Goal: Task Accomplishment & Management: Use online tool/utility

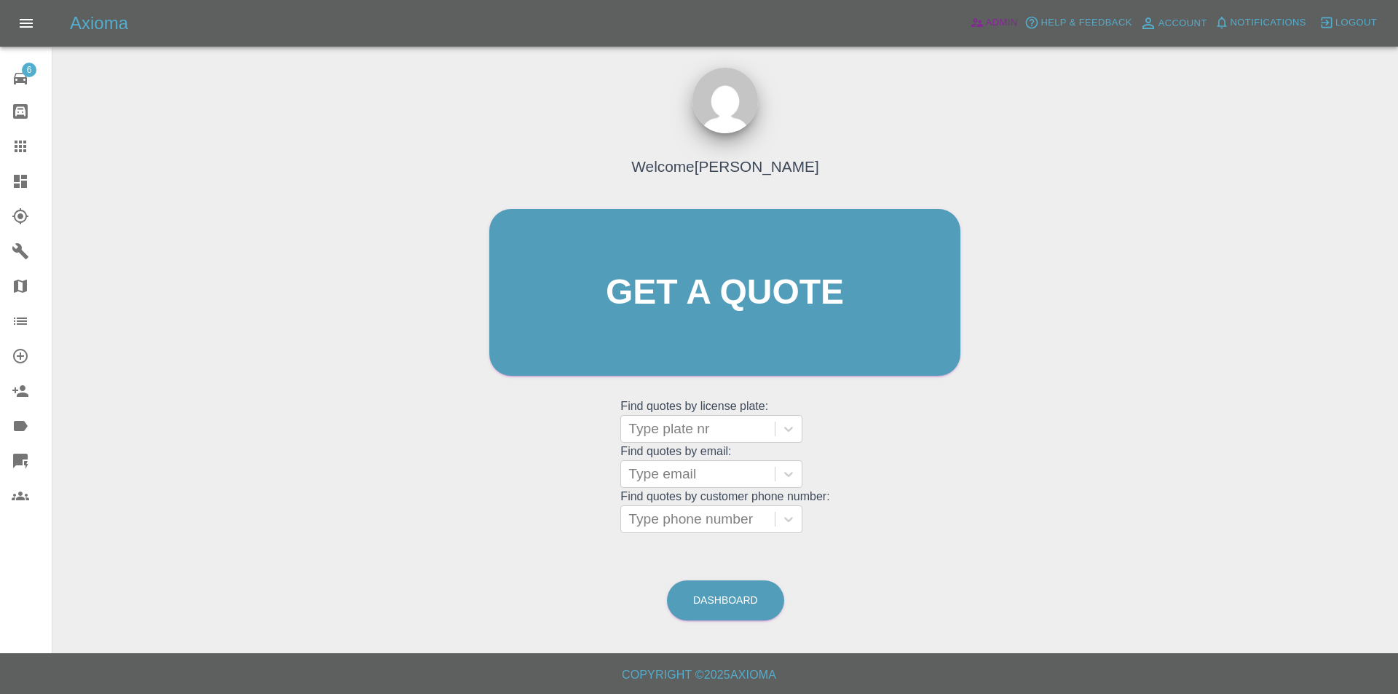
click at [1008, 21] on span "Admin" at bounding box center [1002, 23] width 32 height 17
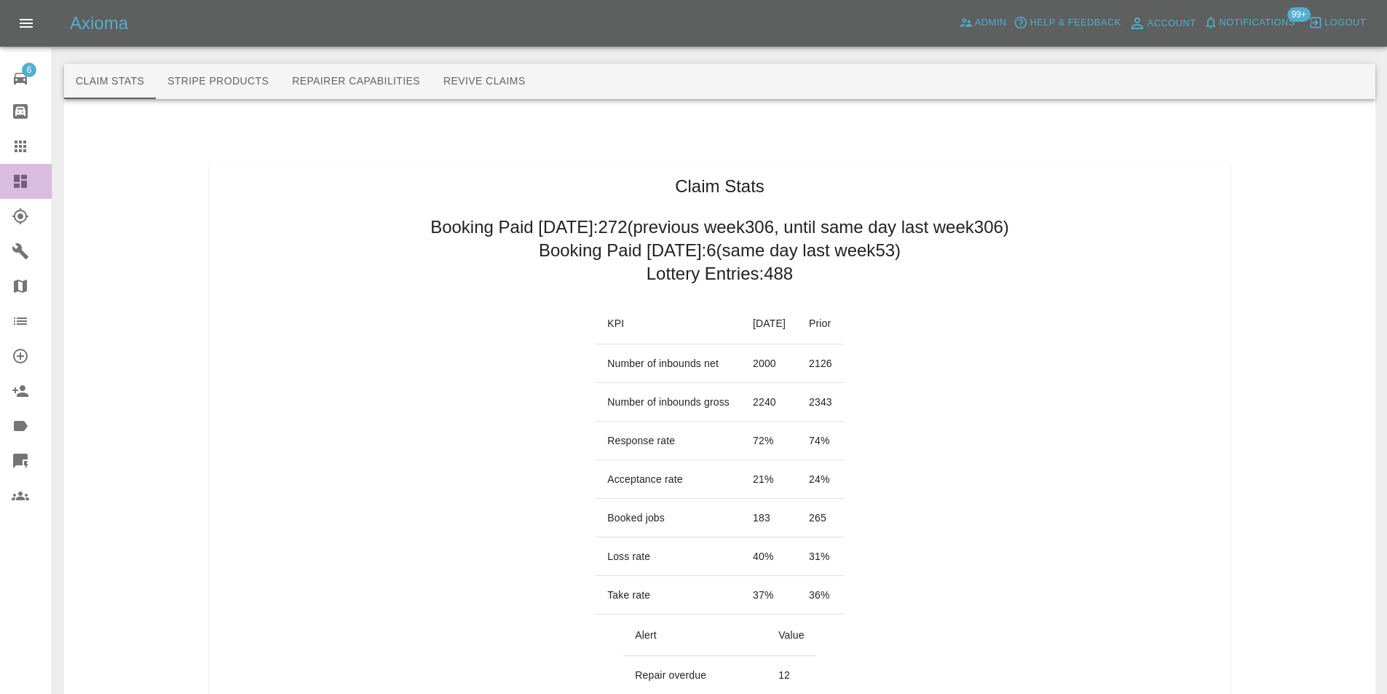
click at [21, 185] on icon at bounding box center [20, 181] width 13 height 13
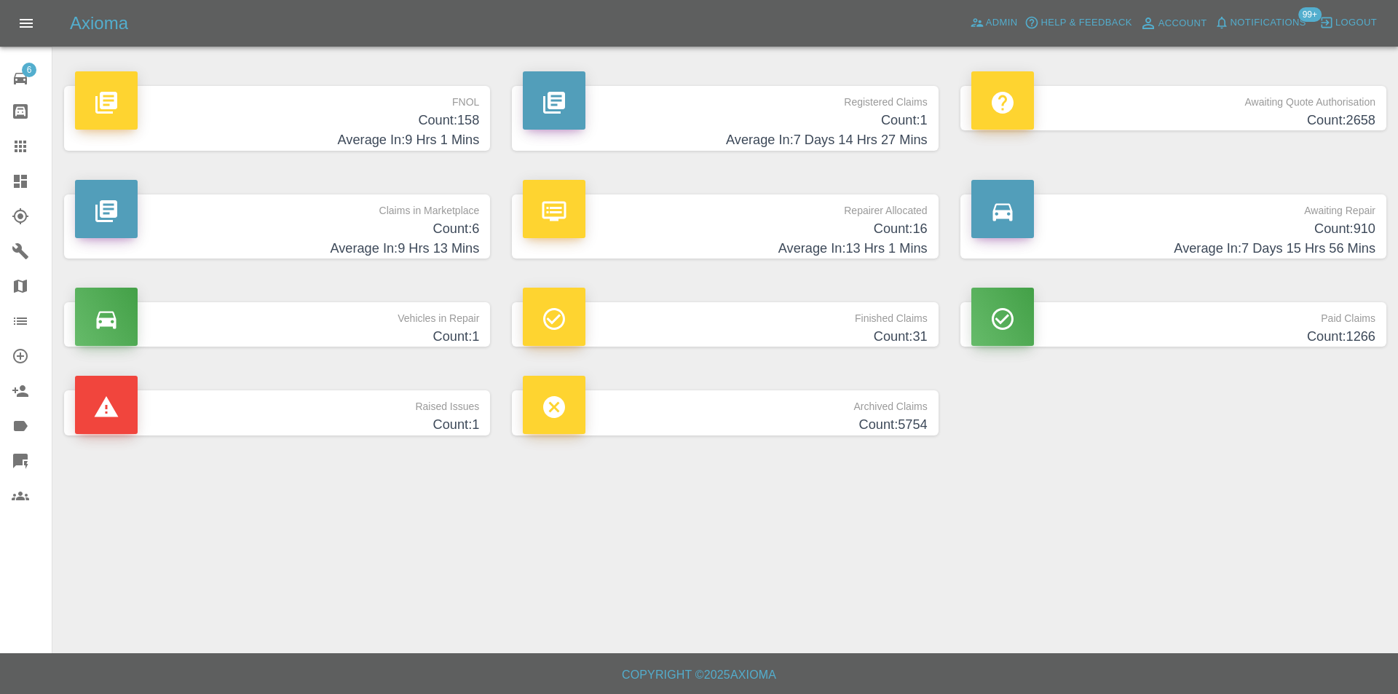
click at [451, 132] on h4 "Average In: 9 Hrs 1 Mins" at bounding box center [277, 140] width 404 height 20
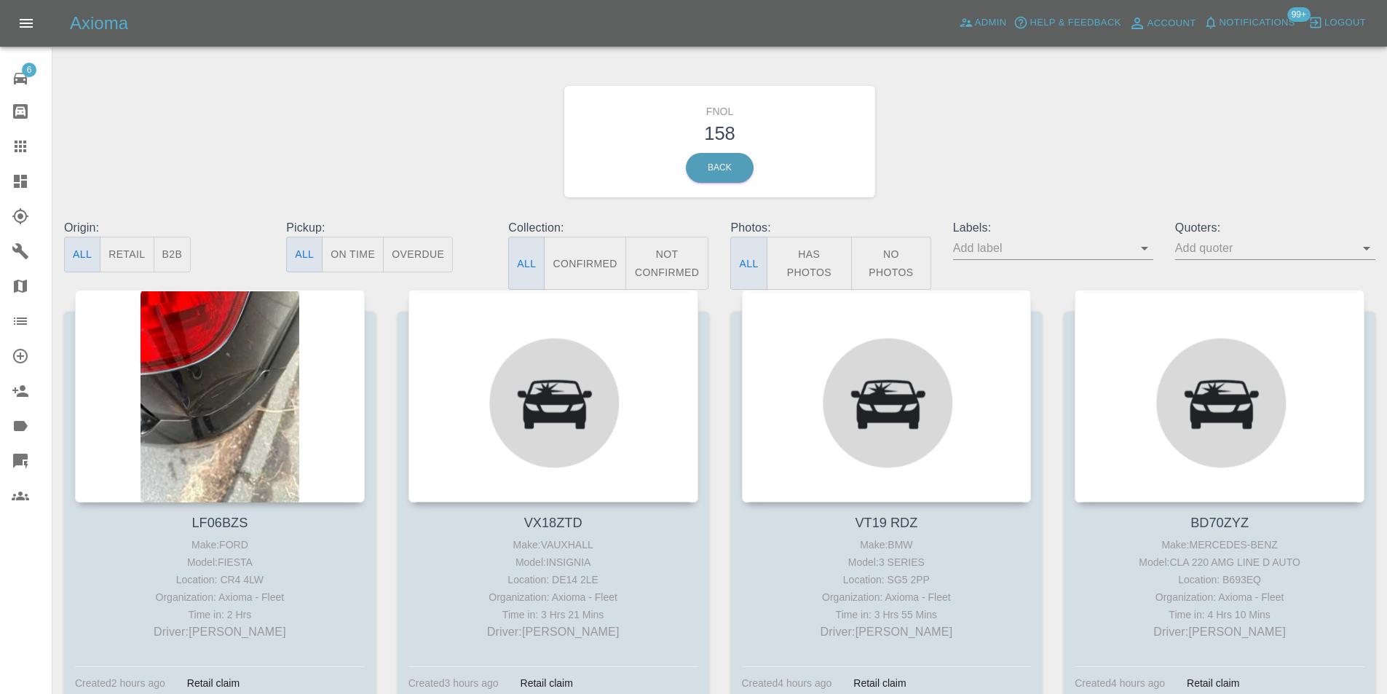
click at [817, 261] on button "Has Photos" at bounding box center [809, 263] width 86 height 53
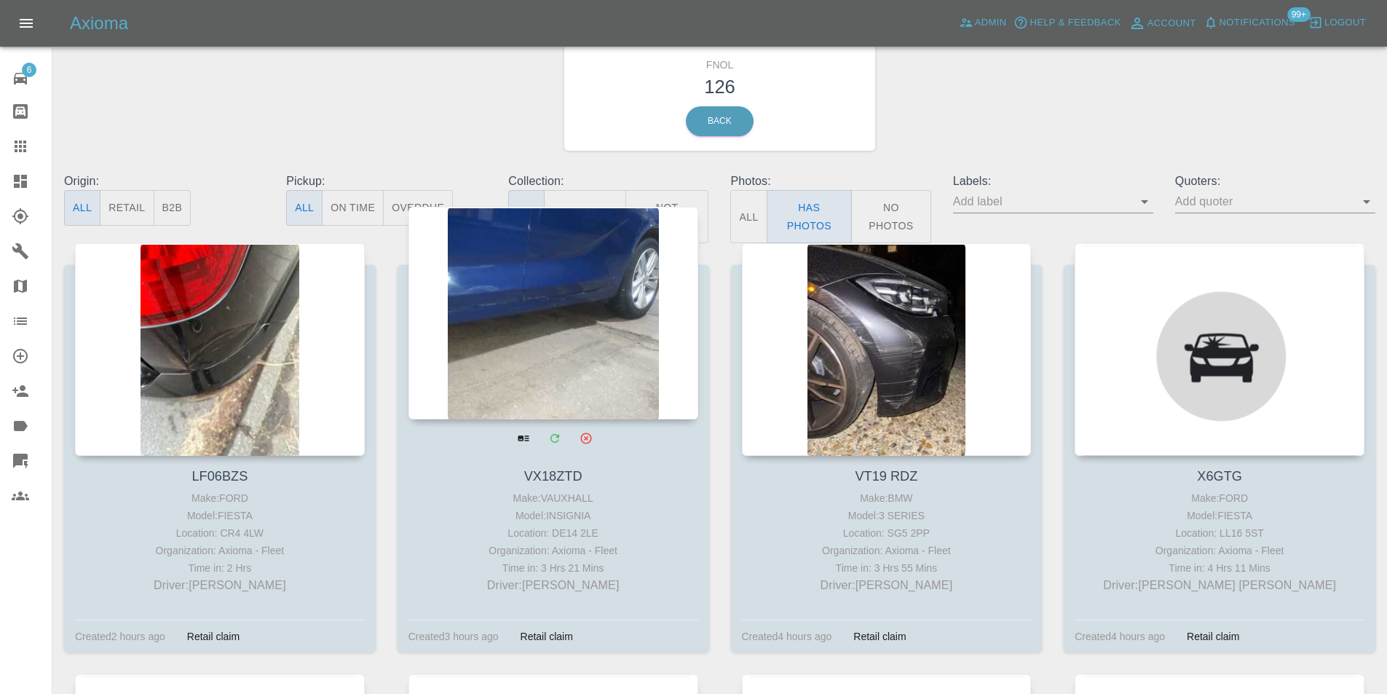
scroll to position [73, 0]
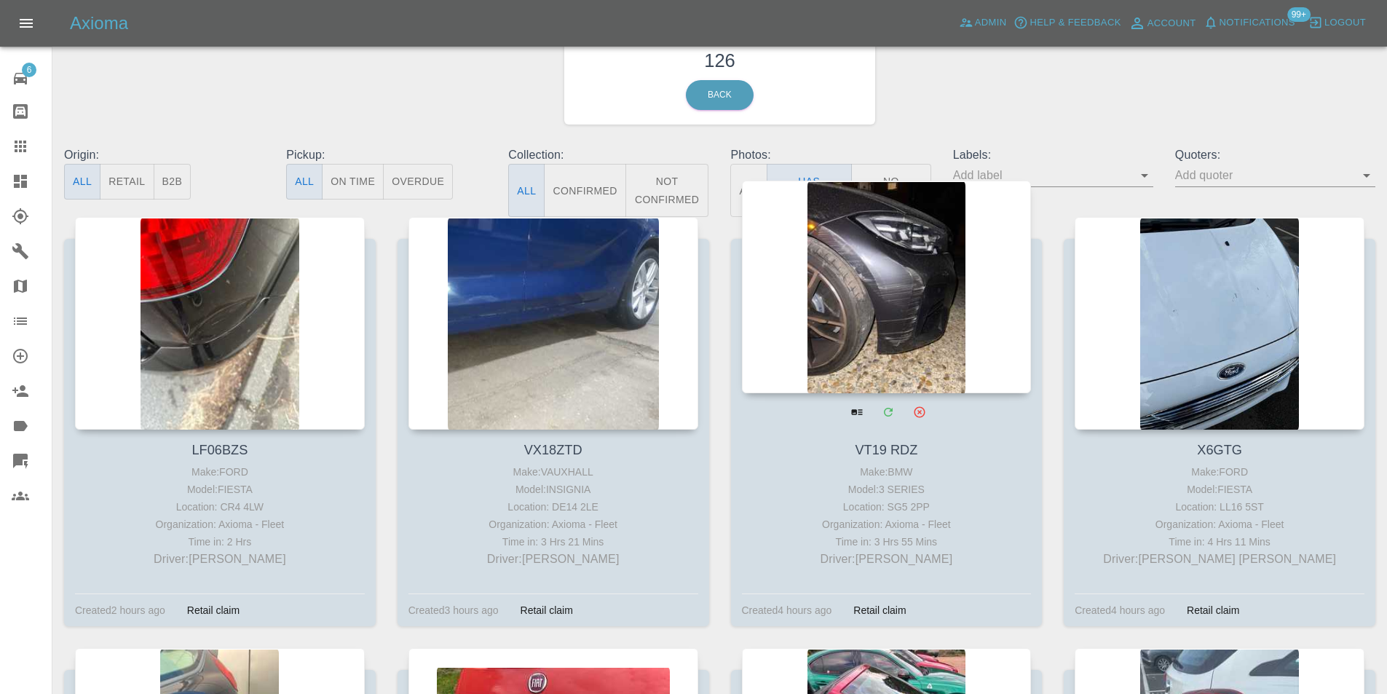
click at [914, 288] on div at bounding box center [887, 287] width 290 height 213
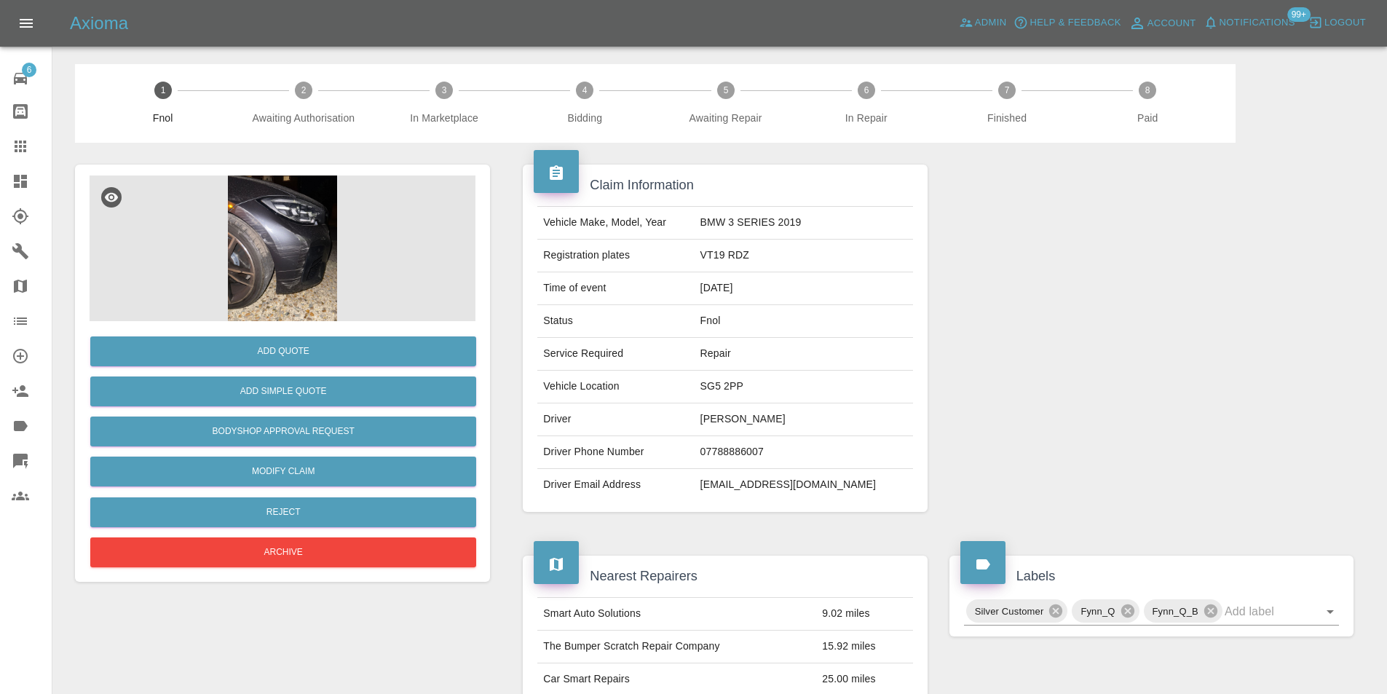
click at [21, 181] on icon at bounding box center [20, 181] width 13 height 13
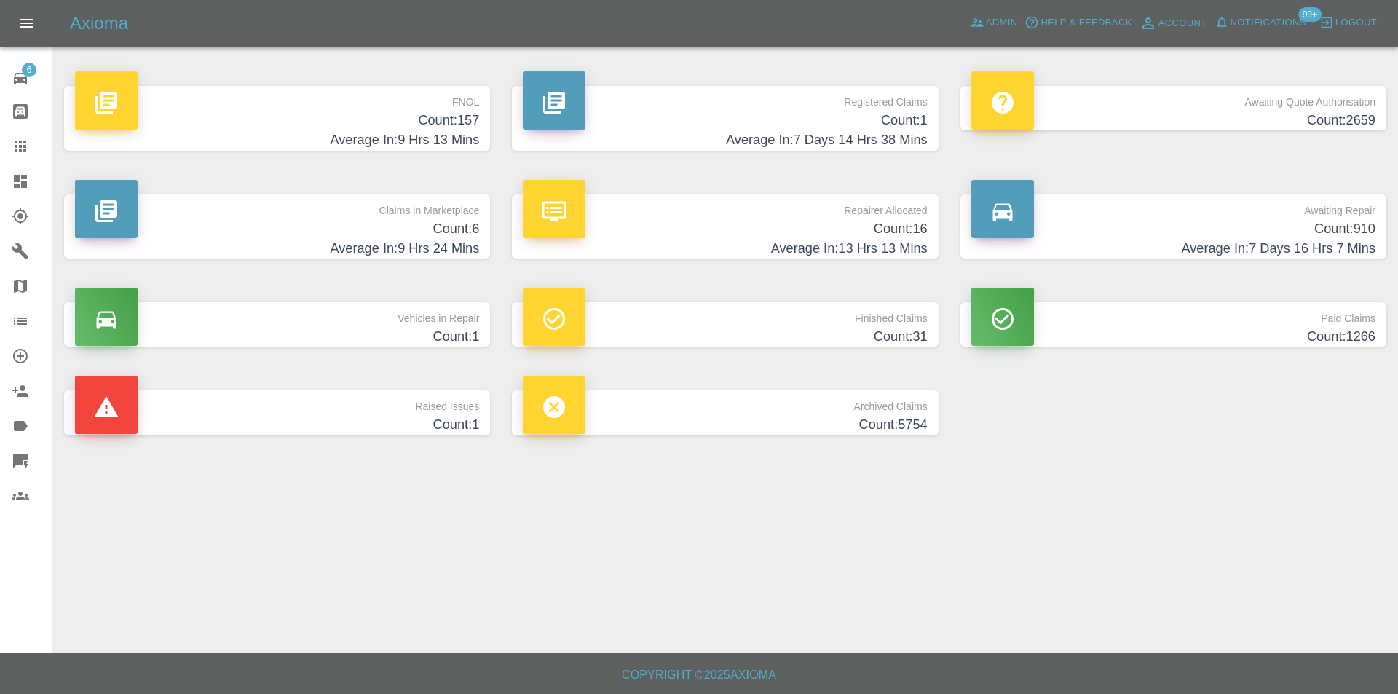
click at [441, 119] on h4 "Count: 157" at bounding box center [277, 121] width 404 height 20
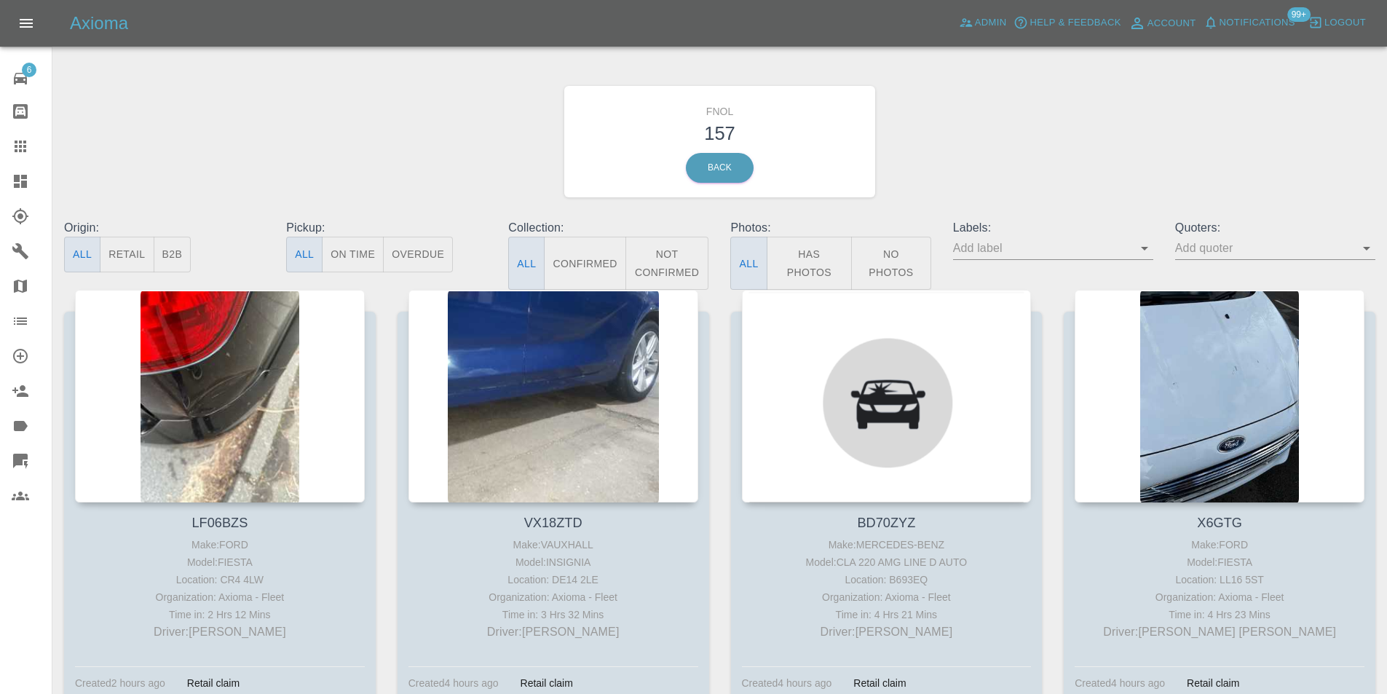
click at [796, 258] on button "Has Photos" at bounding box center [809, 263] width 86 height 53
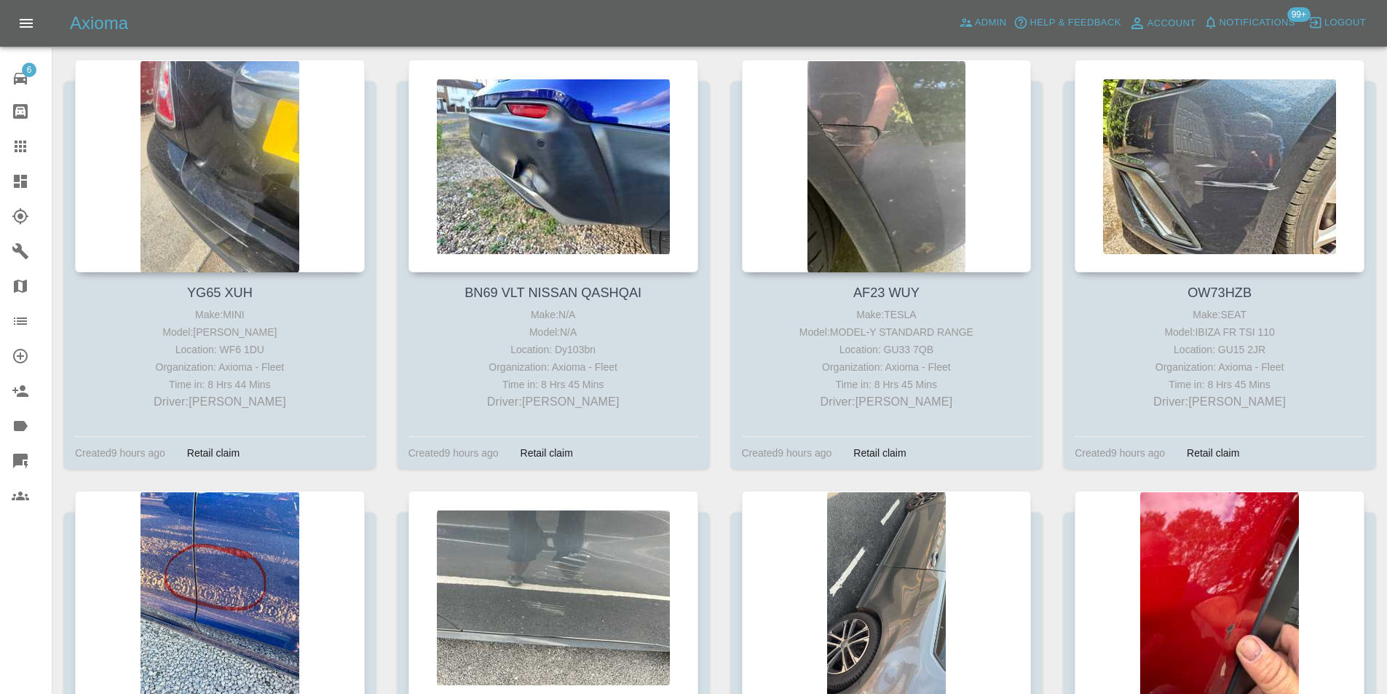
scroll to position [5969, 0]
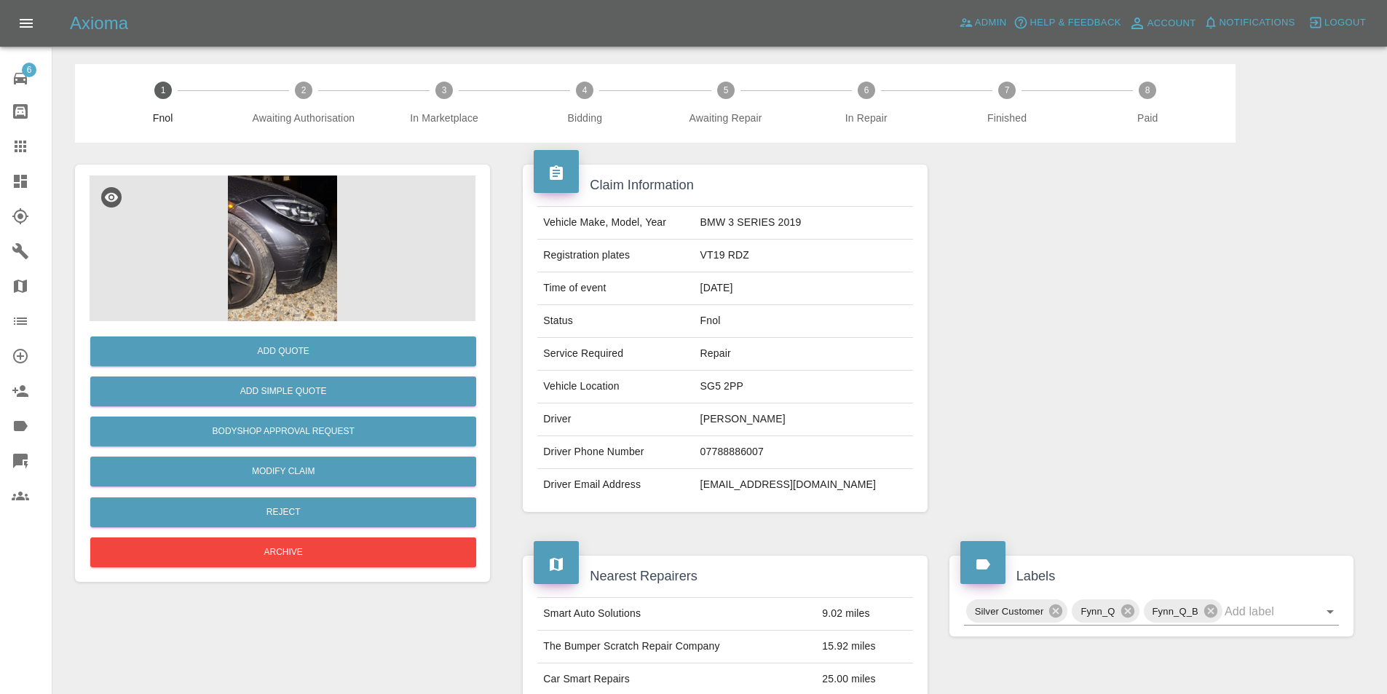
click at [281, 267] on img at bounding box center [283, 248] width 386 height 146
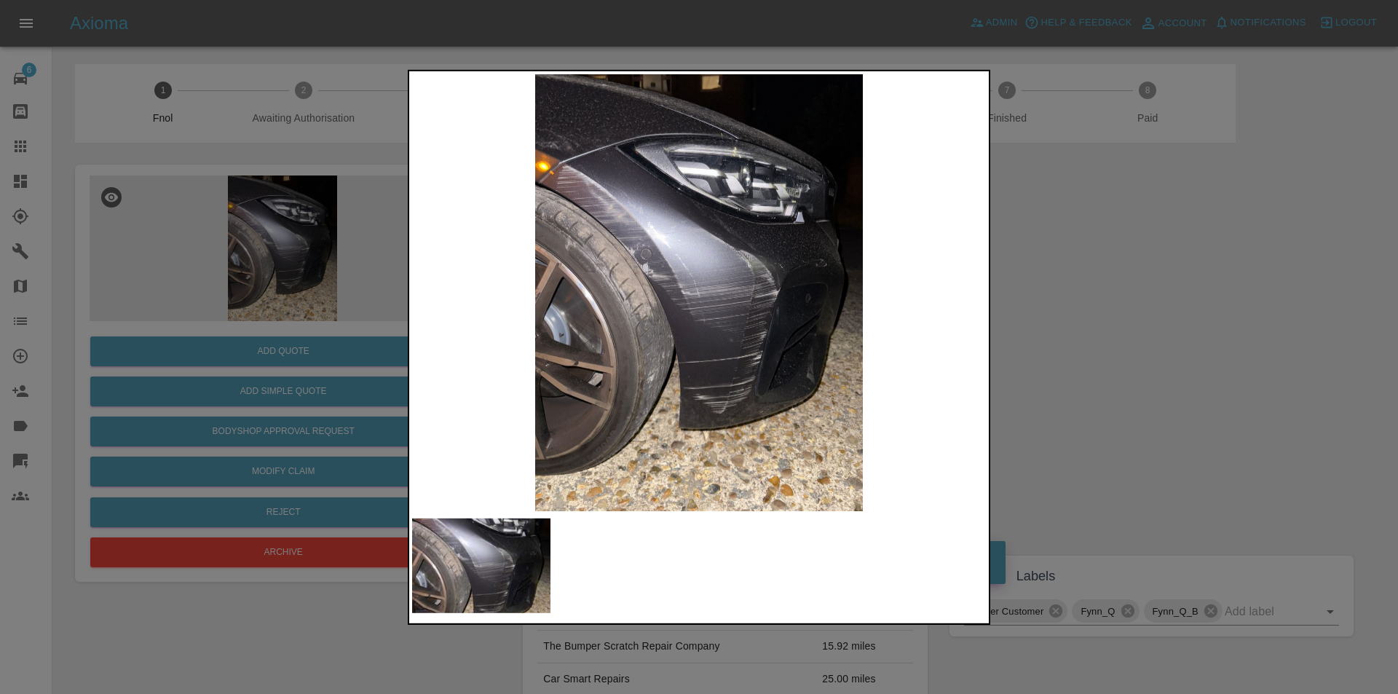
click at [1106, 277] on div at bounding box center [699, 347] width 1398 height 694
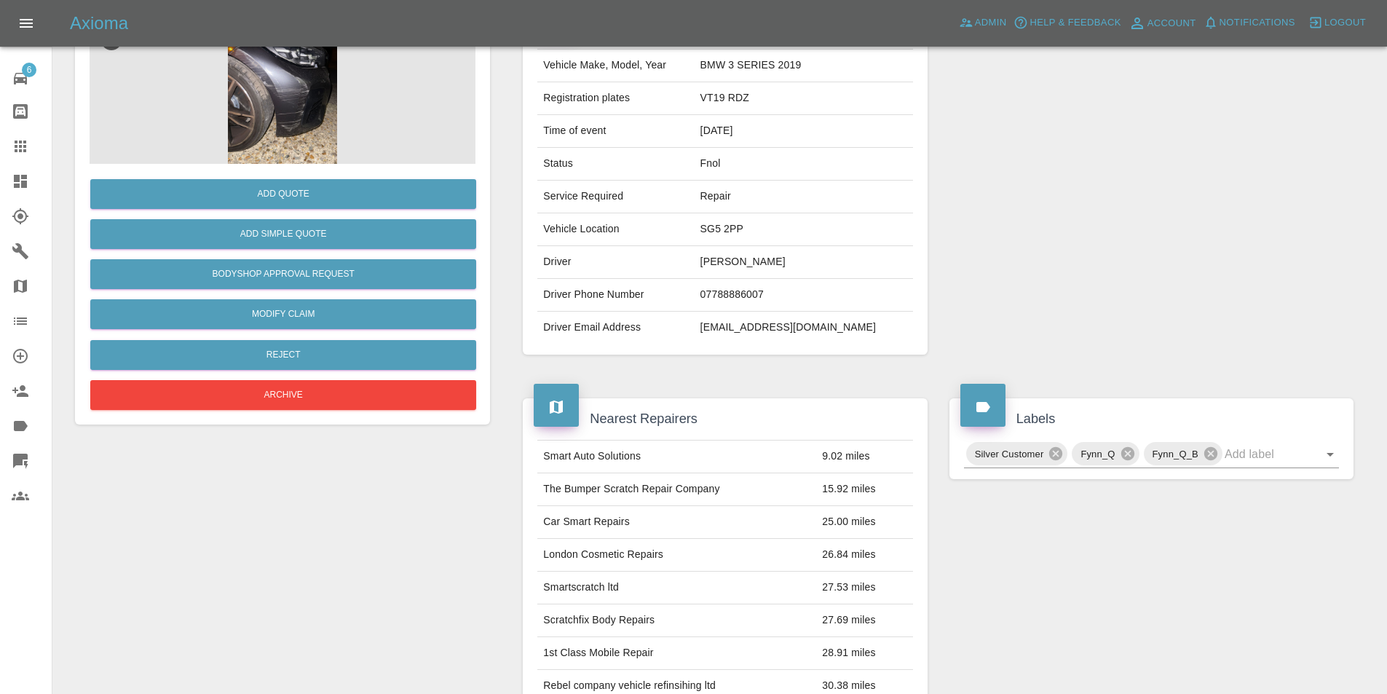
scroll to position [7, 0]
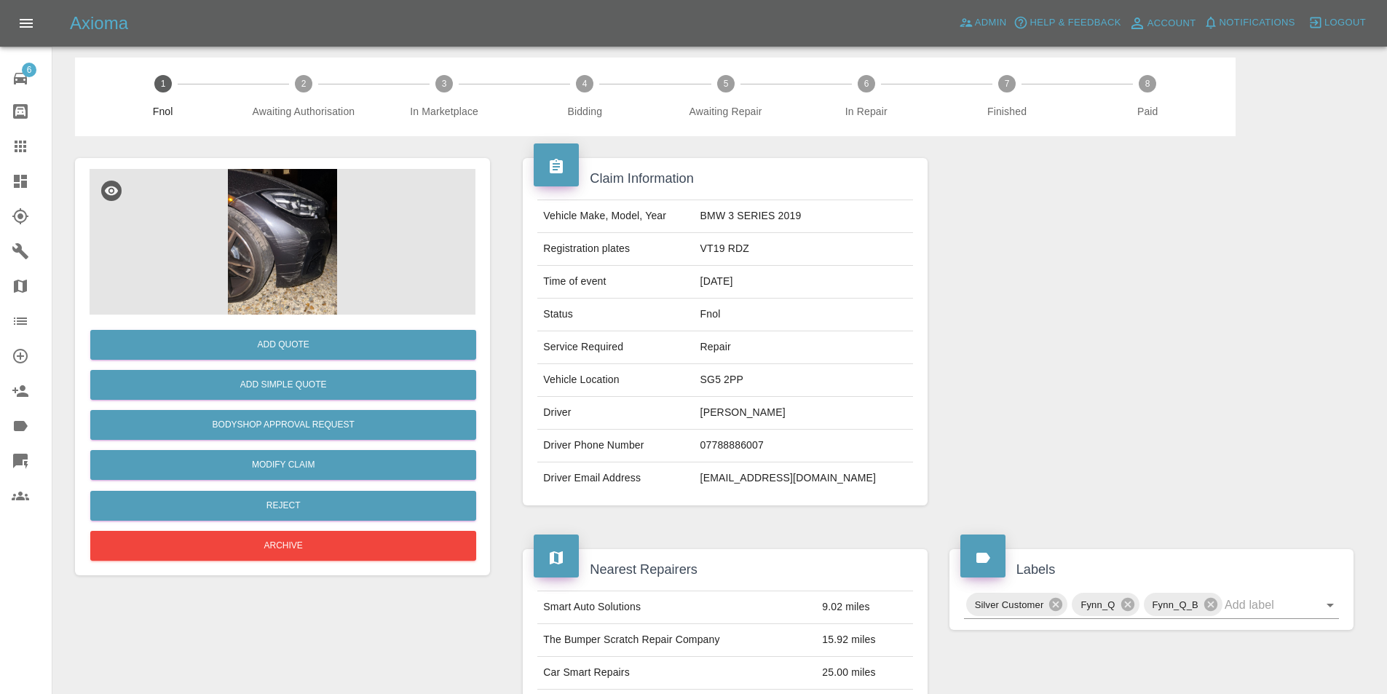
click at [270, 205] on img at bounding box center [283, 242] width 386 height 146
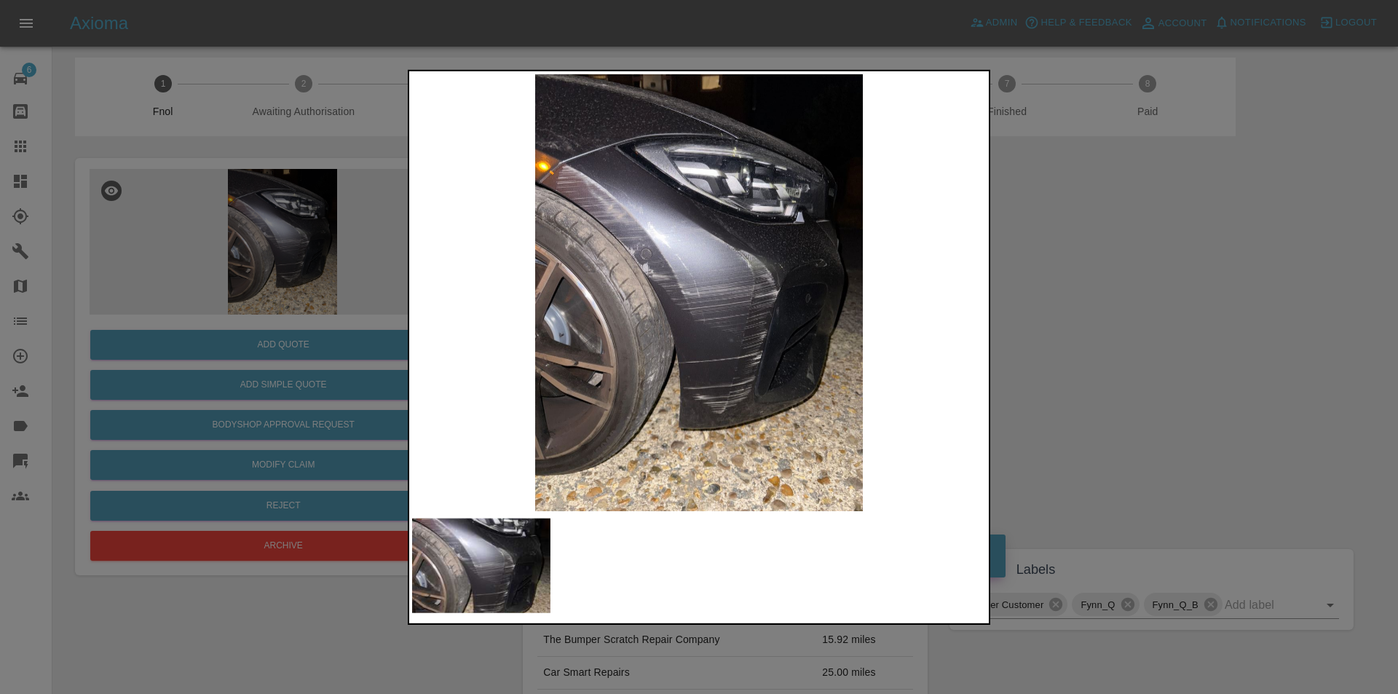
click at [551, 167] on img at bounding box center [699, 292] width 574 height 437
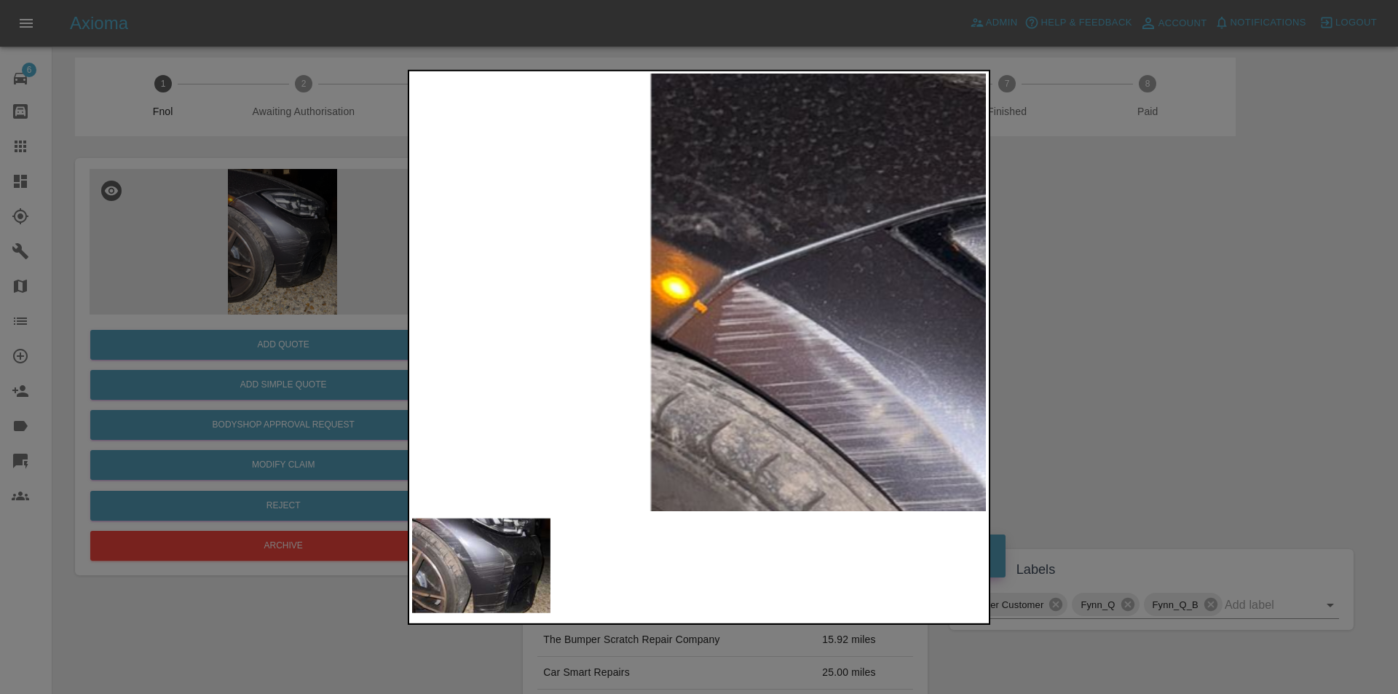
click at [845, 302] on img at bounding box center [1142, 666] width 1721 height 1311
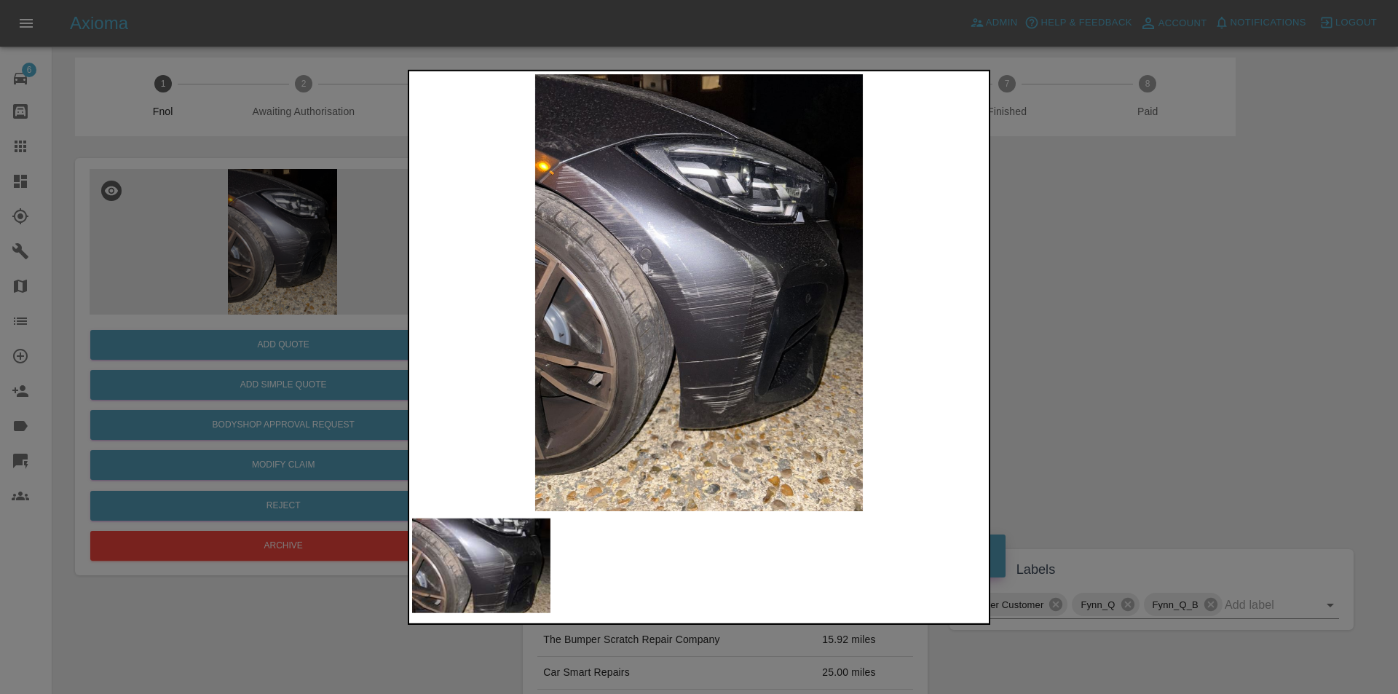
click at [1132, 338] on div at bounding box center [699, 347] width 1398 height 694
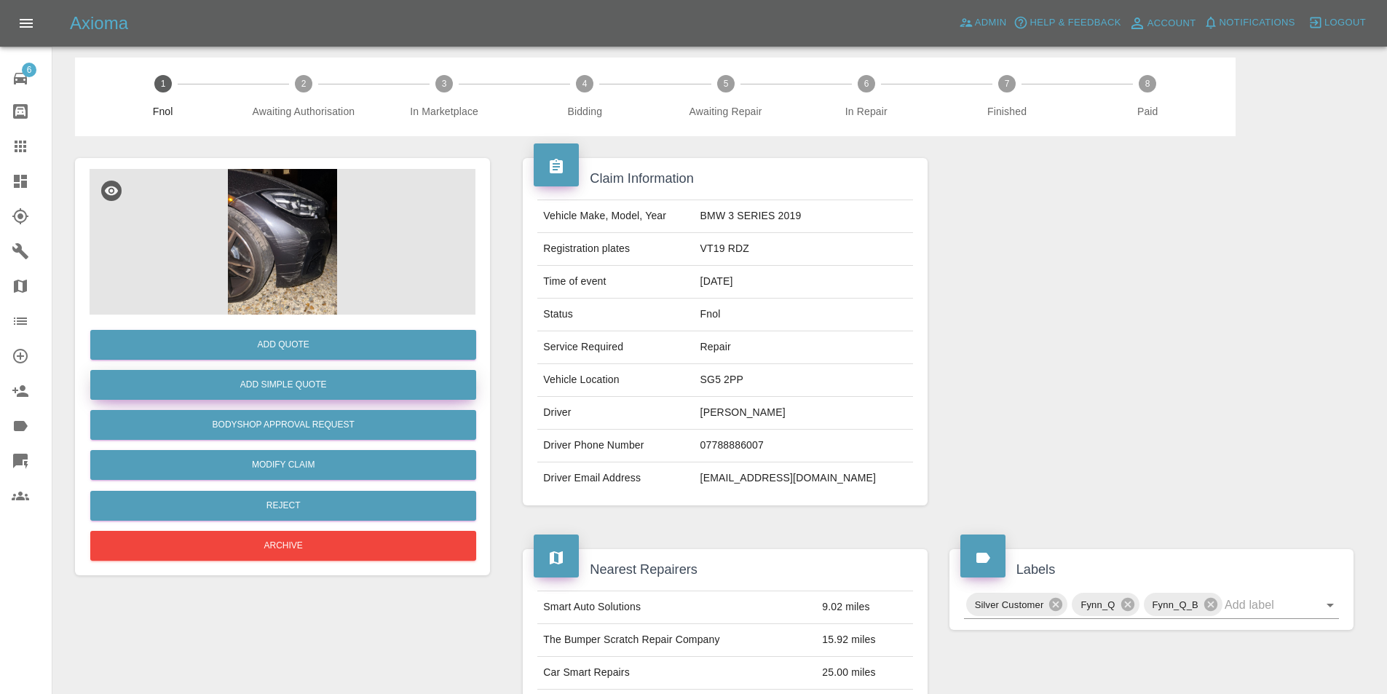
click at [327, 381] on button "Add Simple Quote" at bounding box center [283, 385] width 386 height 30
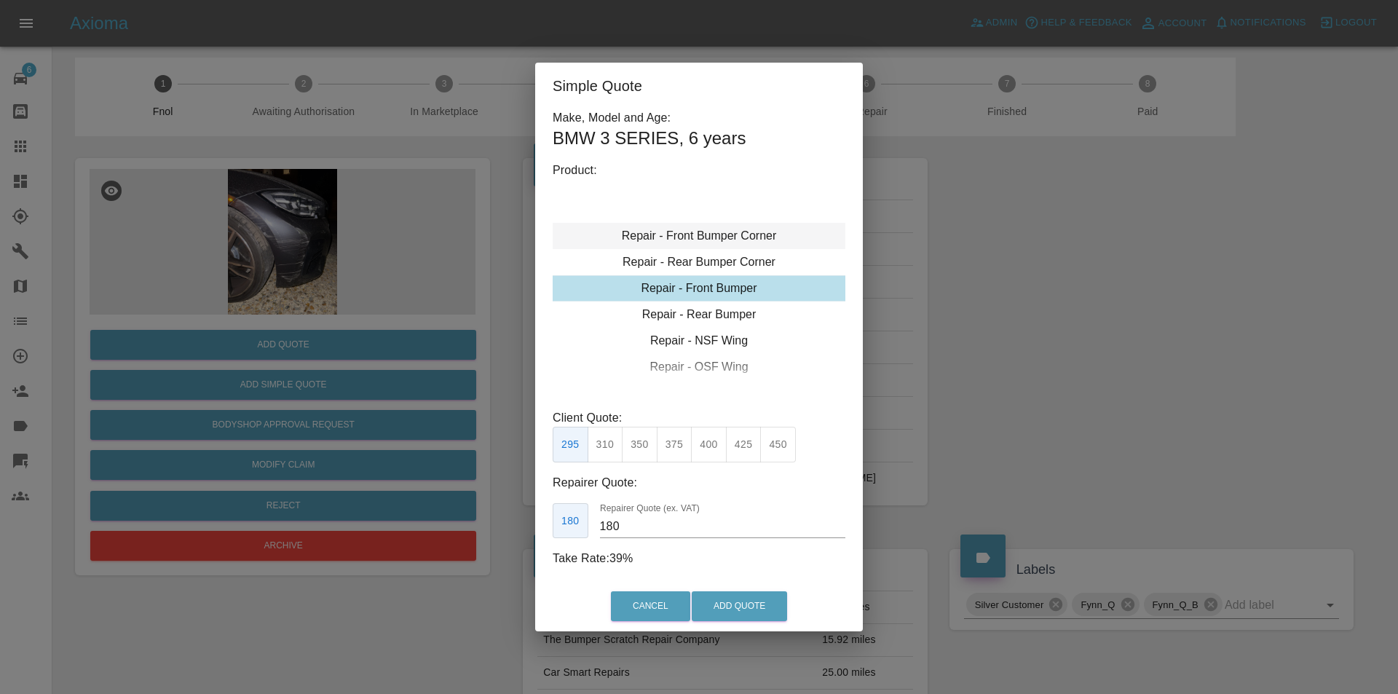
click at [730, 234] on div "Repair - Front Bumper Corner" at bounding box center [698, 236] width 293 height 26
click at [638, 441] on button "215" at bounding box center [640, 445] width 36 height 36
type input "135"
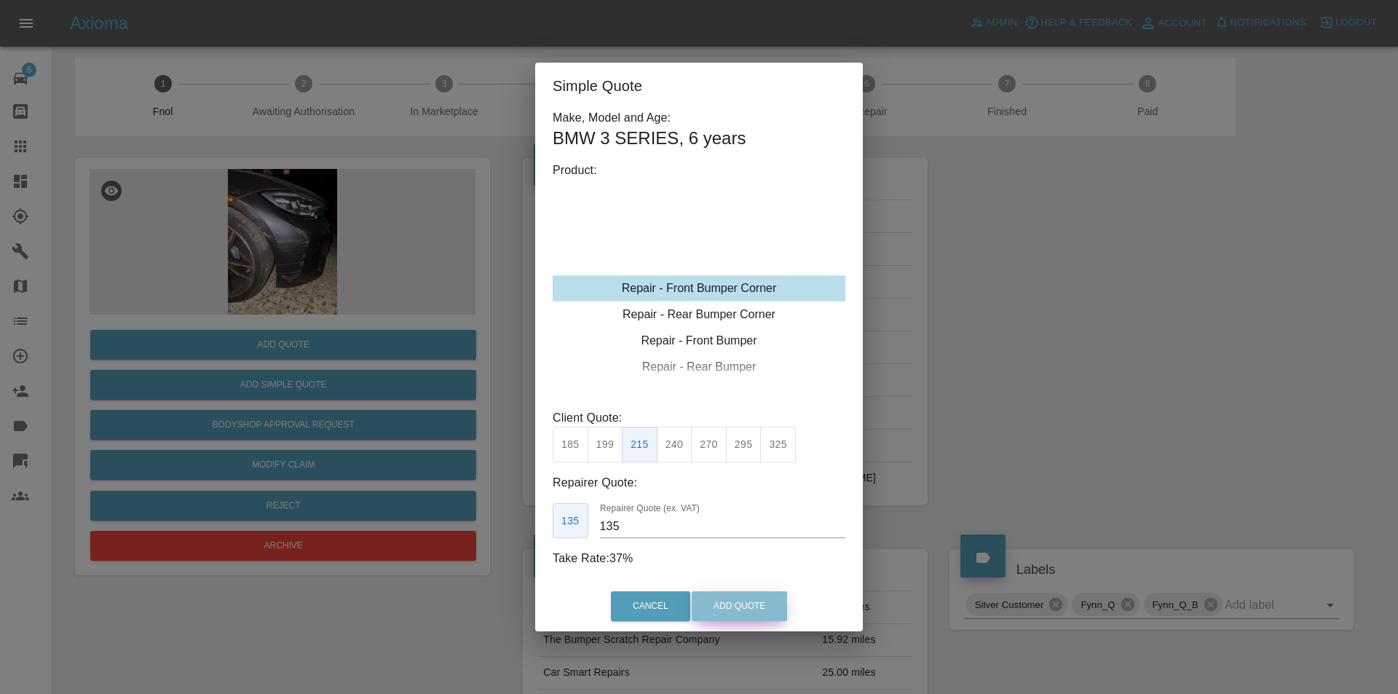
click at [740, 607] on button "Add Quote" at bounding box center [738, 606] width 95 height 30
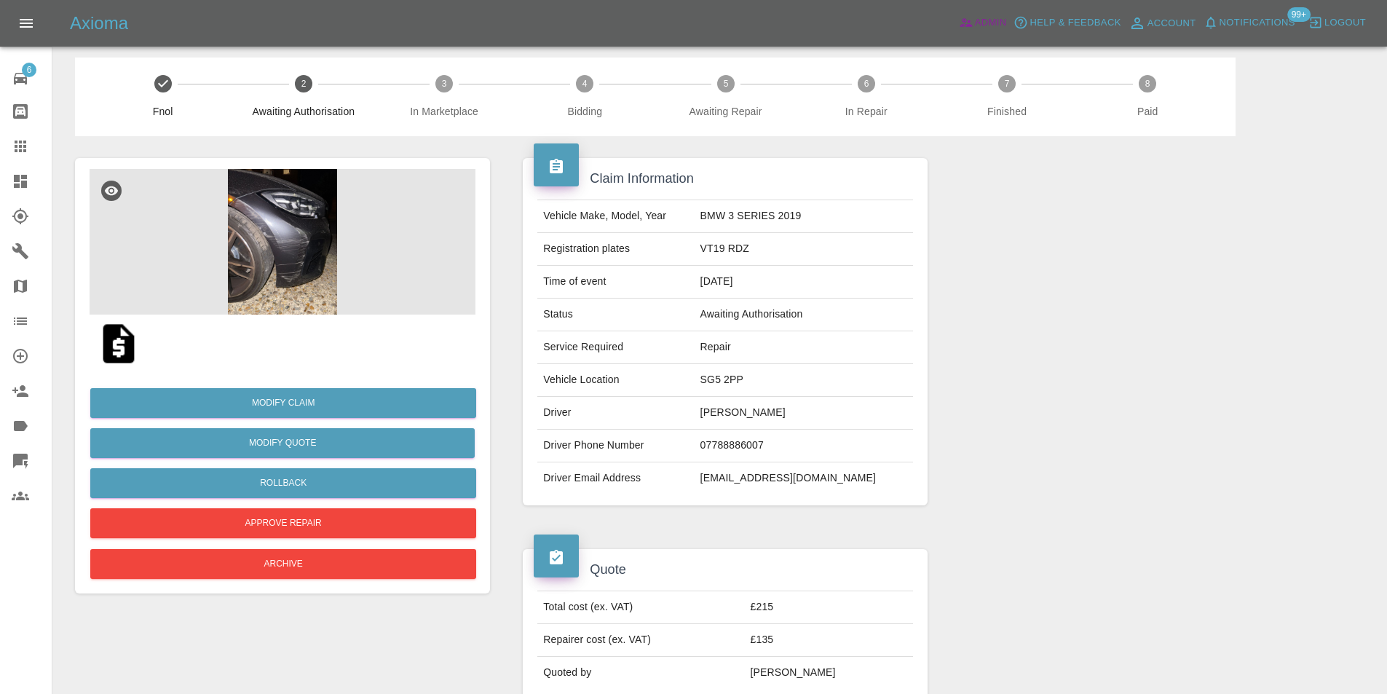
drag, startPoint x: 987, startPoint y: 16, endPoint x: 804, endPoint y: 1, distance: 183.3
click at [986, 16] on span "Admin" at bounding box center [991, 23] width 32 height 17
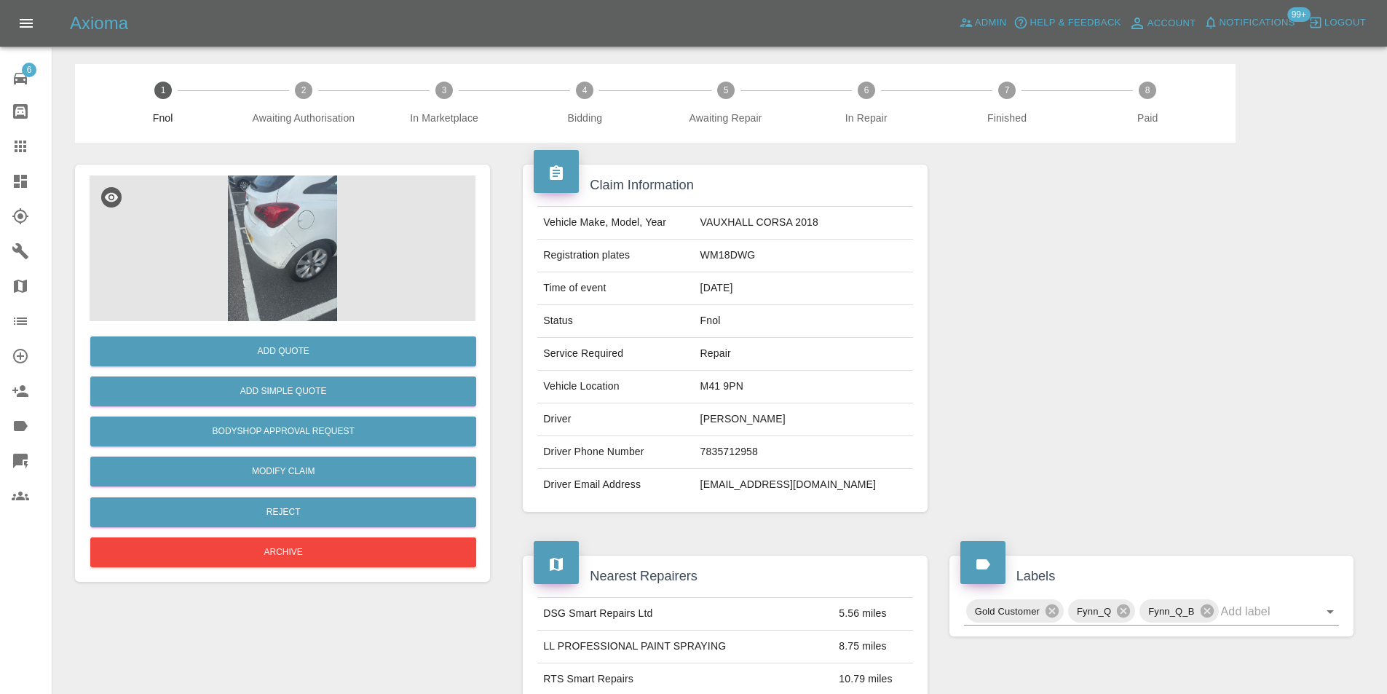
click at [263, 244] on img at bounding box center [283, 248] width 386 height 146
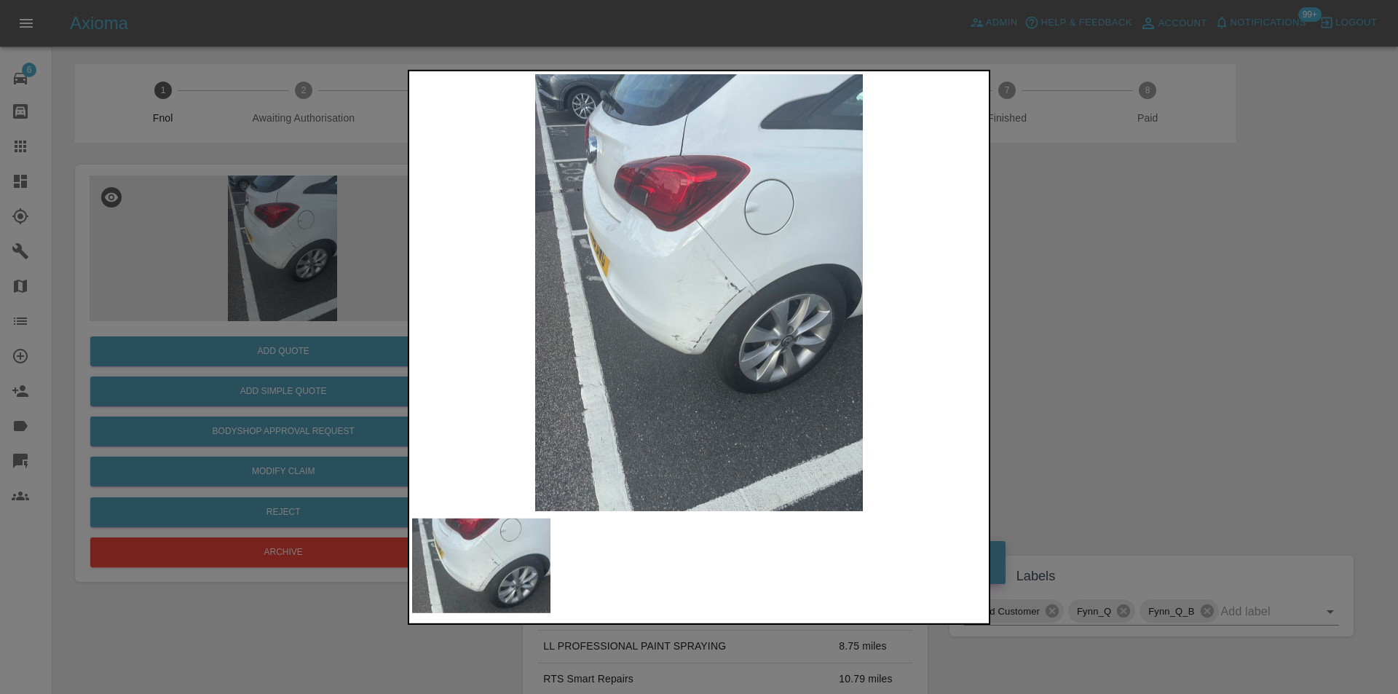
click at [716, 304] on img at bounding box center [699, 292] width 574 height 437
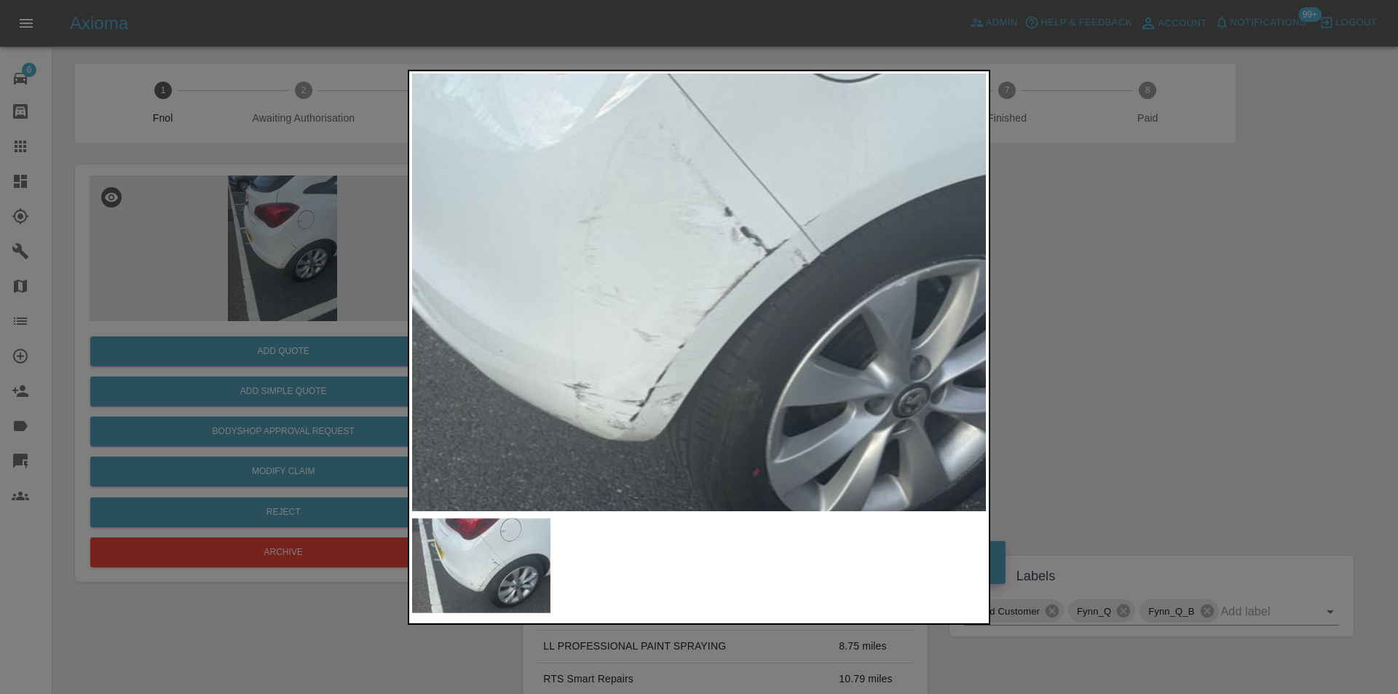
drag, startPoint x: 1265, startPoint y: 341, endPoint x: 1172, endPoint y: 325, distance: 94.5
click at [1264, 342] on div at bounding box center [699, 347] width 1398 height 694
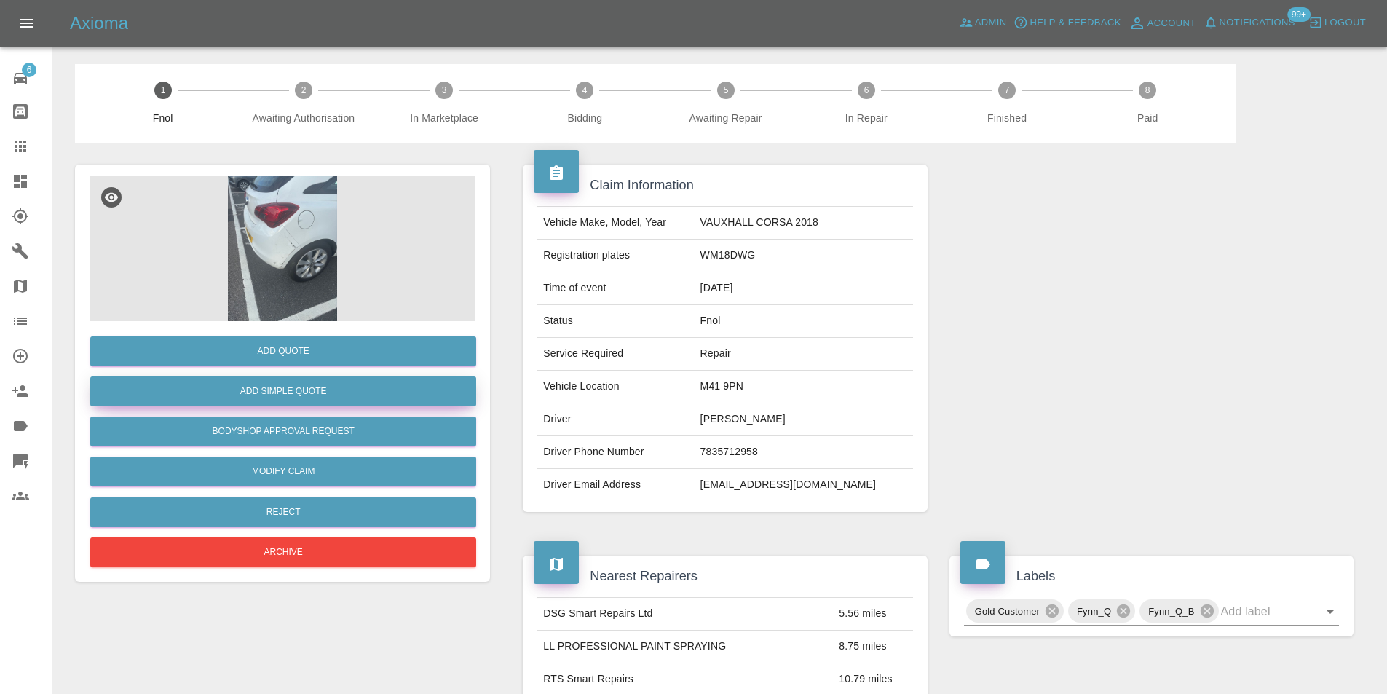
click at [323, 395] on button "Add Simple Quote" at bounding box center [283, 391] width 386 height 30
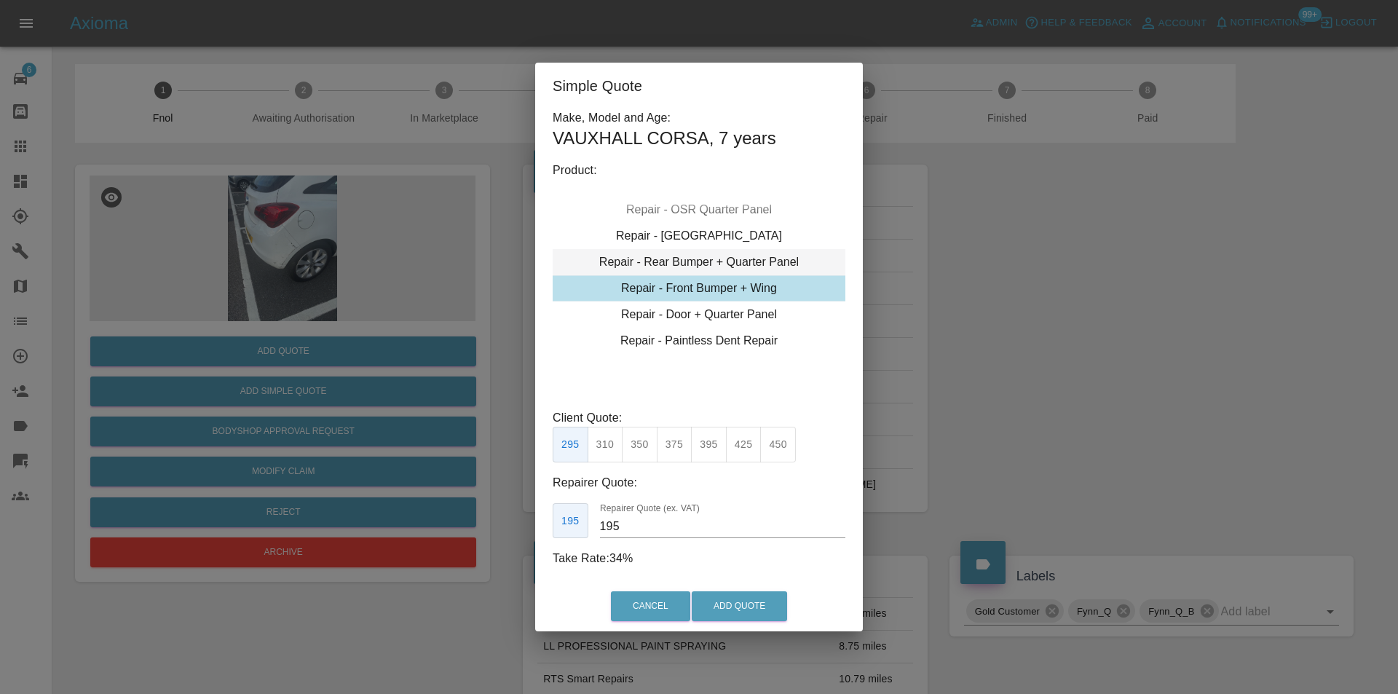
click at [723, 263] on div "Repair - Rear Bumper + Quarter Panel" at bounding box center [698, 262] width 293 height 26
click at [612, 450] on button "325" at bounding box center [605, 445] width 36 height 36
type input "200"
click at [724, 595] on button "Add Quote" at bounding box center [738, 606] width 95 height 30
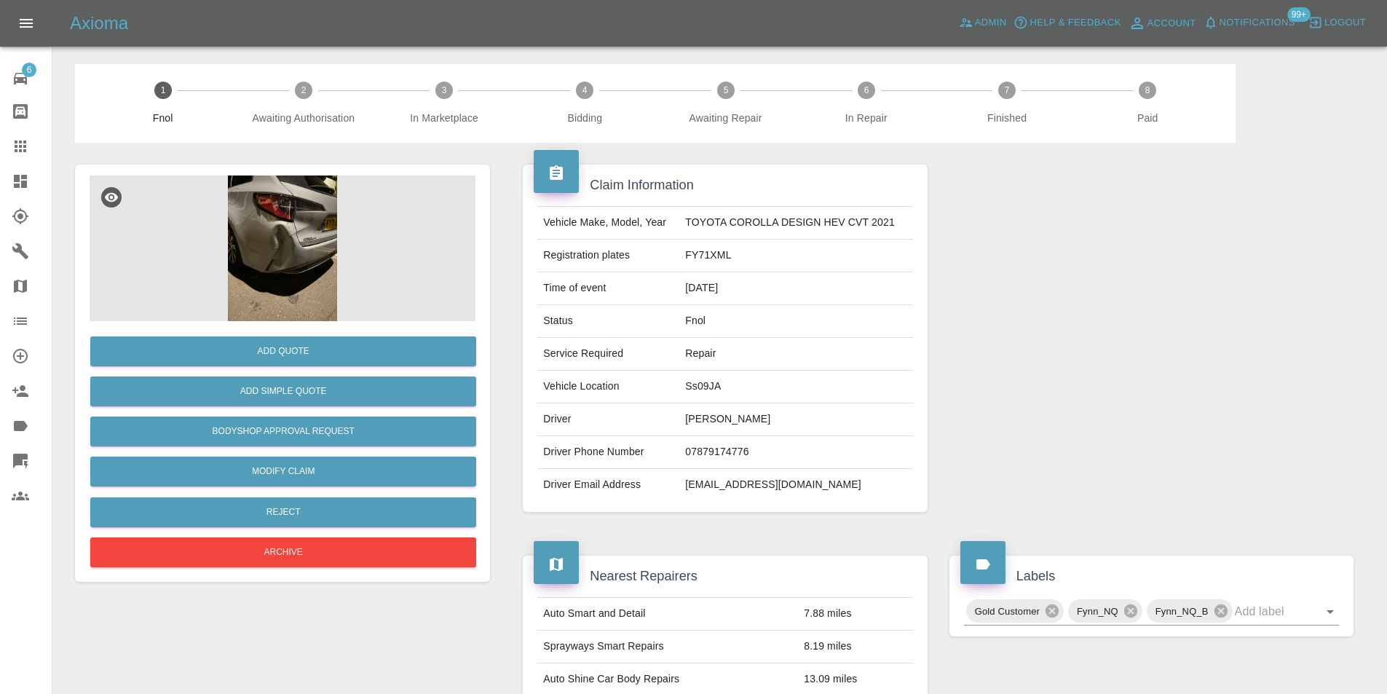
click at [269, 229] on img at bounding box center [283, 248] width 386 height 146
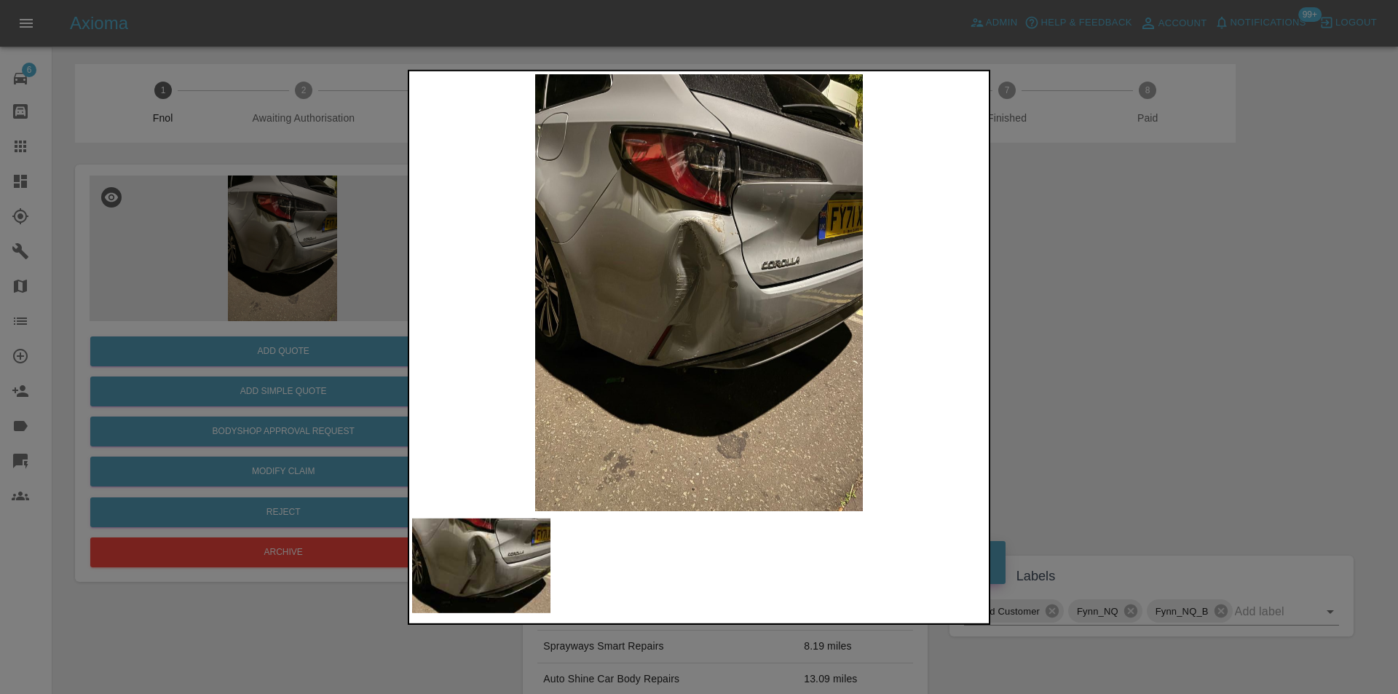
click at [705, 280] on img at bounding box center [699, 292] width 574 height 437
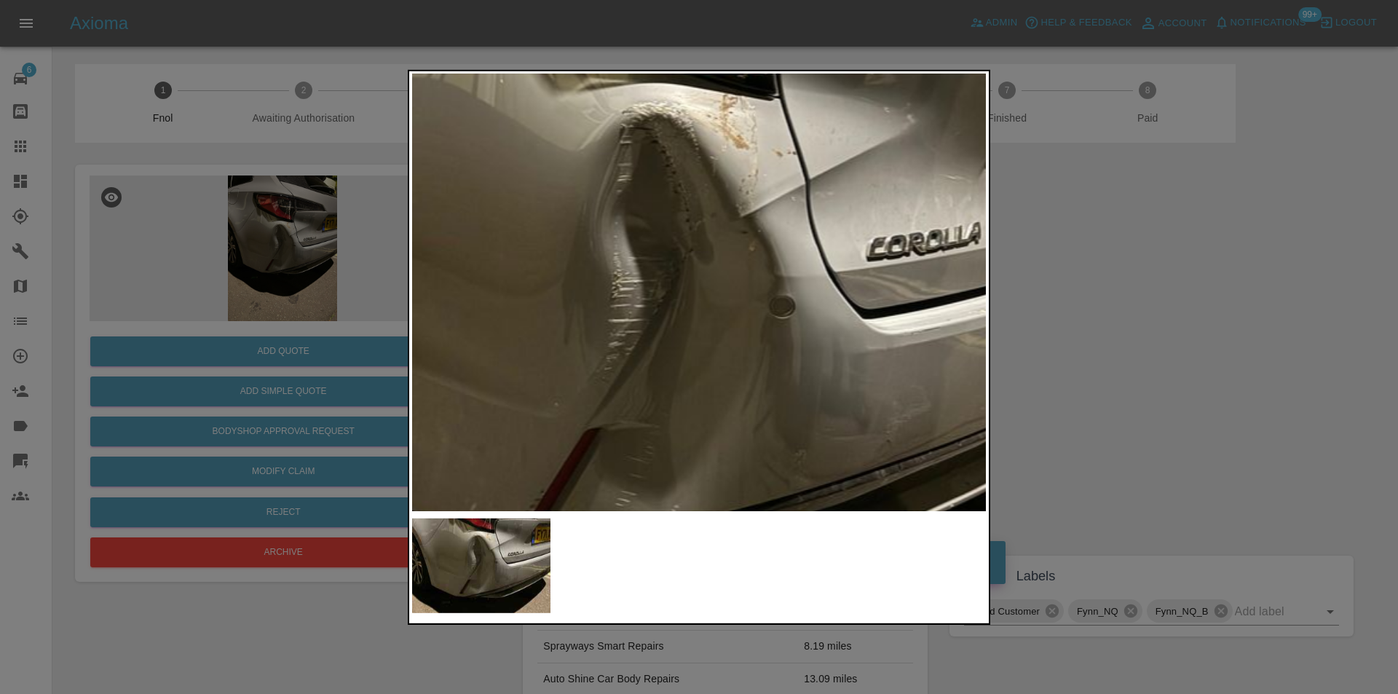
click at [705, 280] on img at bounding box center [679, 330] width 1721 height 1311
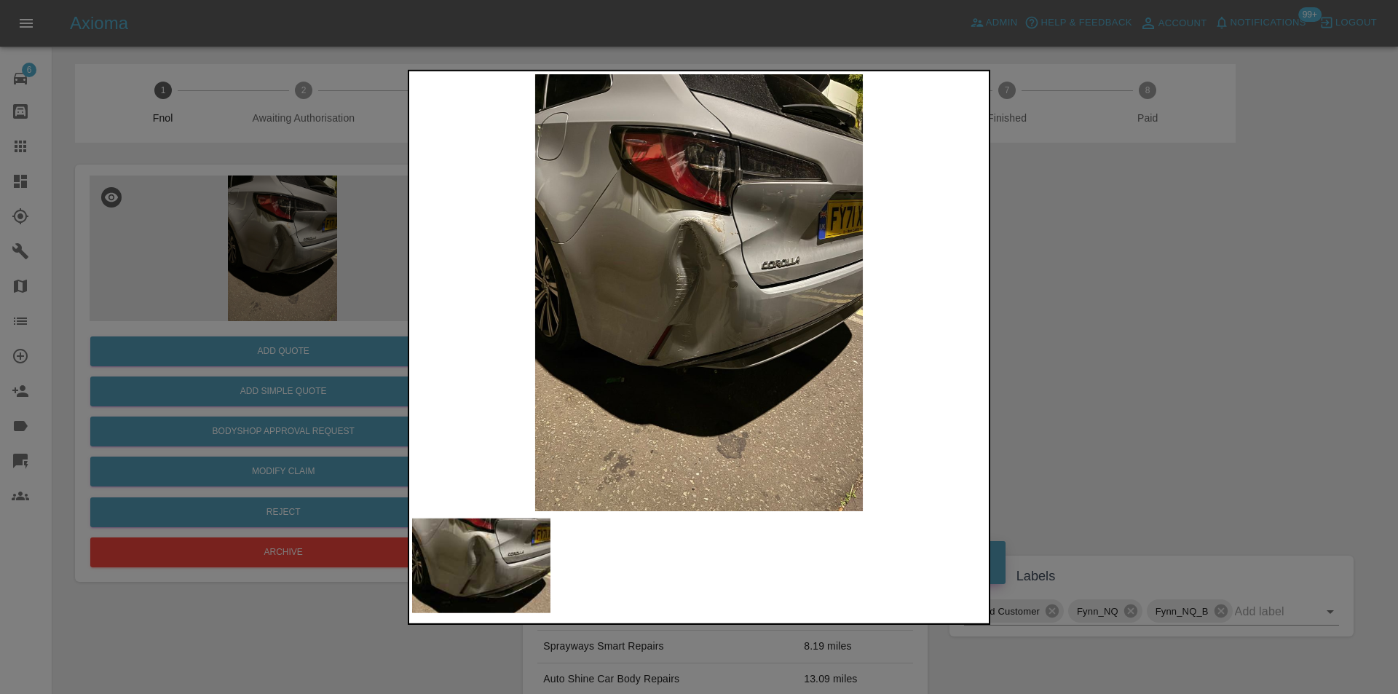
click at [1053, 340] on div at bounding box center [699, 347] width 1398 height 694
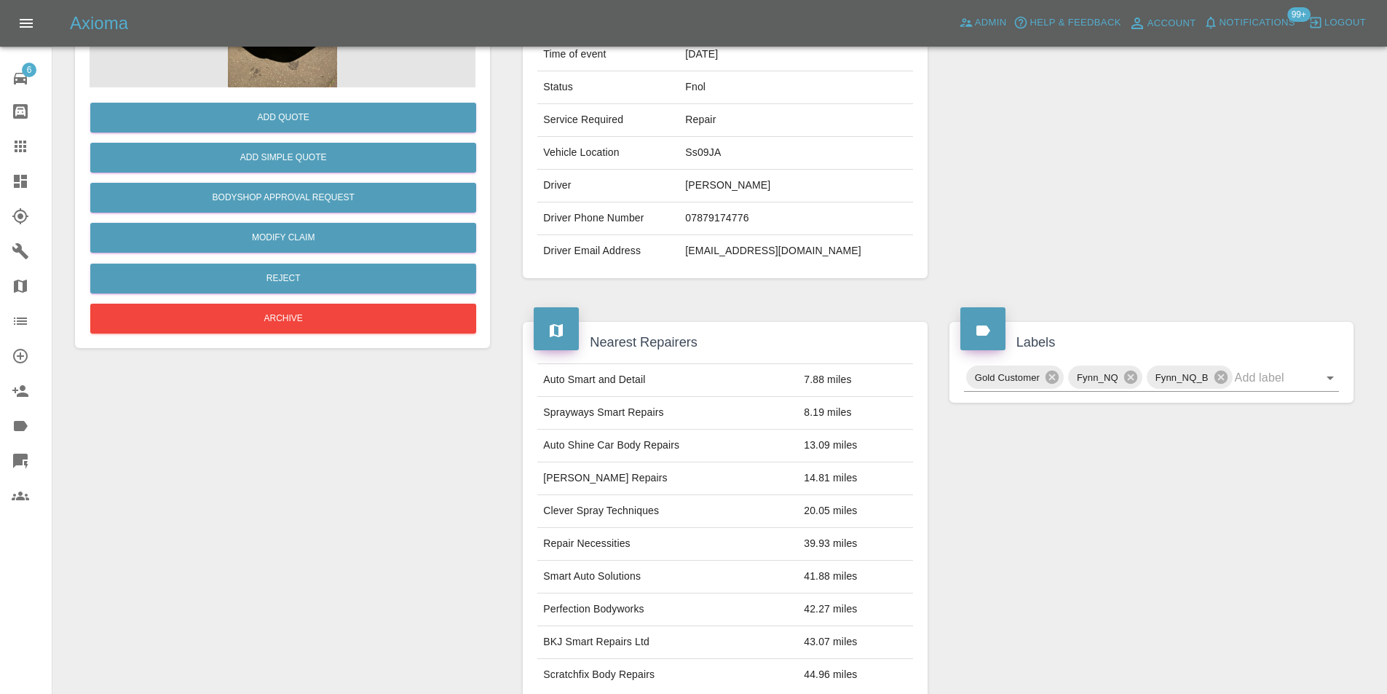
scroll to position [73, 0]
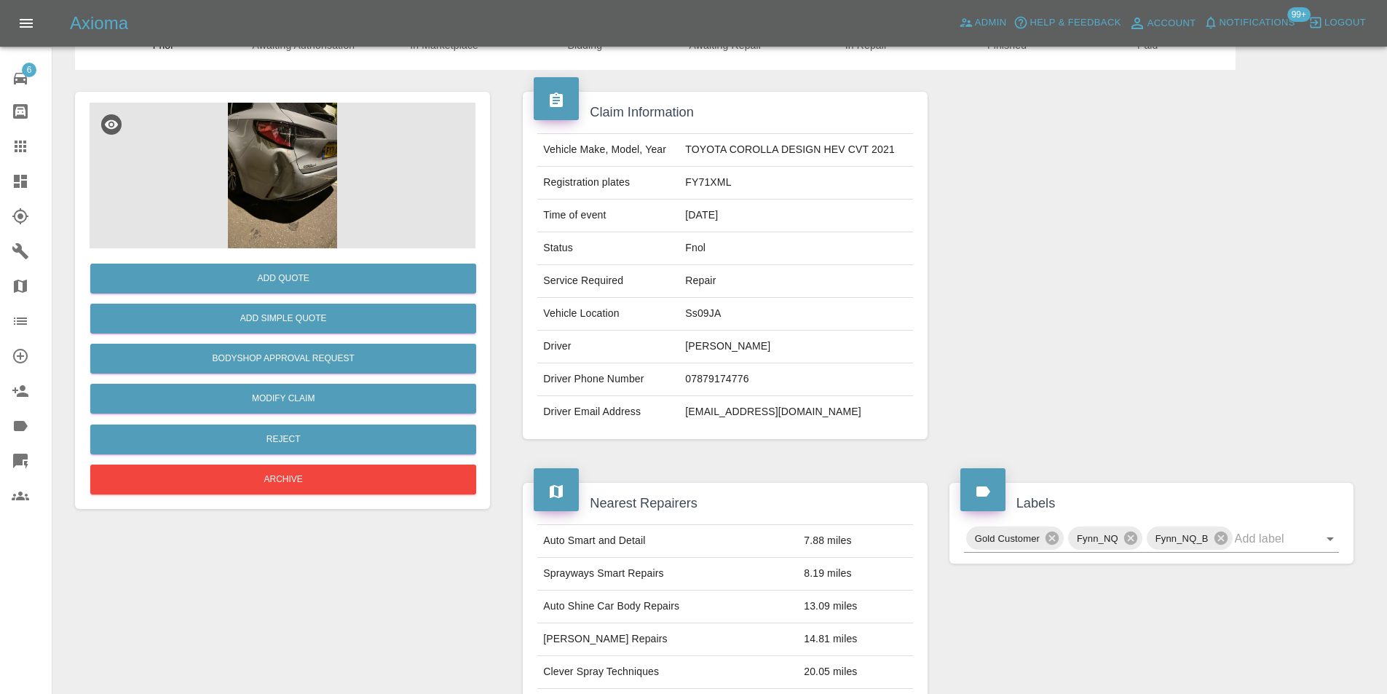
click at [288, 153] on img at bounding box center [283, 176] width 386 height 146
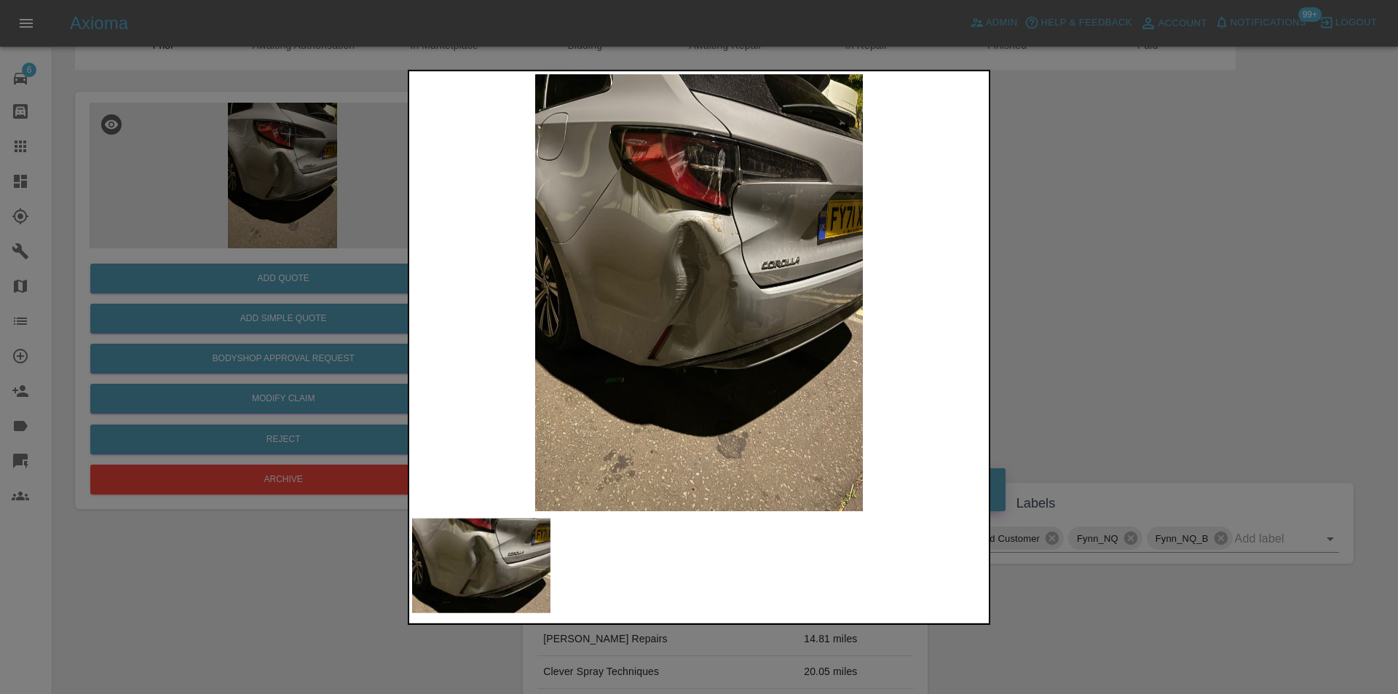
click at [723, 162] on img at bounding box center [699, 292] width 574 height 437
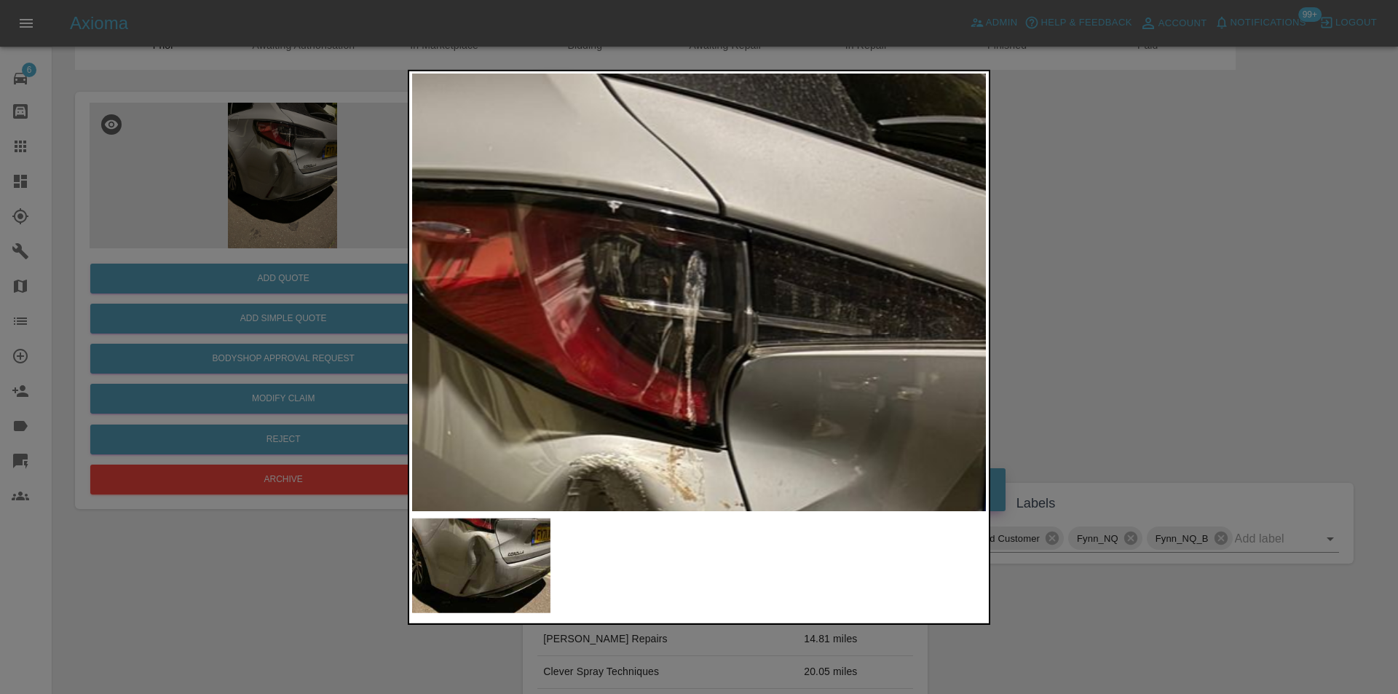
click at [692, 267] on img at bounding box center [626, 681] width 1721 height 1311
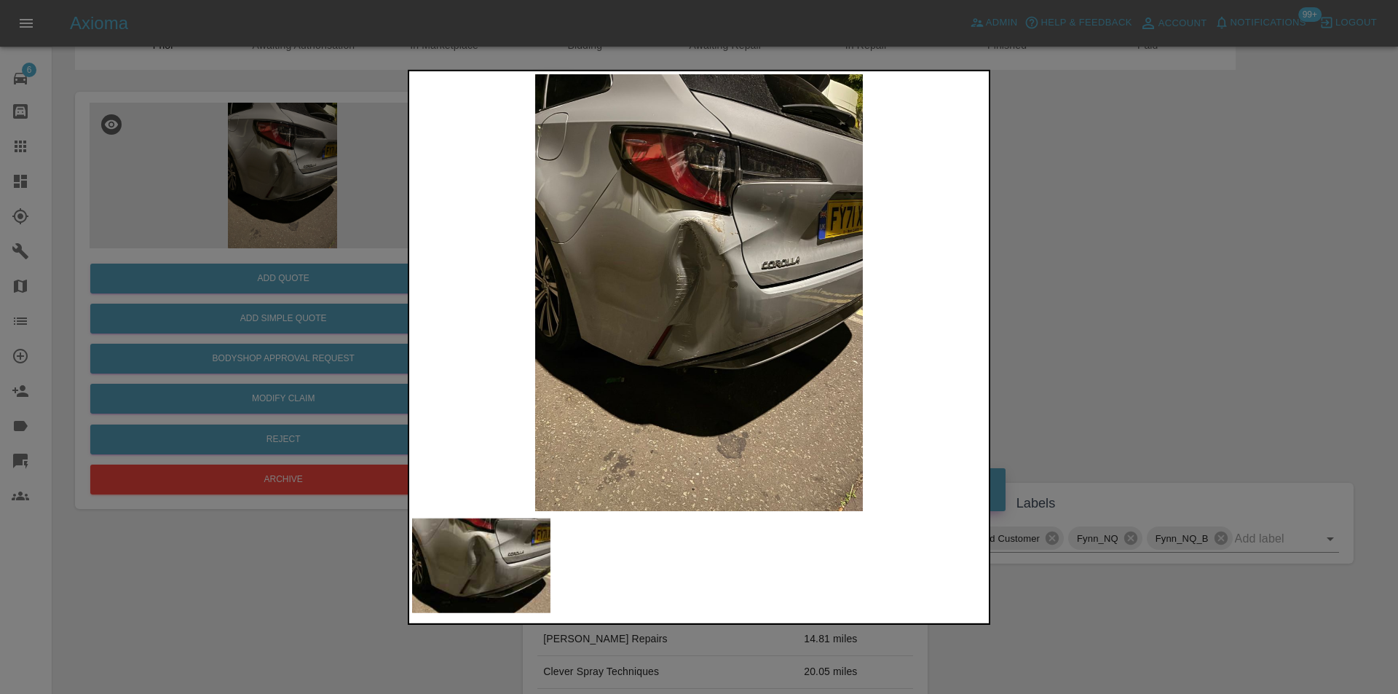
drag, startPoint x: 1169, startPoint y: 270, endPoint x: 1154, endPoint y: 272, distance: 15.4
click at [1160, 272] on div at bounding box center [699, 347] width 1398 height 694
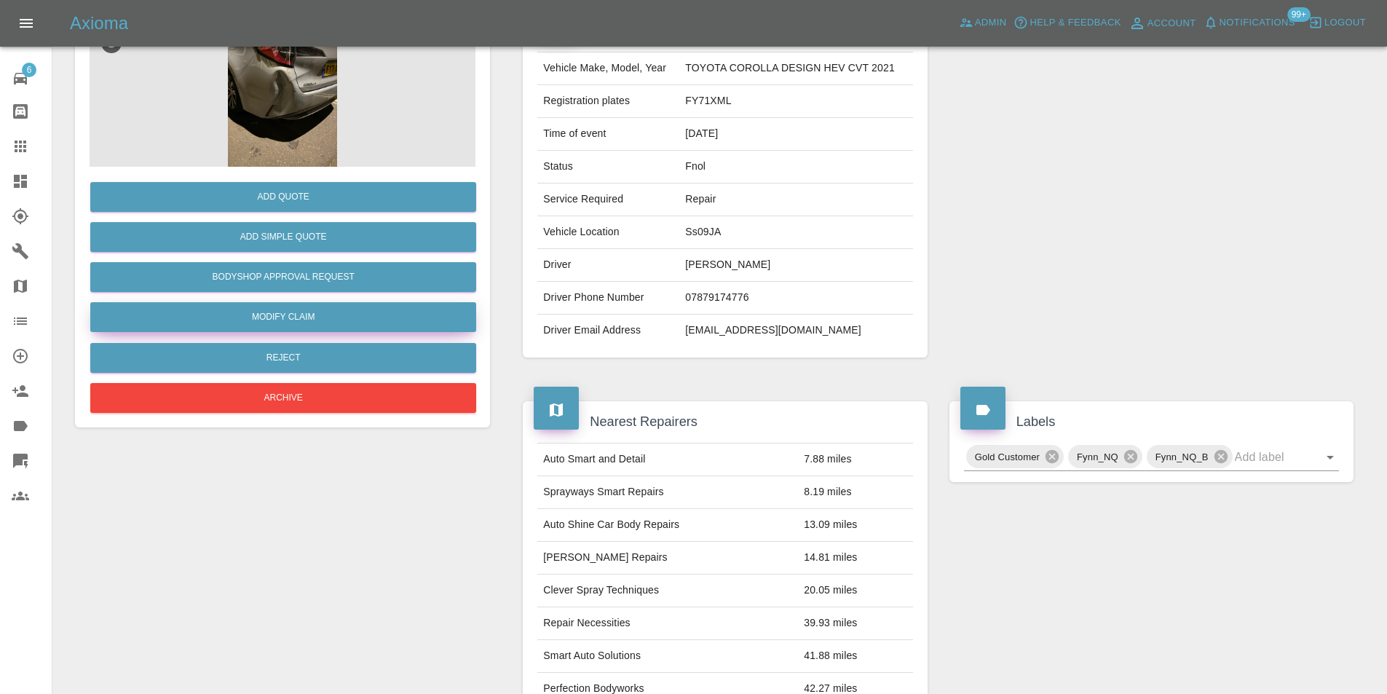
scroll to position [79, 0]
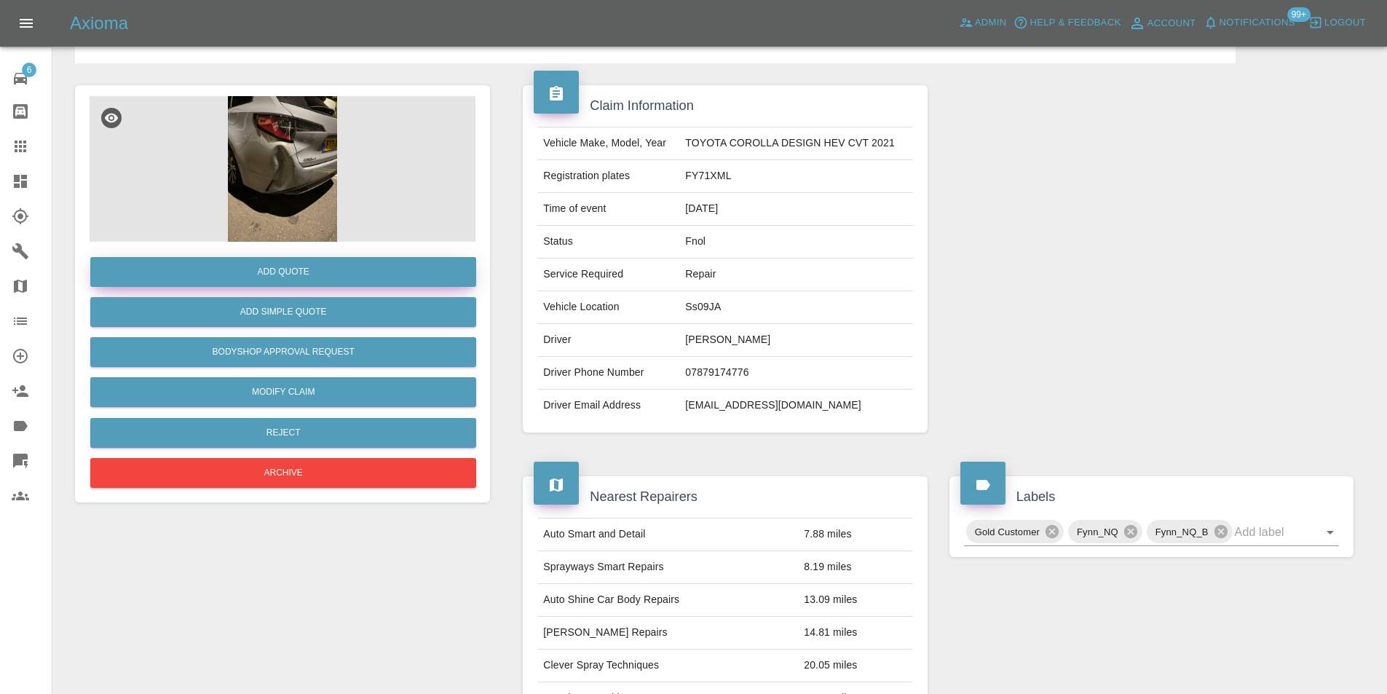
click at [293, 279] on button "Add Quote" at bounding box center [283, 272] width 386 height 30
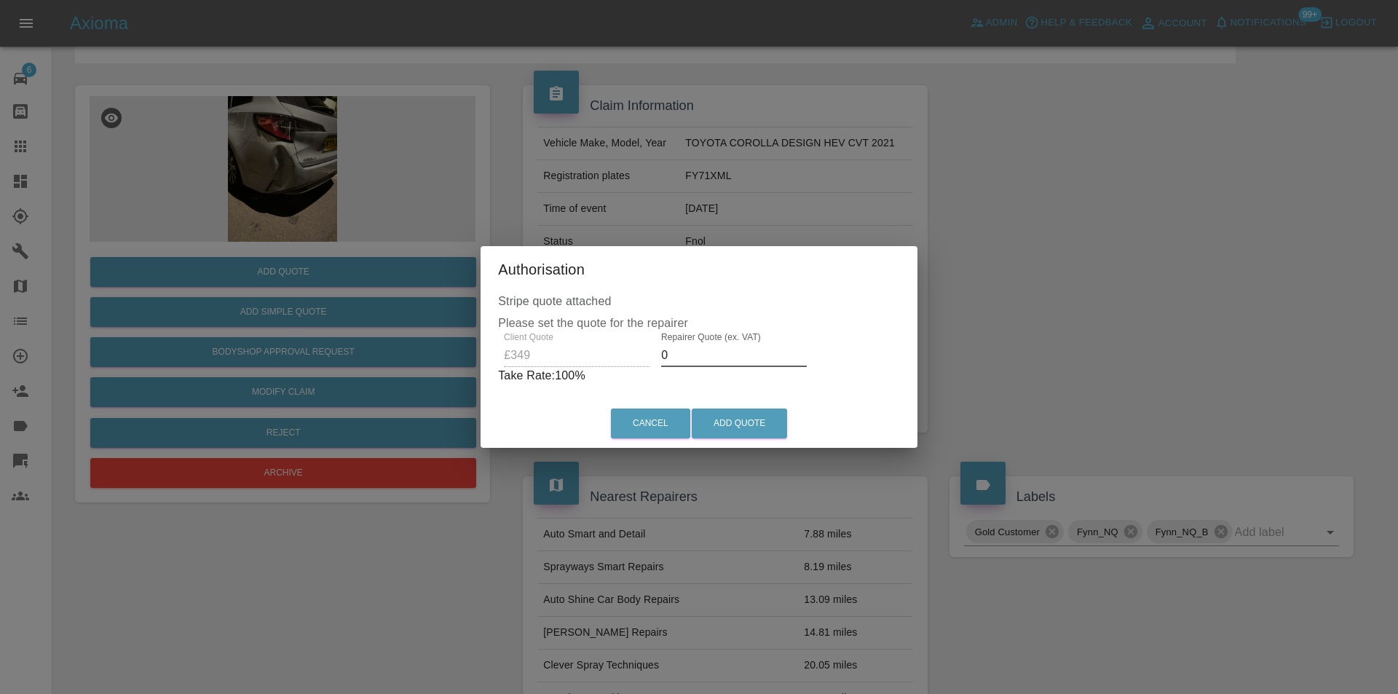
click at [691, 355] on input "0" at bounding box center [734, 355] width 146 height 23
type input "0220"
click at [719, 405] on div "Cancel Add Quote" at bounding box center [699, 423] width 430 height 49
click at [734, 417] on button "Add Quote" at bounding box center [738, 423] width 95 height 30
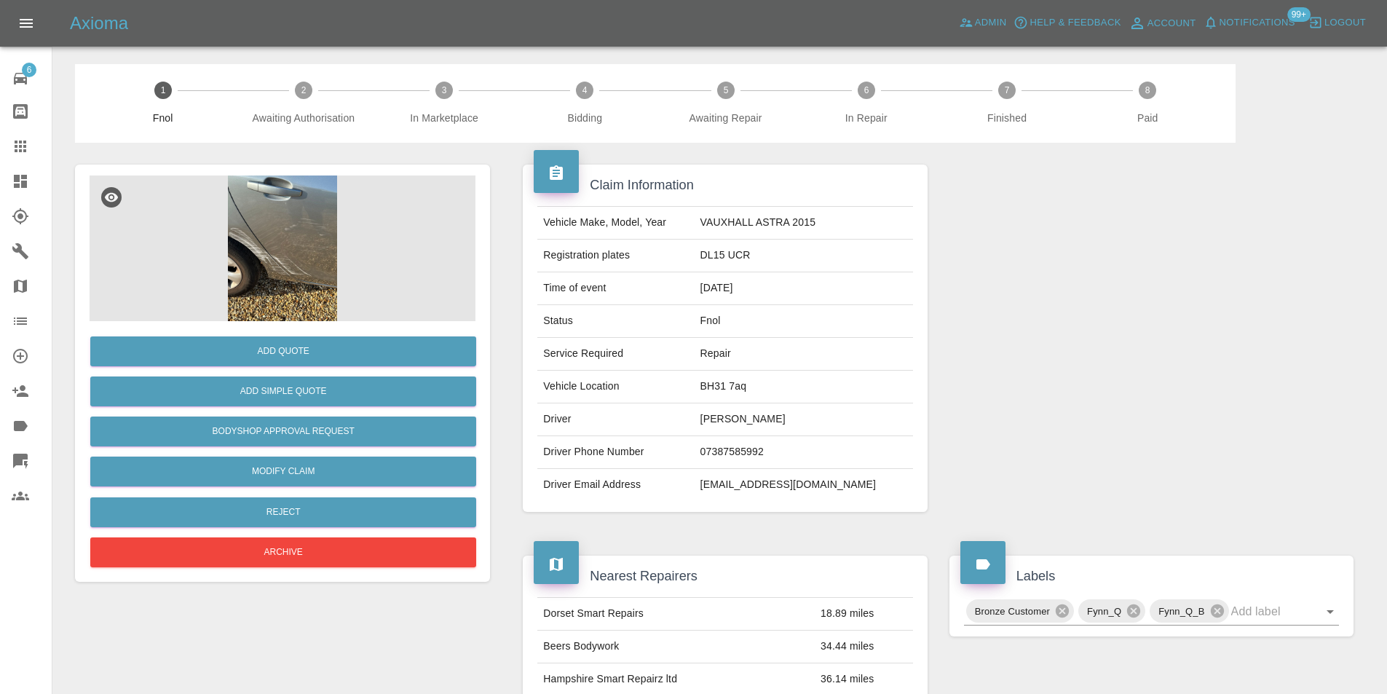
click at [272, 230] on img at bounding box center [283, 248] width 386 height 146
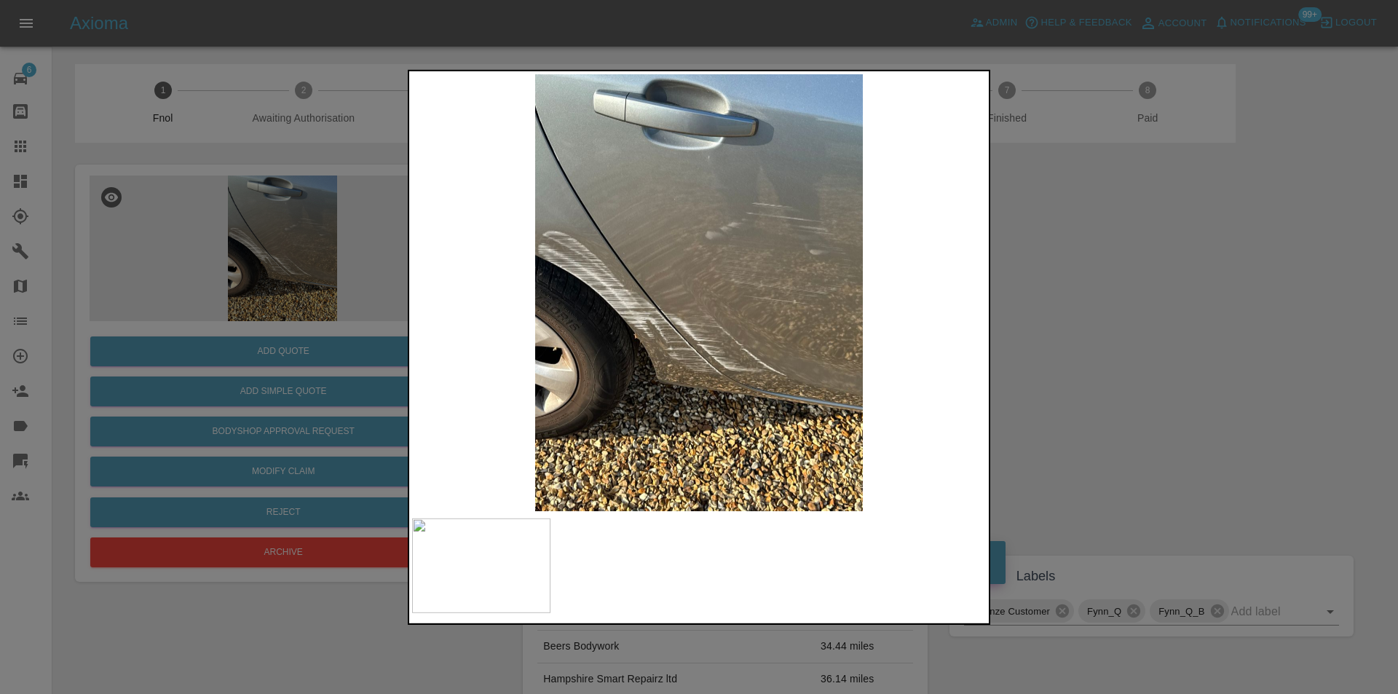
click at [1087, 328] on div at bounding box center [699, 347] width 1398 height 694
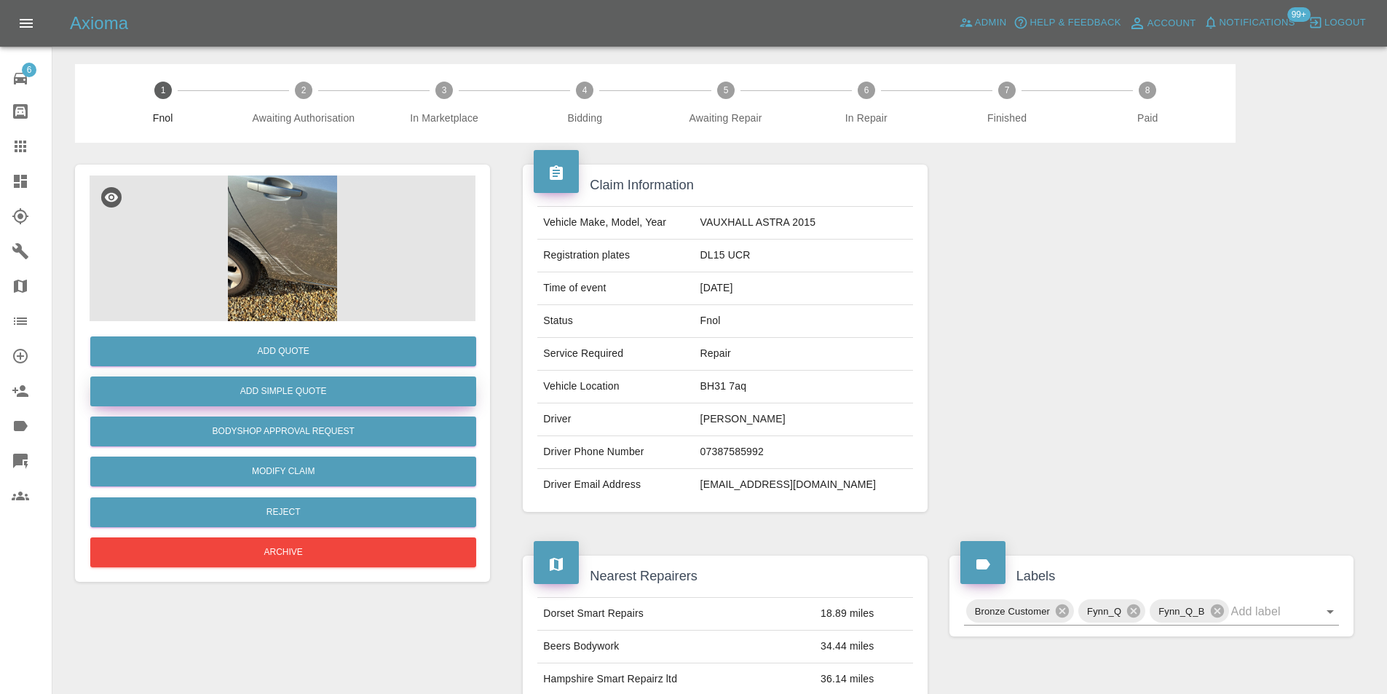
click at [323, 383] on button "Add Simple Quote" at bounding box center [283, 391] width 386 height 30
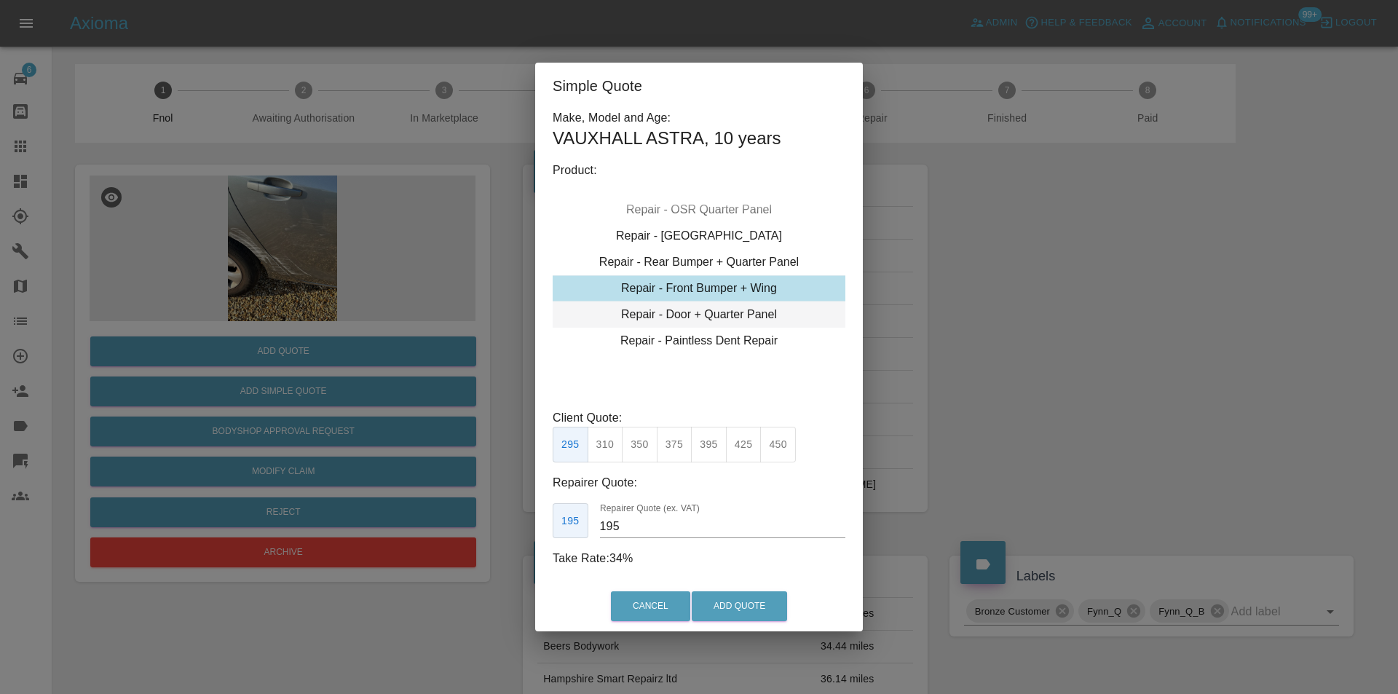
click at [734, 310] on div "Repair - Door + Quarter Panel" at bounding box center [698, 314] width 293 height 26
click at [677, 451] on button "400" at bounding box center [675, 445] width 36 height 36
type input "250"
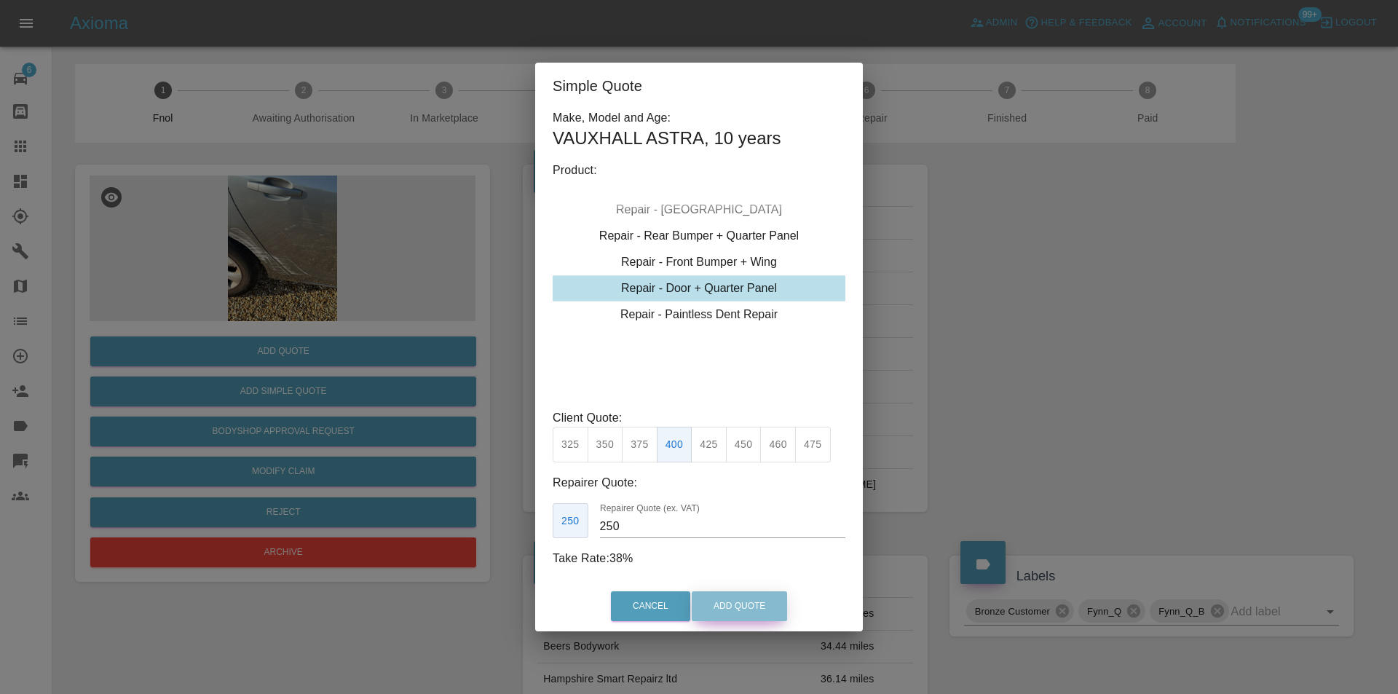
click at [727, 603] on button "Add Quote" at bounding box center [738, 606] width 95 height 30
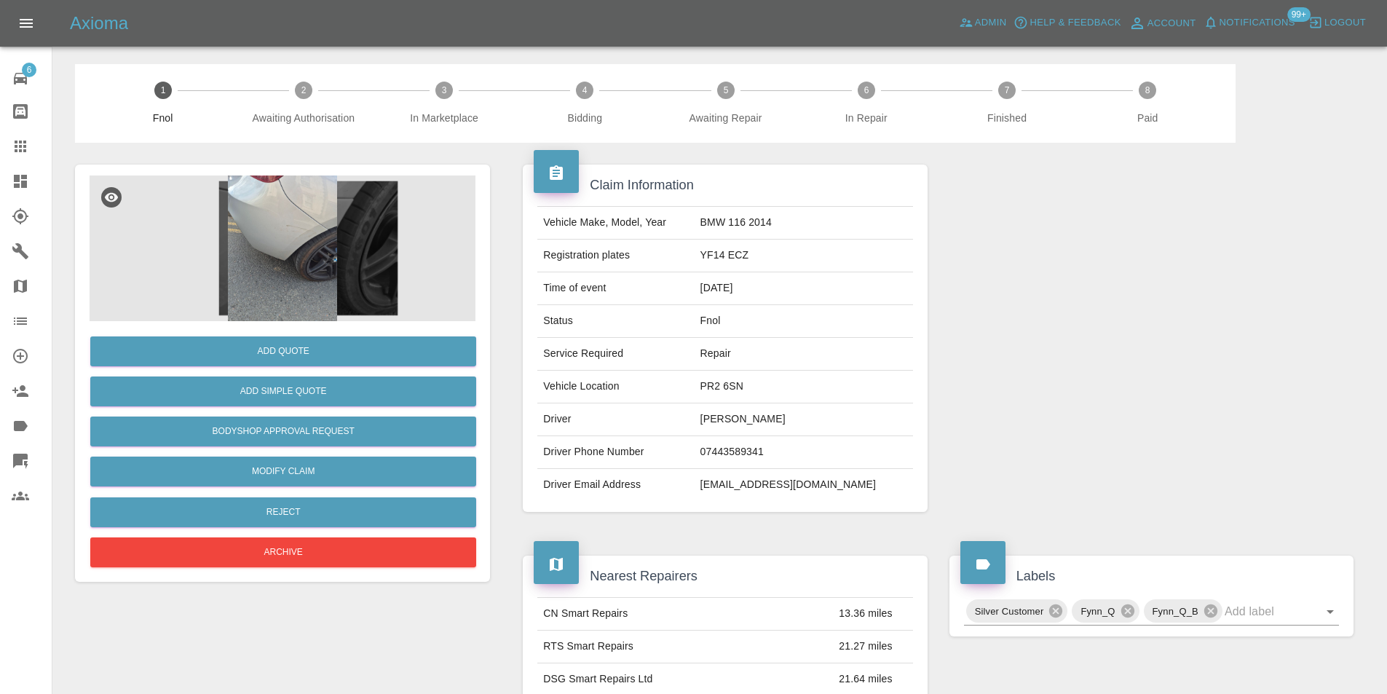
click at [306, 237] on img at bounding box center [283, 248] width 386 height 146
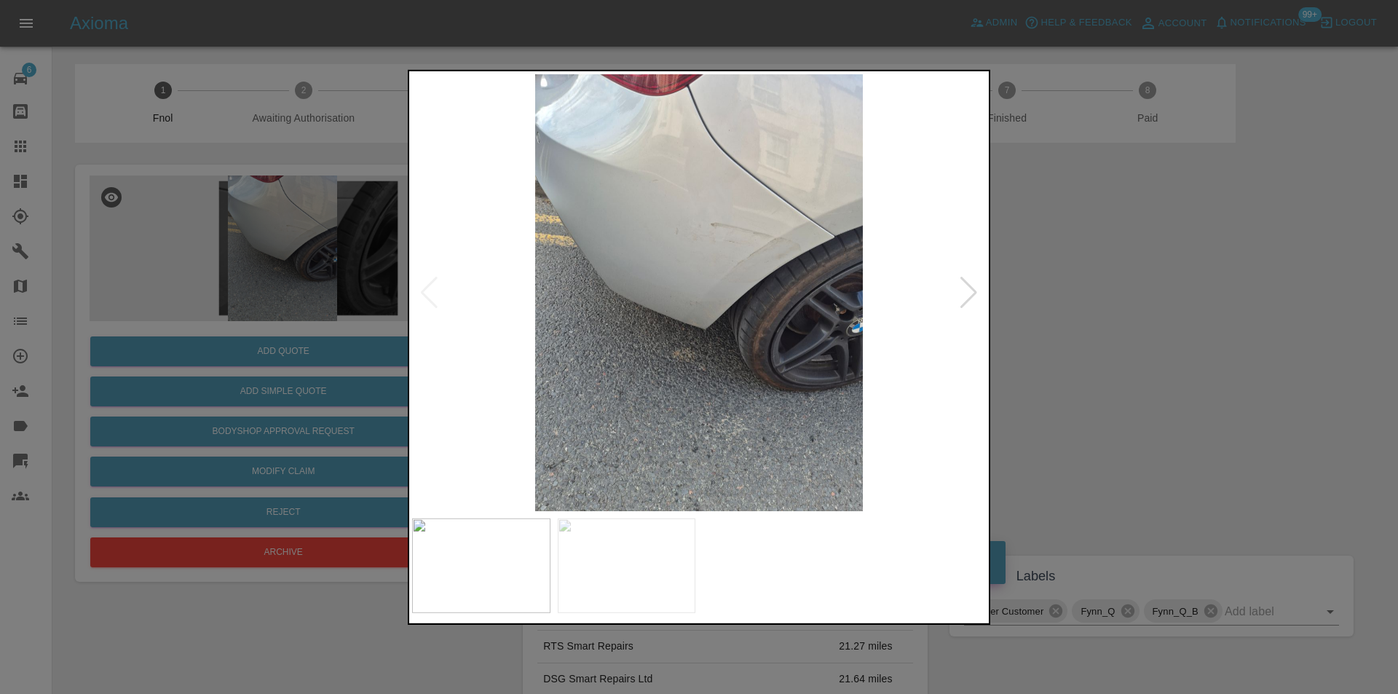
click at [733, 248] on img at bounding box center [699, 292] width 574 height 437
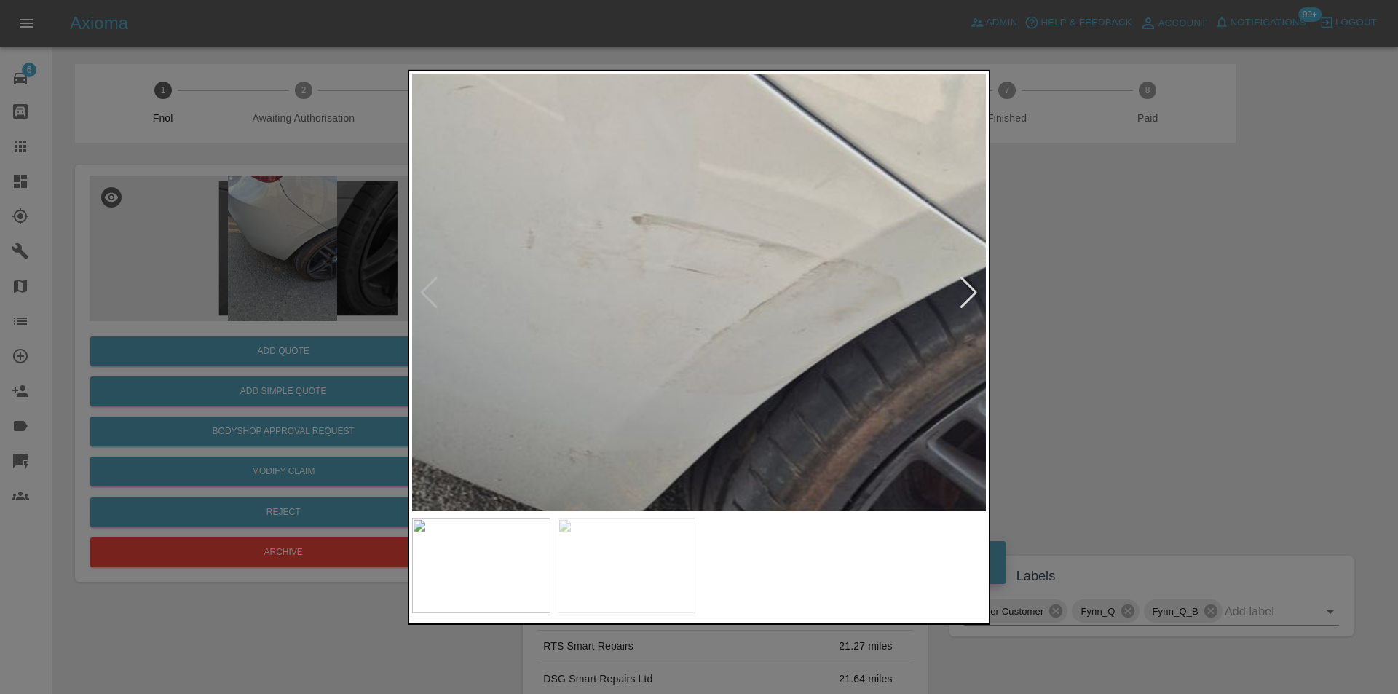
click at [733, 248] on img at bounding box center [596, 424] width 1721 height 1311
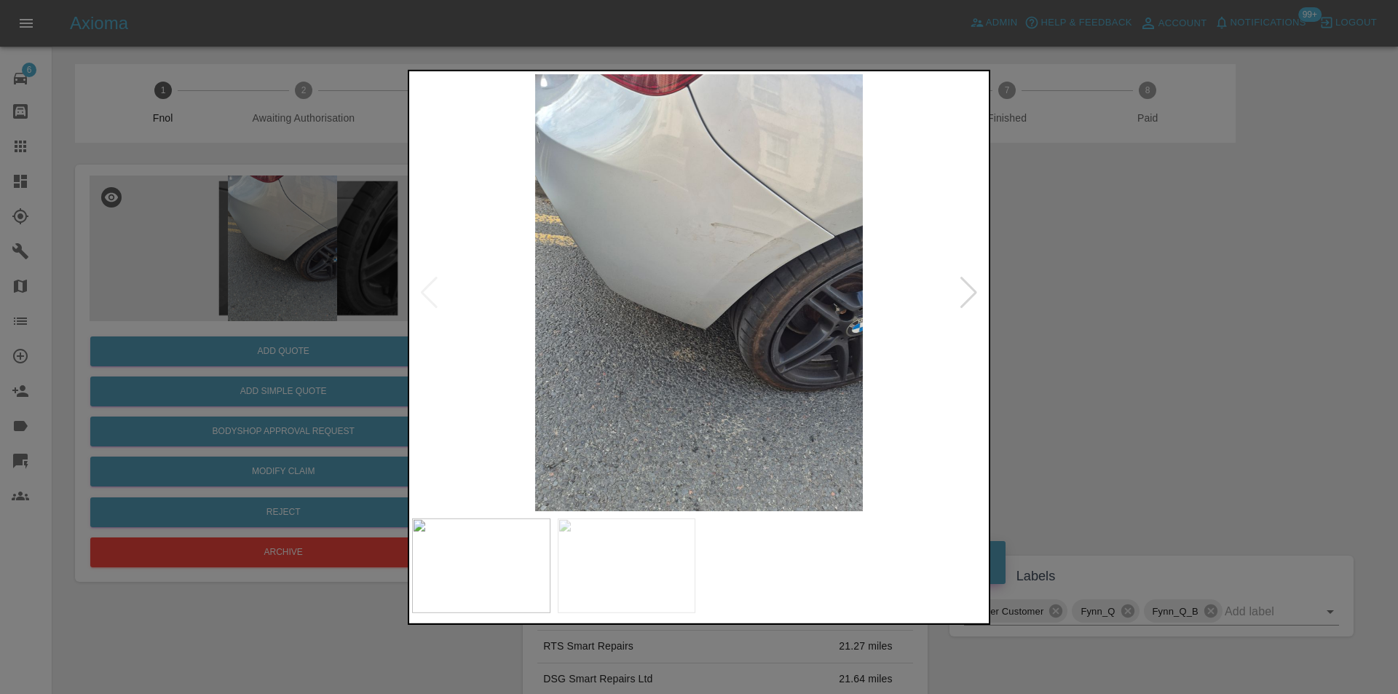
click at [974, 288] on div at bounding box center [969, 292] width 20 height 32
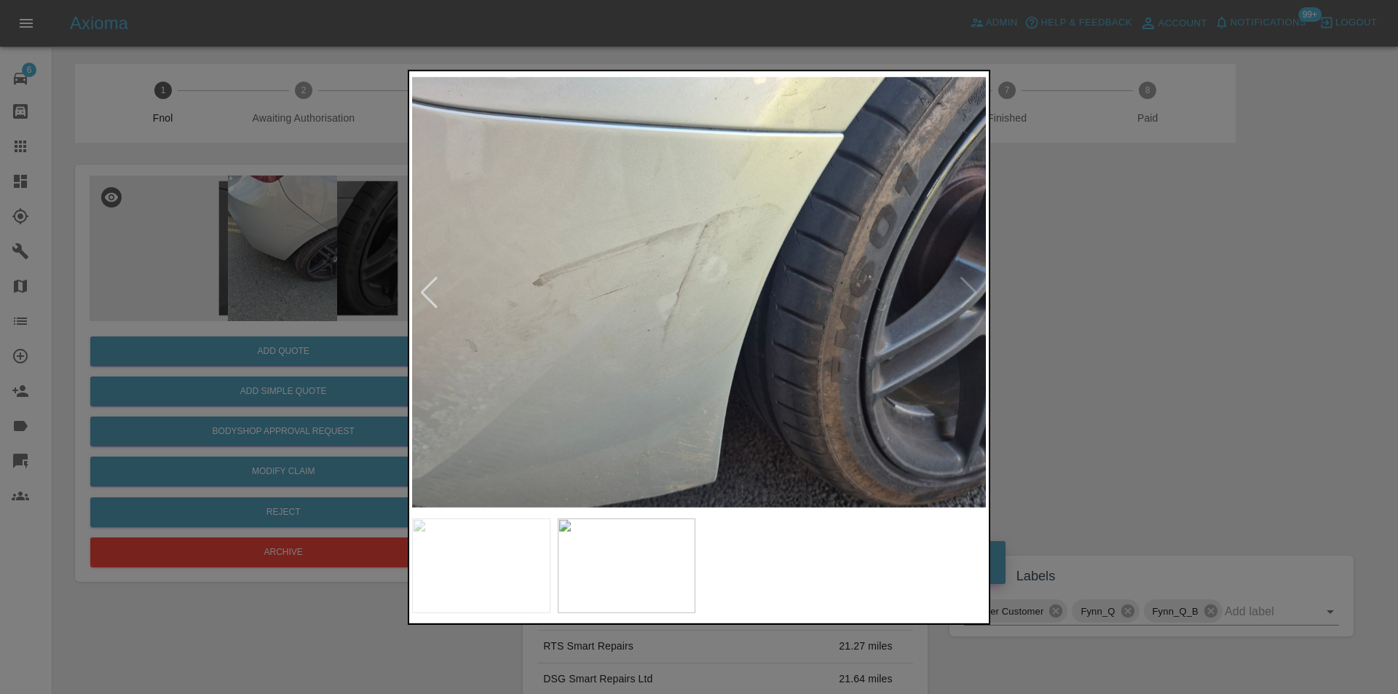
click at [974, 288] on img at bounding box center [699, 292] width 574 height 437
drag, startPoint x: 1158, startPoint y: 323, endPoint x: 646, endPoint y: 381, distance: 515.0
click at [1156, 323] on div at bounding box center [699, 347] width 1398 height 694
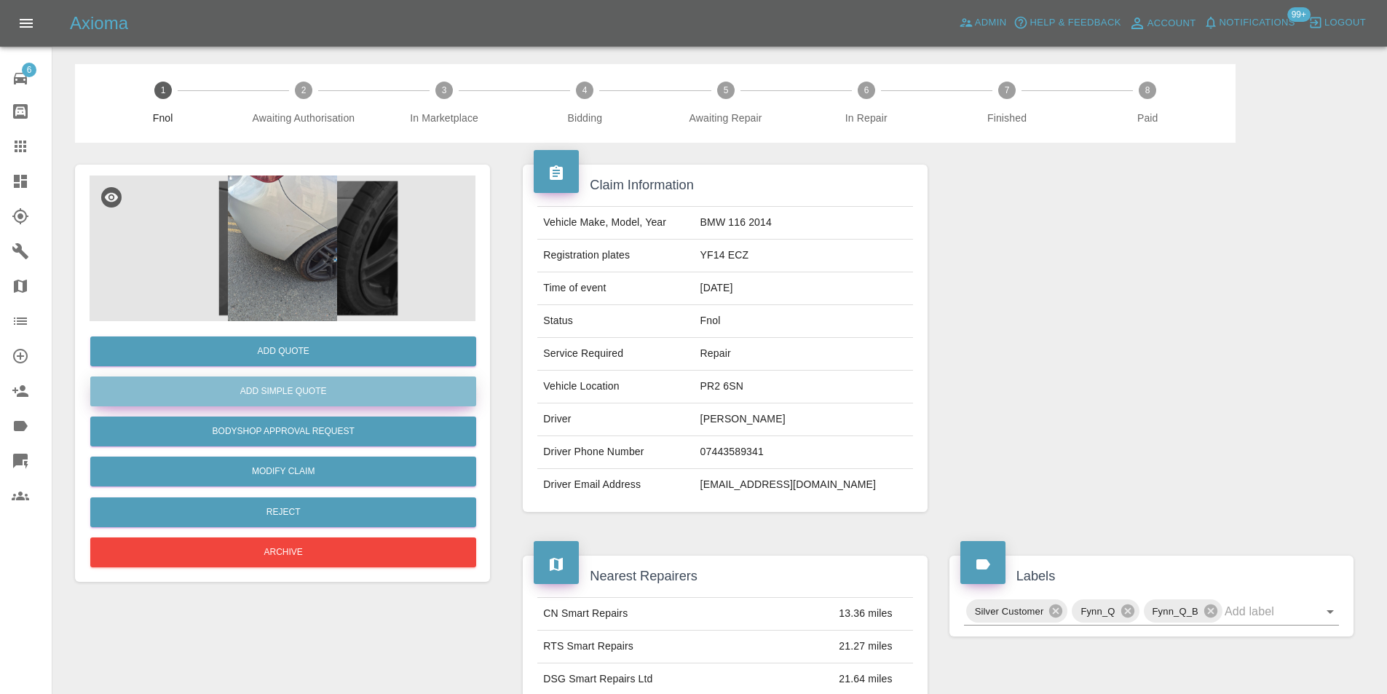
click at [322, 395] on button "Add Simple Quote" at bounding box center [283, 391] width 386 height 30
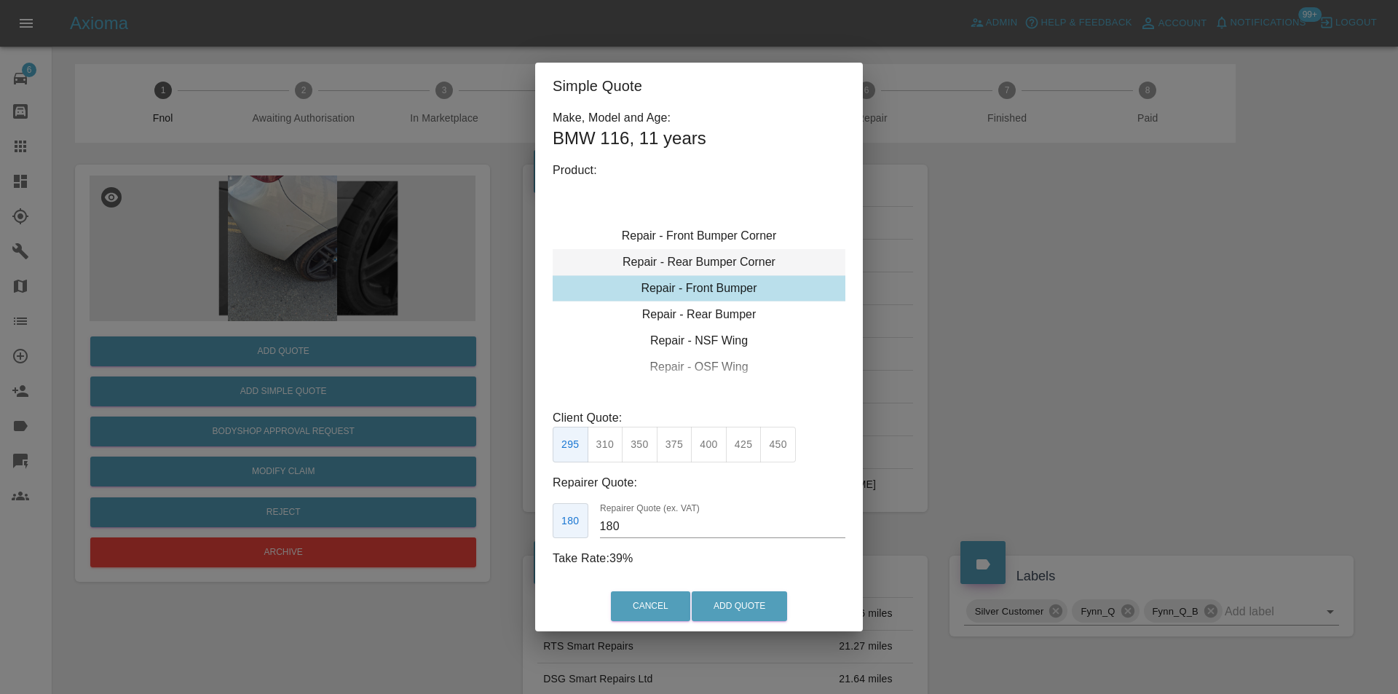
click at [756, 258] on div "Repair - Rear Bumper Corner" at bounding box center [698, 262] width 293 height 26
type input "120"
click at [732, 606] on button "Add Quote" at bounding box center [738, 606] width 95 height 30
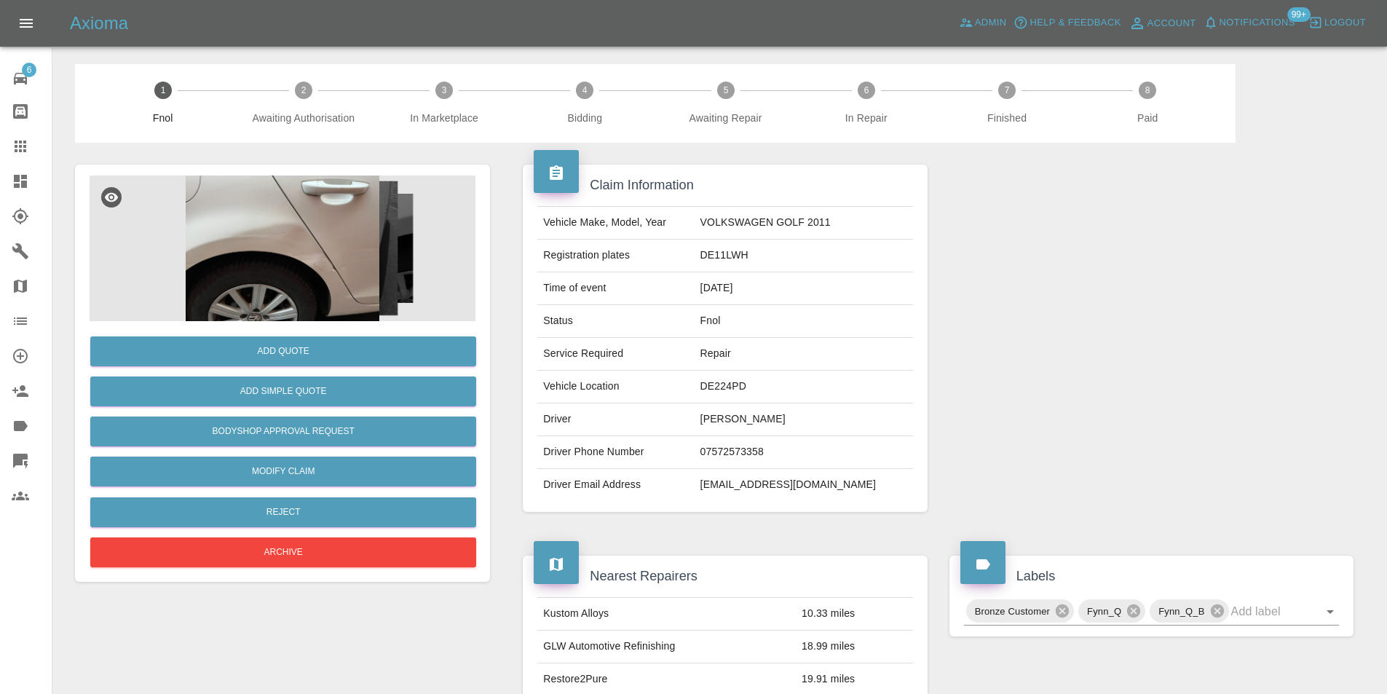
click at [291, 256] on img at bounding box center [283, 248] width 386 height 146
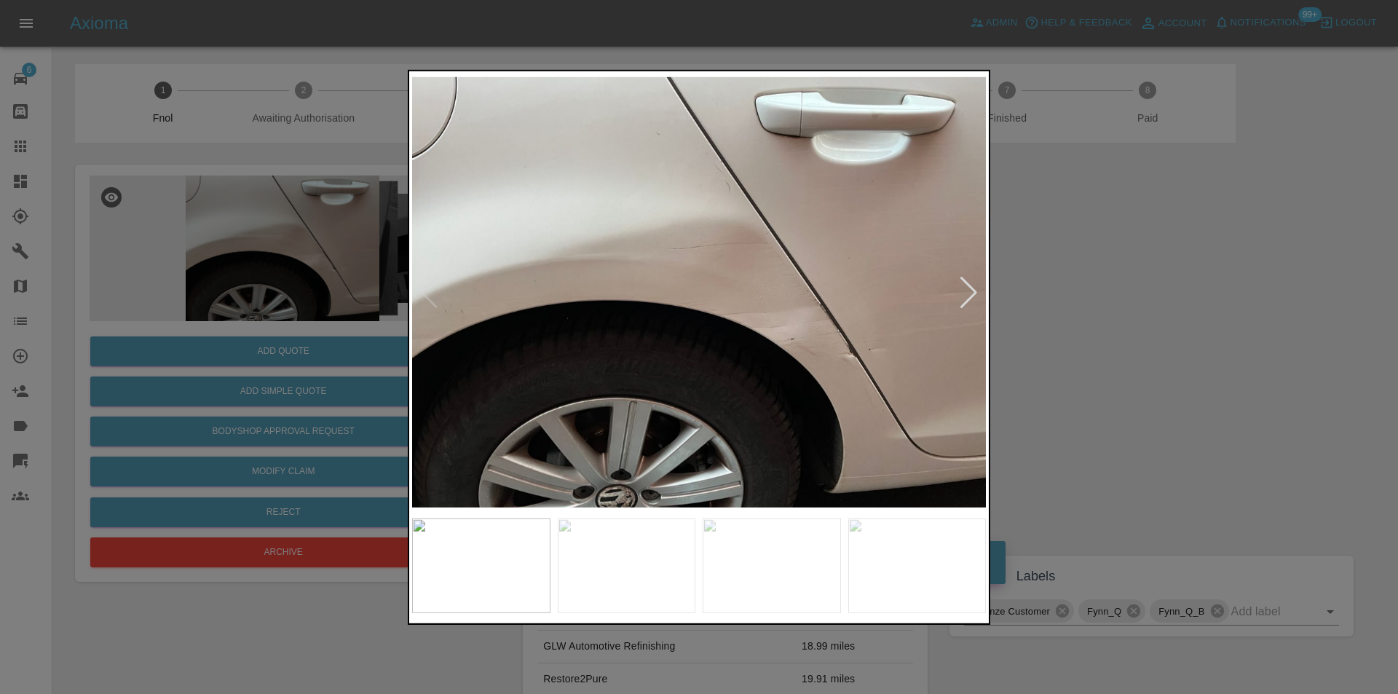
click at [966, 289] on div at bounding box center [969, 292] width 20 height 32
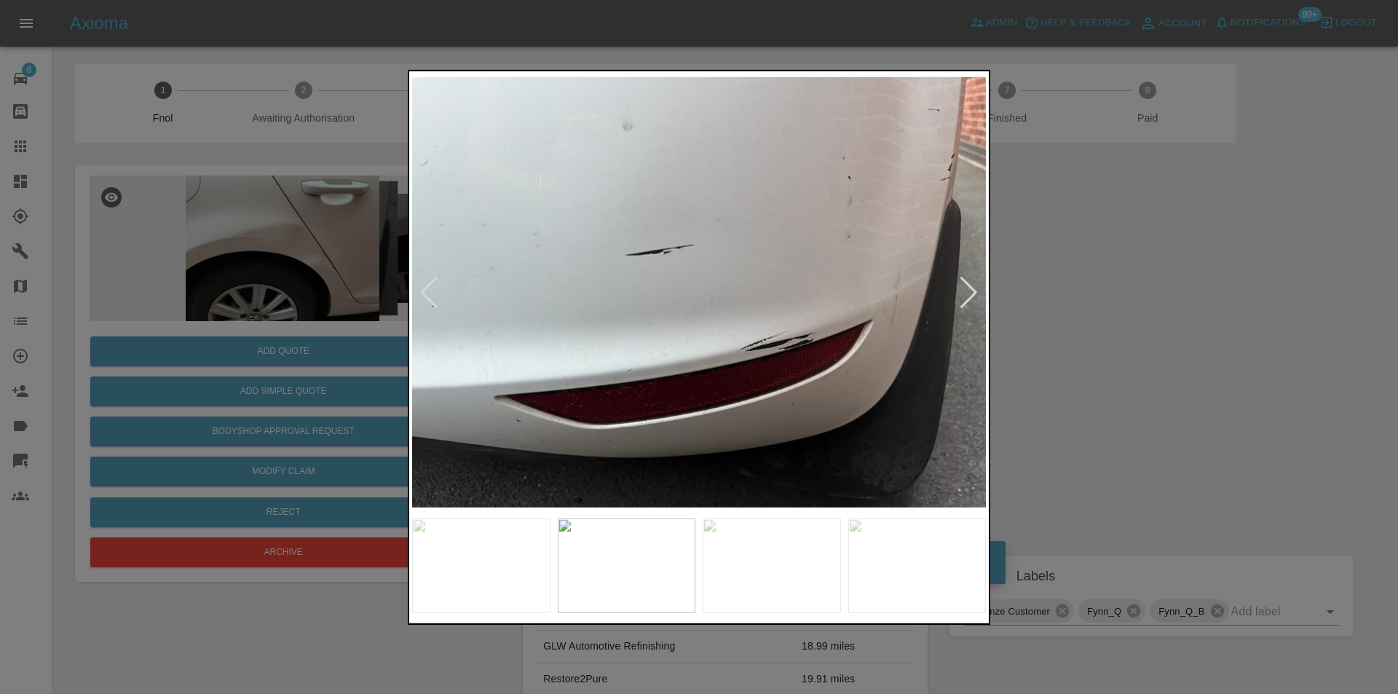
click at [966, 289] on div at bounding box center [969, 292] width 20 height 32
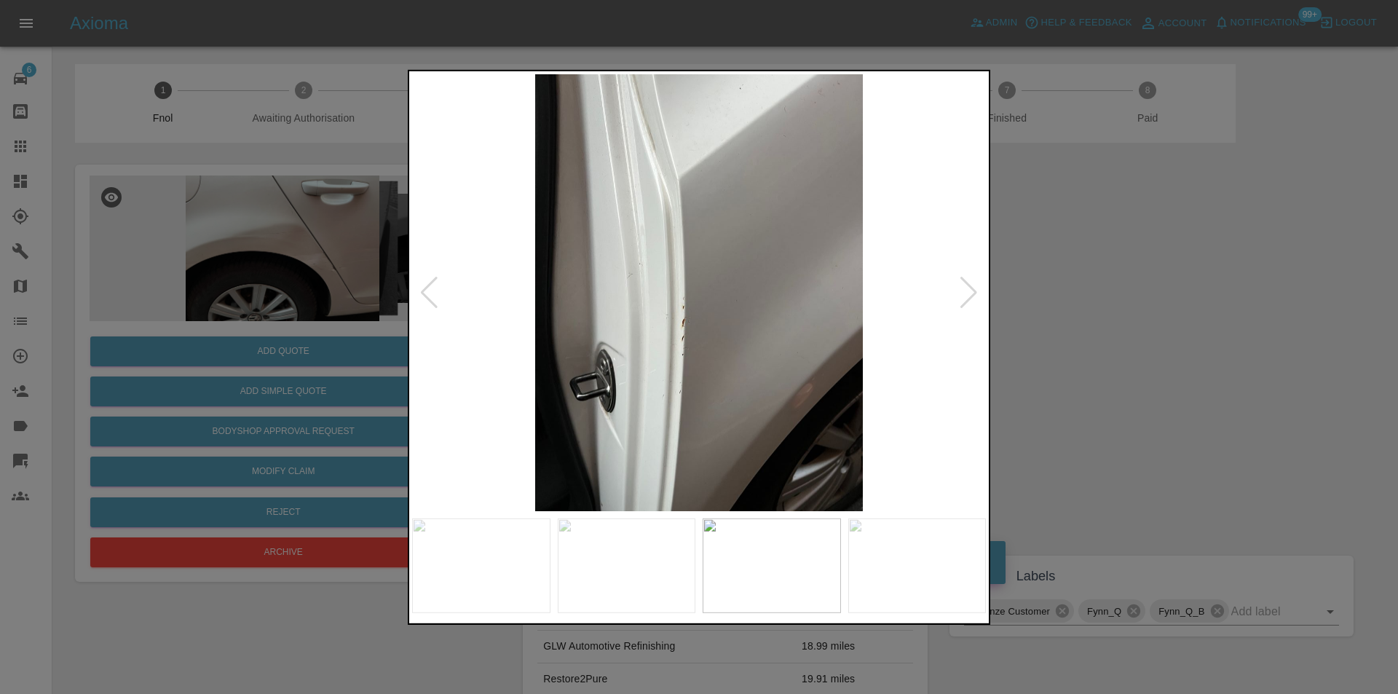
click at [966, 289] on div at bounding box center [969, 292] width 20 height 32
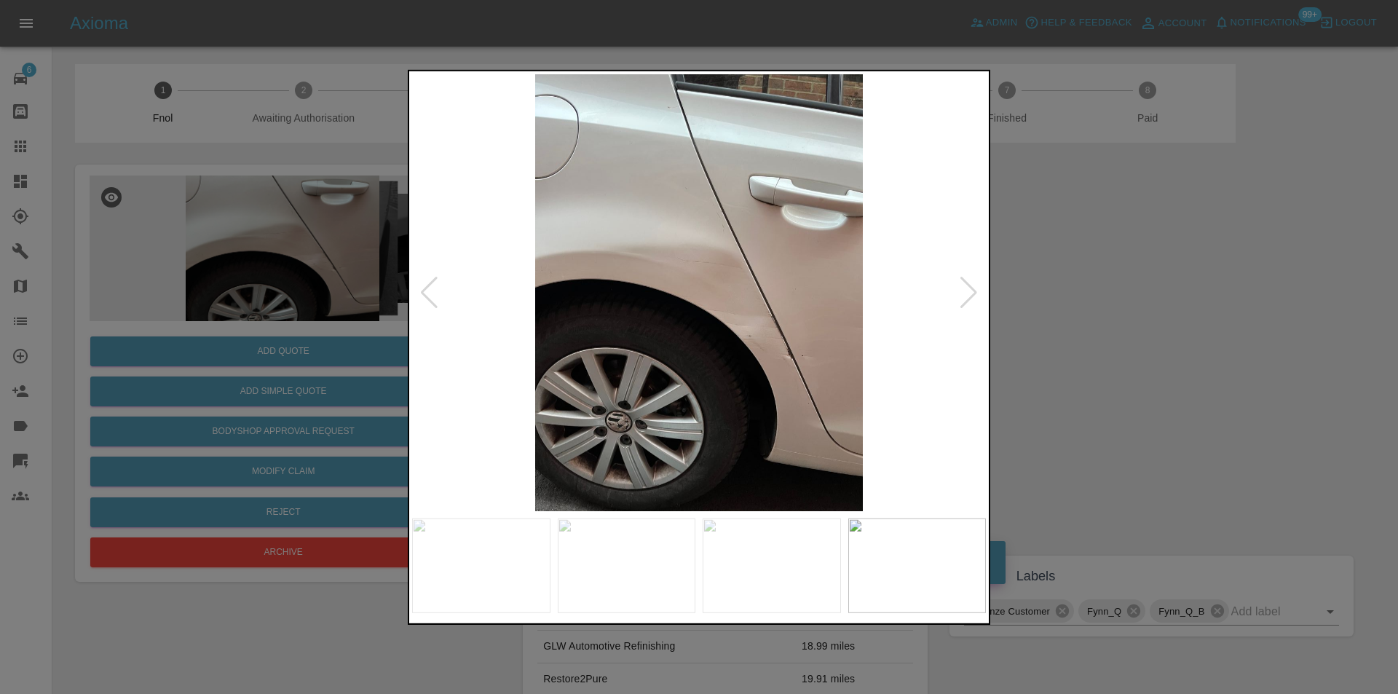
click at [966, 289] on div at bounding box center [969, 292] width 20 height 32
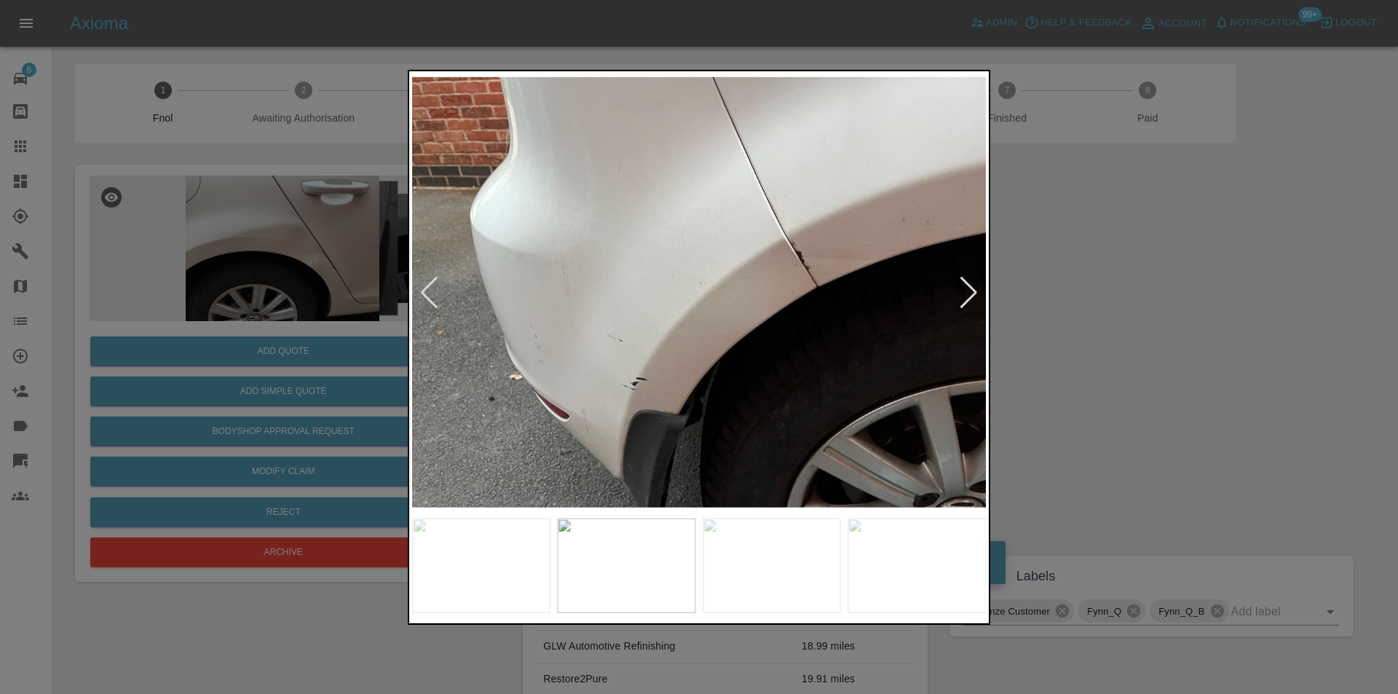
click at [1114, 291] on div at bounding box center [699, 347] width 1398 height 694
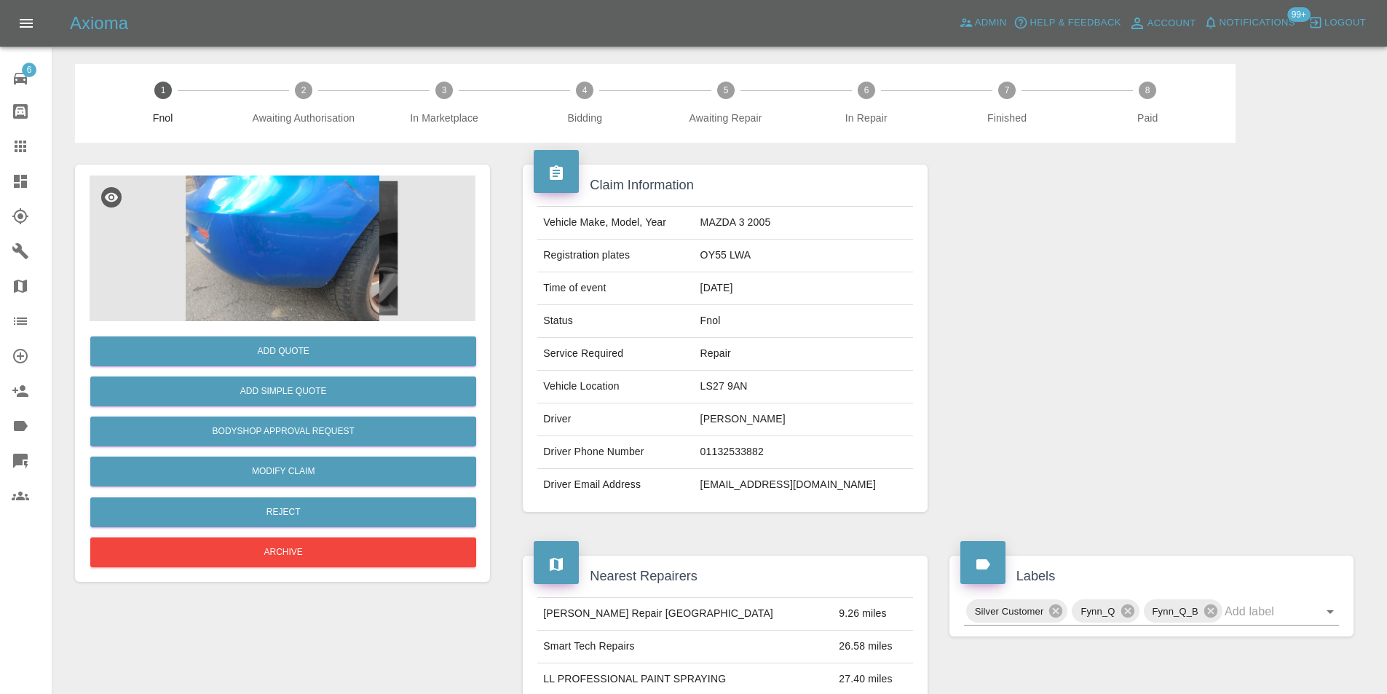
click at [301, 249] on img at bounding box center [283, 248] width 386 height 146
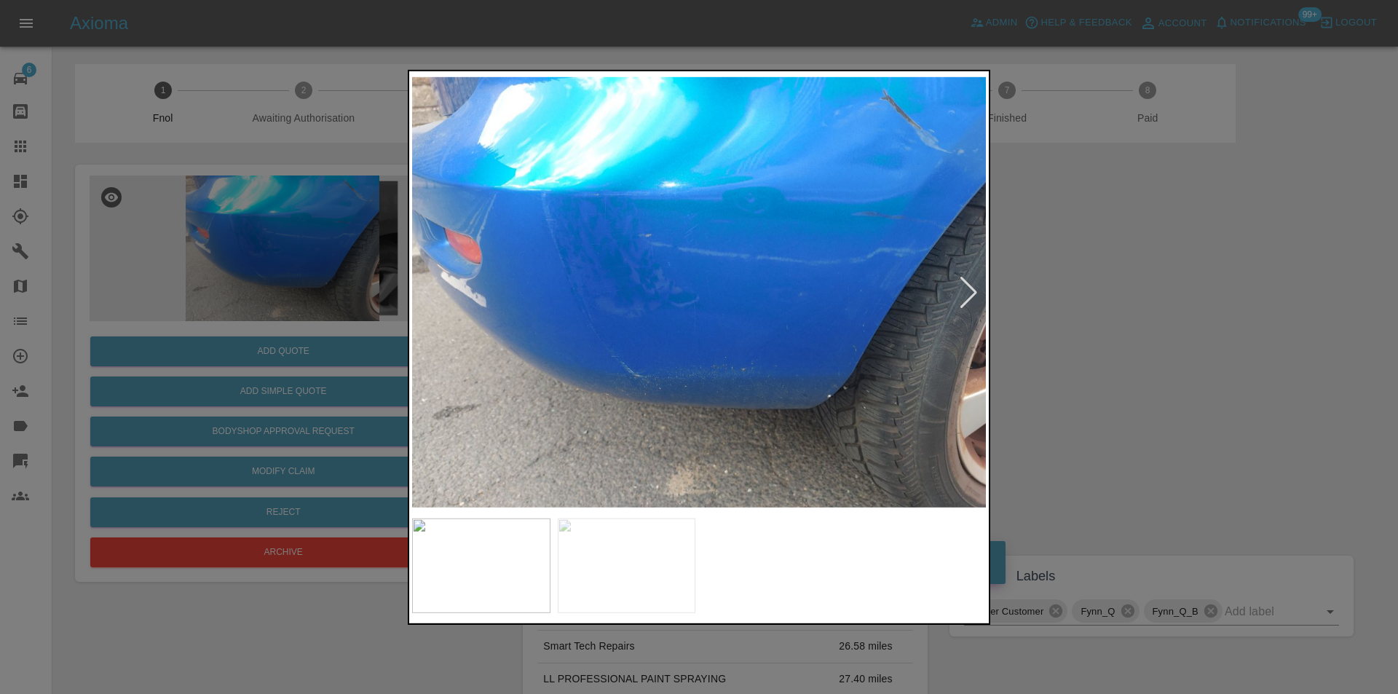
click at [969, 289] on div at bounding box center [969, 292] width 20 height 32
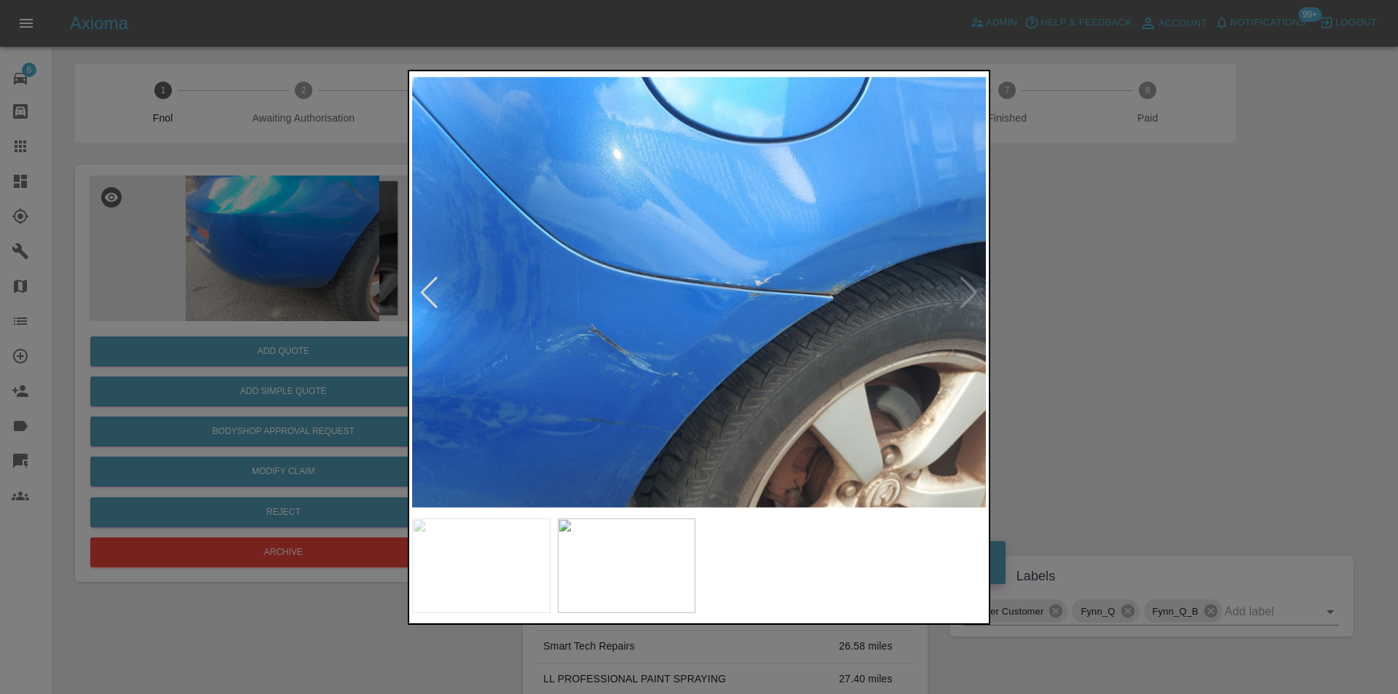
click at [1114, 312] on div at bounding box center [699, 347] width 1398 height 694
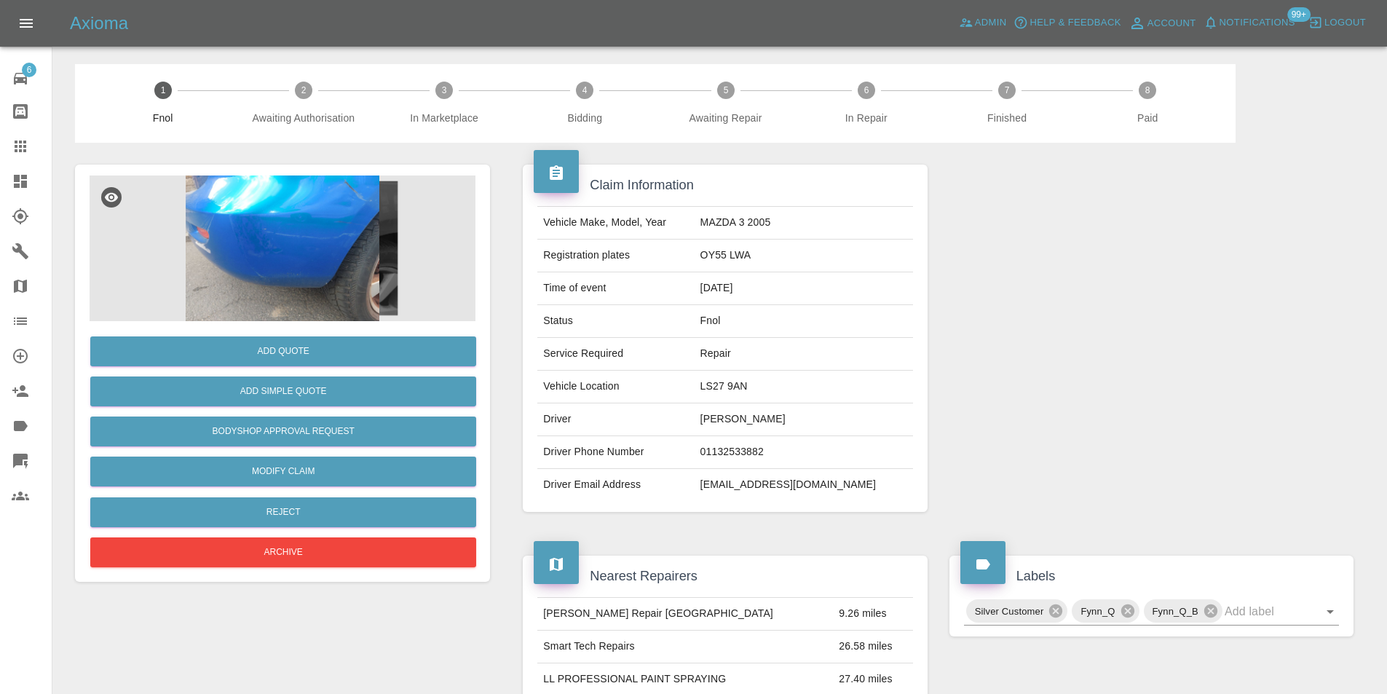
click at [314, 185] on img at bounding box center [283, 248] width 386 height 146
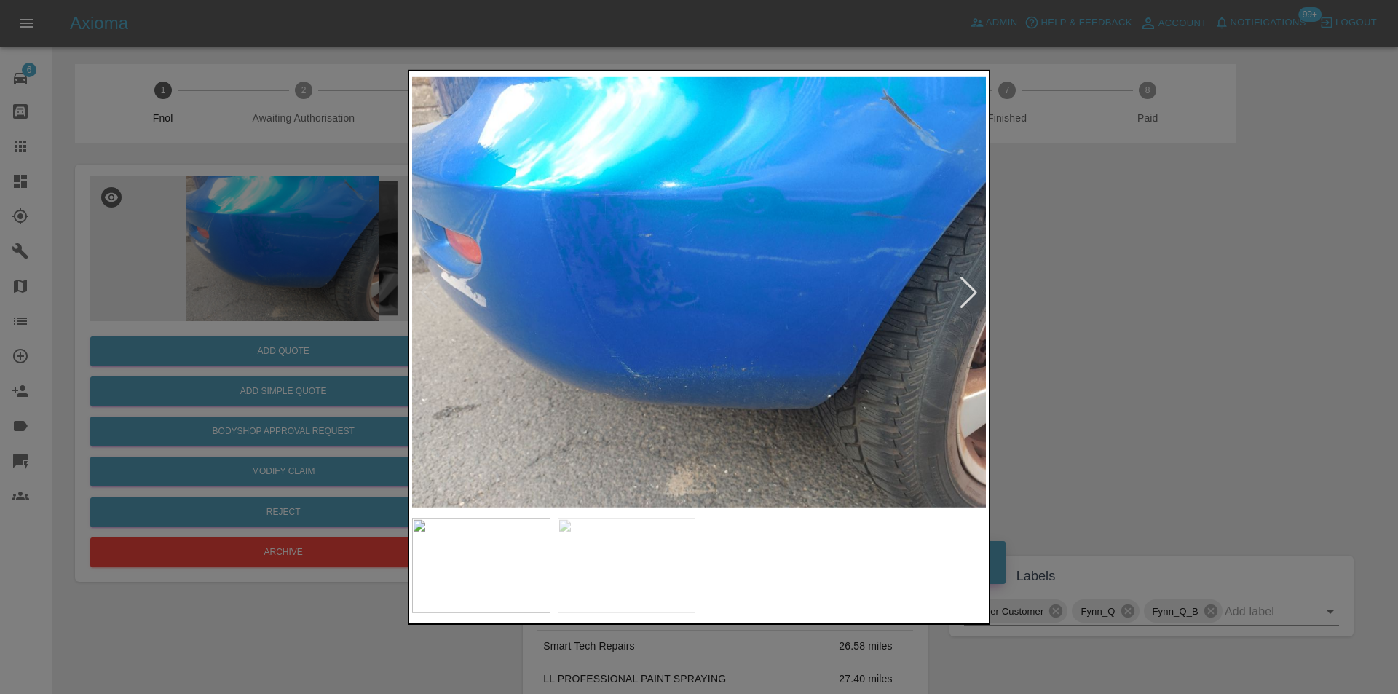
click at [881, 242] on img at bounding box center [699, 292] width 574 height 437
click at [972, 291] on div at bounding box center [969, 292] width 20 height 32
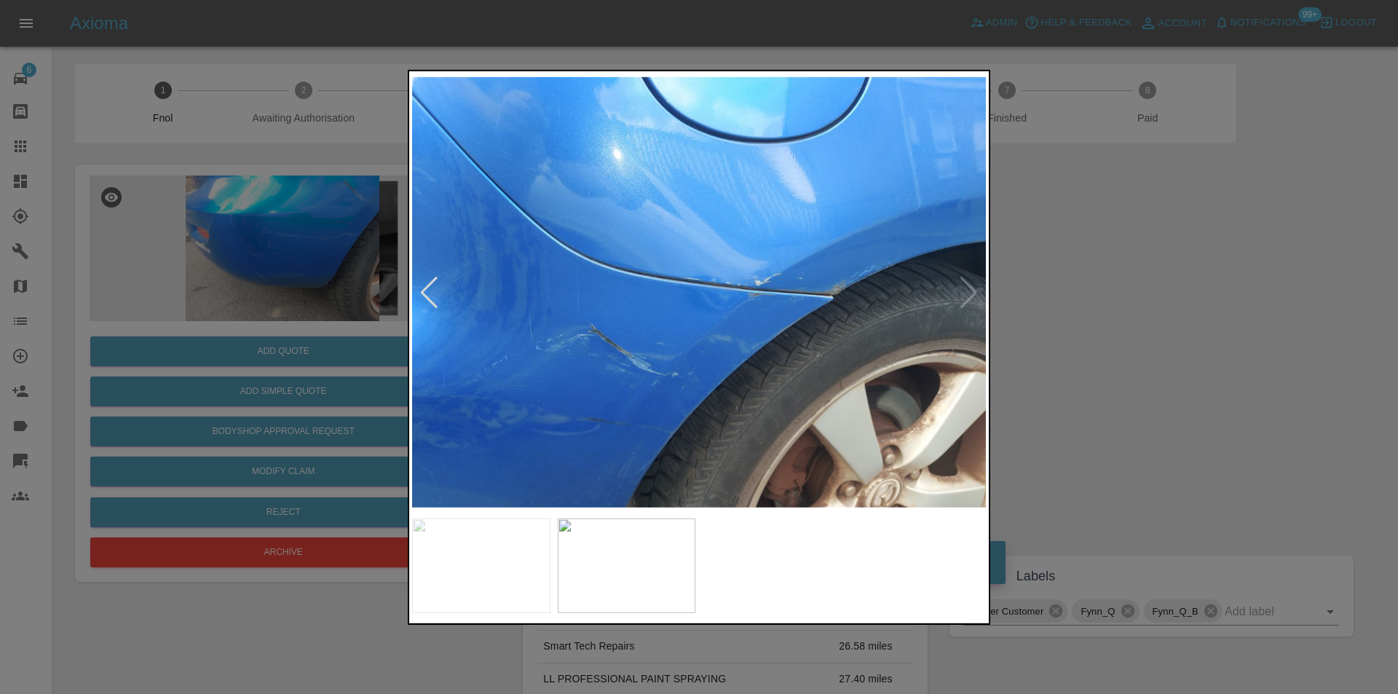
click at [875, 219] on img at bounding box center [699, 292] width 574 height 437
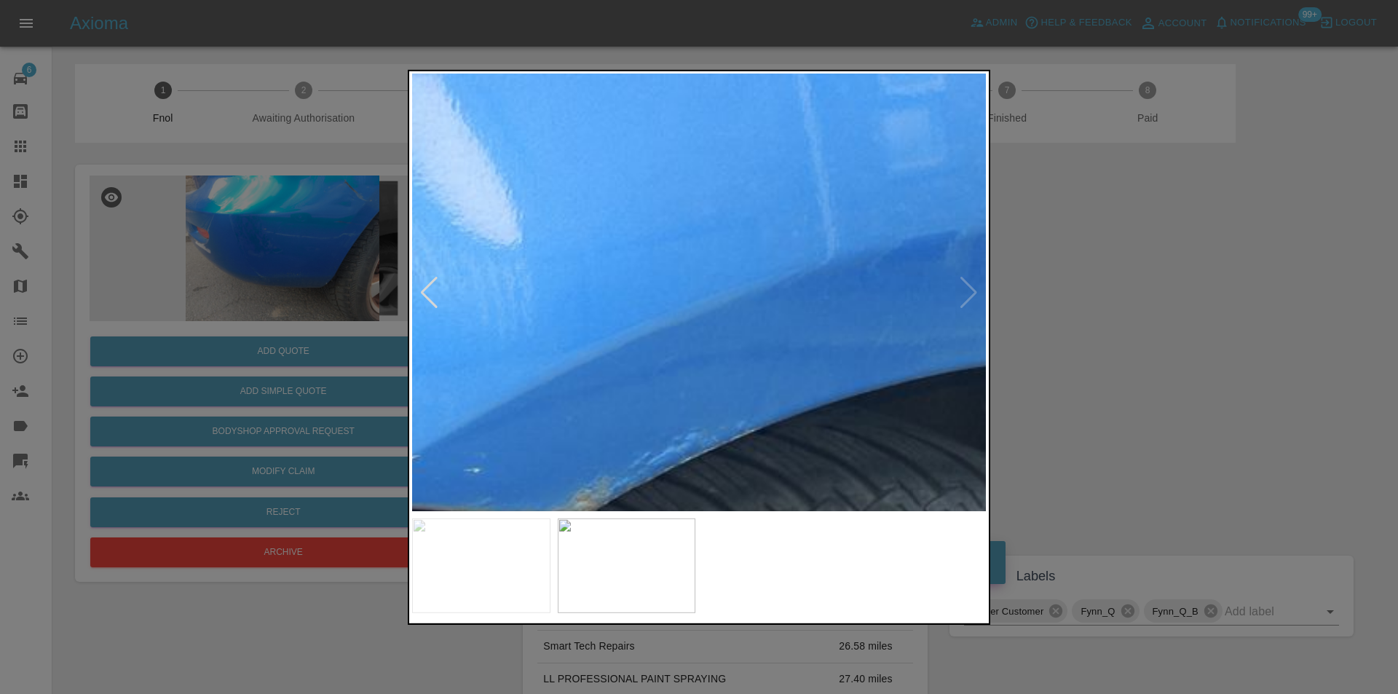
click at [730, 348] on img at bounding box center [170, 511] width 1721 height 1311
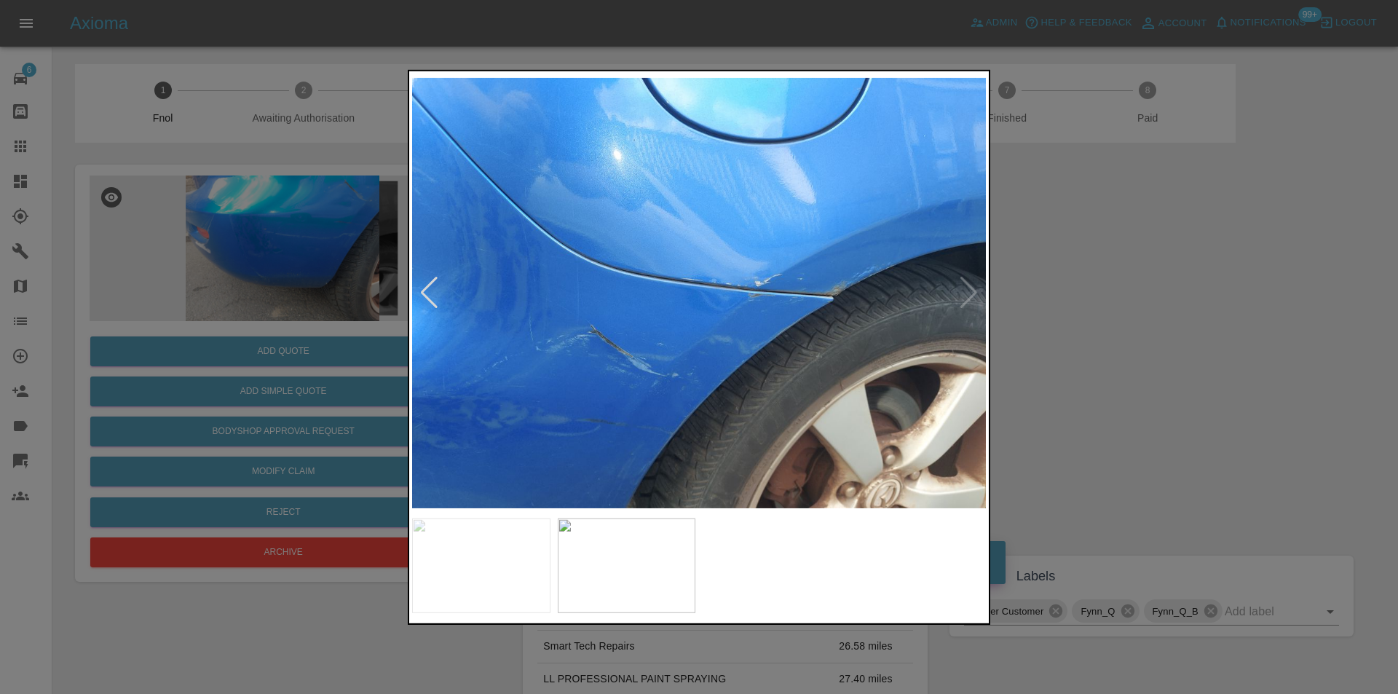
click at [1134, 344] on div at bounding box center [699, 347] width 1398 height 694
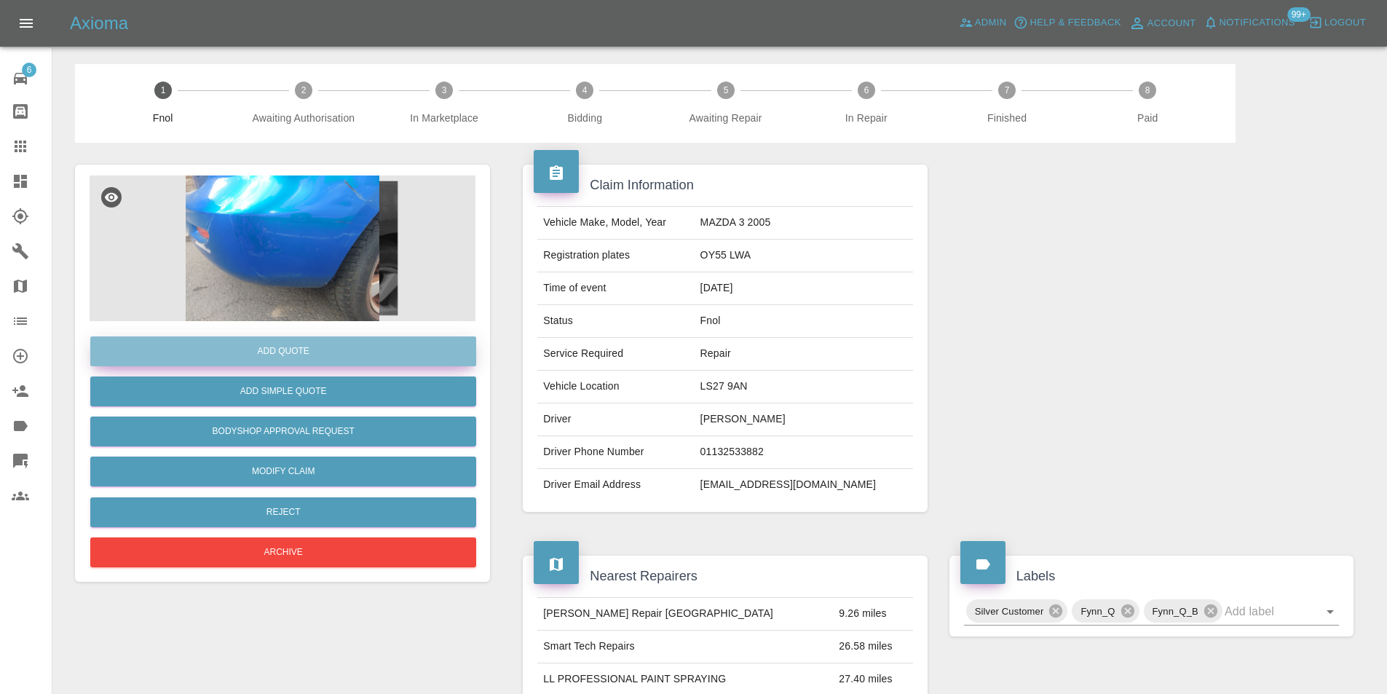
click at [322, 361] on button "Add Quote" at bounding box center [283, 351] width 386 height 30
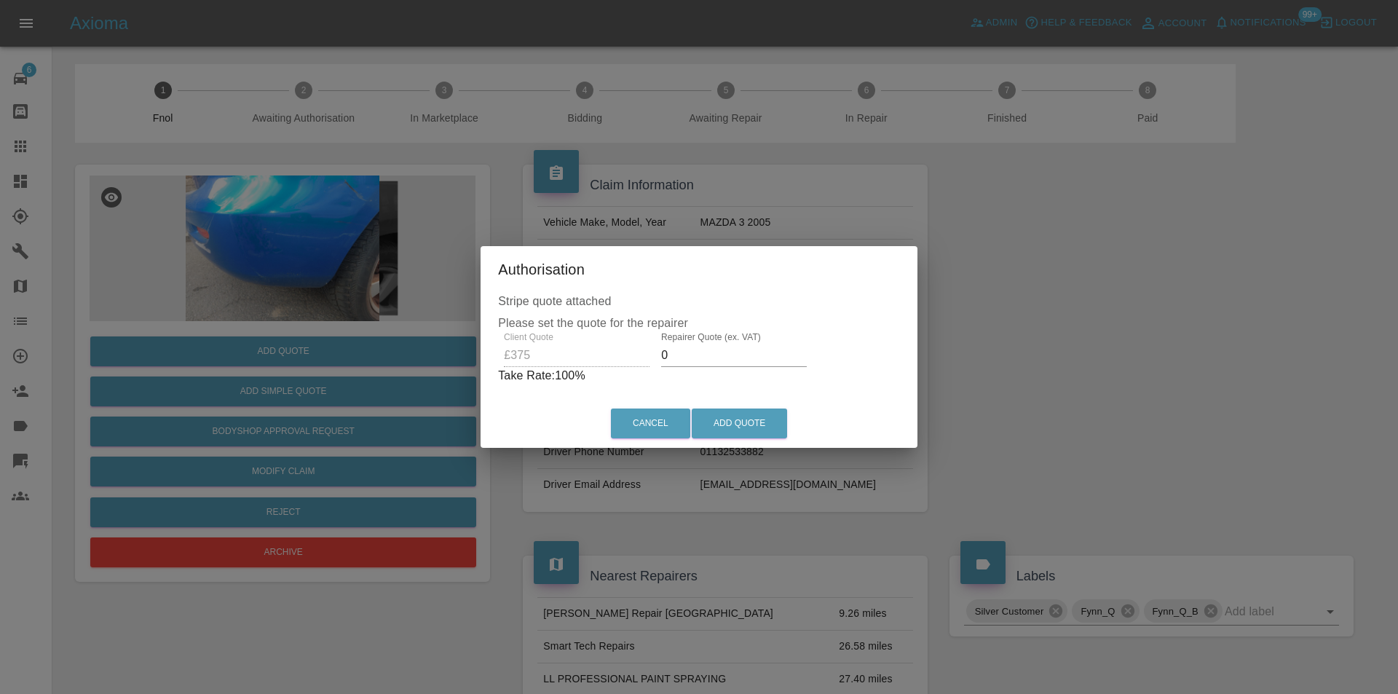
click at [694, 353] on input "0" at bounding box center [734, 355] width 146 height 23
type input "0235"
click at [737, 422] on button "Add Quote" at bounding box center [738, 423] width 95 height 30
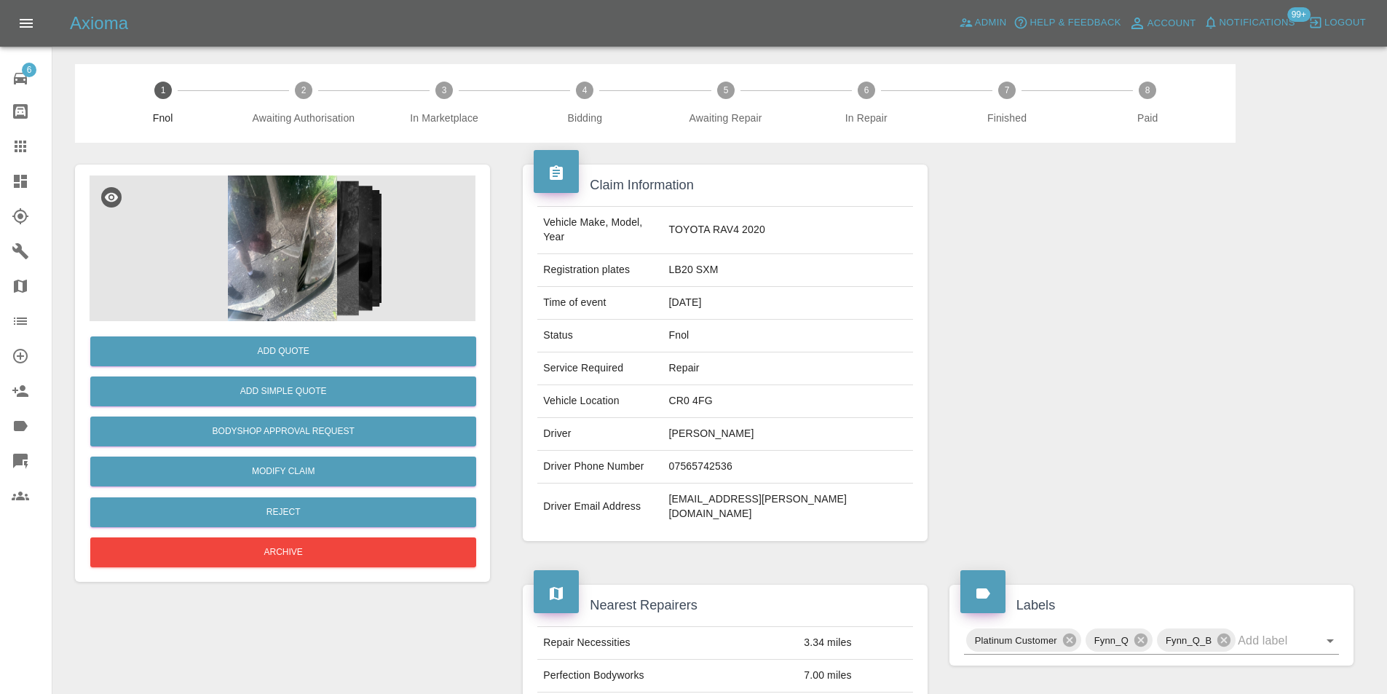
click at [296, 223] on img at bounding box center [283, 248] width 386 height 146
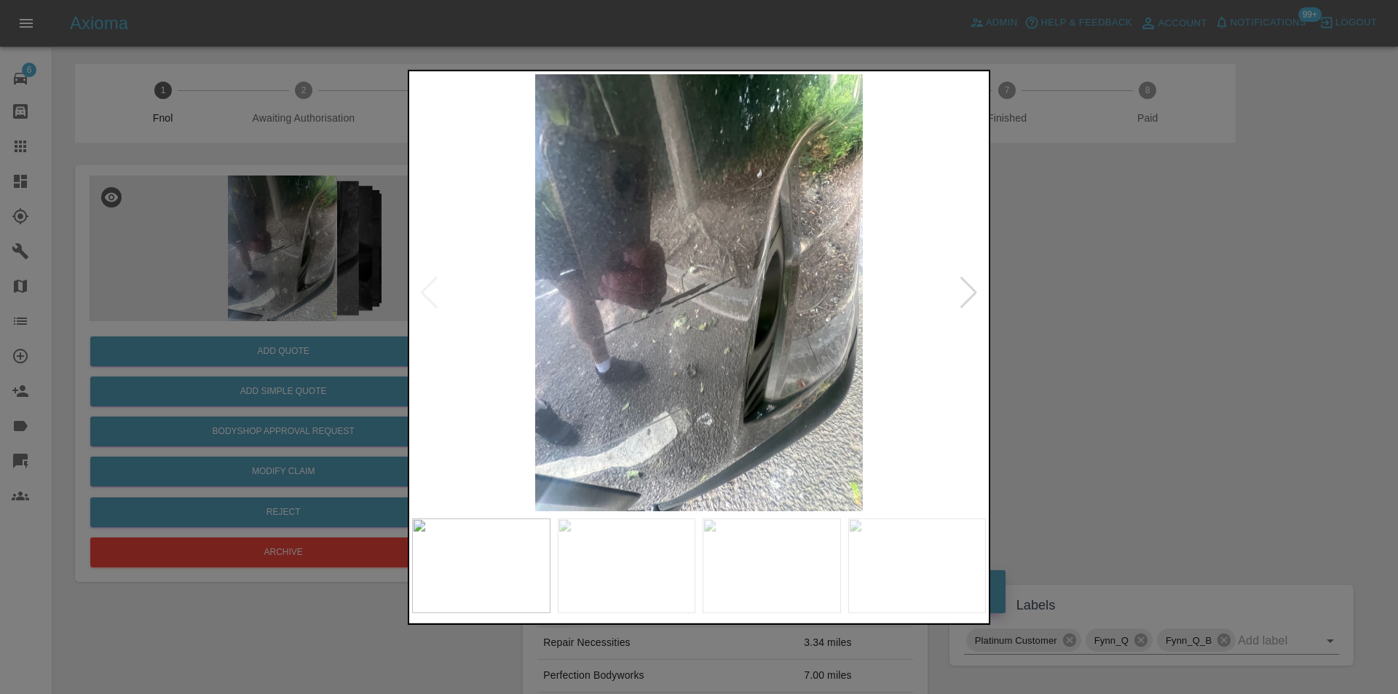
click at [969, 299] on div at bounding box center [969, 292] width 20 height 32
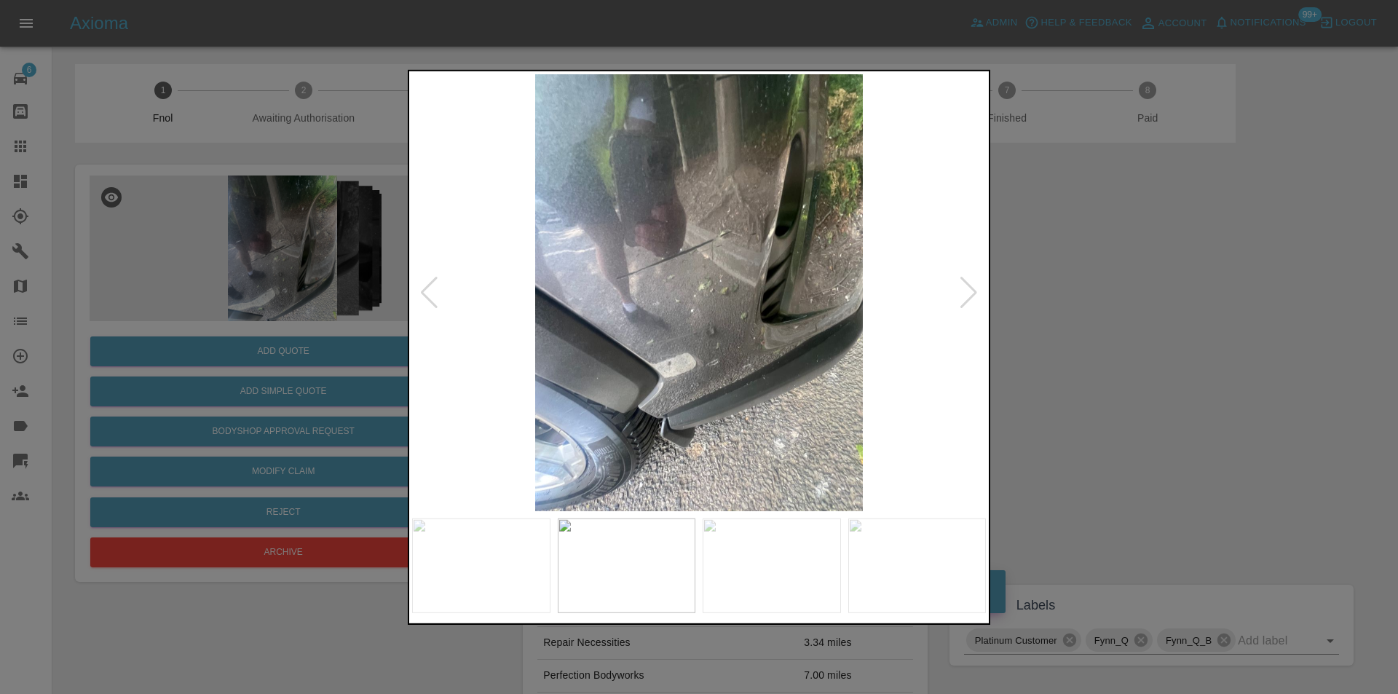
click at [969, 299] on div at bounding box center [969, 292] width 20 height 32
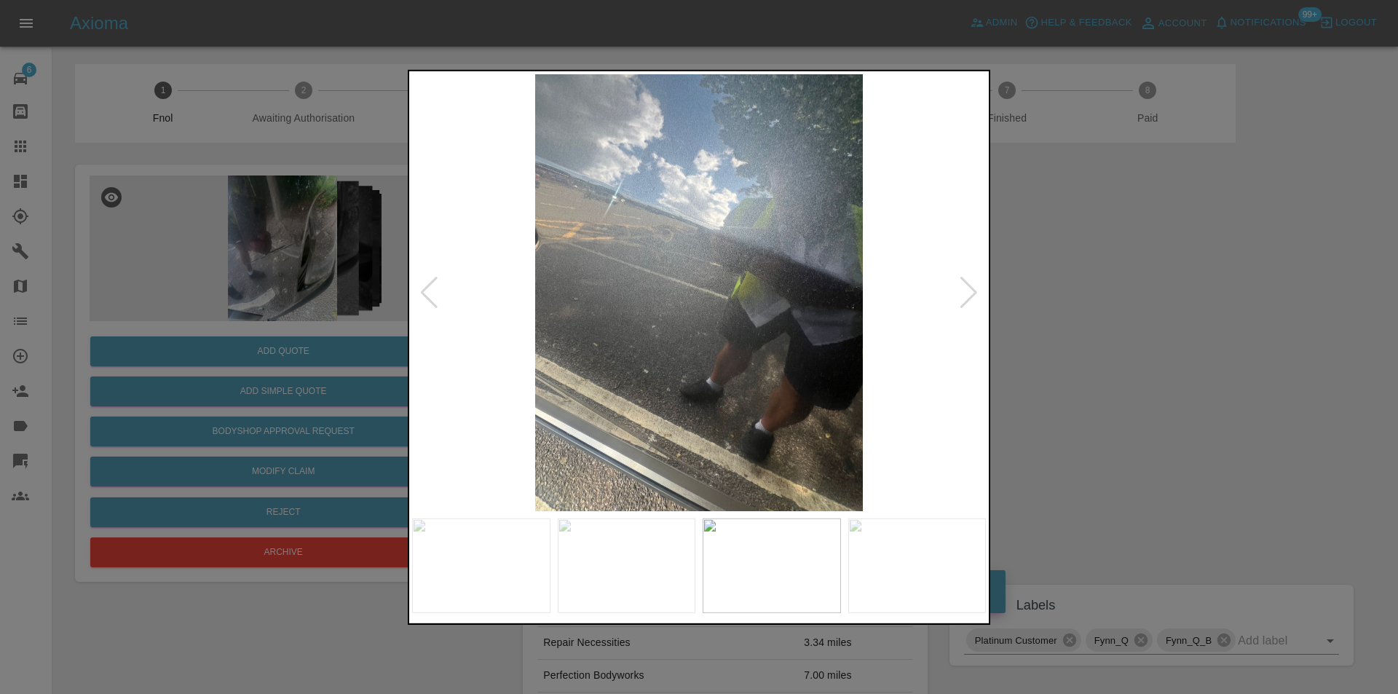
click at [969, 298] on div at bounding box center [969, 292] width 20 height 32
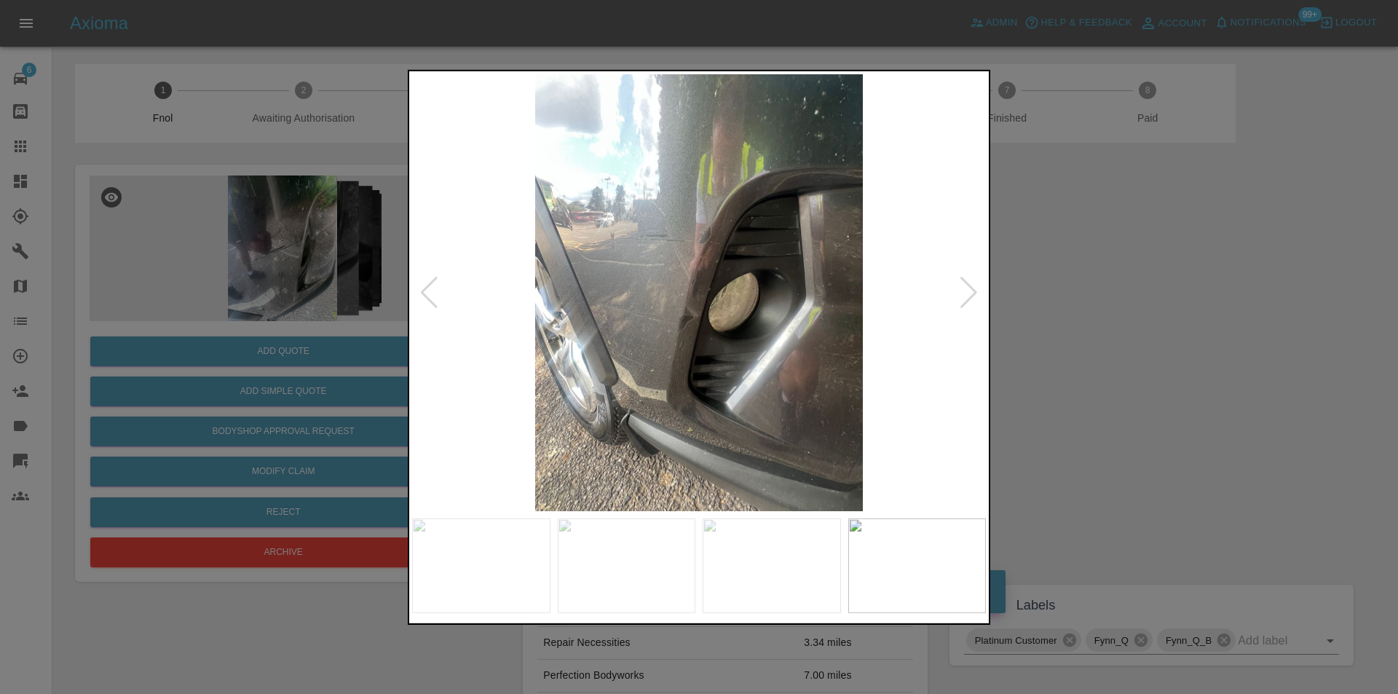
click at [969, 298] on div at bounding box center [969, 292] width 20 height 32
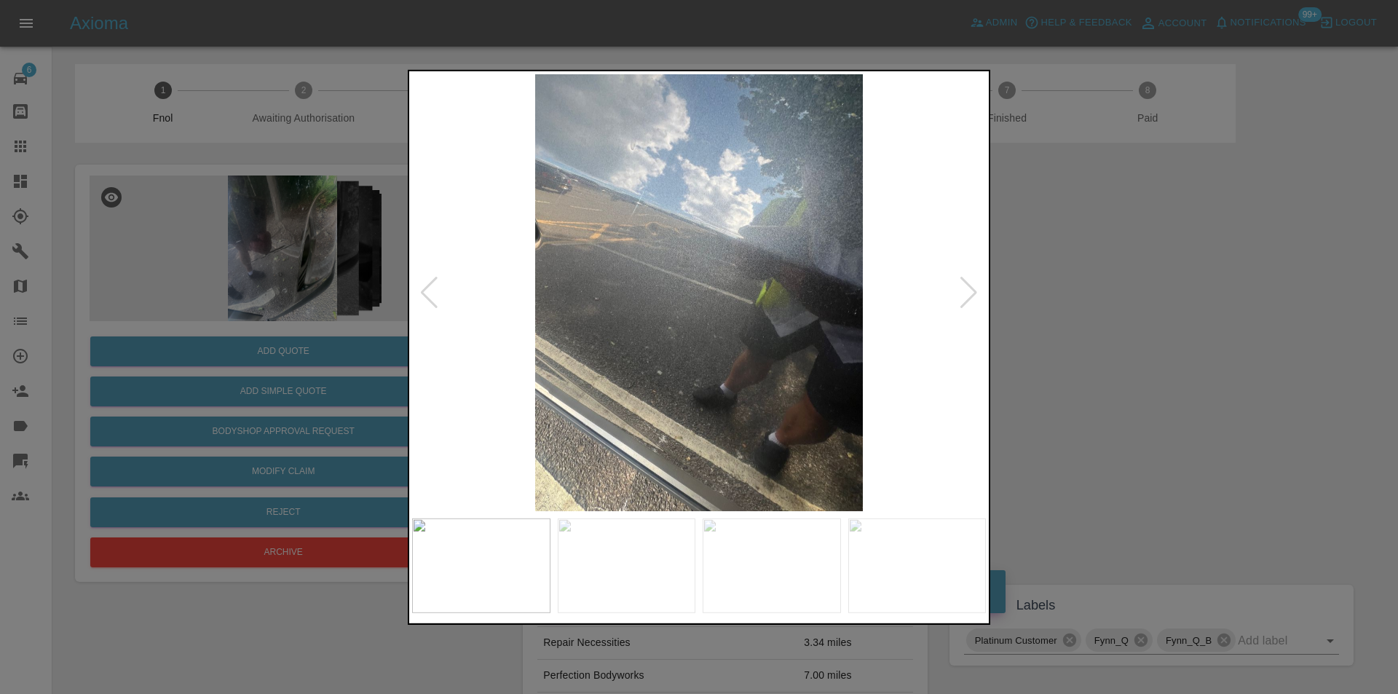
click at [969, 298] on div at bounding box center [969, 292] width 20 height 32
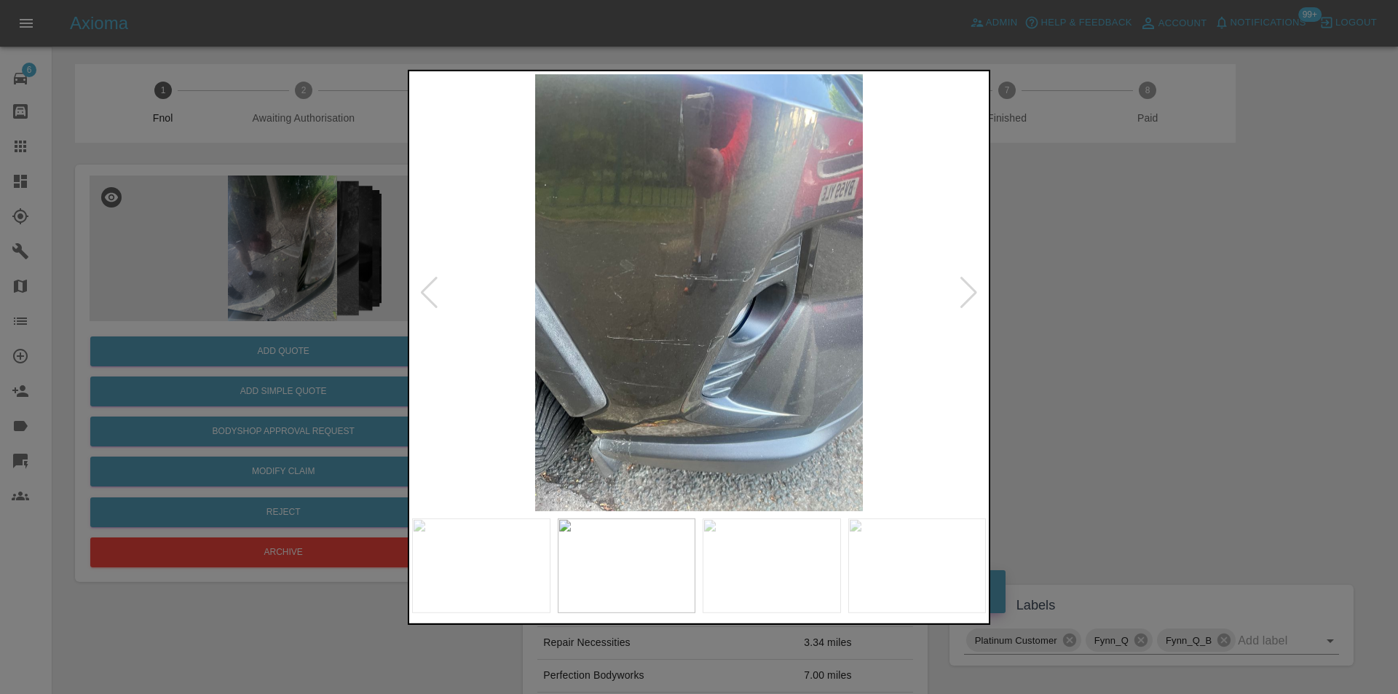
click at [969, 298] on div at bounding box center [969, 292] width 20 height 32
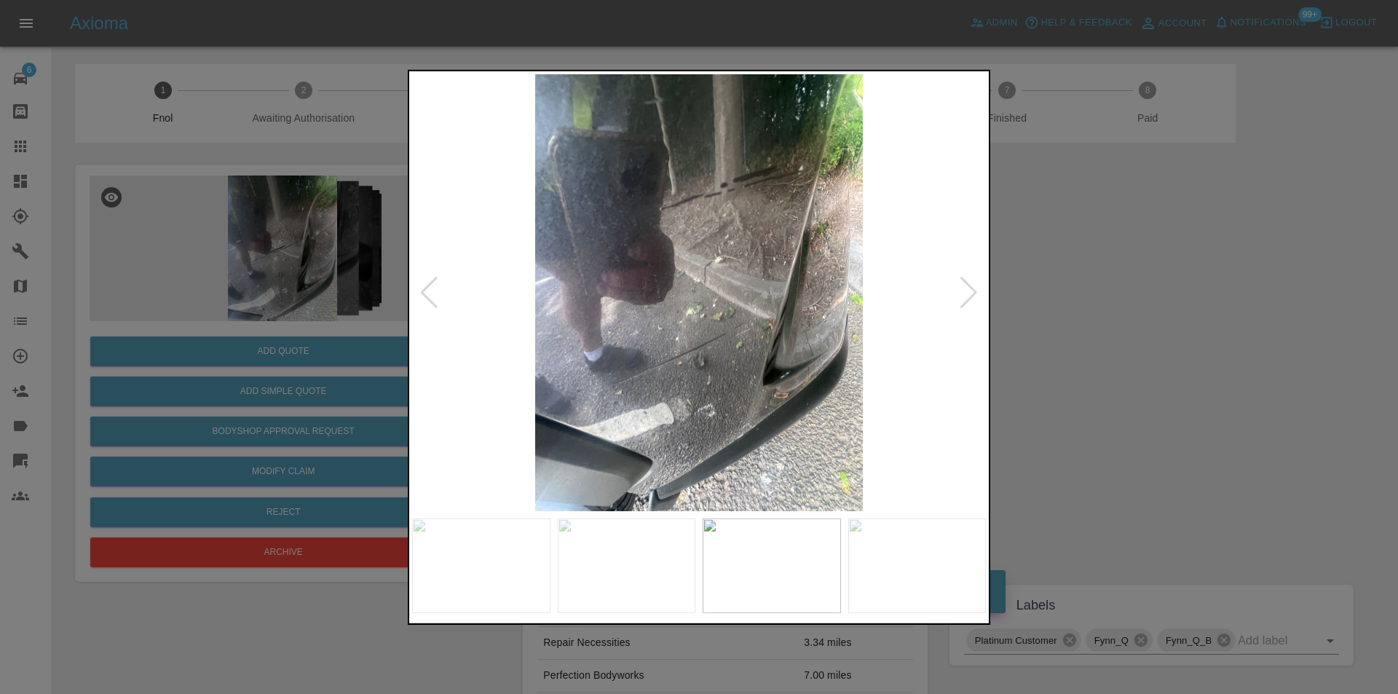
click at [969, 298] on div at bounding box center [969, 292] width 20 height 32
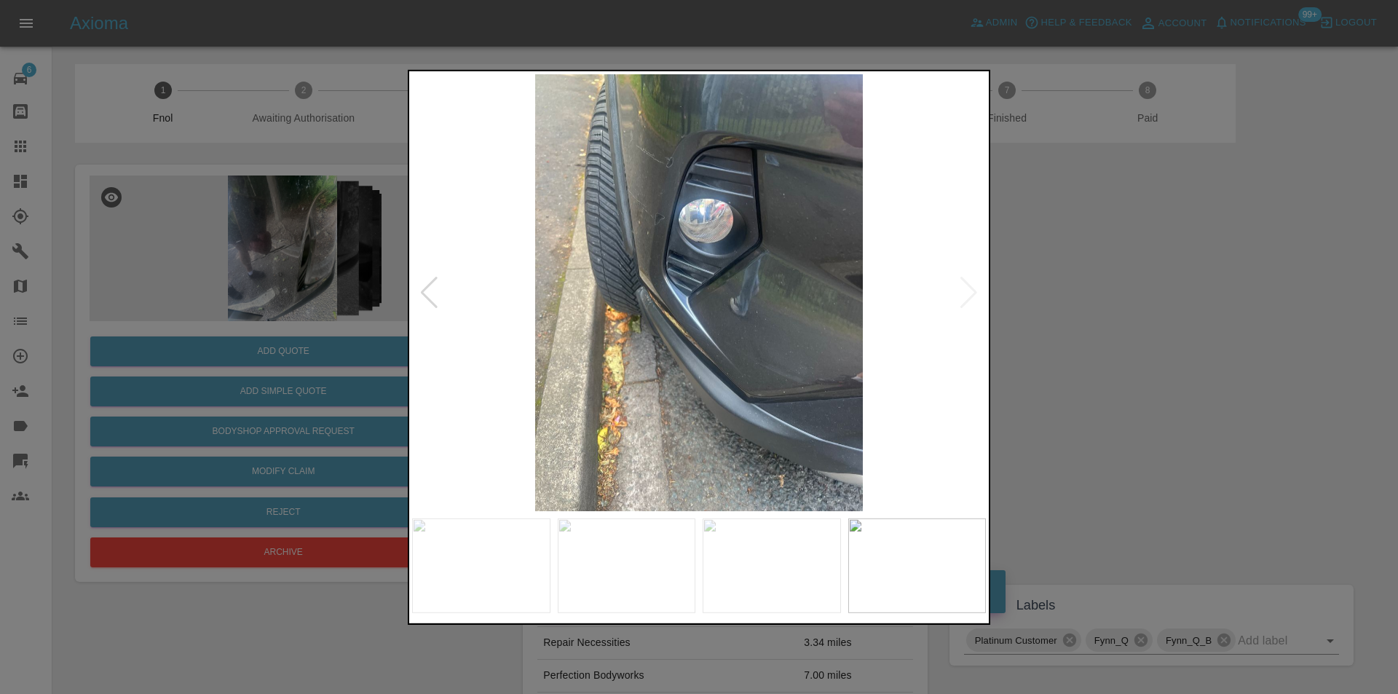
click at [969, 298] on img at bounding box center [699, 292] width 574 height 437
drag, startPoint x: 1128, startPoint y: 296, endPoint x: 1025, endPoint y: 27, distance: 288.2
click at [1128, 296] on div at bounding box center [699, 347] width 1398 height 694
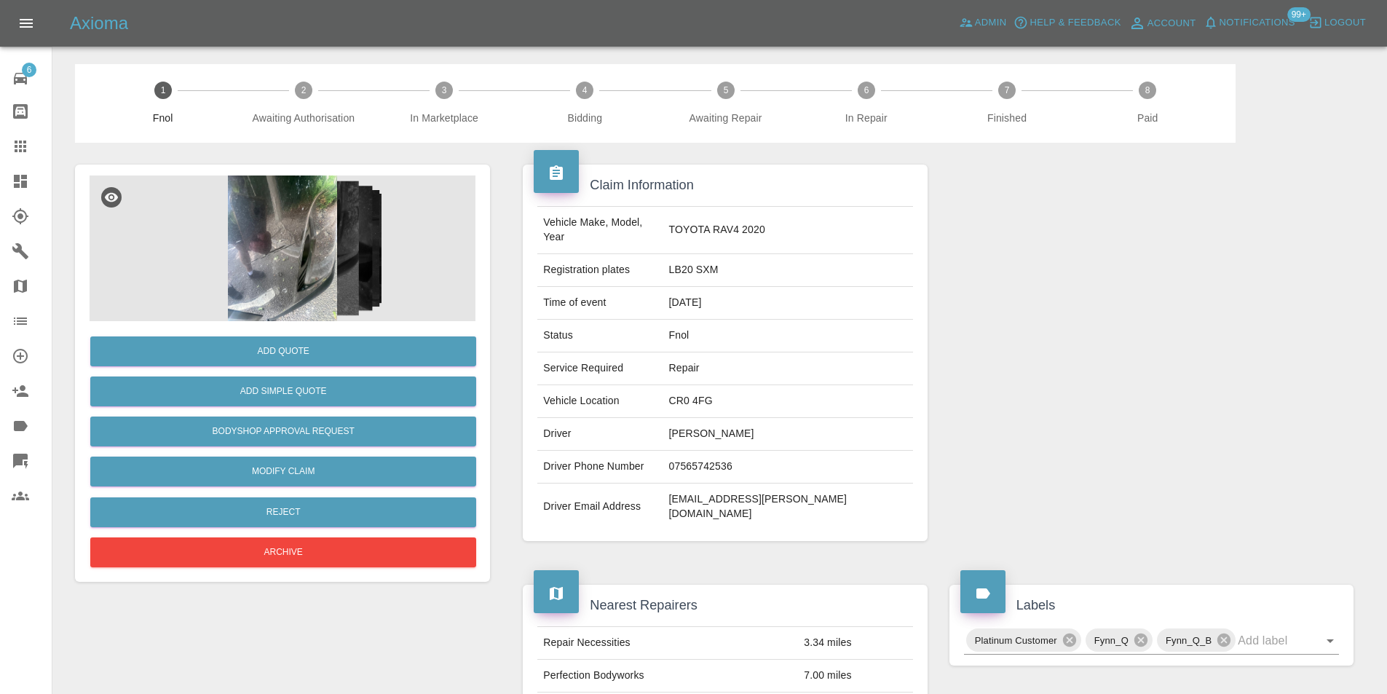
click at [292, 244] on img at bounding box center [283, 248] width 386 height 146
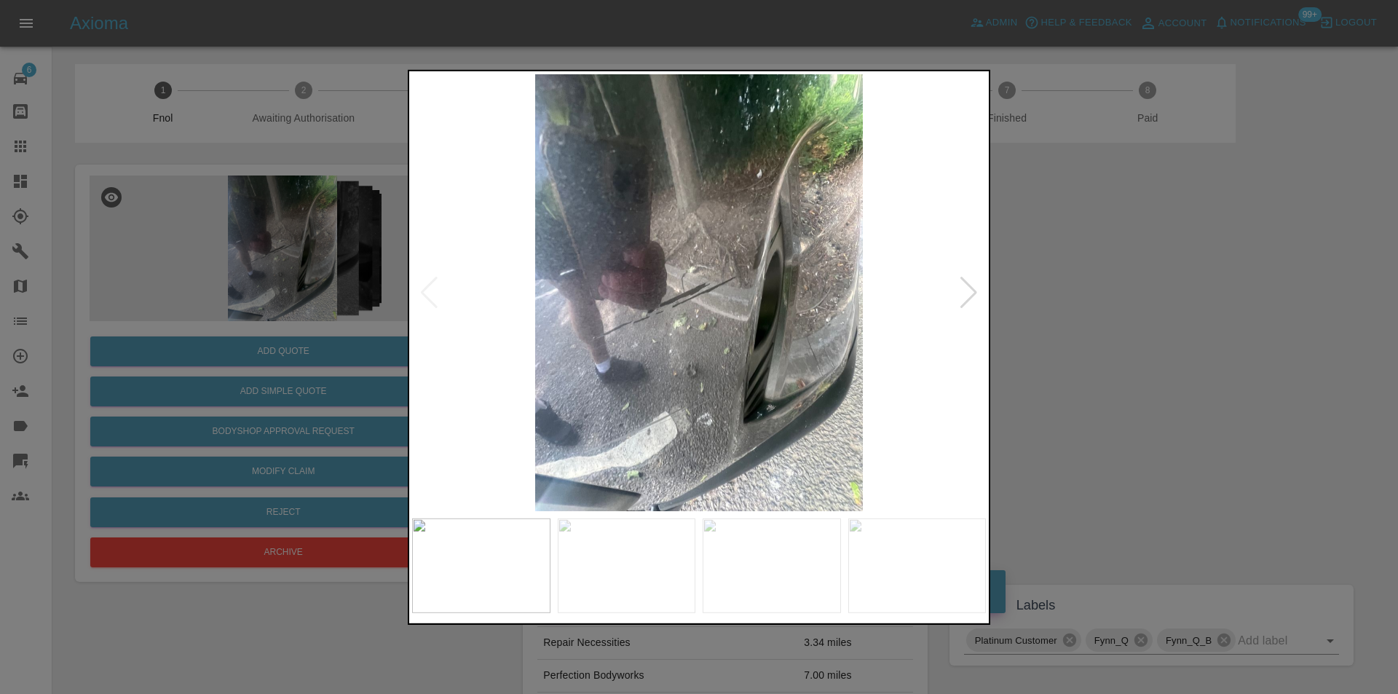
click at [971, 295] on div at bounding box center [969, 292] width 20 height 32
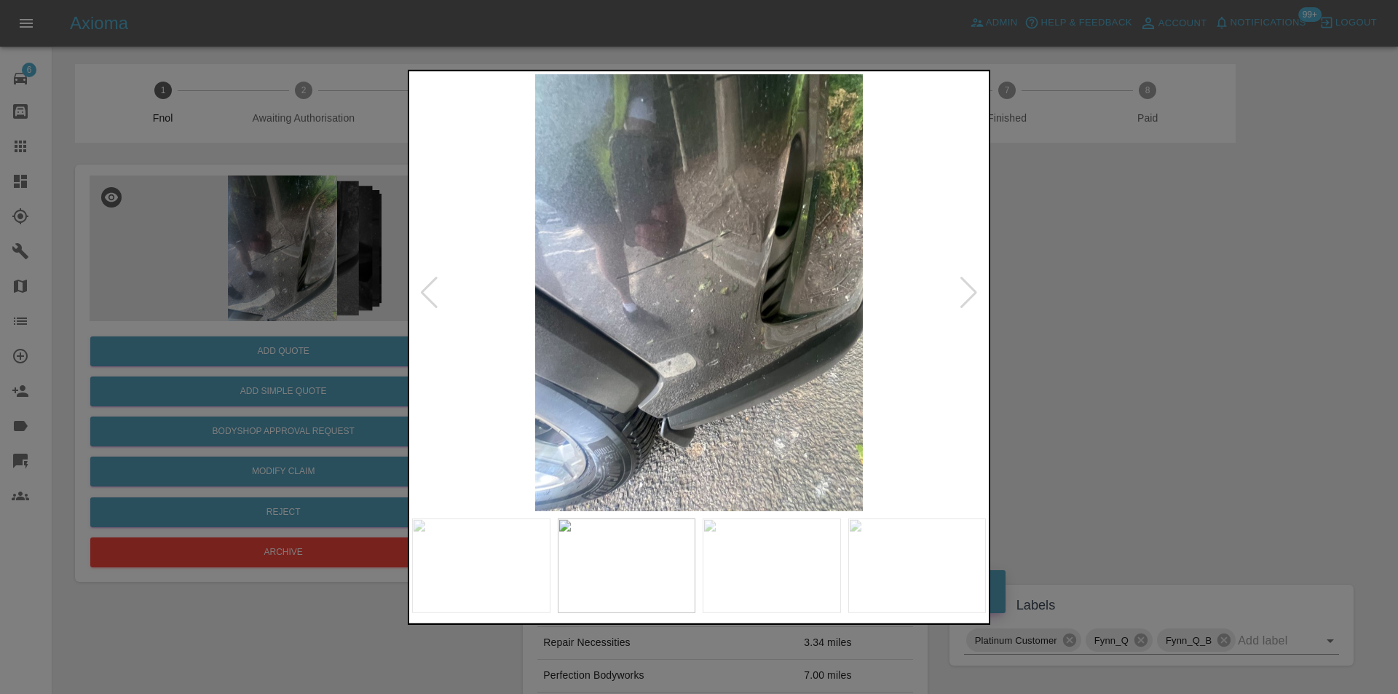
click at [971, 295] on div at bounding box center [969, 292] width 20 height 32
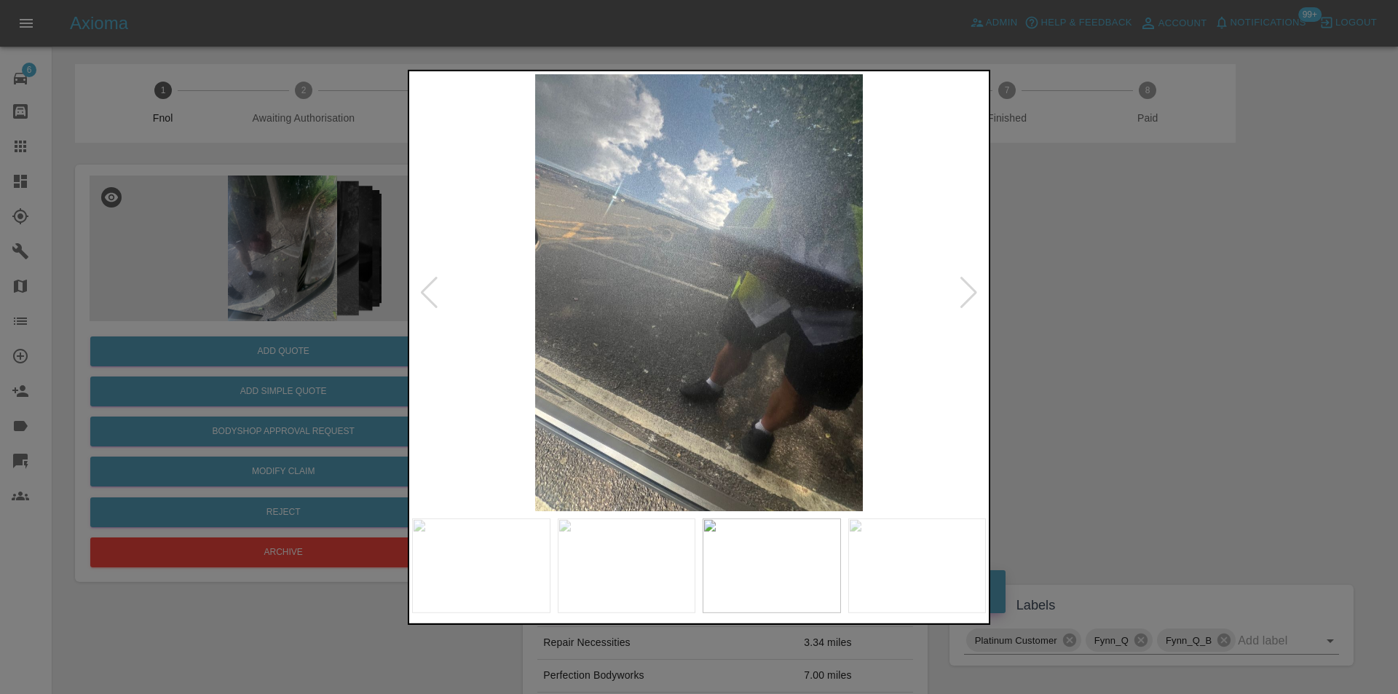
click at [971, 295] on div at bounding box center [969, 292] width 20 height 32
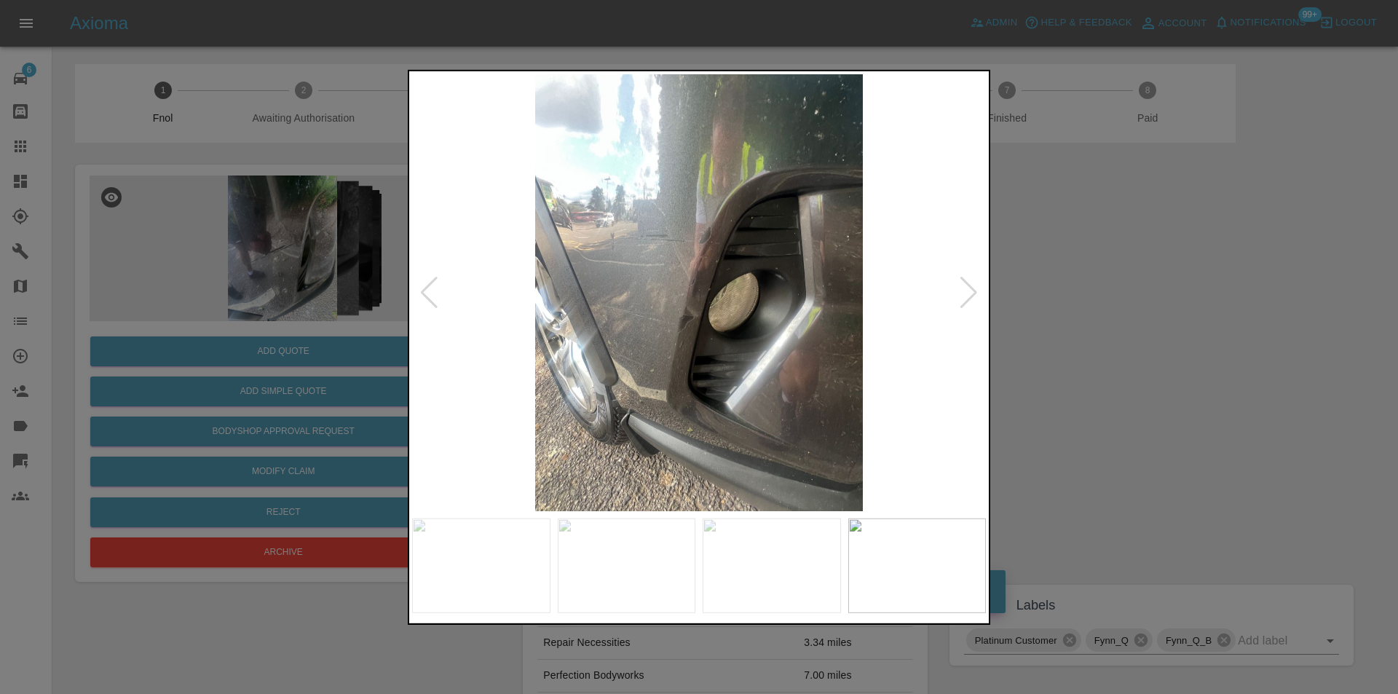
click at [971, 295] on div at bounding box center [969, 292] width 20 height 32
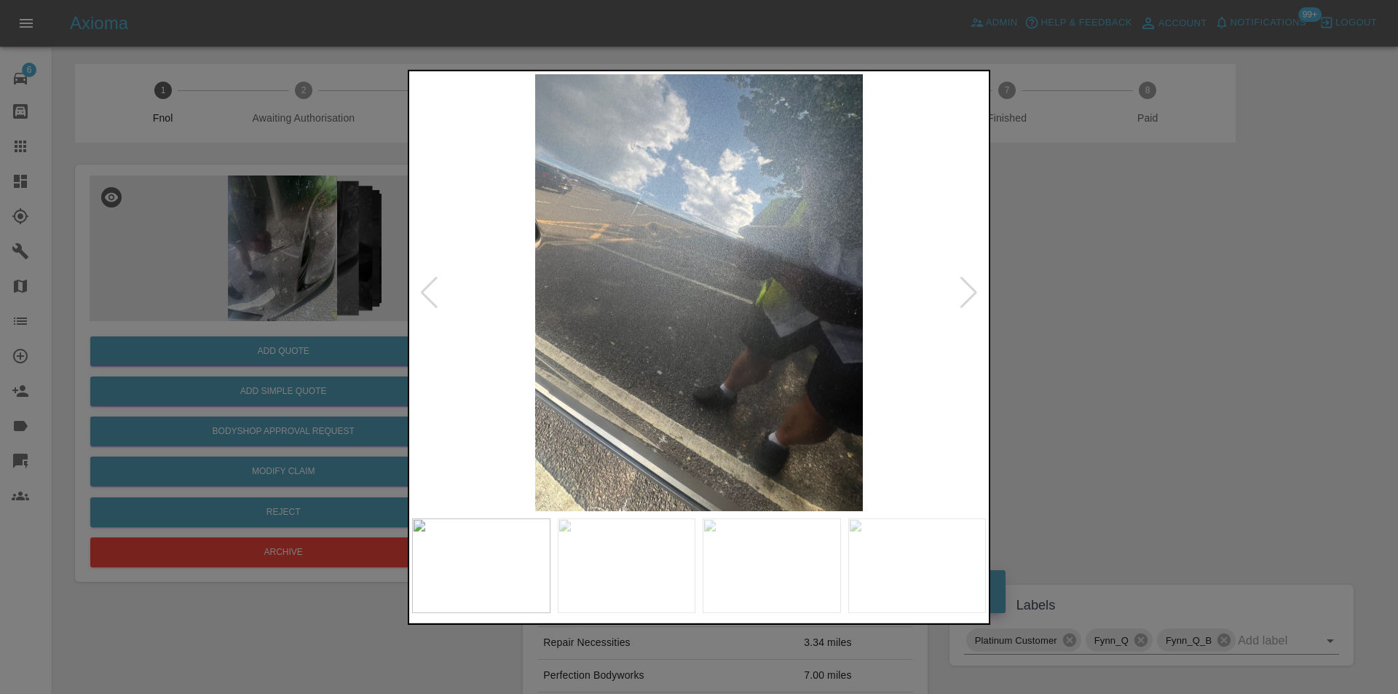
click at [971, 295] on div at bounding box center [969, 292] width 20 height 32
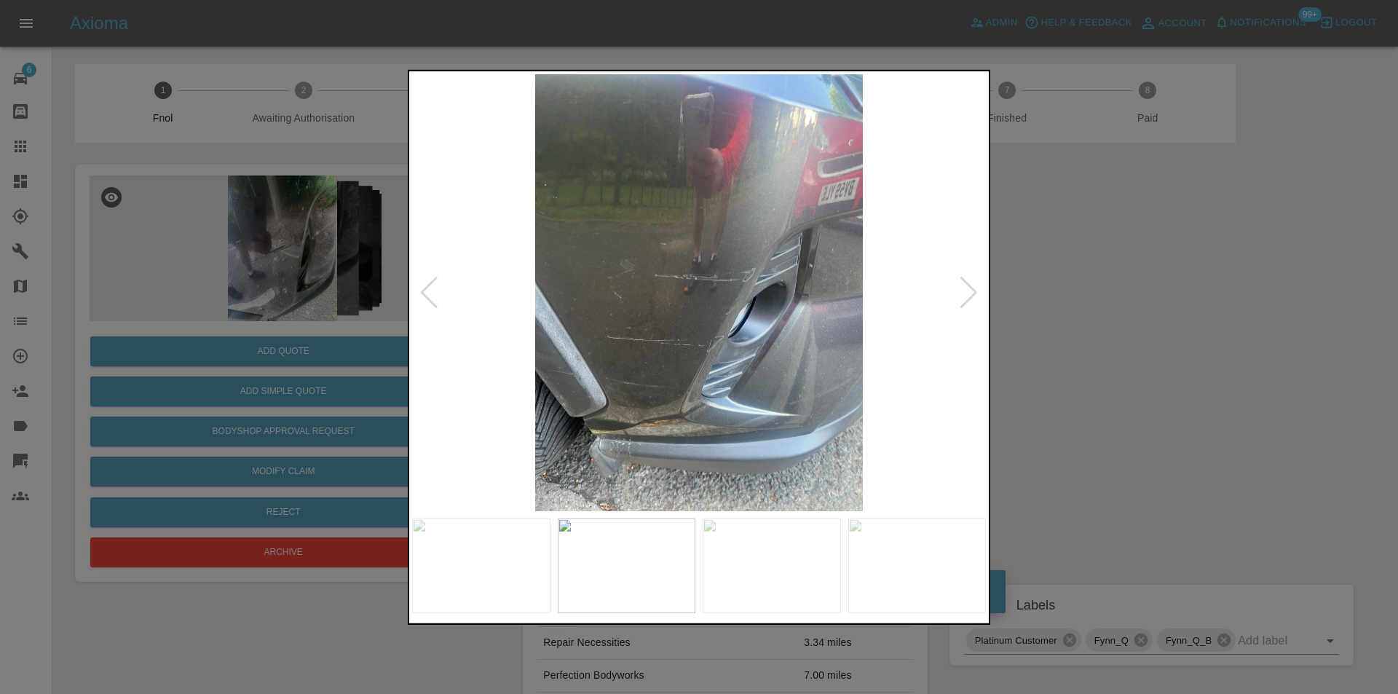
click at [971, 295] on div at bounding box center [969, 292] width 20 height 32
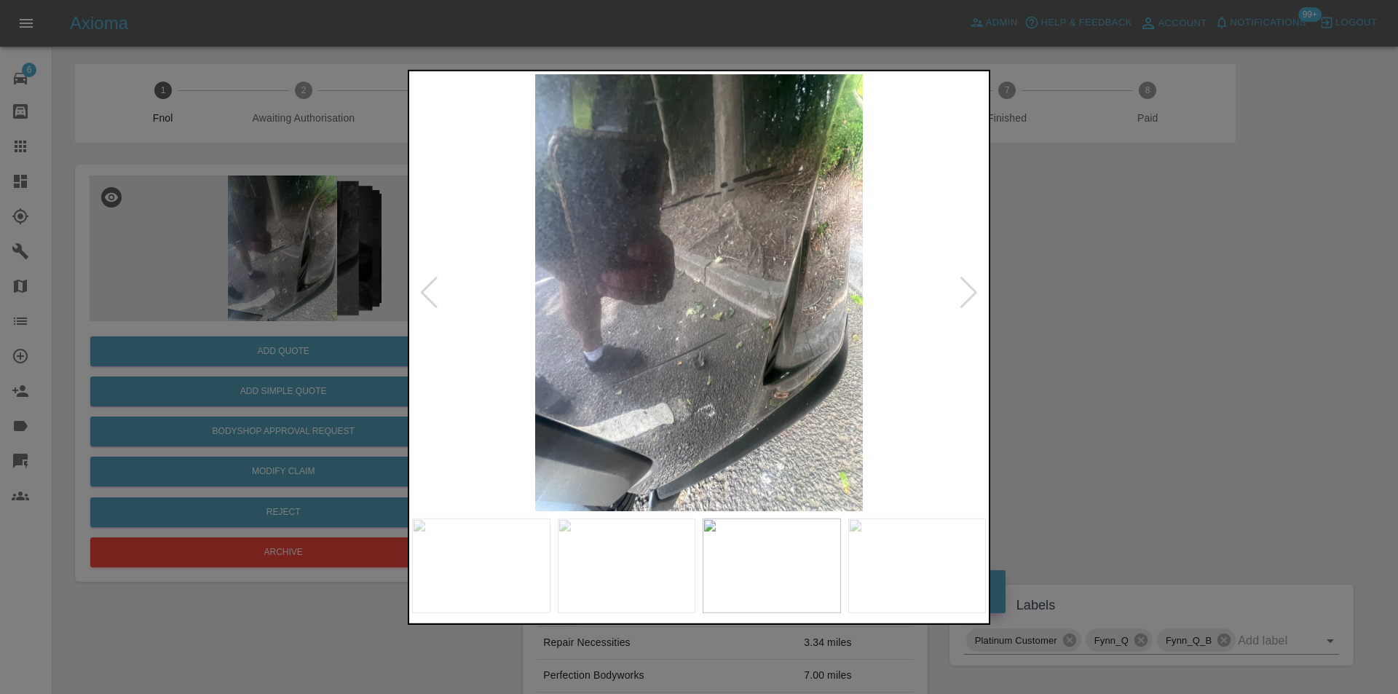
click at [1224, 337] on div at bounding box center [699, 347] width 1398 height 694
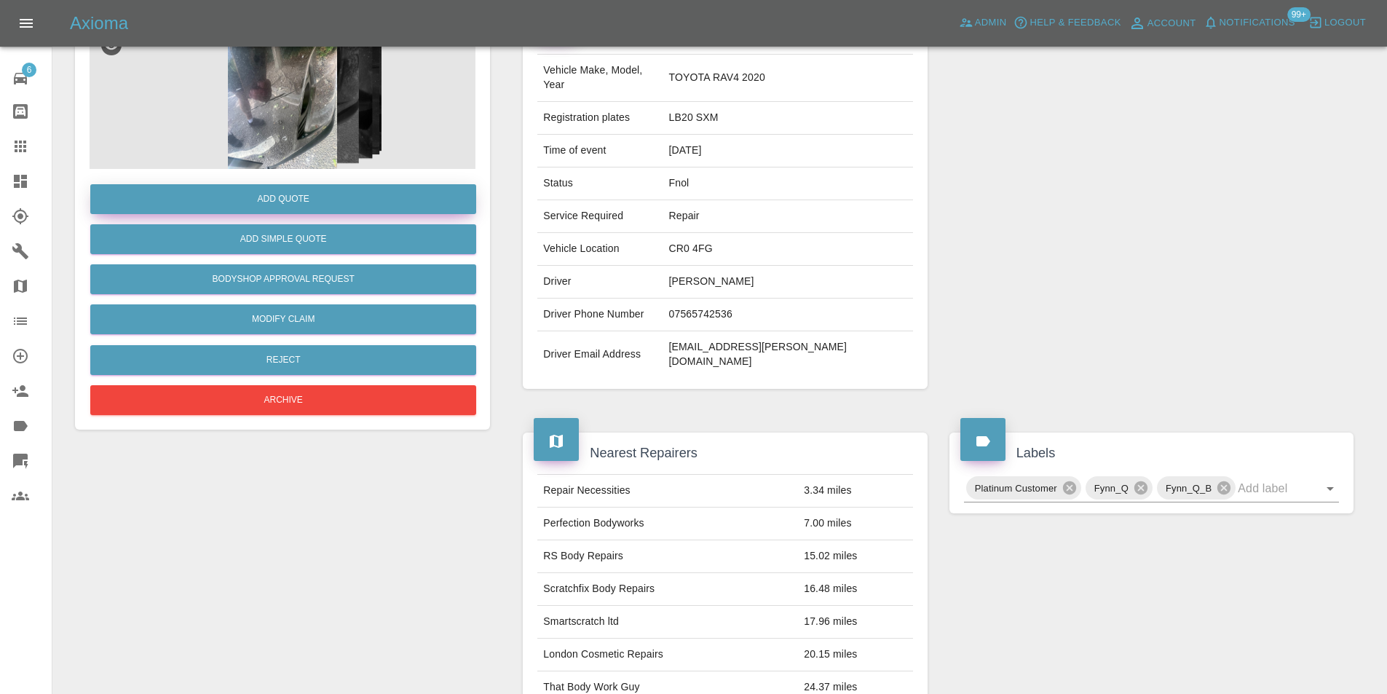
scroll to position [73, 0]
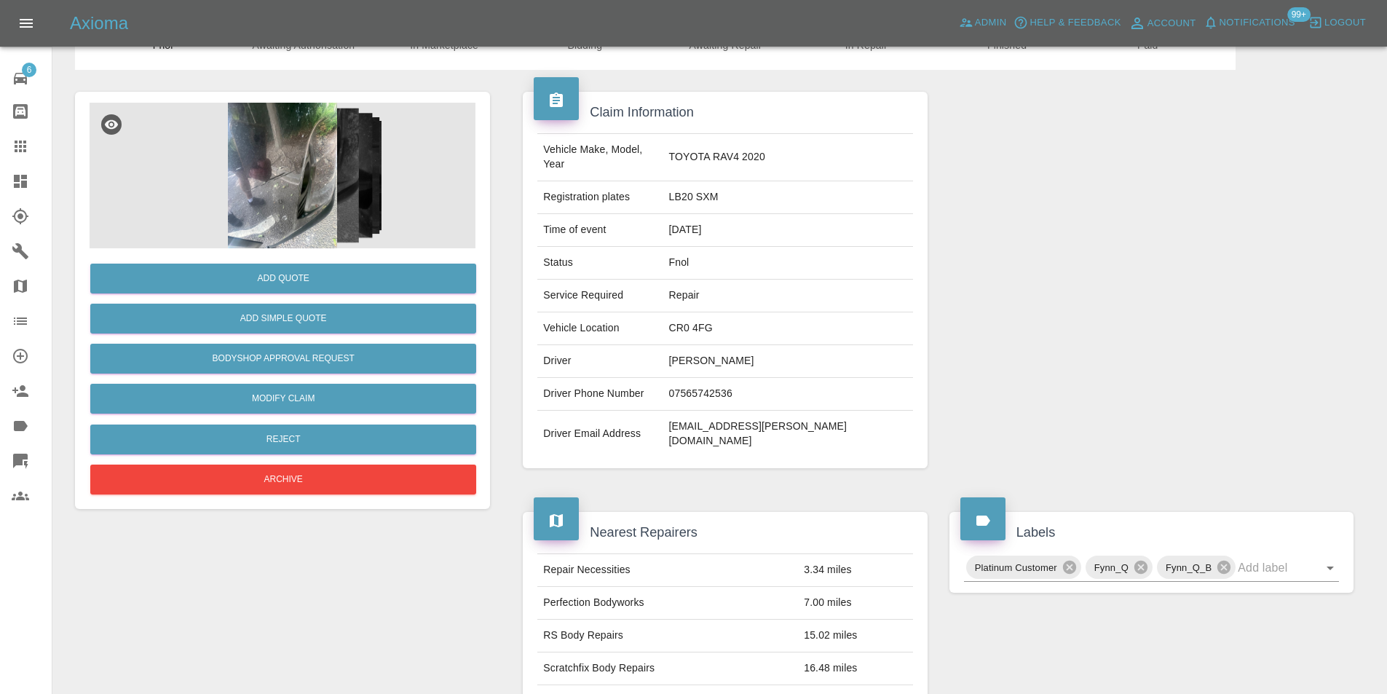
click at [259, 165] on img at bounding box center [283, 176] width 386 height 146
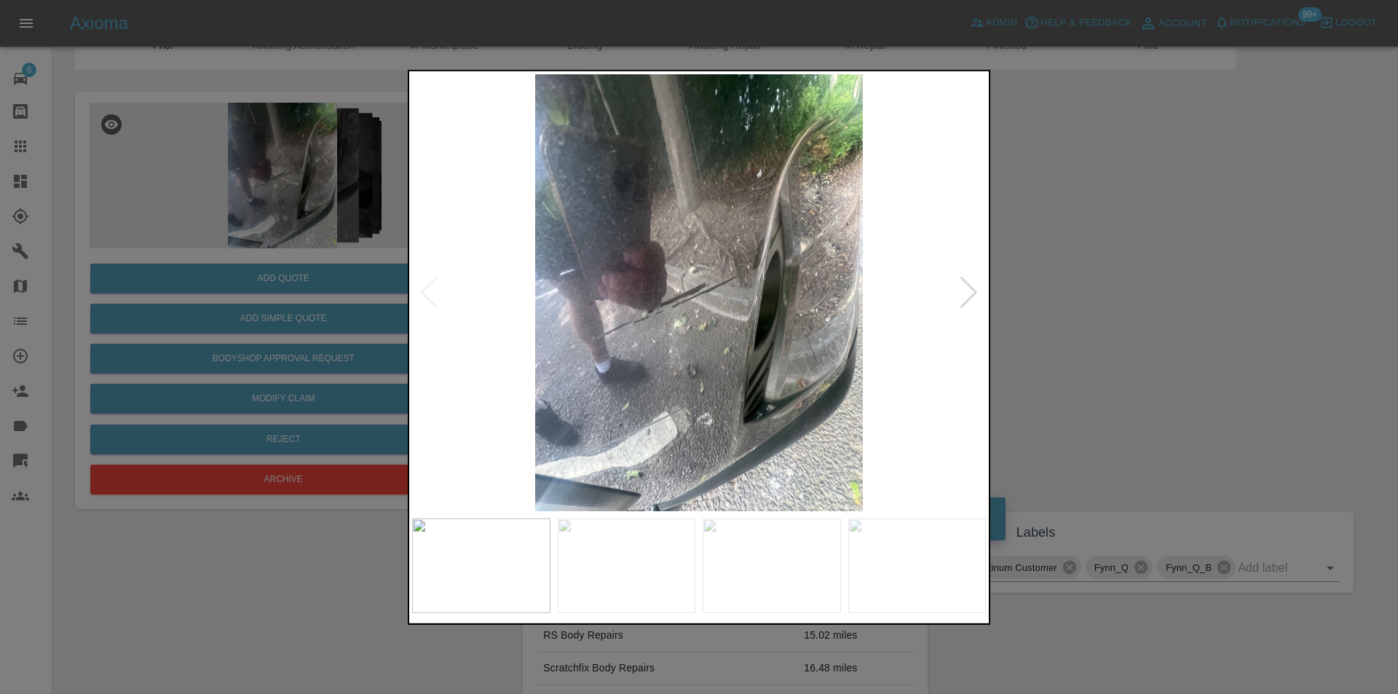
click at [962, 292] on div at bounding box center [969, 292] width 20 height 32
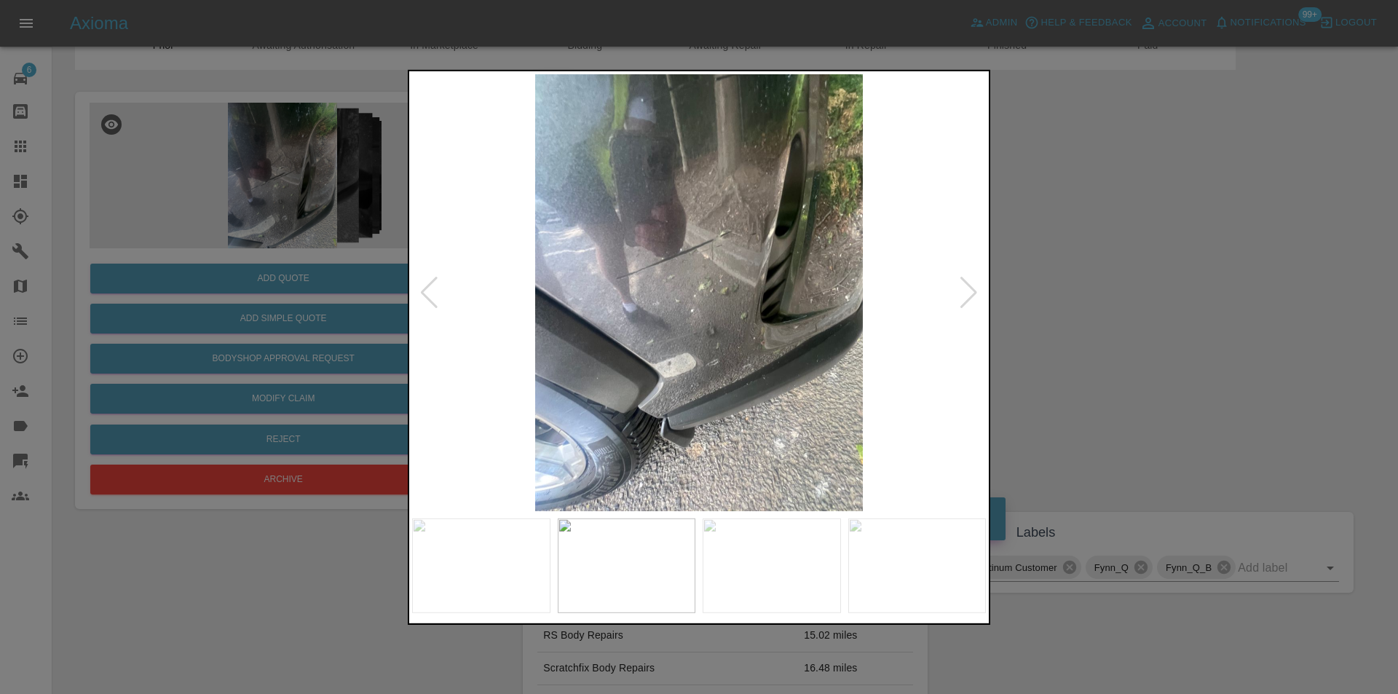
click at [962, 292] on div at bounding box center [969, 292] width 20 height 32
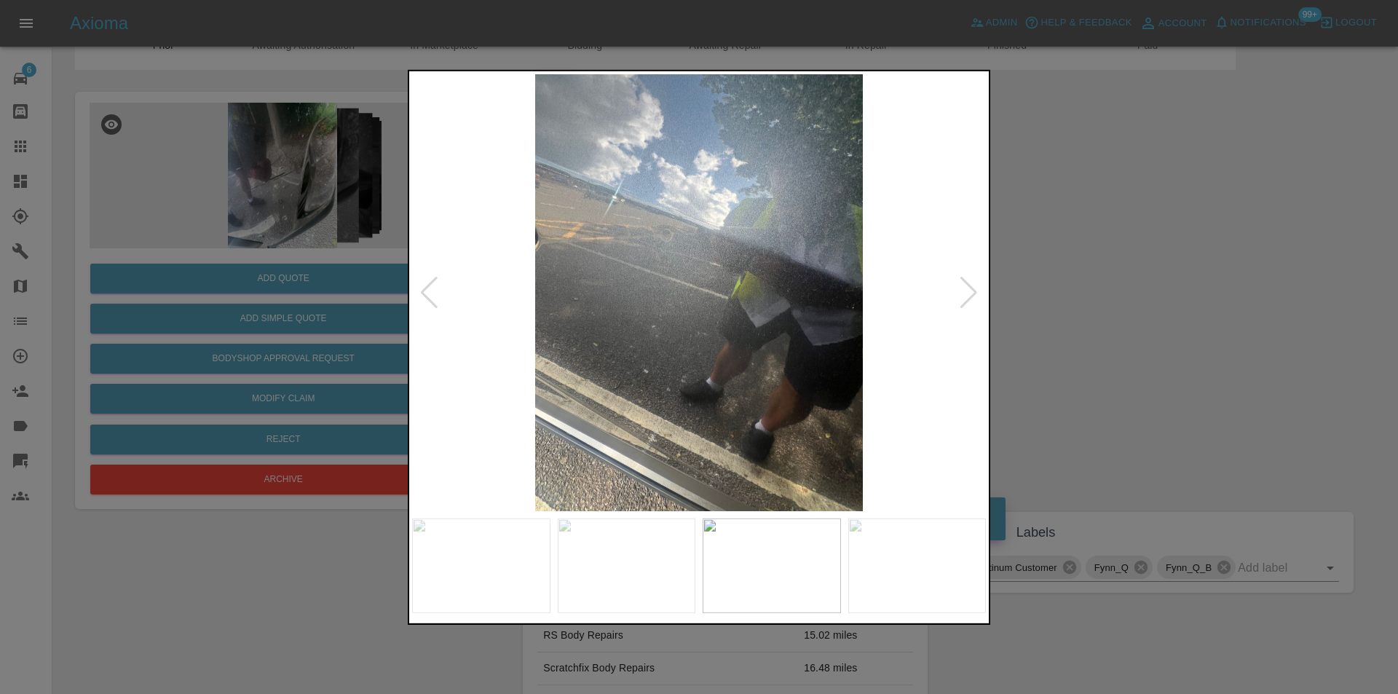
click at [1155, 313] on div at bounding box center [699, 347] width 1398 height 694
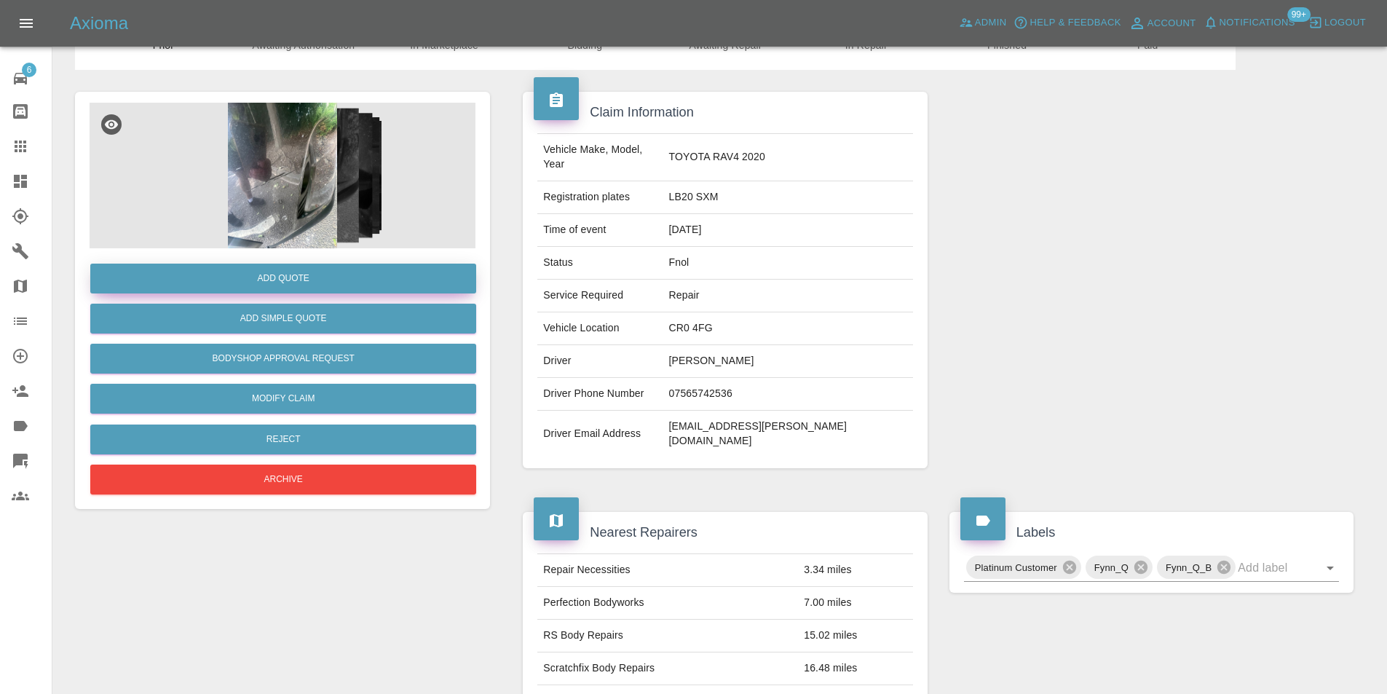
click at [295, 280] on button "Add Quote" at bounding box center [283, 278] width 386 height 30
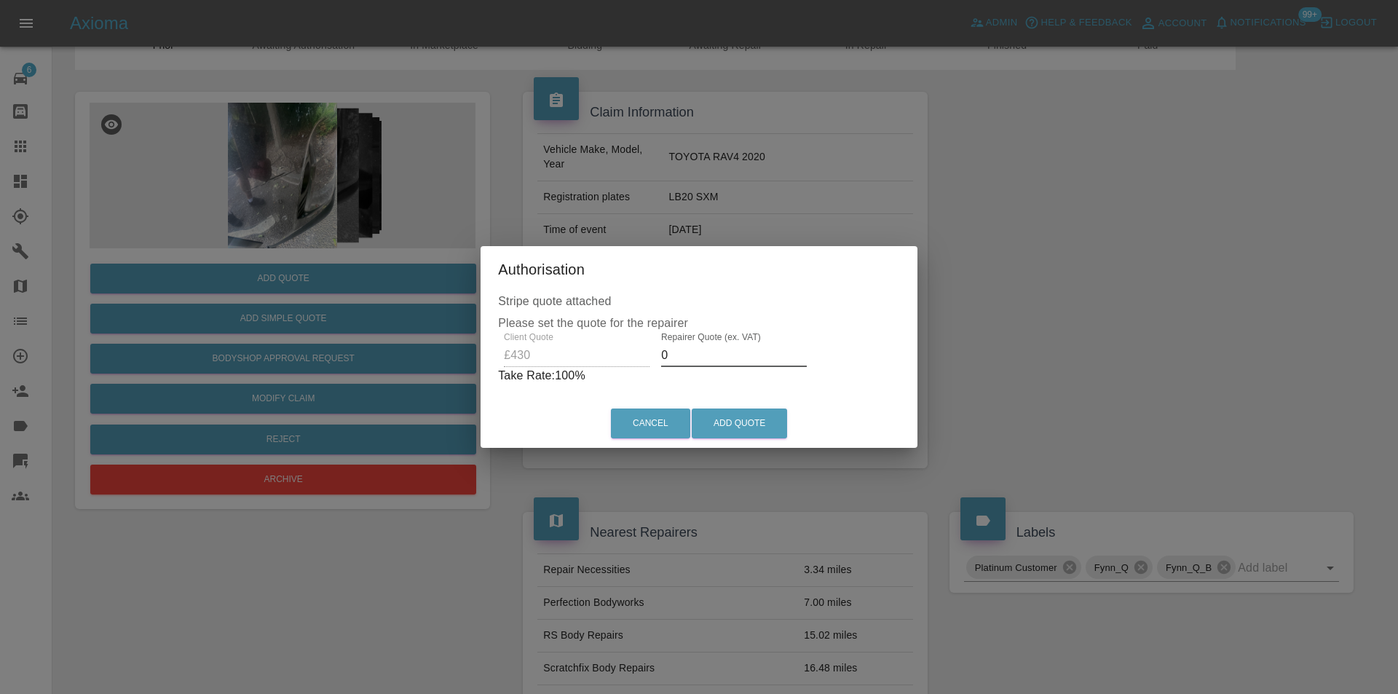
drag, startPoint x: 695, startPoint y: 358, endPoint x: 692, endPoint y: 349, distance: 9.2
click at [695, 357] on input "0" at bounding box center [734, 355] width 146 height 23
type input "0280"
click at [739, 421] on button "Add Quote" at bounding box center [738, 423] width 95 height 30
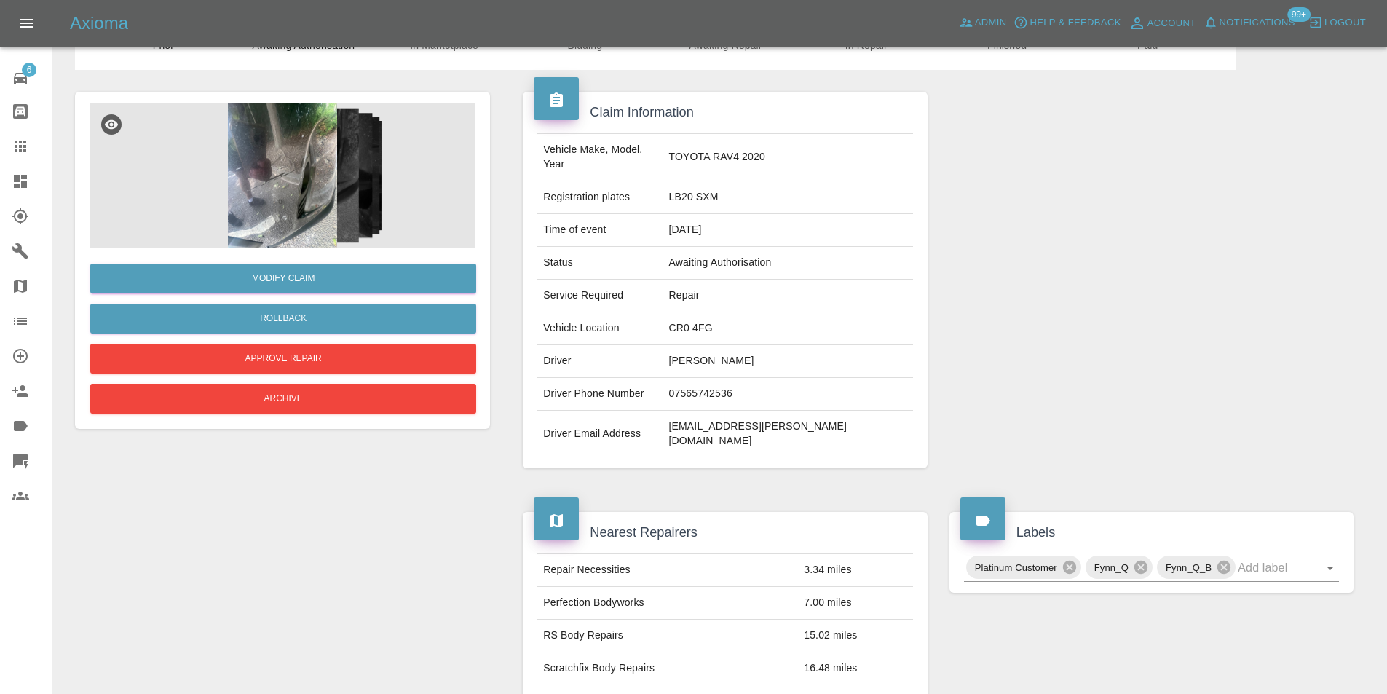
scroll to position [0, 0]
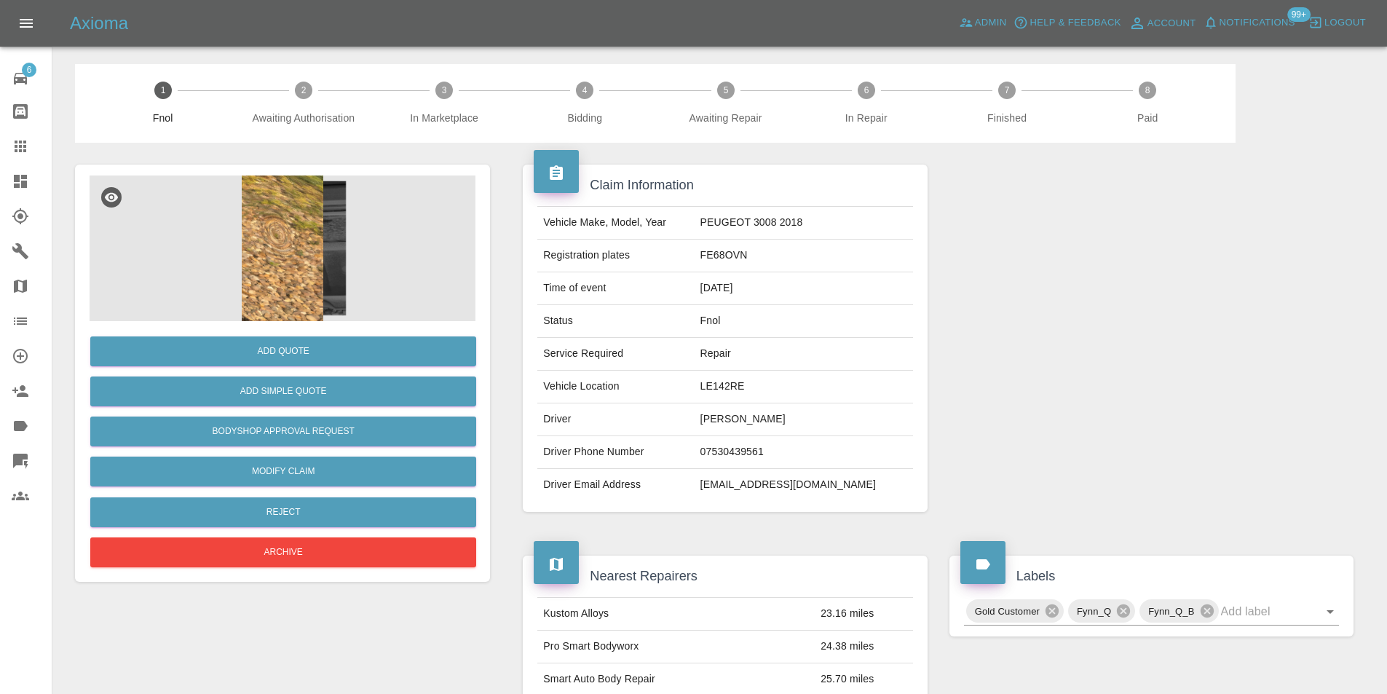
click at [281, 243] on img at bounding box center [283, 248] width 386 height 146
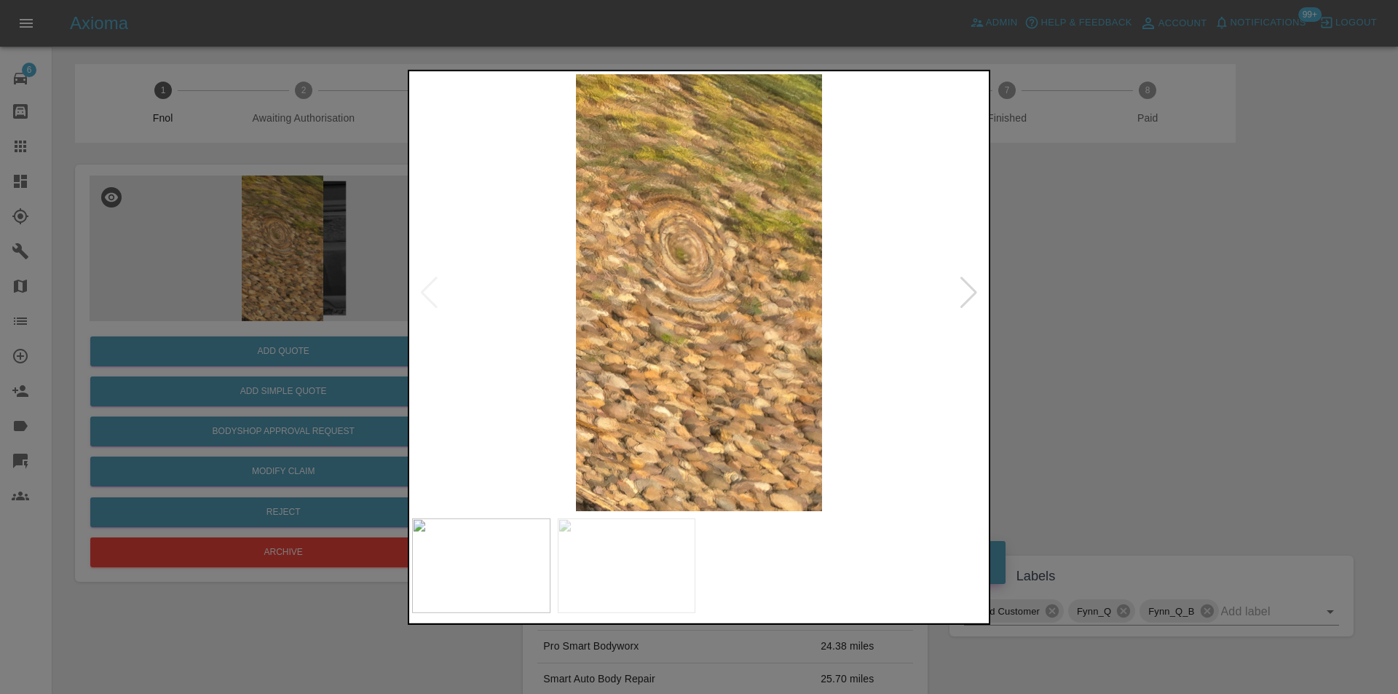
click at [964, 290] on div at bounding box center [969, 292] width 20 height 32
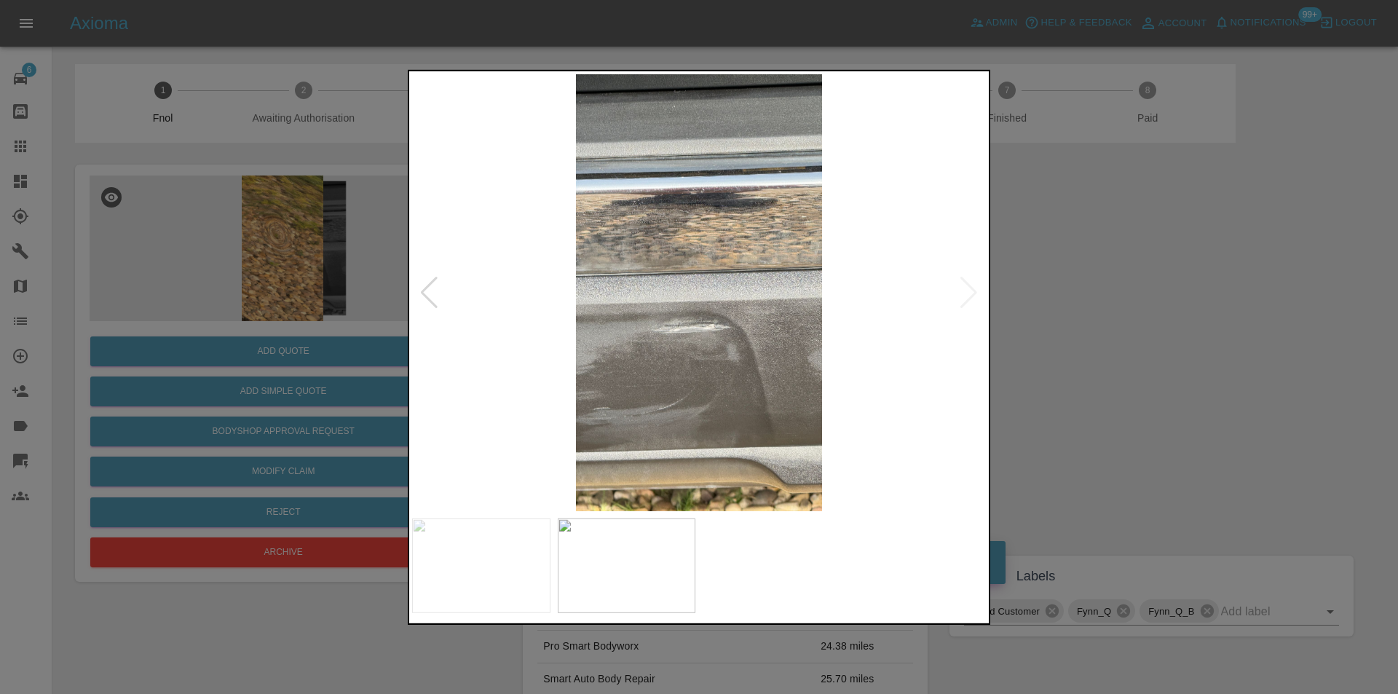
click at [964, 290] on img at bounding box center [699, 292] width 574 height 437
drag, startPoint x: 1155, startPoint y: 290, endPoint x: 1090, endPoint y: 54, distance: 244.6
click at [1155, 275] on div at bounding box center [699, 347] width 1398 height 694
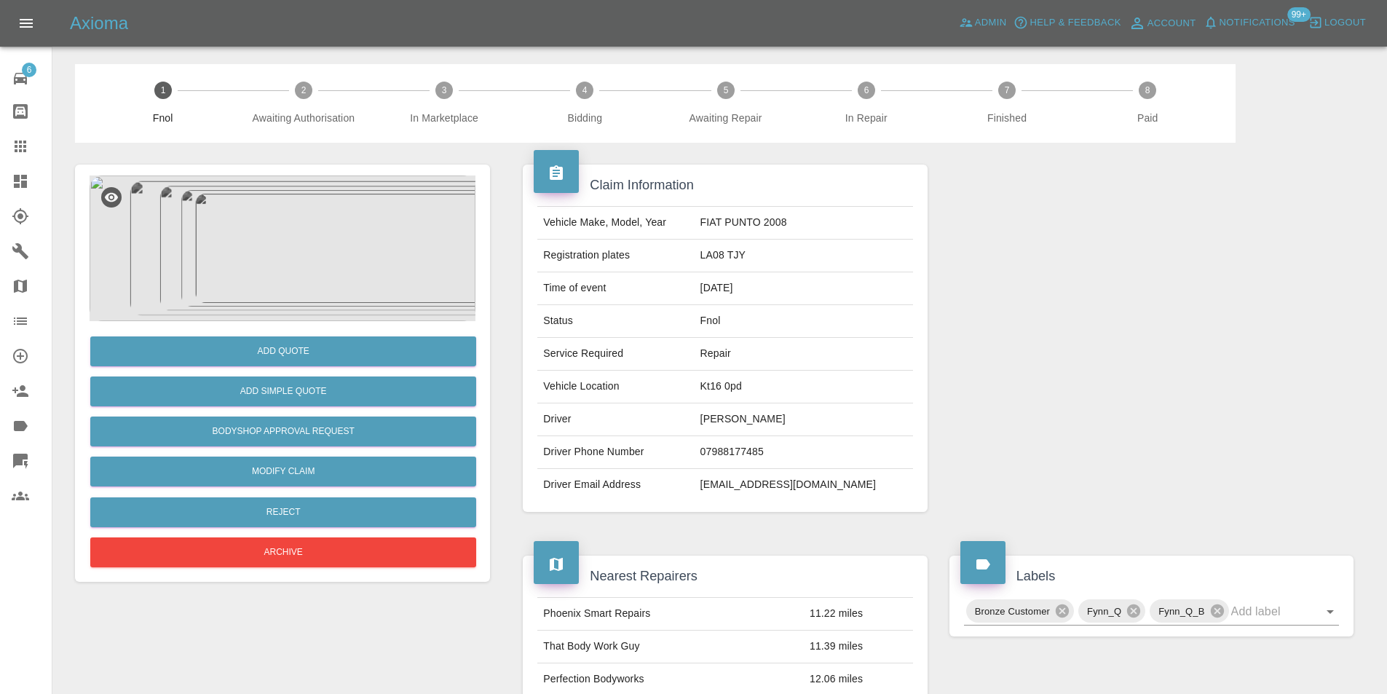
click at [304, 234] on img at bounding box center [283, 248] width 386 height 146
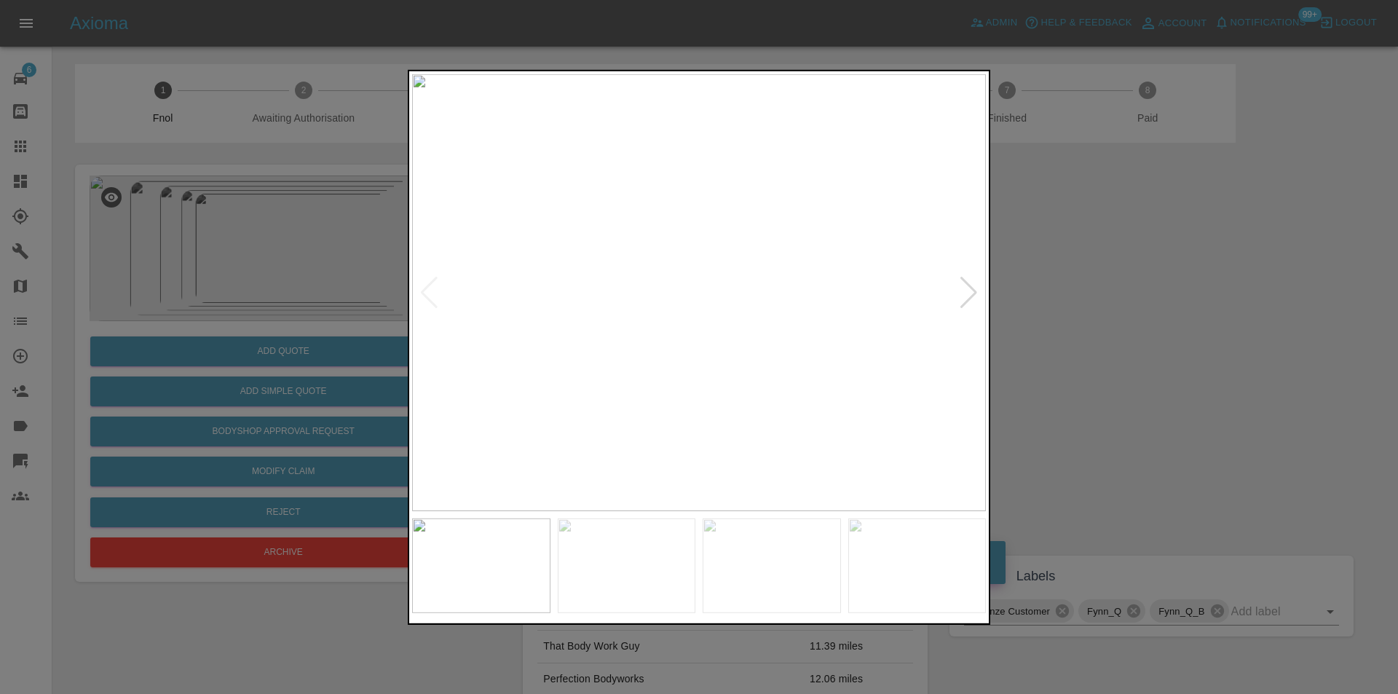
click at [966, 296] on div at bounding box center [969, 292] width 20 height 32
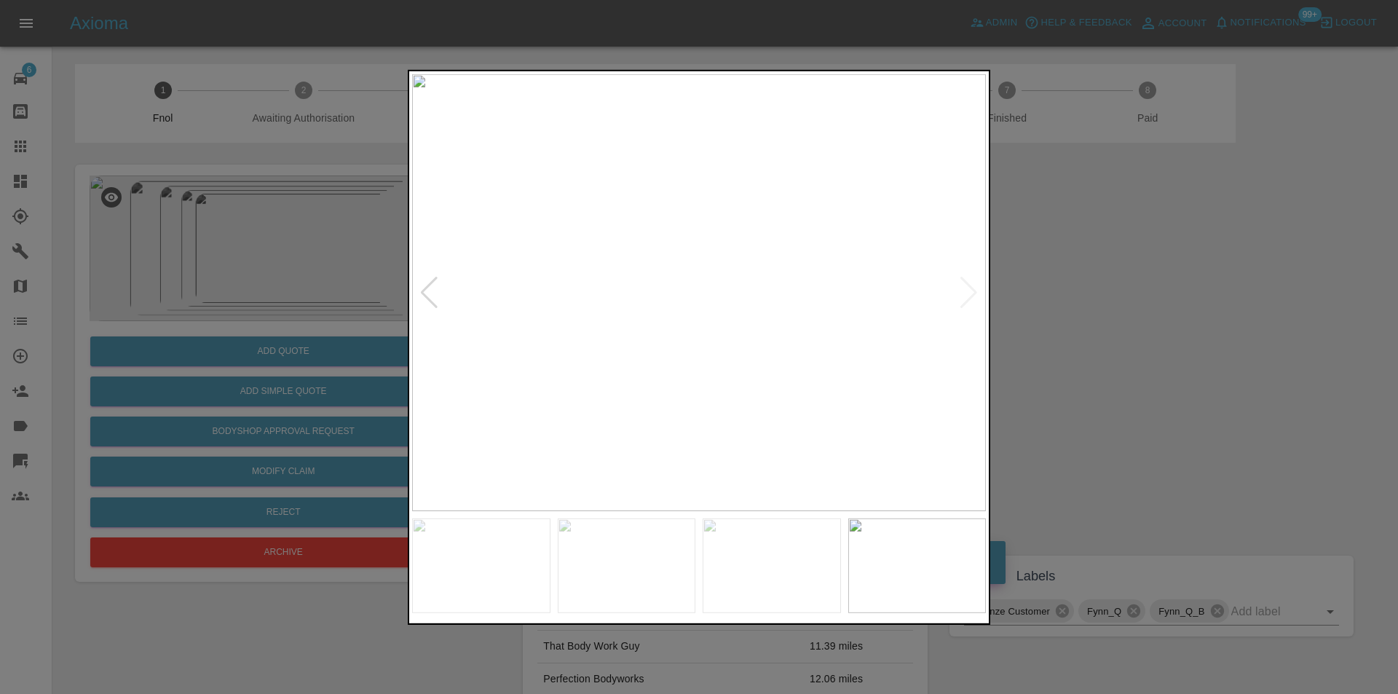
click at [966, 296] on img at bounding box center [699, 292] width 574 height 437
click at [1091, 302] on div at bounding box center [699, 347] width 1398 height 694
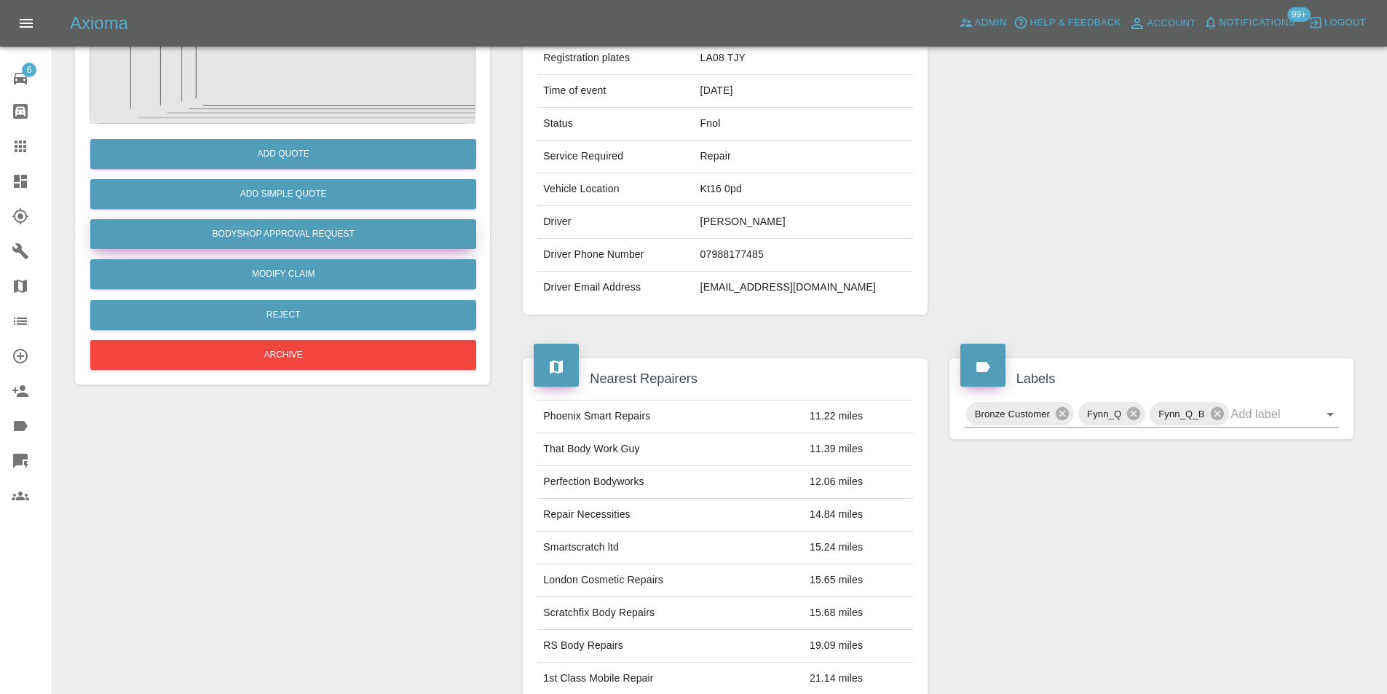
scroll to position [73, 0]
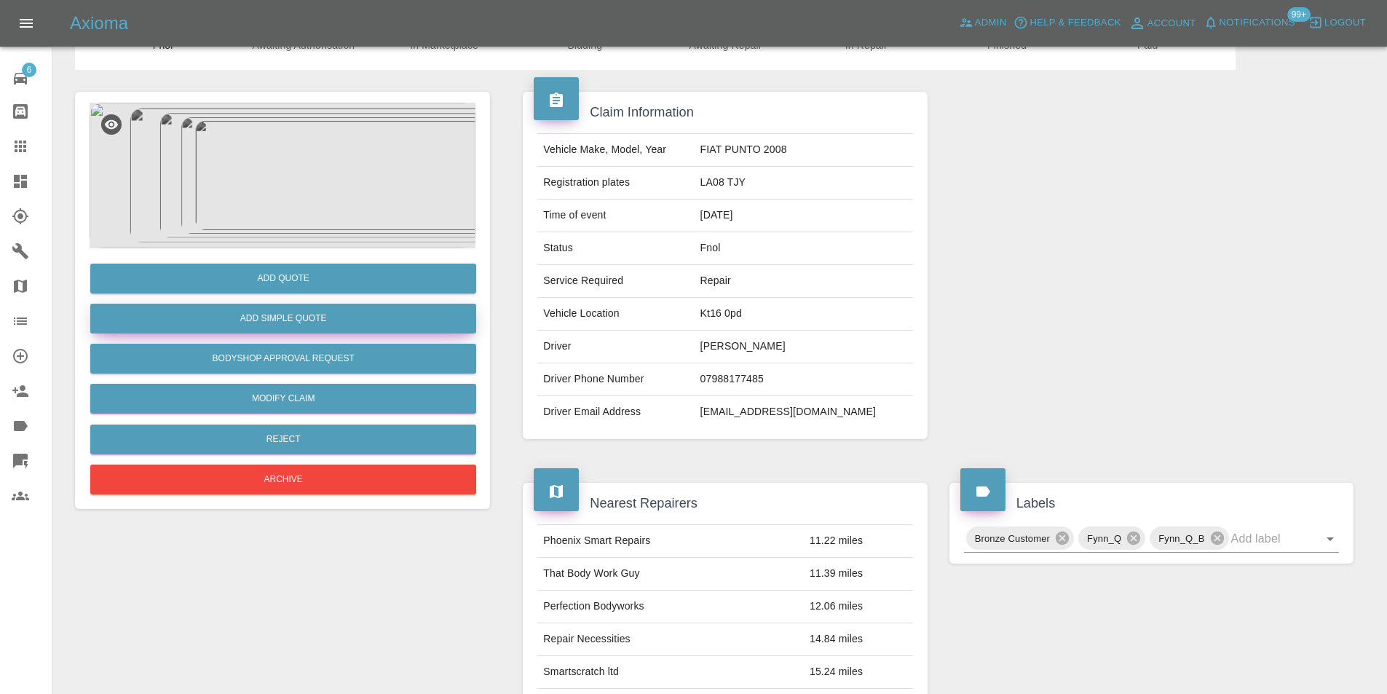
click at [298, 314] on button "Add Simple Quote" at bounding box center [283, 319] width 386 height 30
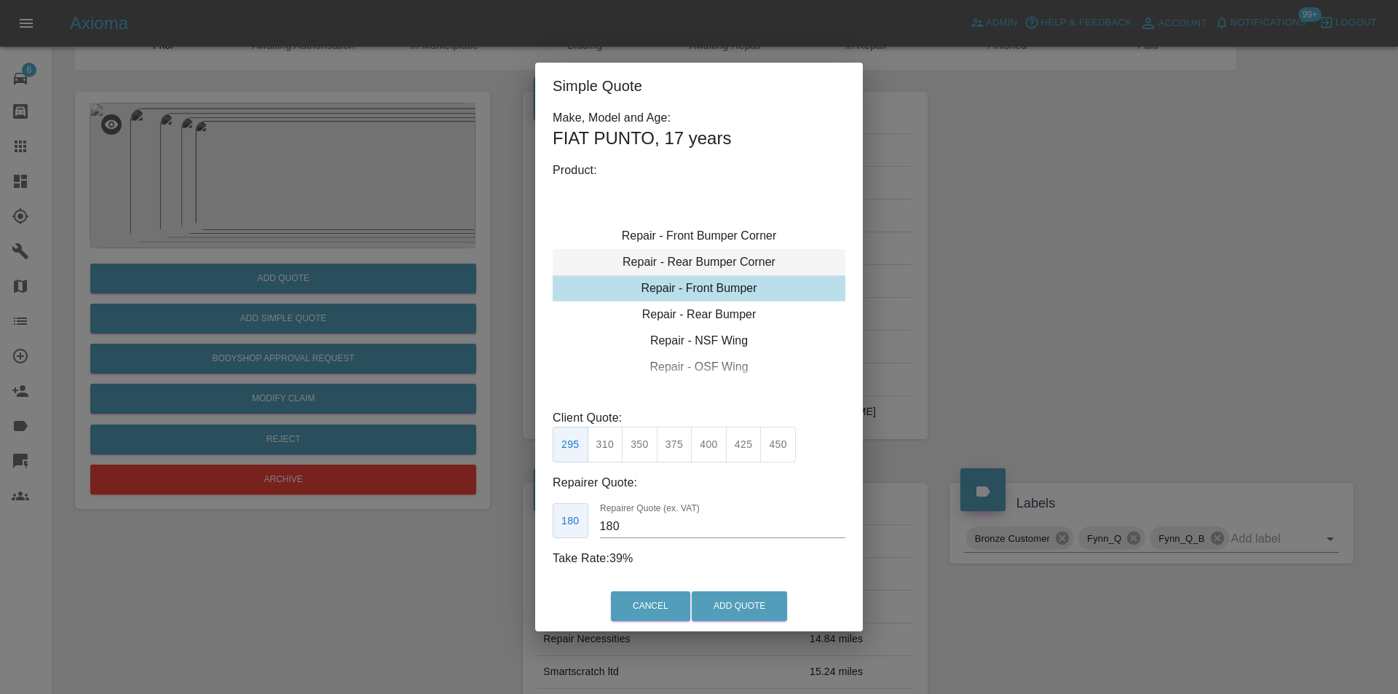
click at [731, 257] on div "Repair - Rear Bumper Corner" at bounding box center [698, 262] width 293 height 26
click at [673, 446] on button "240" at bounding box center [675, 445] width 36 height 36
click at [713, 449] on button "270" at bounding box center [709, 445] width 36 height 36
type input "165"
click at [761, 617] on button "Add Quote" at bounding box center [738, 606] width 95 height 30
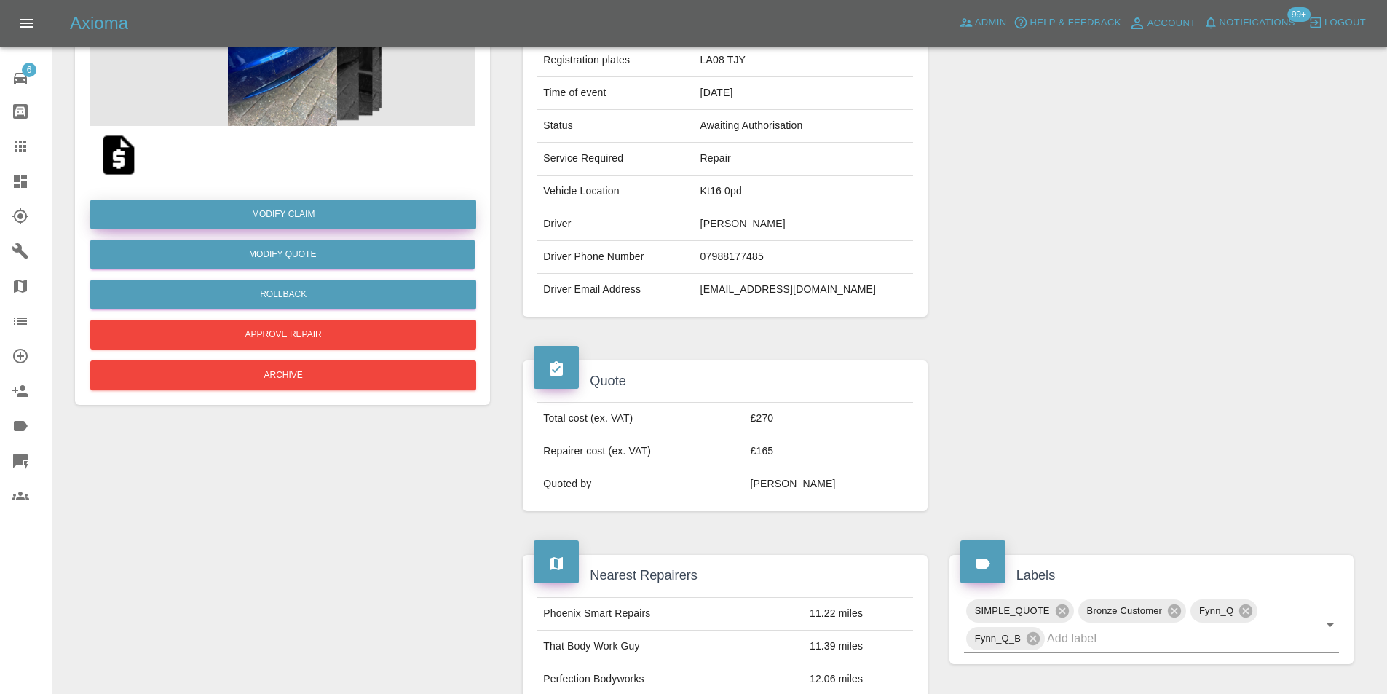
scroll to position [97, 0]
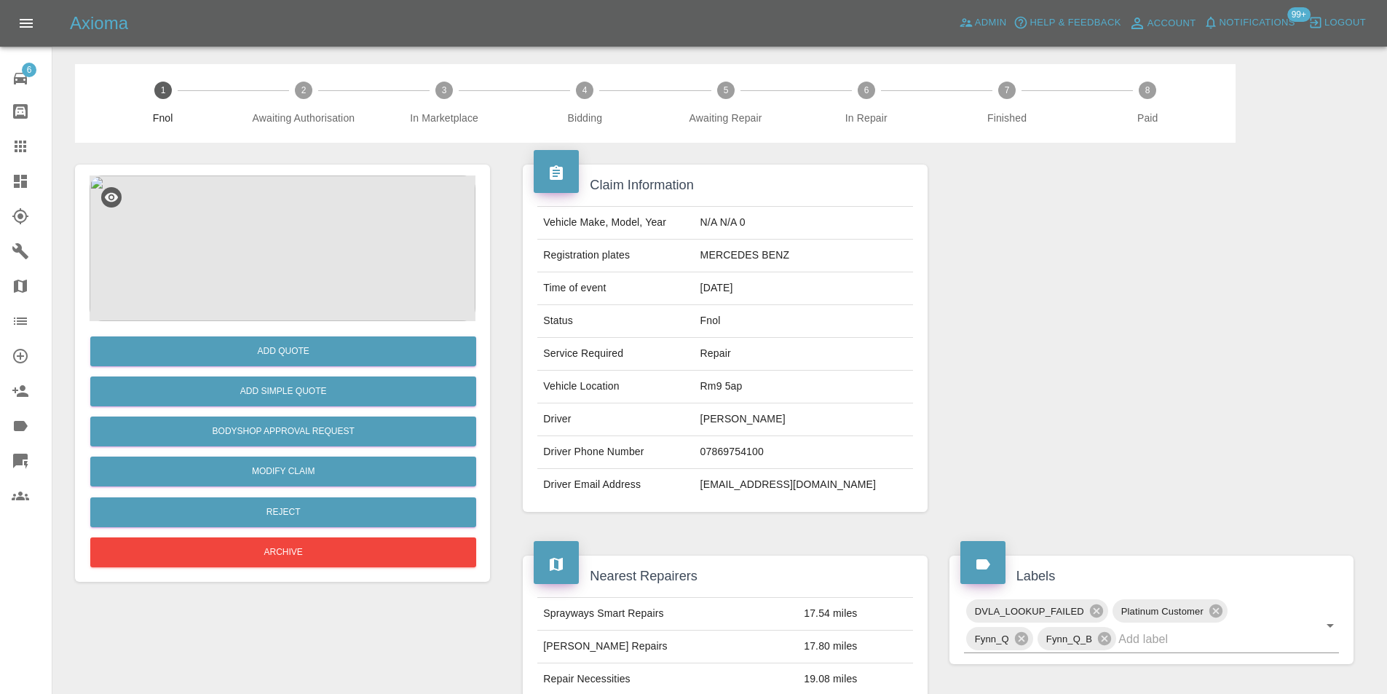
click at [282, 237] on img at bounding box center [283, 248] width 386 height 146
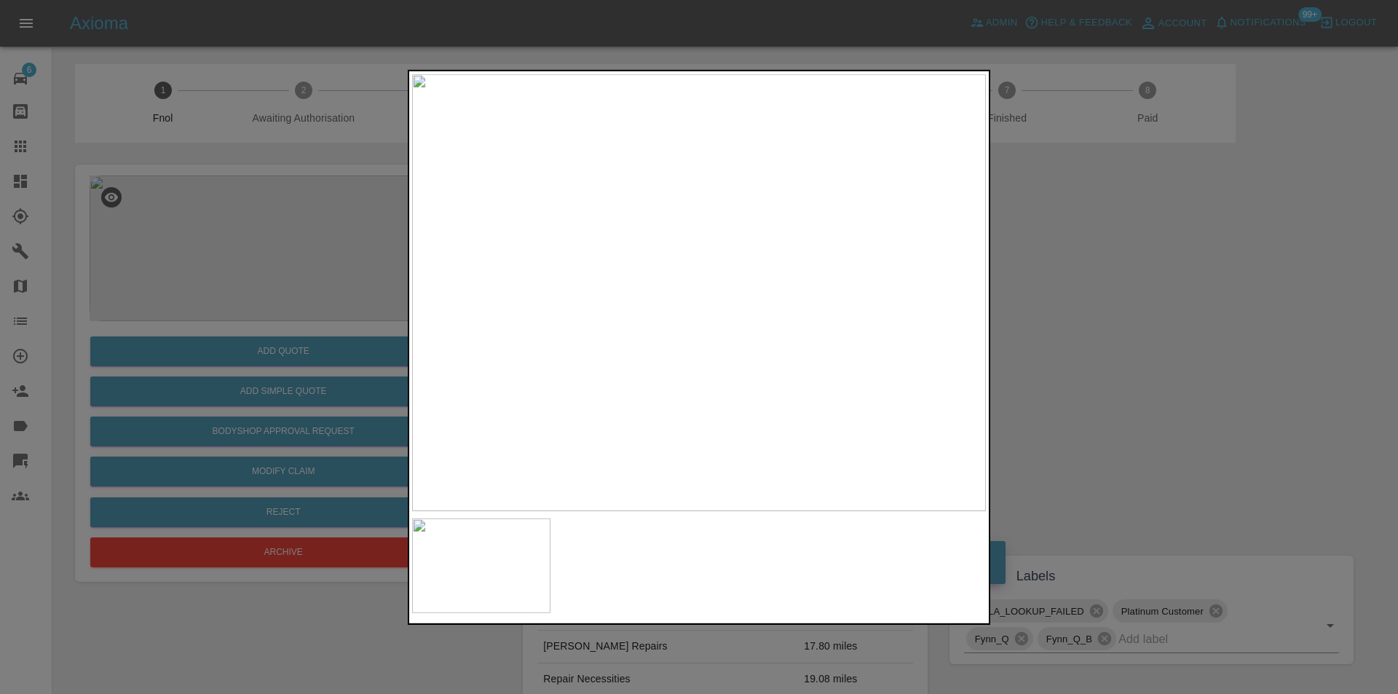
drag, startPoint x: 1092, startPoint y: 346, endPoint x: 1001, endPoint y: 339, distance: 91.3
click at [1085, 347] on div at bounding box center [699, 347] width 1398 height 694
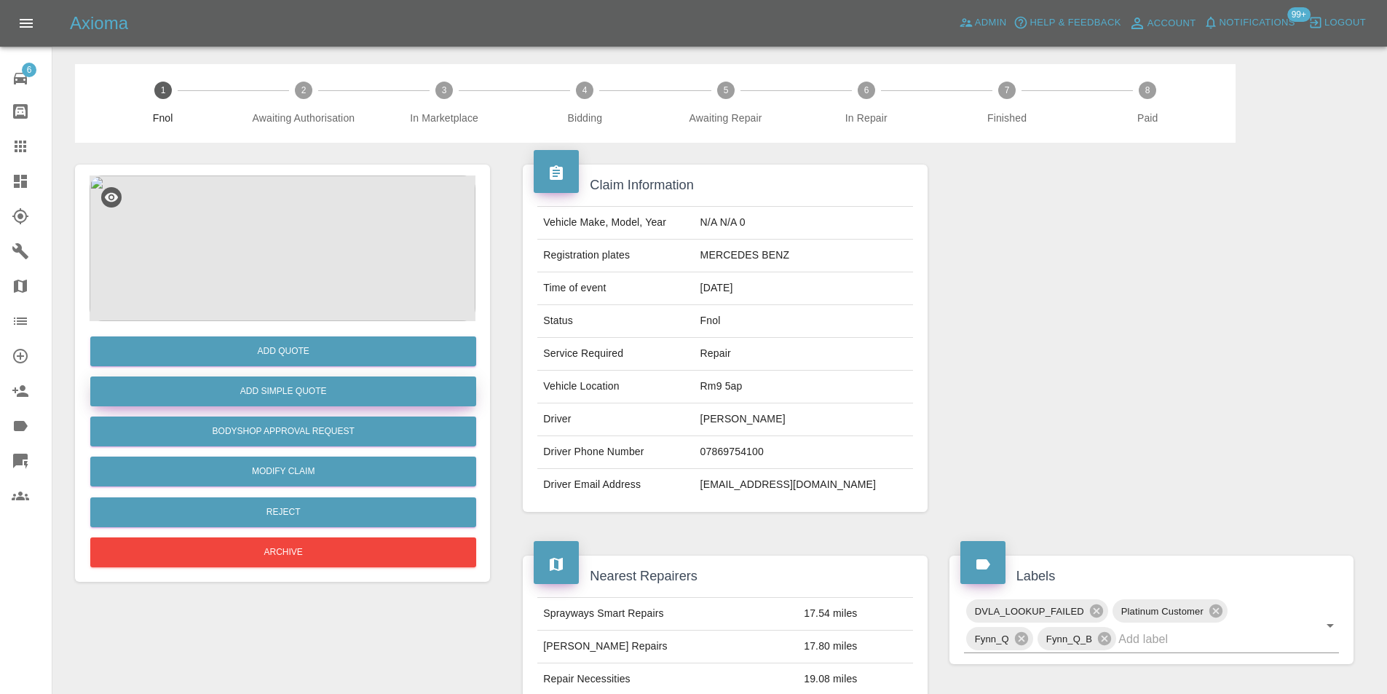
click at [296, 390] on button "Add Simple Quote" at bounding box center [283, 391] width 386 height 30
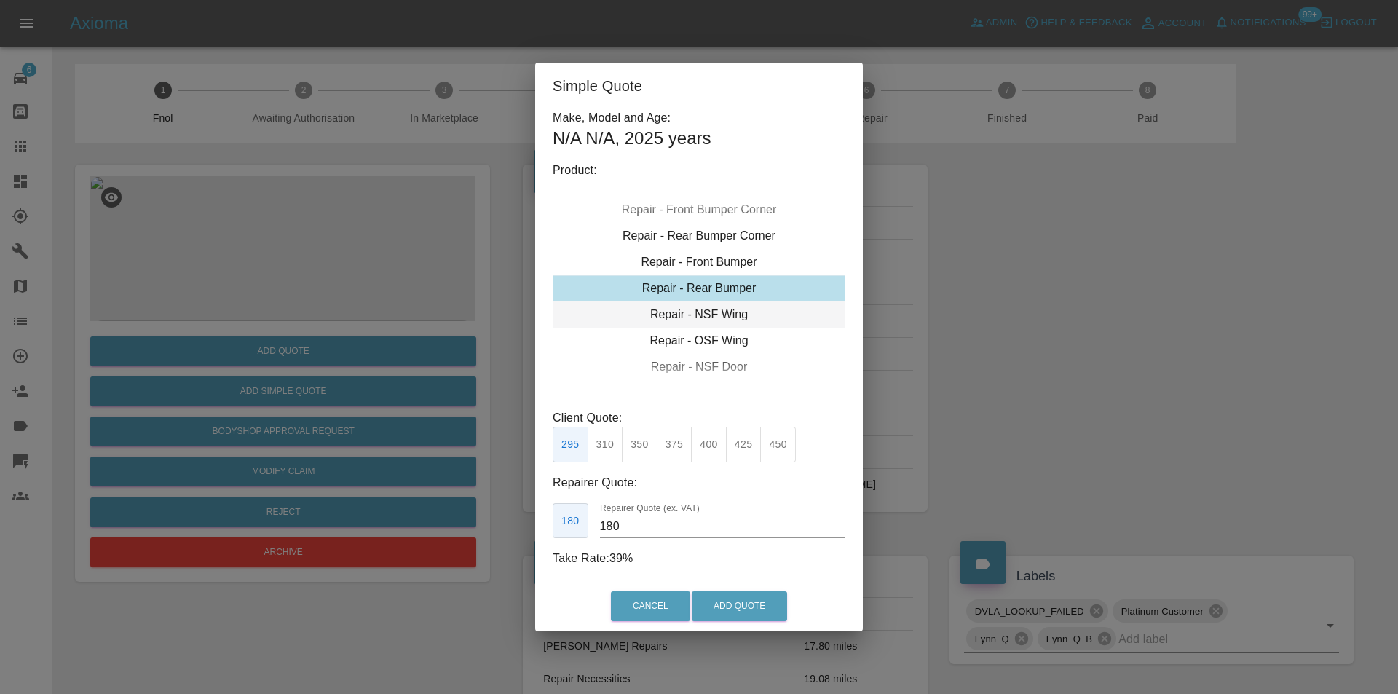
click at [727, 320] on div "Repair - NSF Wing" at bounding box center [698, 314] width 293 height 26
click at [704, 449] on button "325" at bounding box center [709, 445] width 36 height 36
type input "210"
click at [754, 603] on button "Add Quote" at bounding box center [738, 606] width 95 height 30
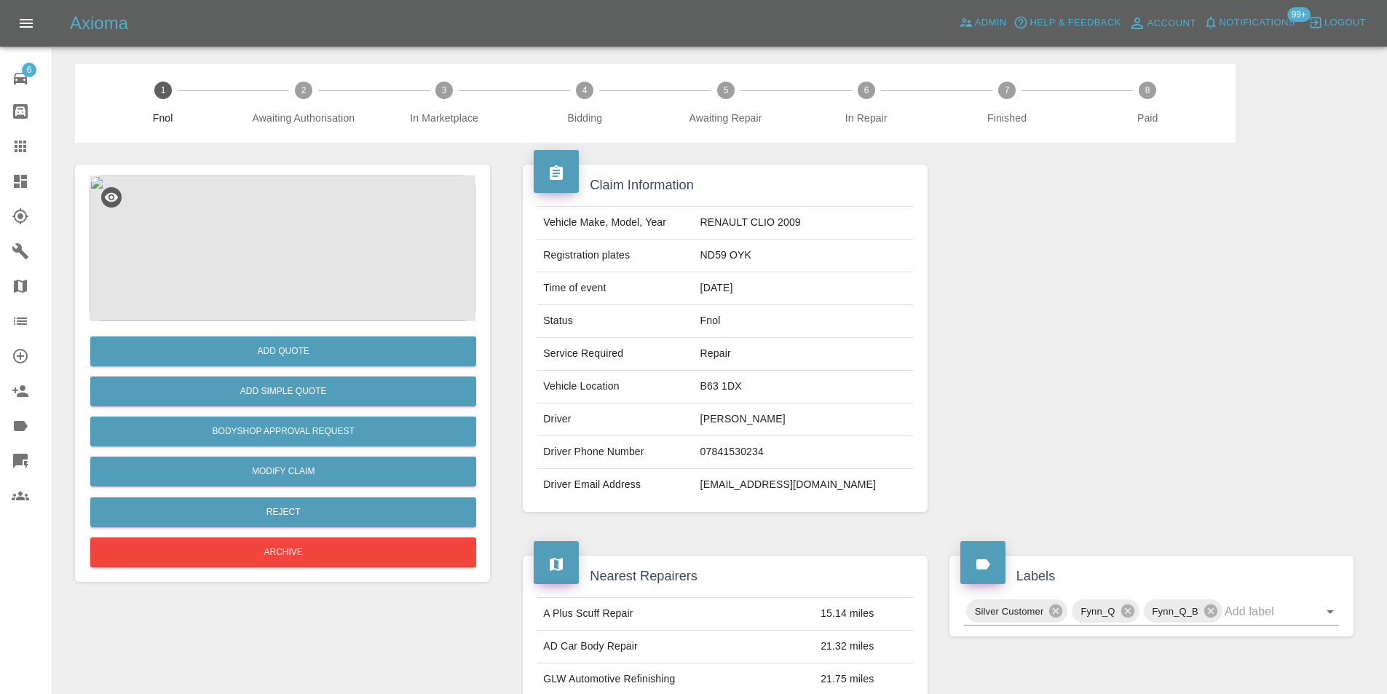
click at [295, 265] on img at bounding box center [283, 248] width 386 height 146
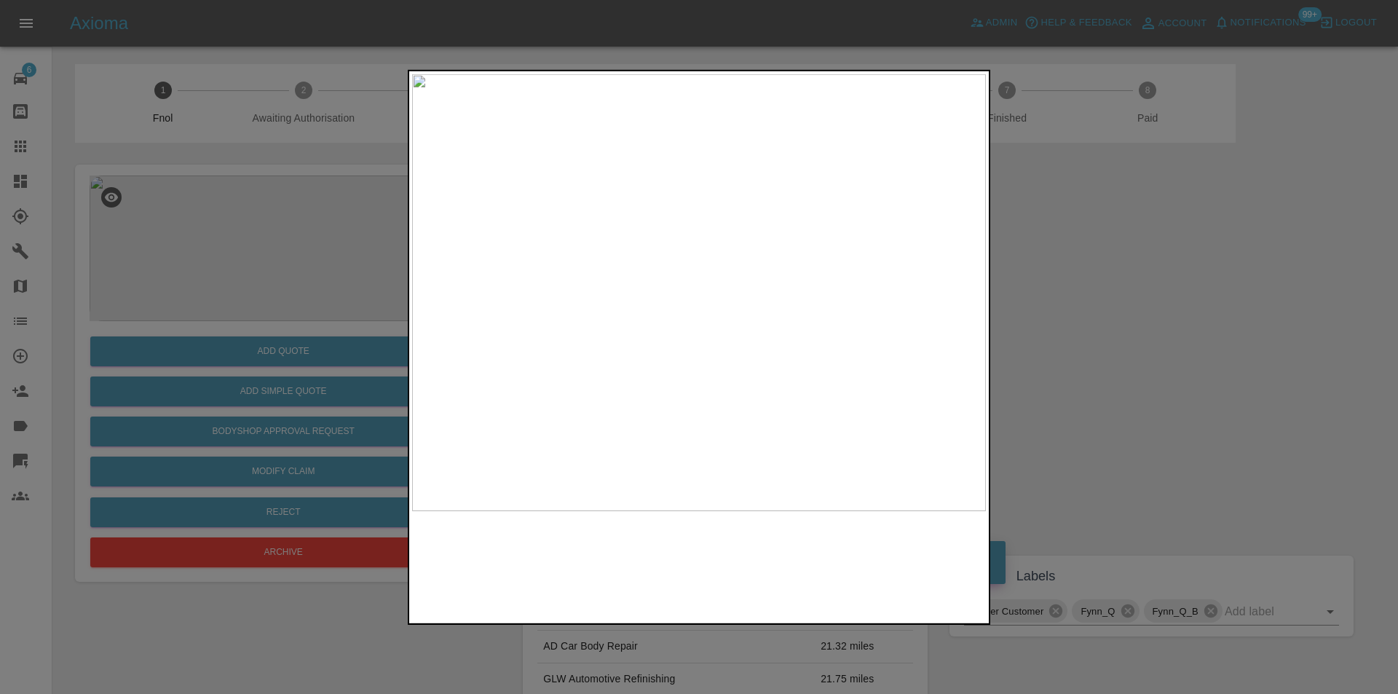
click at [748, 301] on img at bounding box center [699, 292] width 574 height 437
click at [747, 301] on img at bounding box center [552, 266] width 1721 height 1311
drag, startPoint x: 1079, startPoint y: 348, endPoint x: 669, endPoint y: 344, distance: 410.6
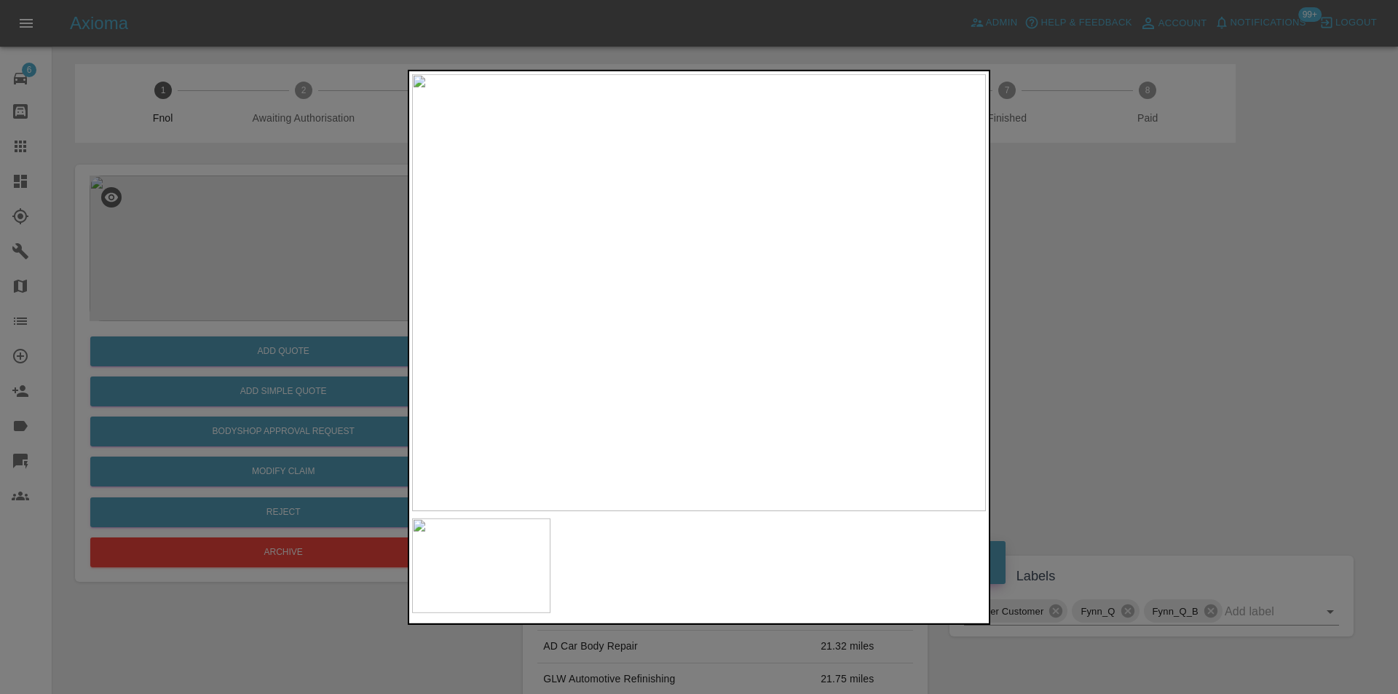
click at [1077, 347] on div at bounding box center [699, 347] width 1398 height 694
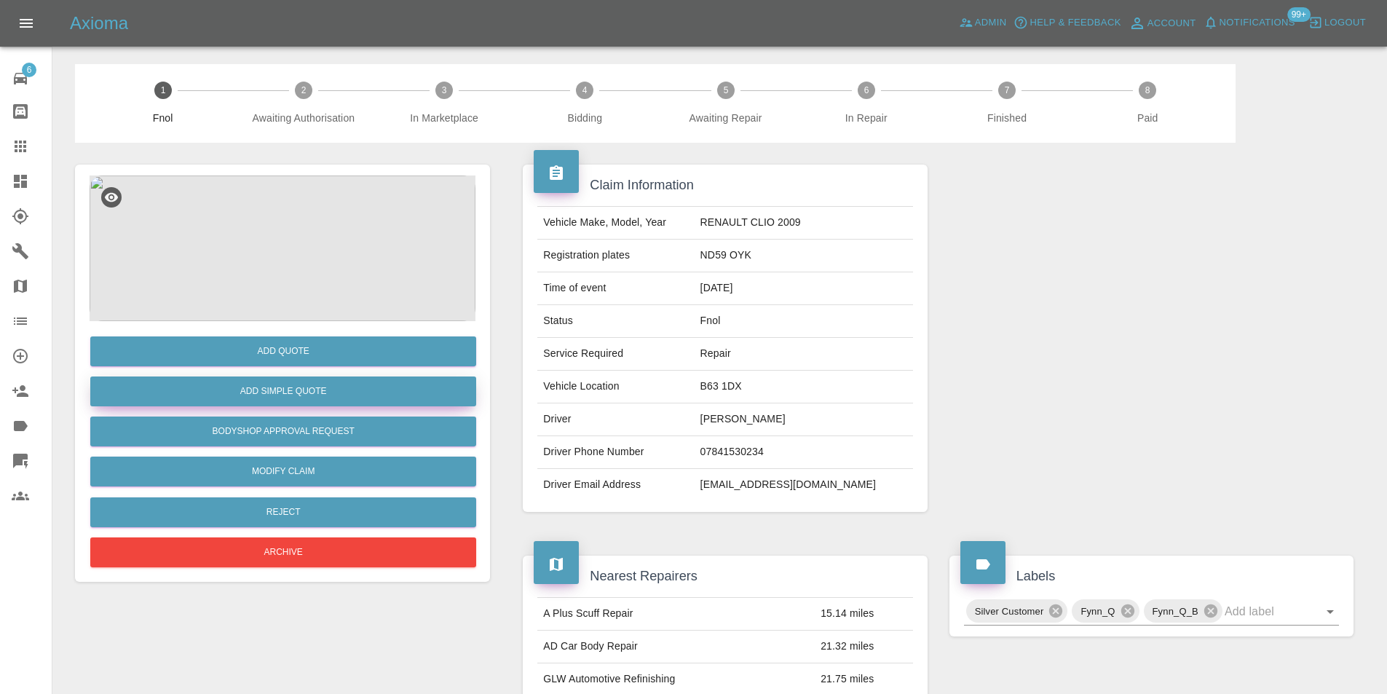
click at [369, 397] on button "Add Simple Quote" at bounding box center [283, 391] width 386 height 30
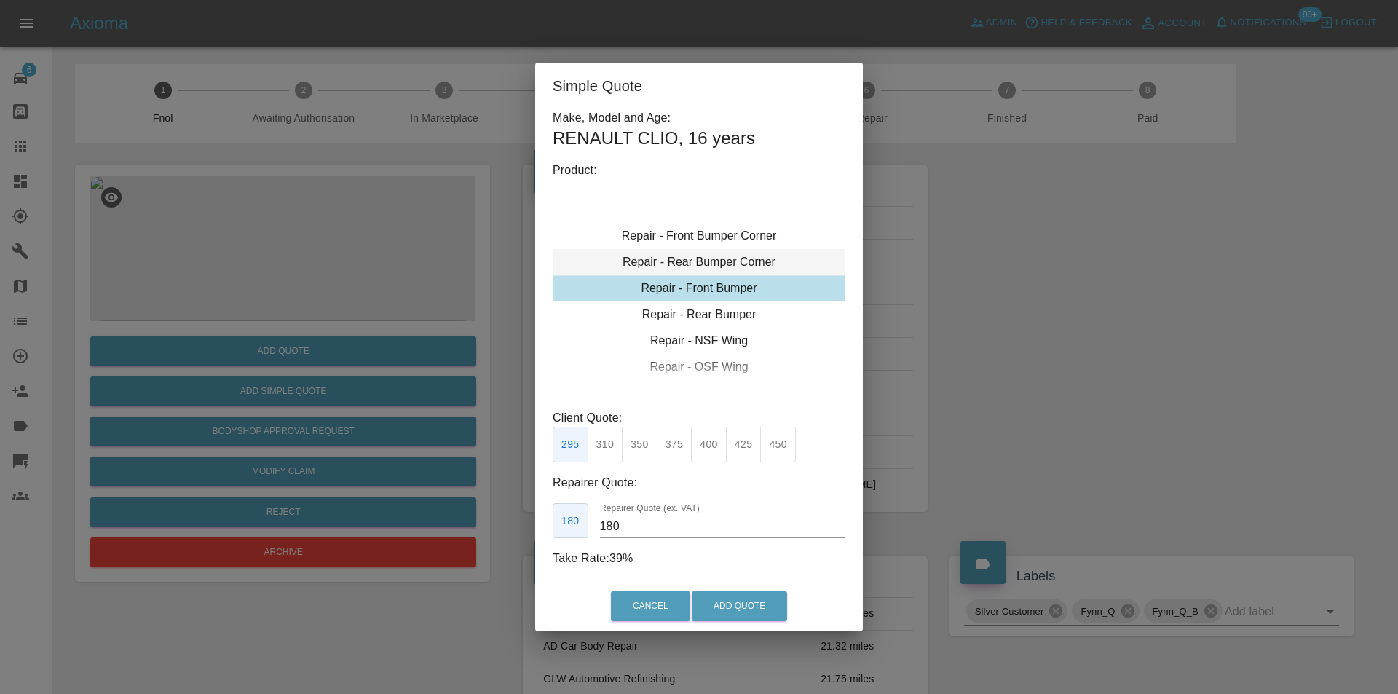
click at [725, 262] on div "Repair - Rear Bumper Corner" at bounding box center [698, 262] width 293 height 26
drag, startPoint x: 678, startPoint y: 440, endPoint x: 720, endPoint y: 545, distance: 113.4
click at [678, 440] on button "240" at bounding box center [675, 445] width 36 height 36
type input "150"
click at [737, 608] on button "Add Quote" at bounding box center [738, 606] width 95 height 30
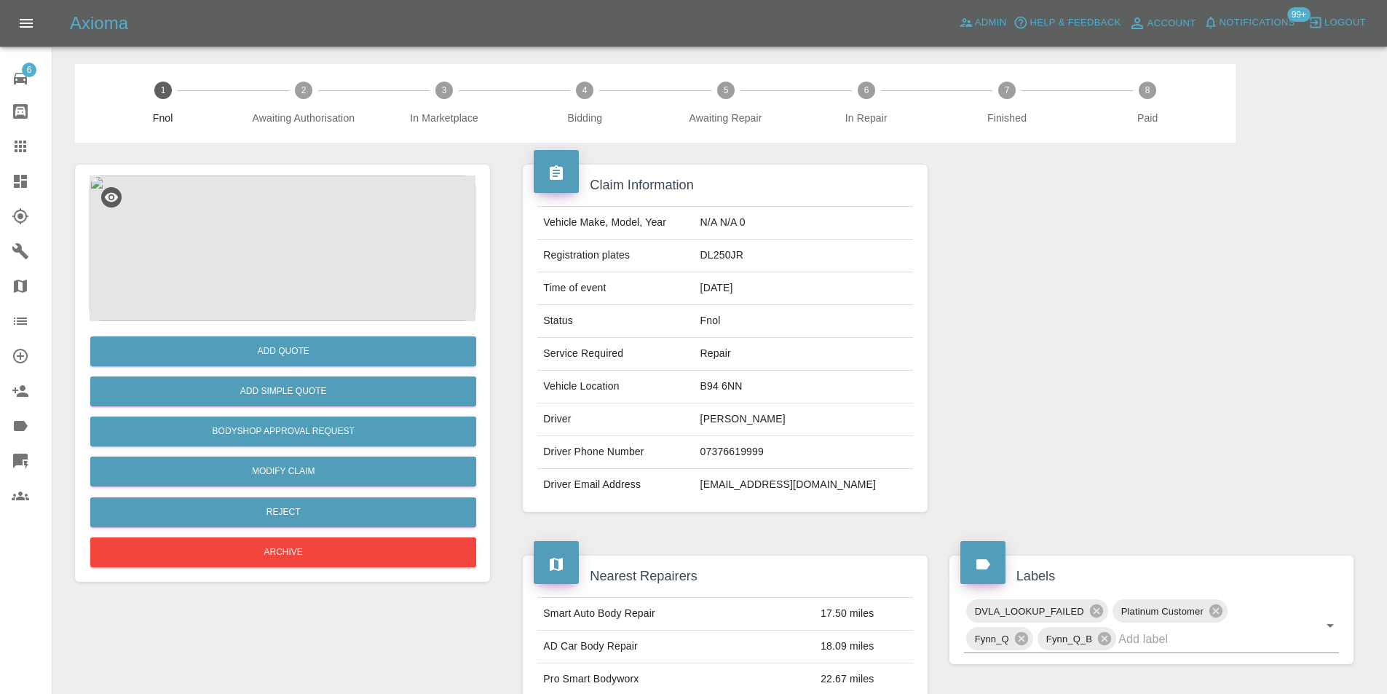
click at [298, 245] on img at bounding box center [283, 248] width 386 height 146
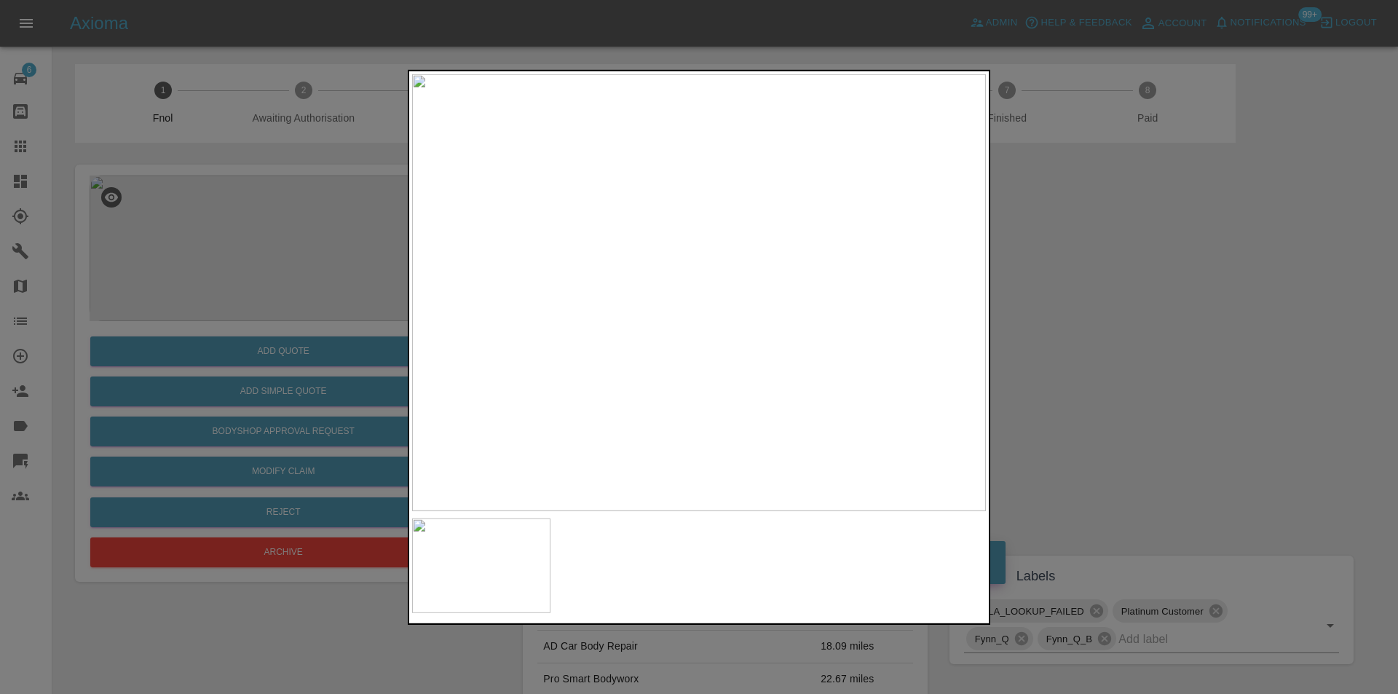
click at [695, 335] on img at bounding box center [699, 292] width 574 height 437
click at [695, 335] on img at bounding box center [709, 164] width 1721 height 1311
click at [1077, 302] on div at bounding box center [699, 347] width 1398 height 694
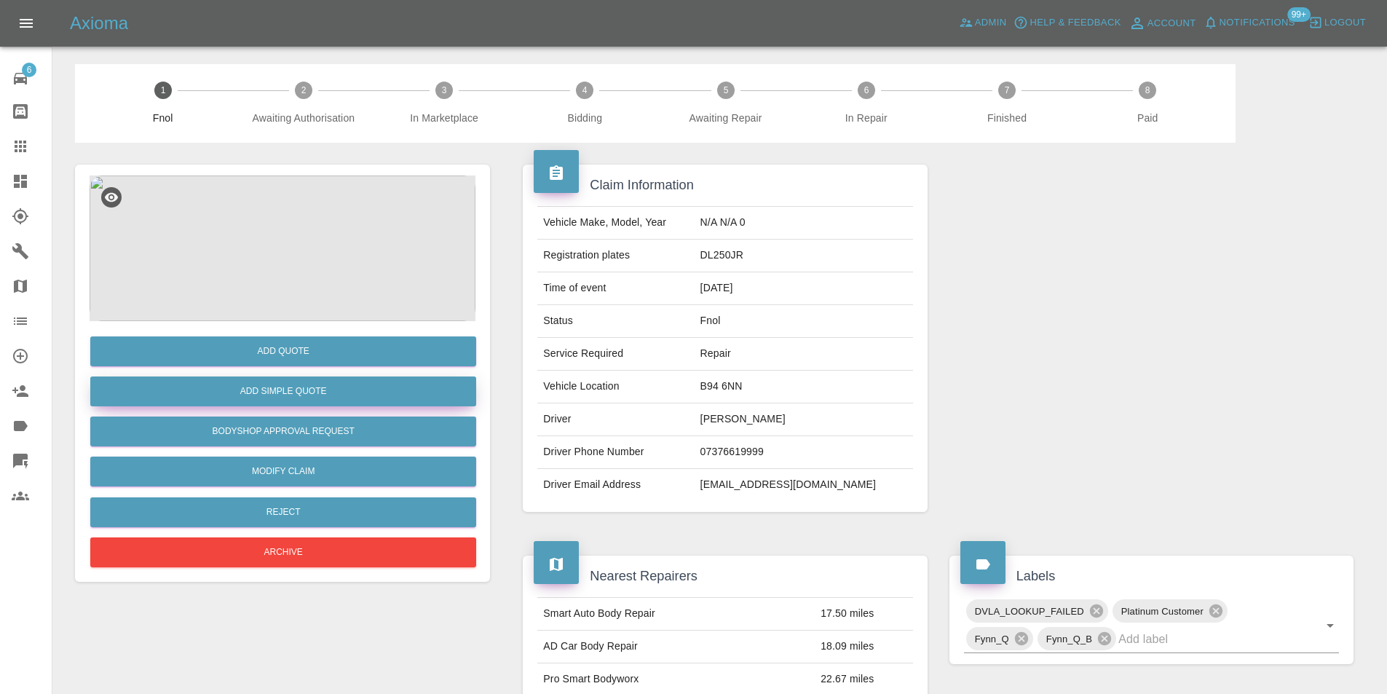
click at [312, 389] on button "Add Simple Quote" at bounding box center [283, 391] width 386 height 30
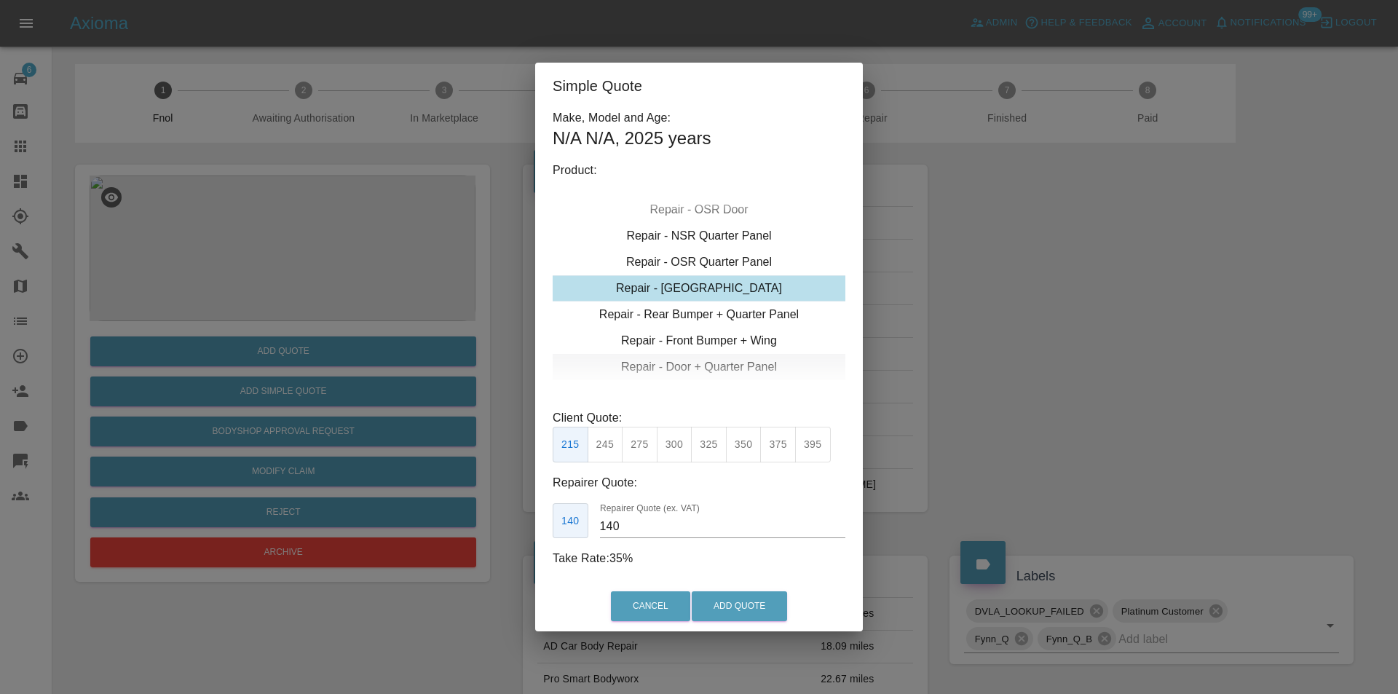
click at [697, 364] on div "Repair - Door + Quarter Panel" at bounding box center [698, 367] width 293 height 26
click at [643, 451] on button "375" at bounding box center [640, 445] width 36 height 36
type input "230"
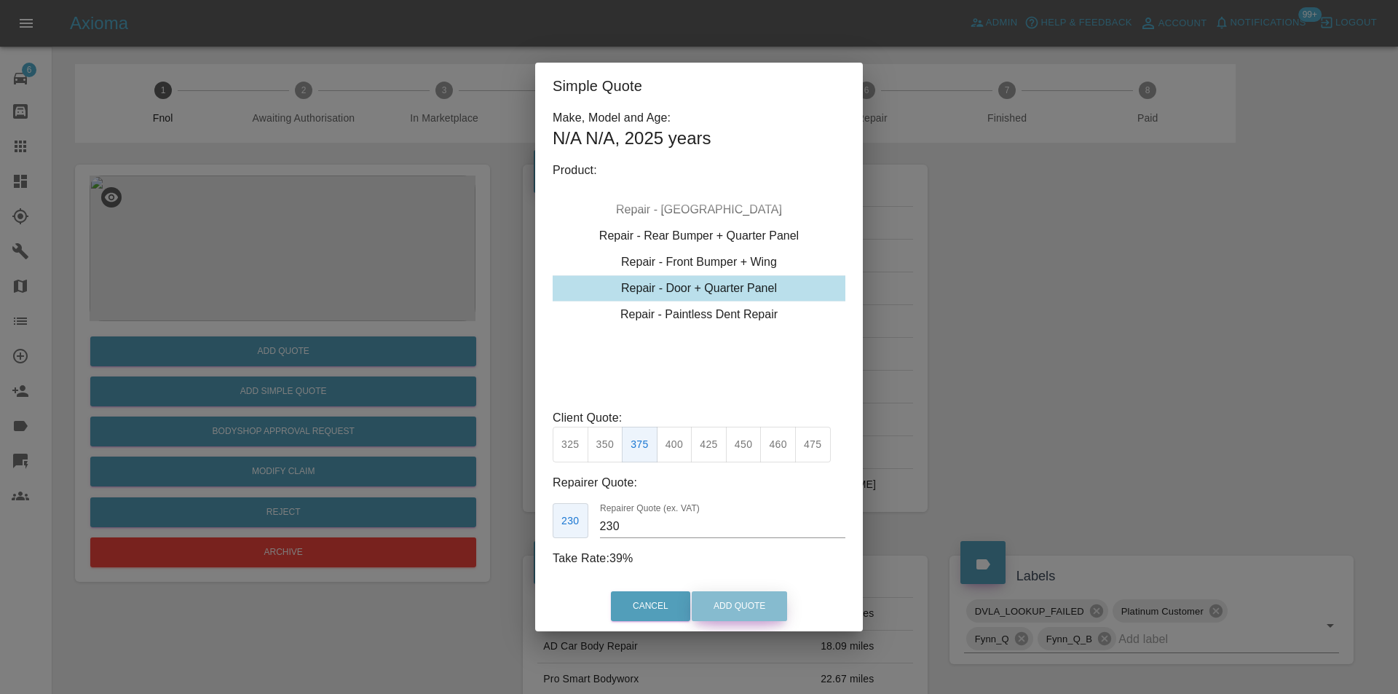
click at [738, 598] on button "Add Quote" at bounding box center [738, 606] width 95 height 30
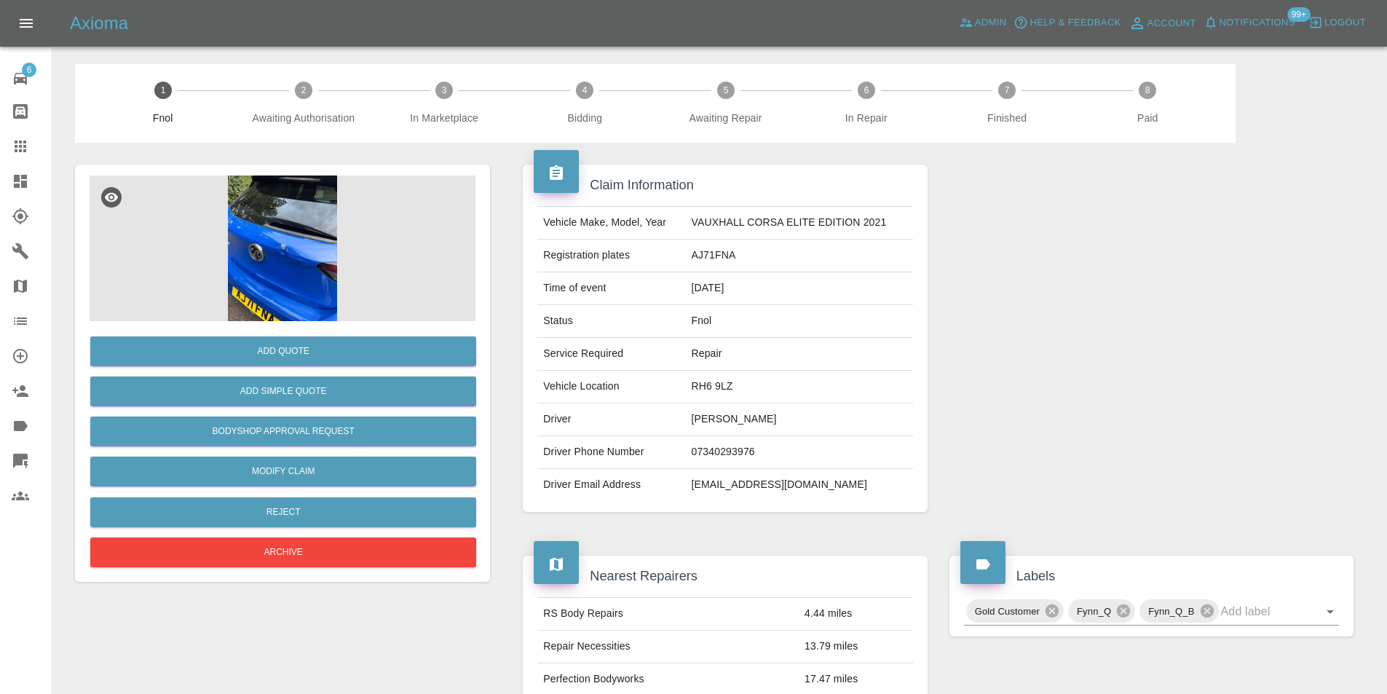
click at [288, 267] on img at bounding box center [283, 248] width 386 height 146
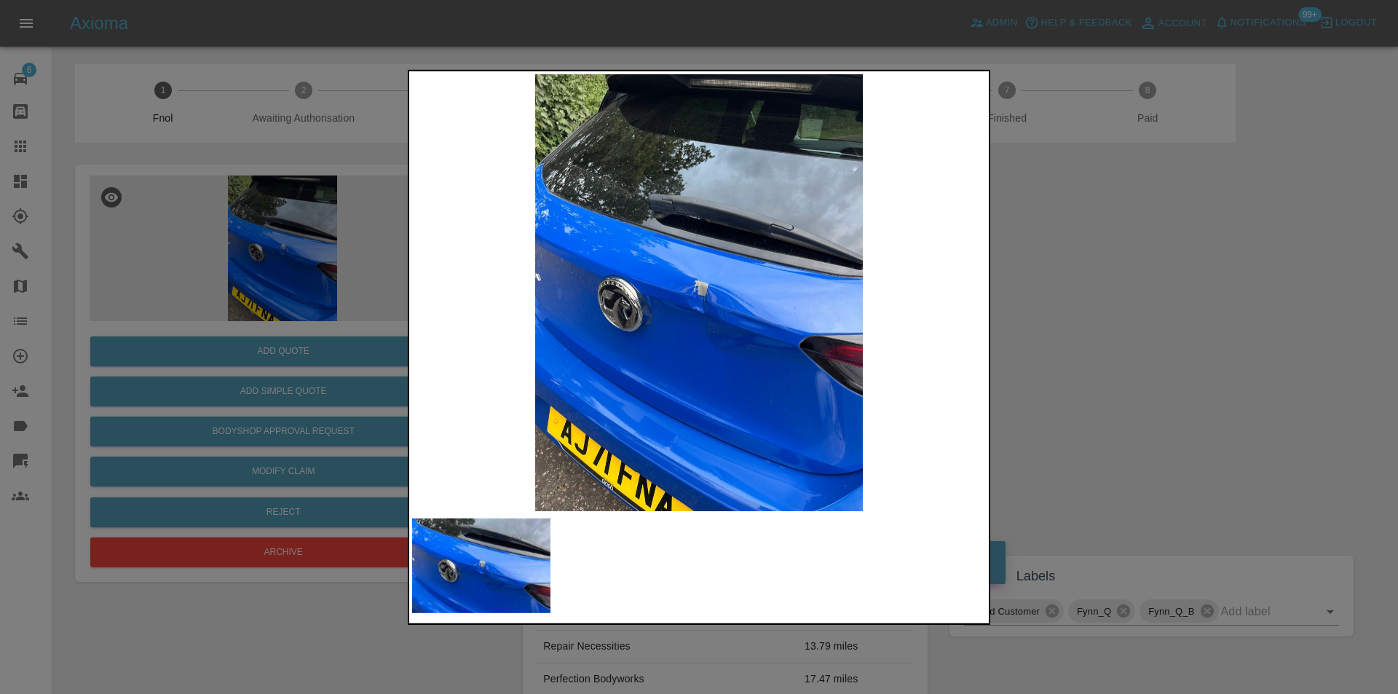
drag, startPoint x: 1114, startPoint y: 350, endPoint x: 1024, endPoint y: 339, distance: 90.9
click at [1114, 350] on div at bounding box center [699, 347] width 1398 height 694
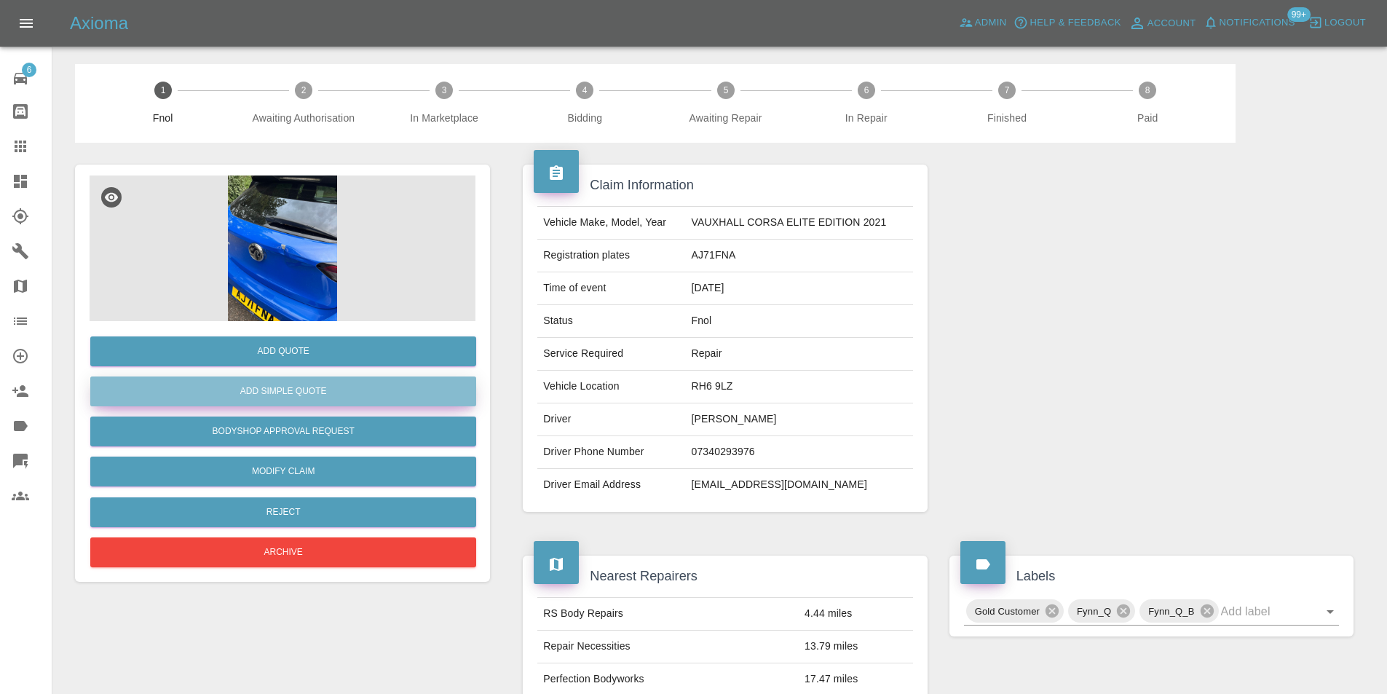
click at [347, 401] on button "Add Simple Quote" at bounding box center [283, 391] width 386 height 30
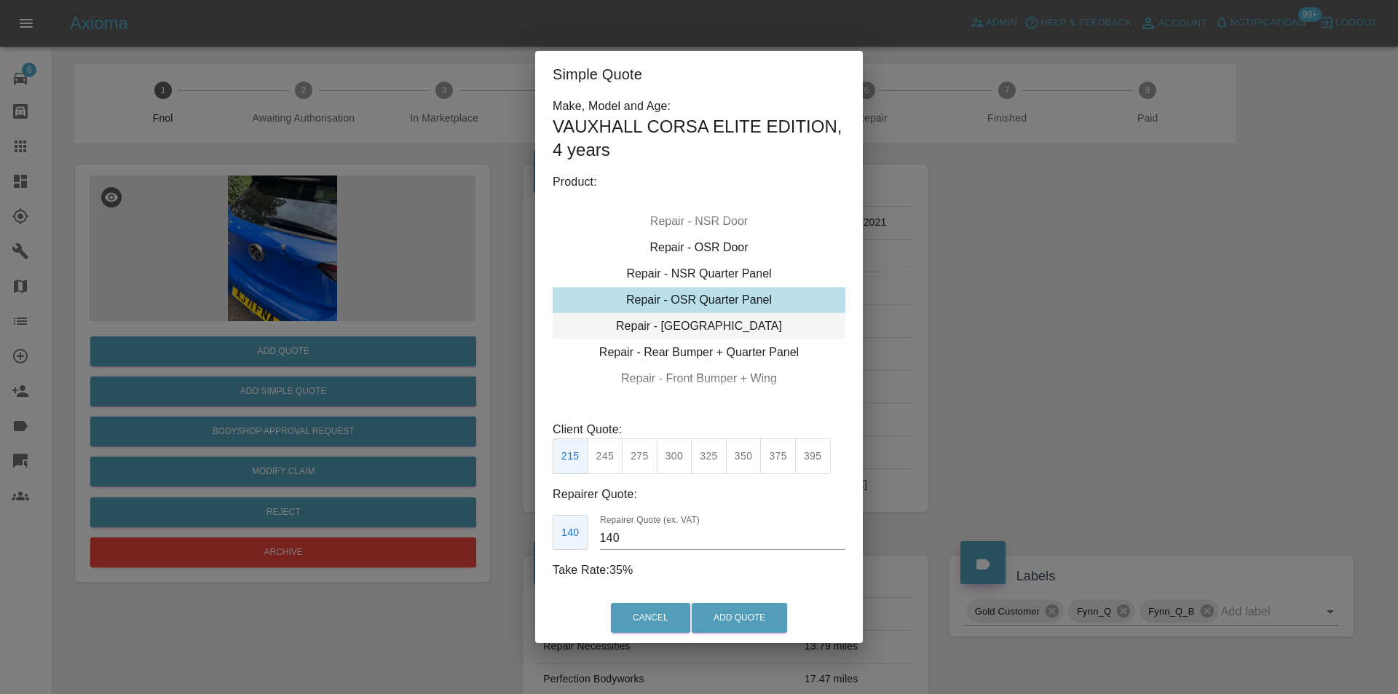
click at [718, 328] on div "Repair - Tailgate" at bounding box center [698, 326] width 293 height 26
drag, startPoint x: 737, startPoint y: 459, endPoint x: 749, endPoint y: 558, distance: 99.7
click at [737, 460] on button "350" at bounding box center [744, 456] width 36 height 36
type input "230"
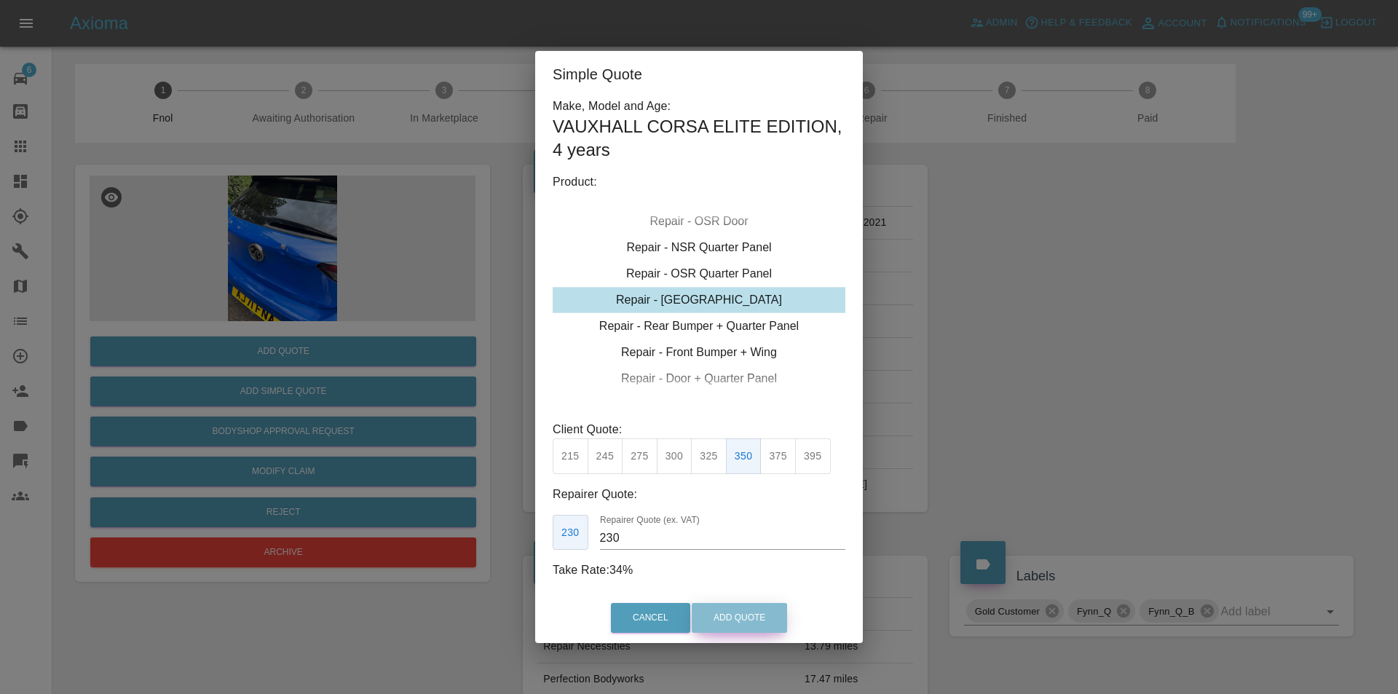
click at [742, 612] on button "Add Quote" at bounding box center [738, 618] width 95 height 30
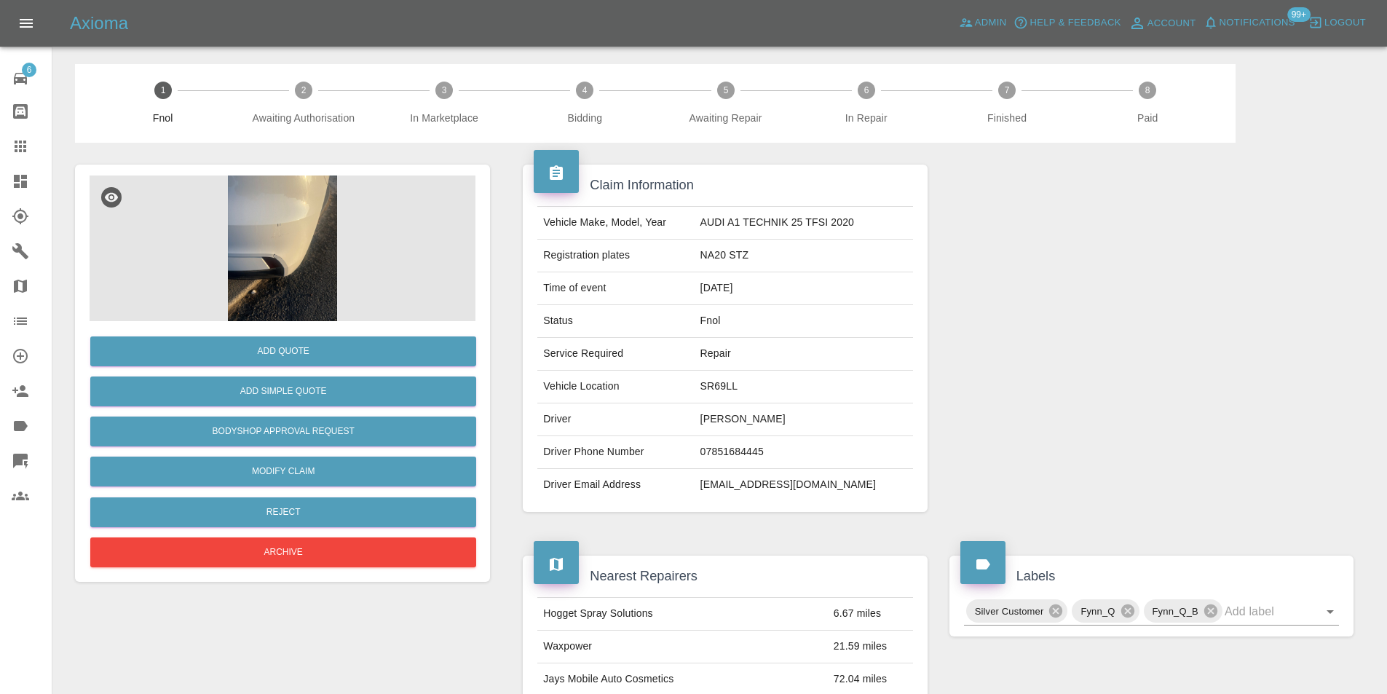
click at [304, 194] on img at bounding box center [283, 248] width 386 height 146
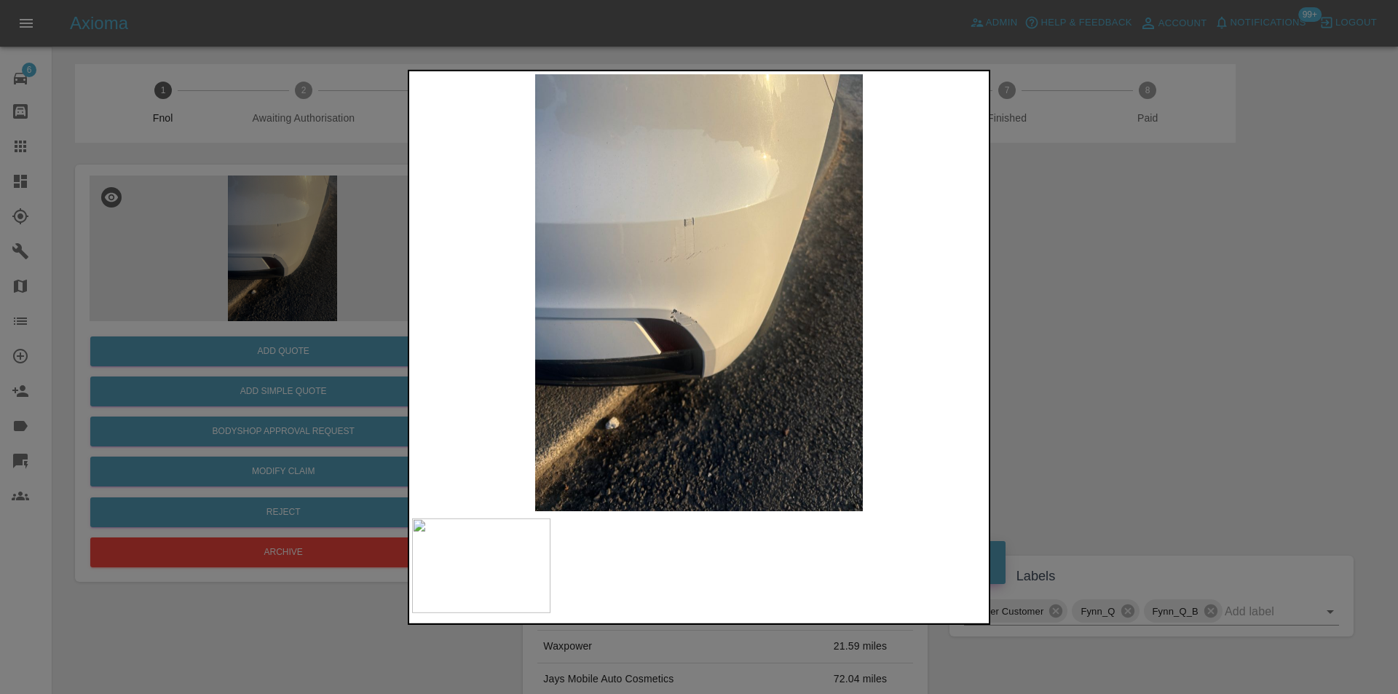
click at [1120, 330] on div at bounding box center [699, 347] width 1398 height 694
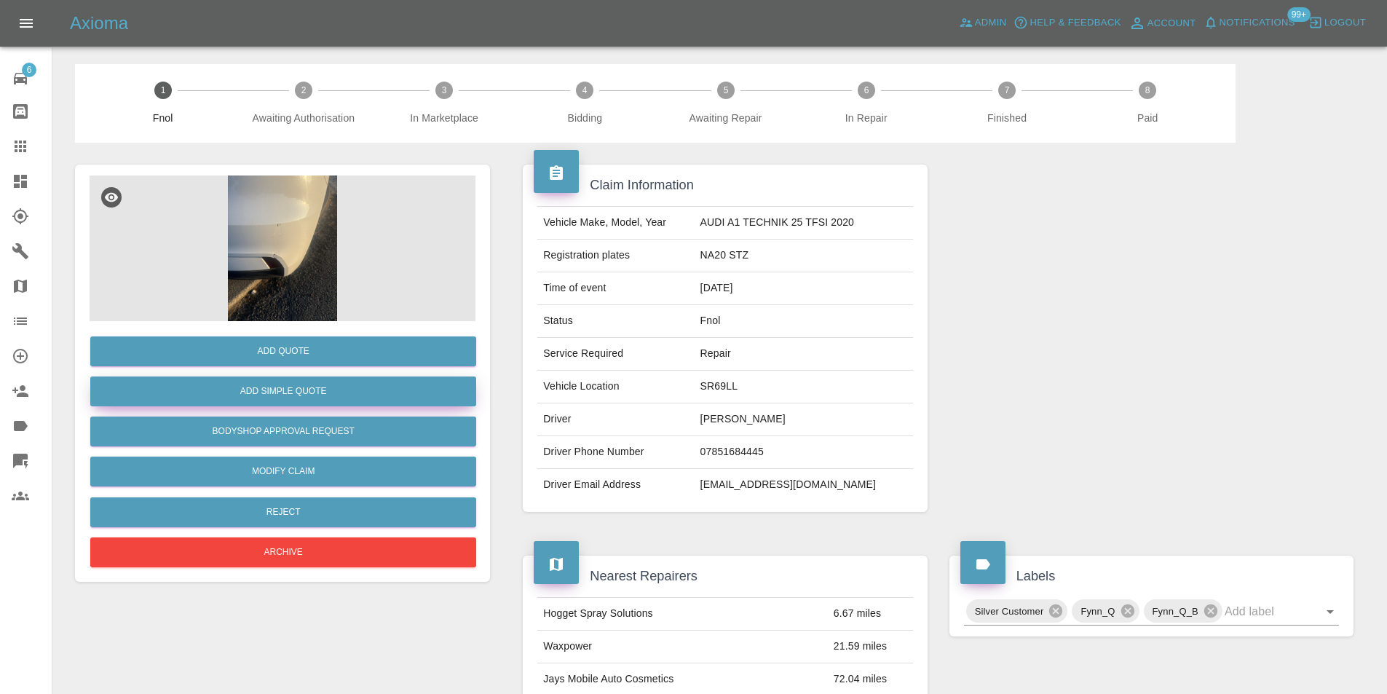
click at [335, 392] on button "Add Simple Quote" at bounding box center [283, 391] width 386 height 30
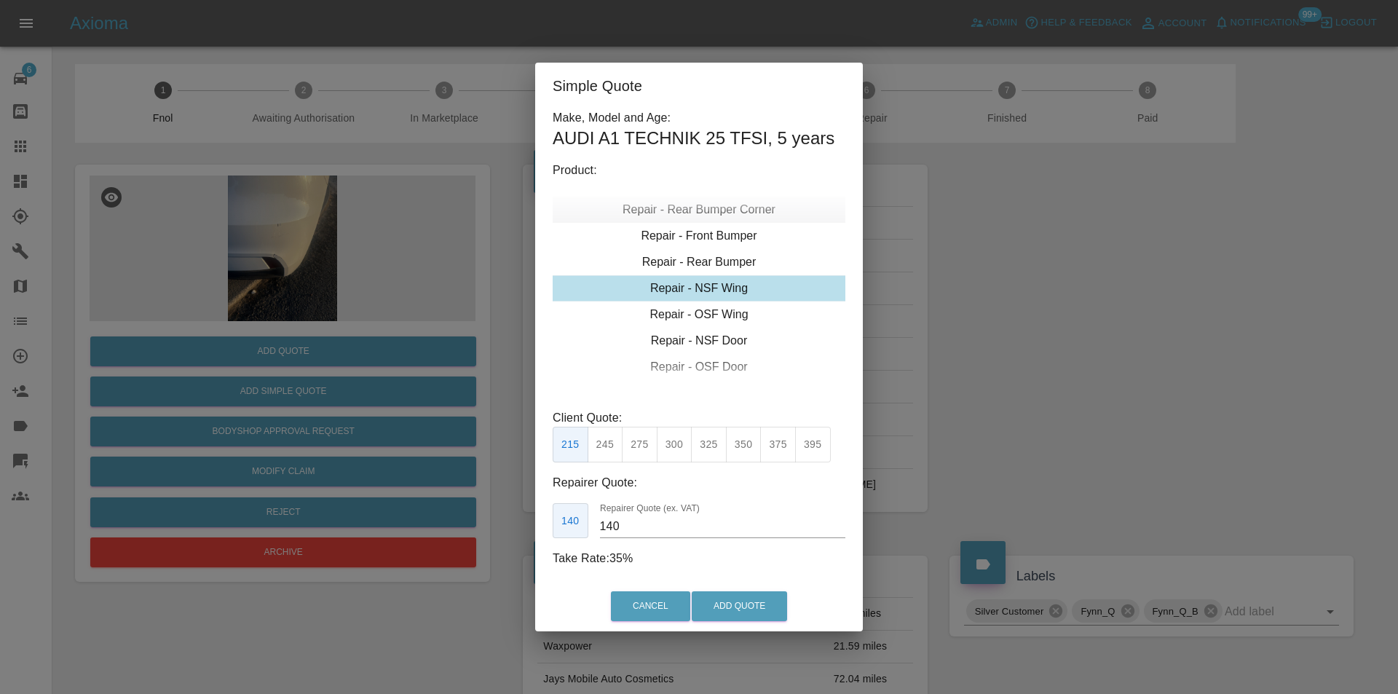
click at [719, 213] on div "Repair - Rear Bumper Corner" at bounding box center [698, 210] width 293 height 26
click at [678, 450] on button "240" at bounding box center [675, 445] width 36 height 36
type input "150"
click at [740, 599] on button "Add Quote" at bounding box center [738, 606] width 95 height 30
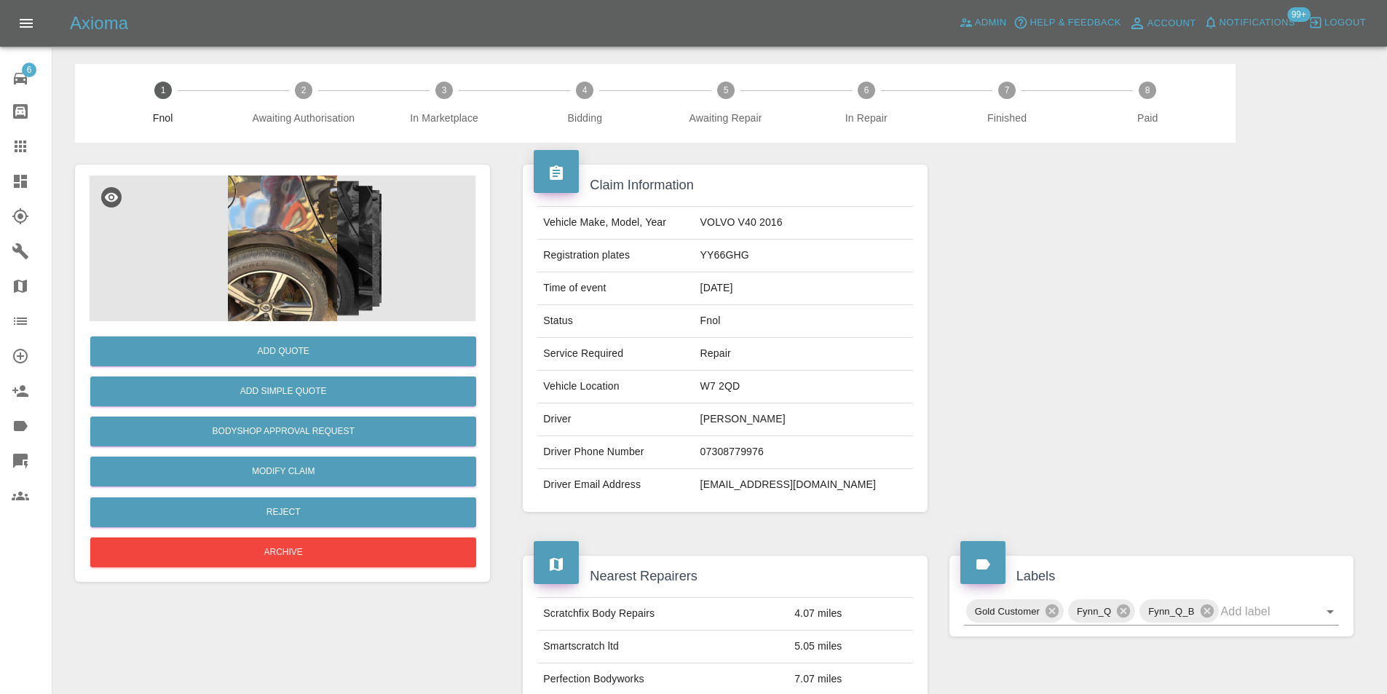
click at [299, 224] on img at bounding box center [283, 248] width 386 height 146
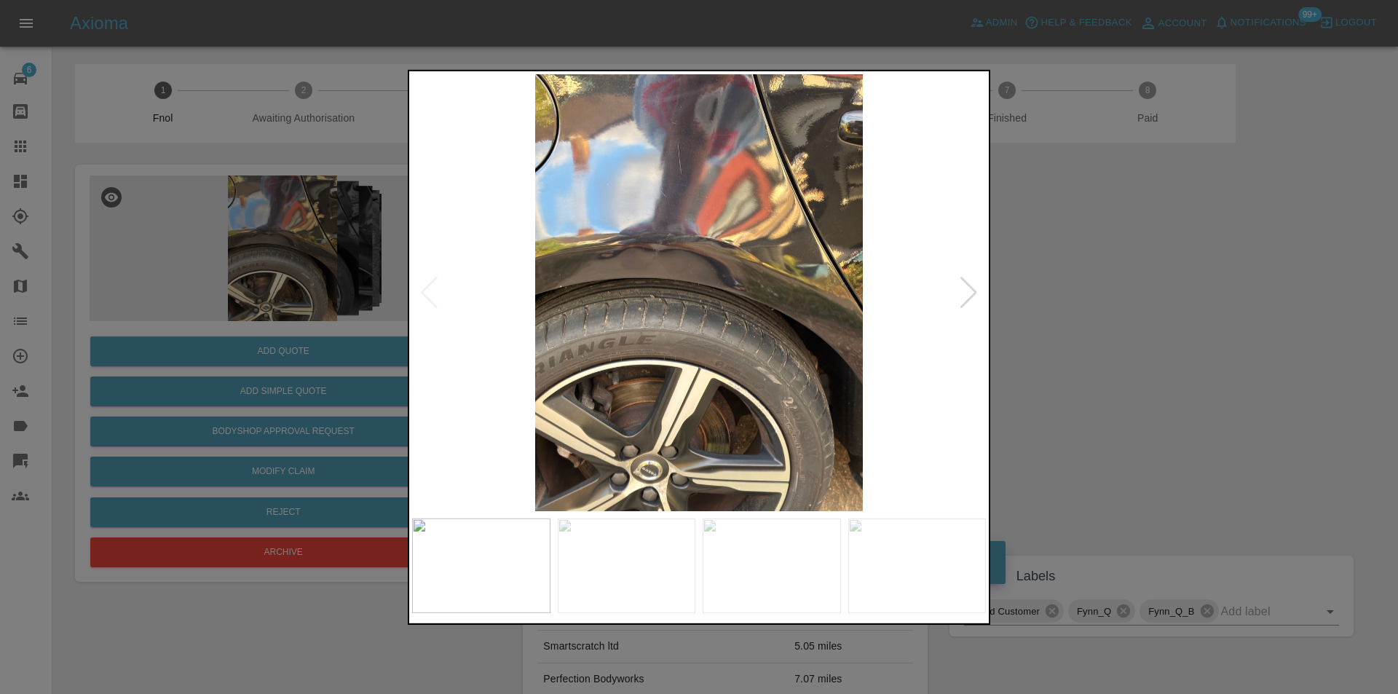
click at [966, 286] on div at bounding box center [969, 292] width 20 height 32
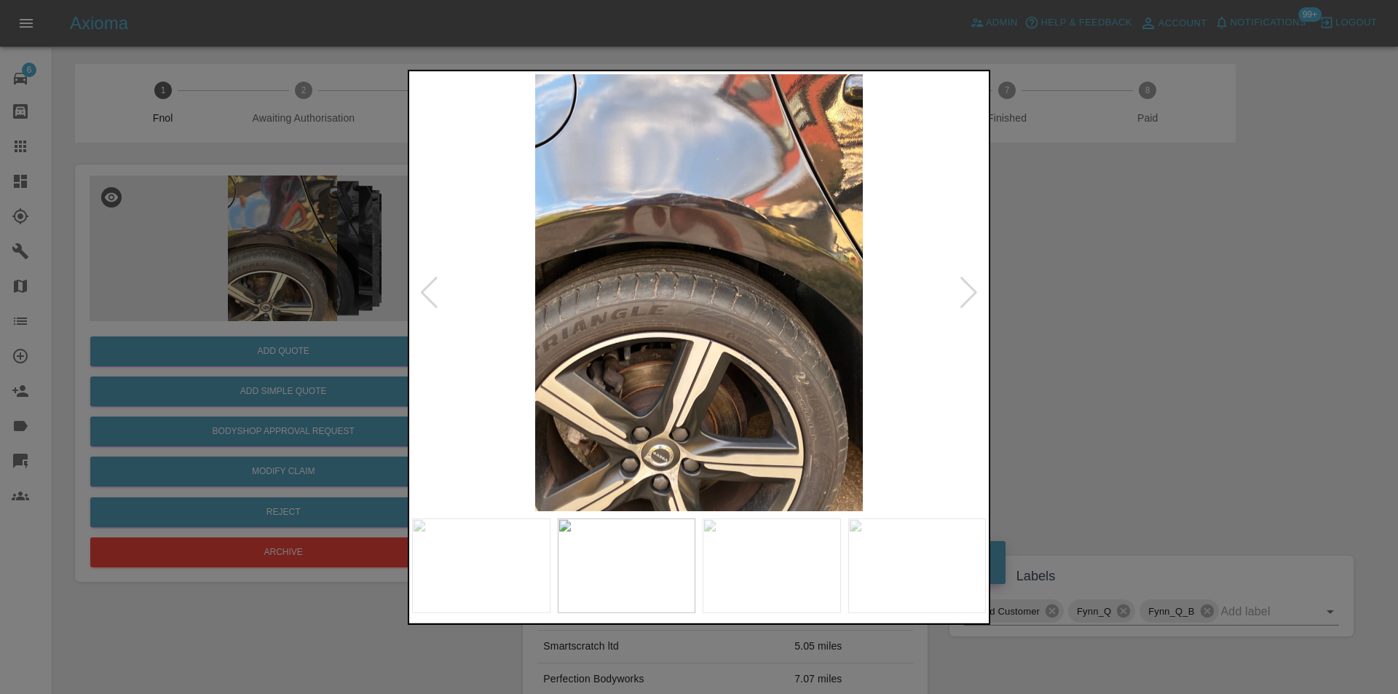
click at [966, 286] on div at bounding box center [969, 292] width 20 height 32
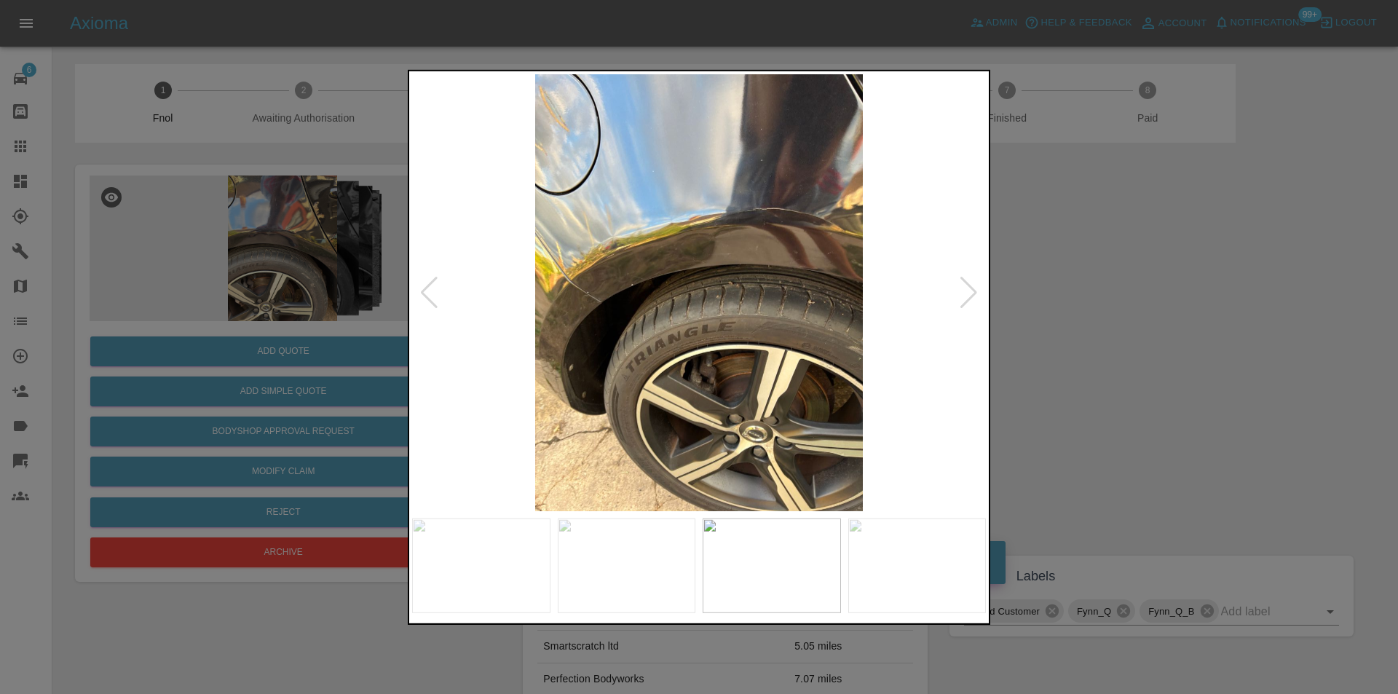
click at [966, 286] on div at bounding box center [969, 292] width 20 height 32
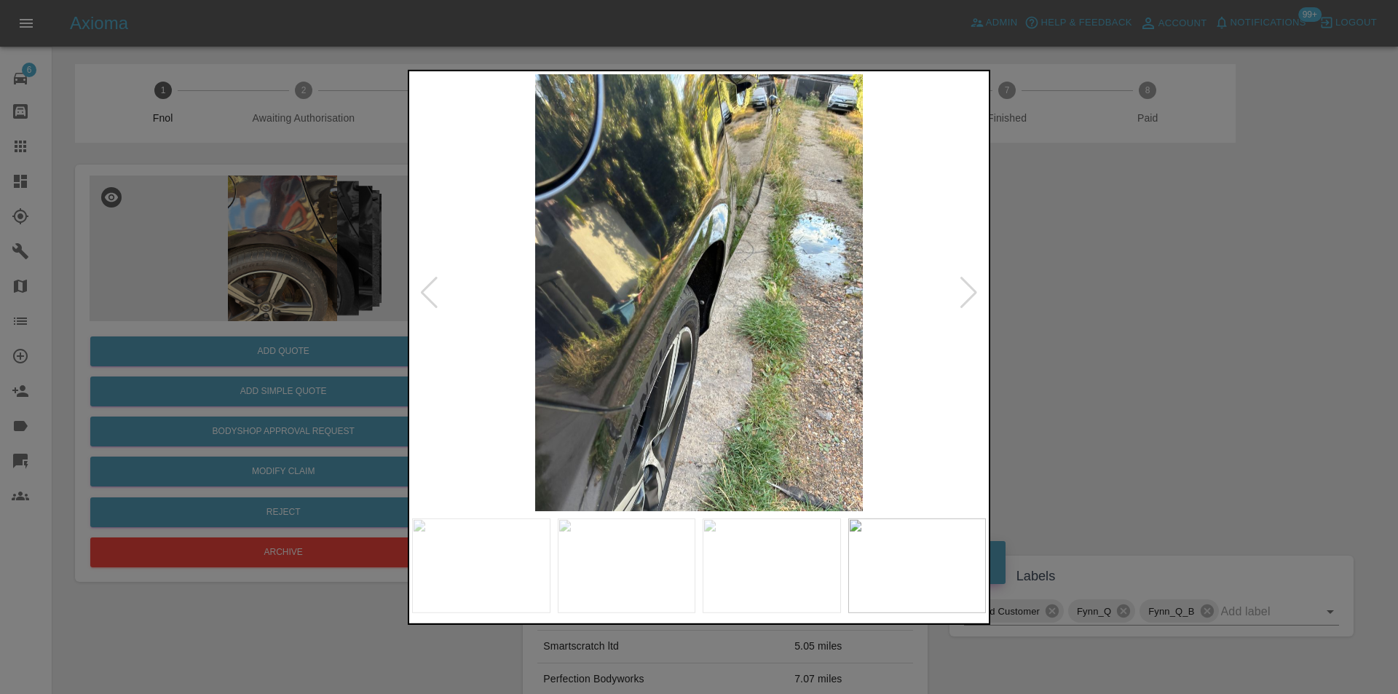
click at [966, 286] on div at bounding box center [969, 292] width 20 height 32
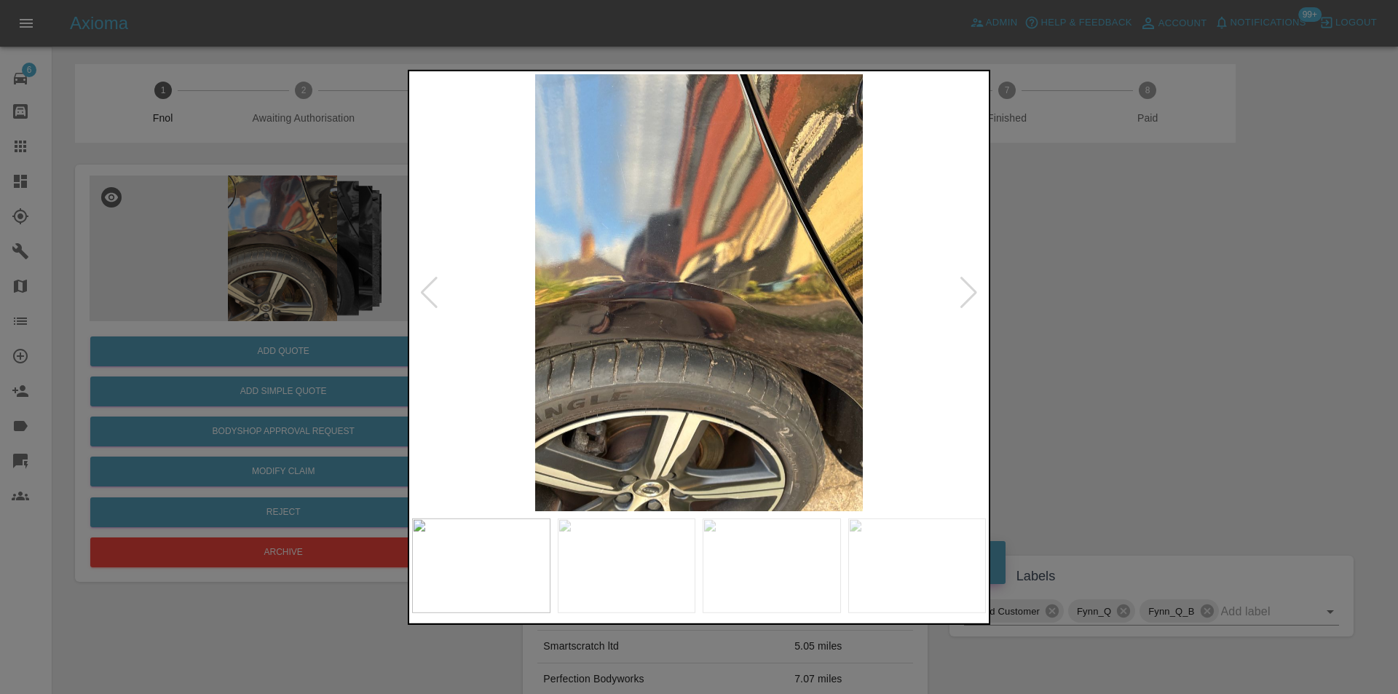
click at [966, 286] on div at bounding box center [969, 292] width 20 height 32
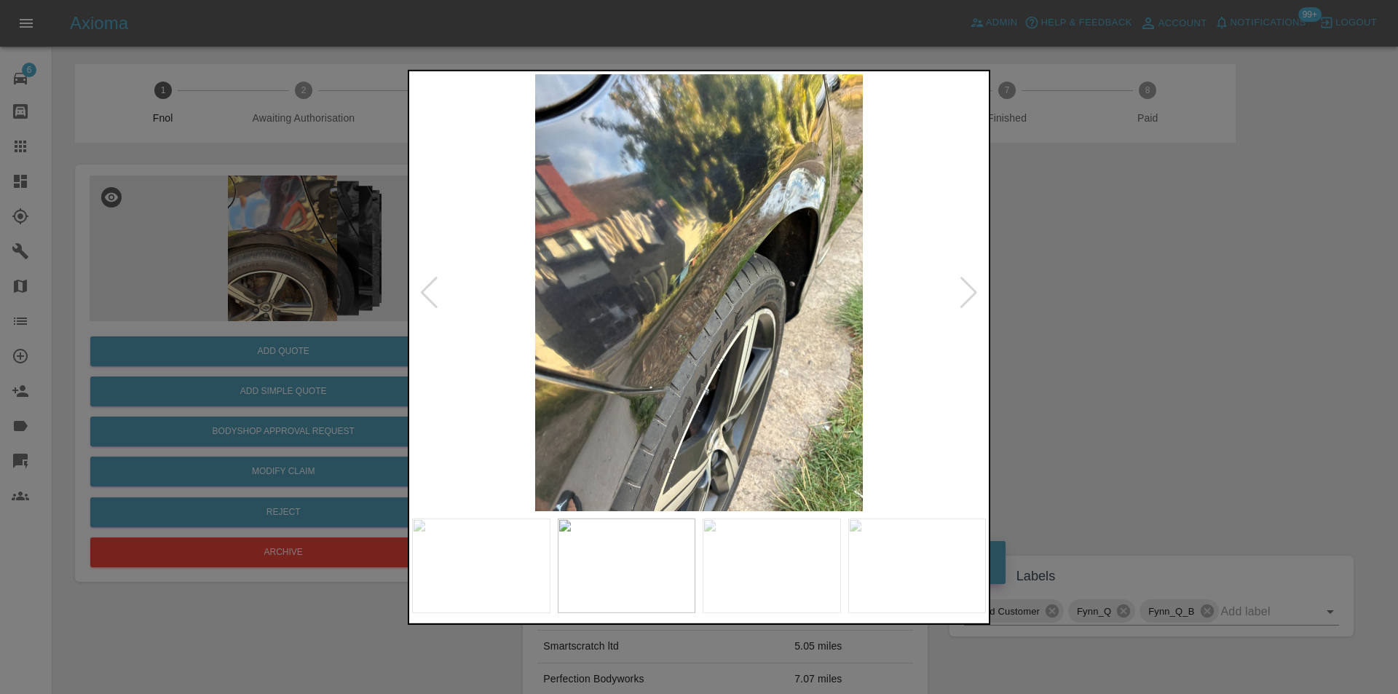
click at [966, 286] on div at bounding box center [969, 292] width 20 height 32
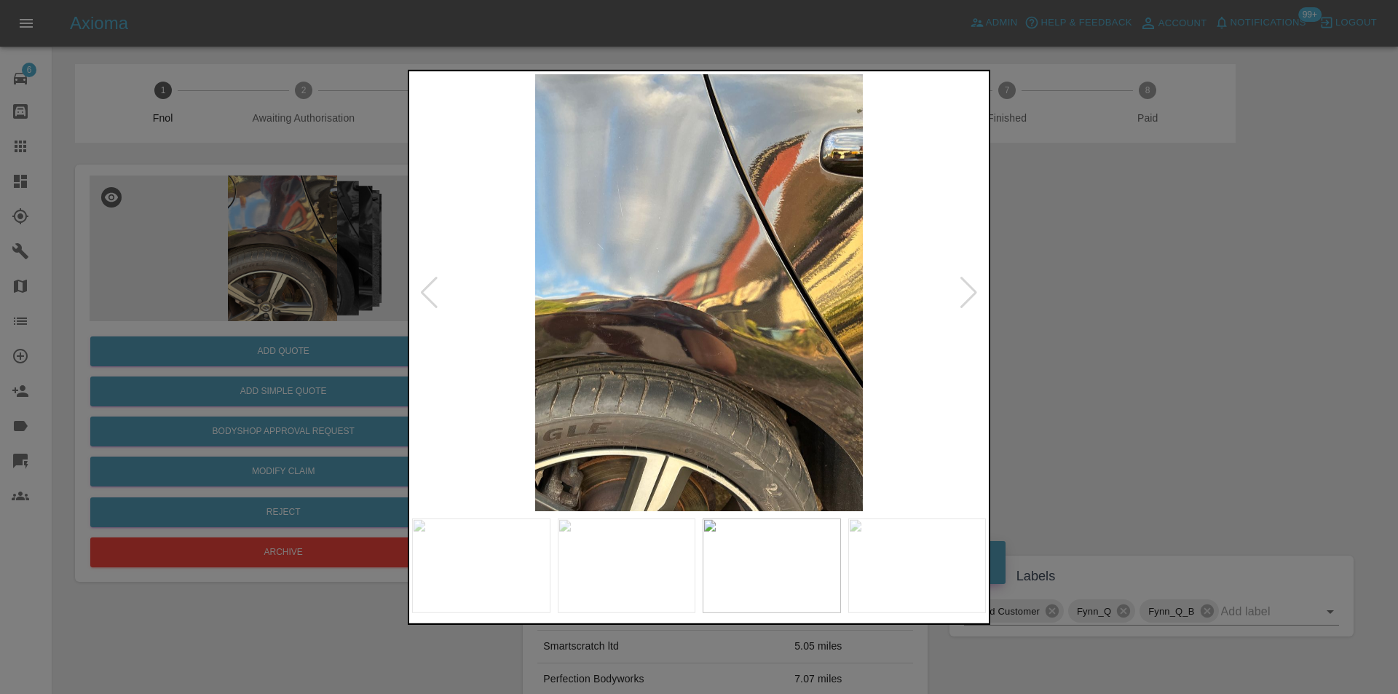
click at [966, 286] on div at bounding box center [969, 292] width 20 height 32
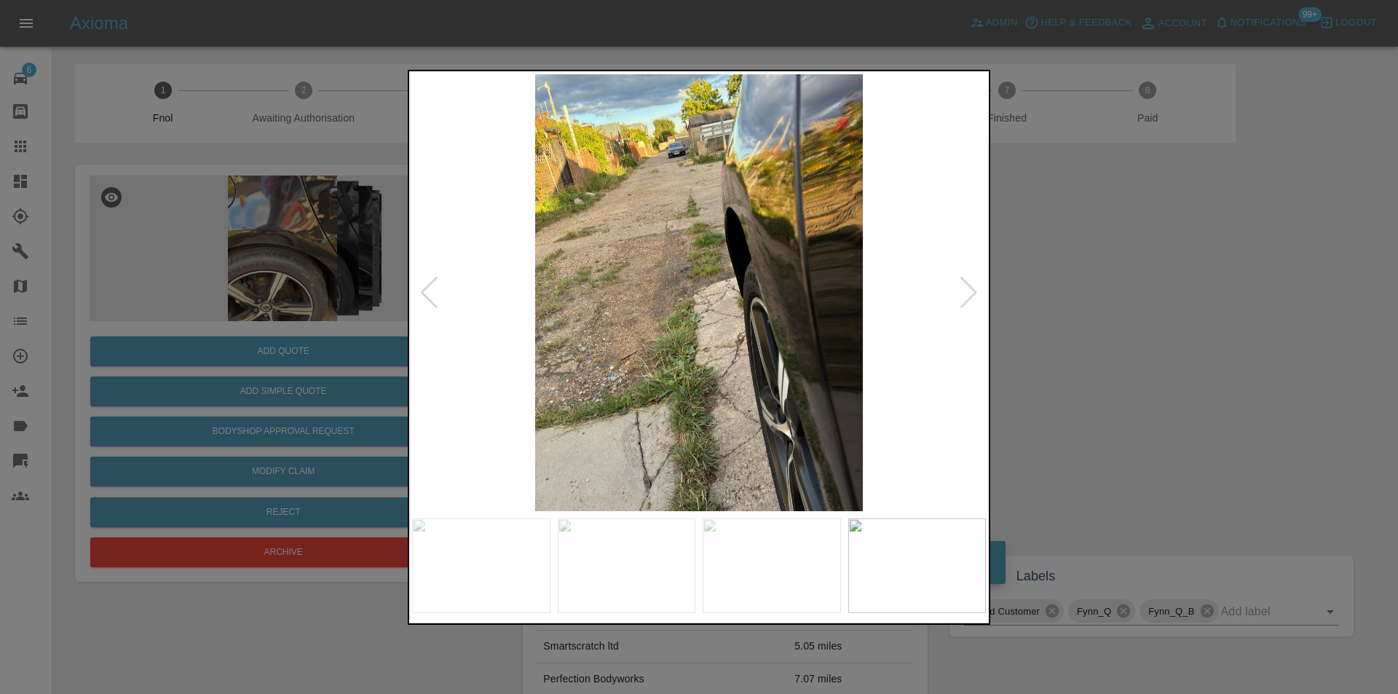
click at [964, 286] on div at bounding box center [969, 292] width 20 height 32
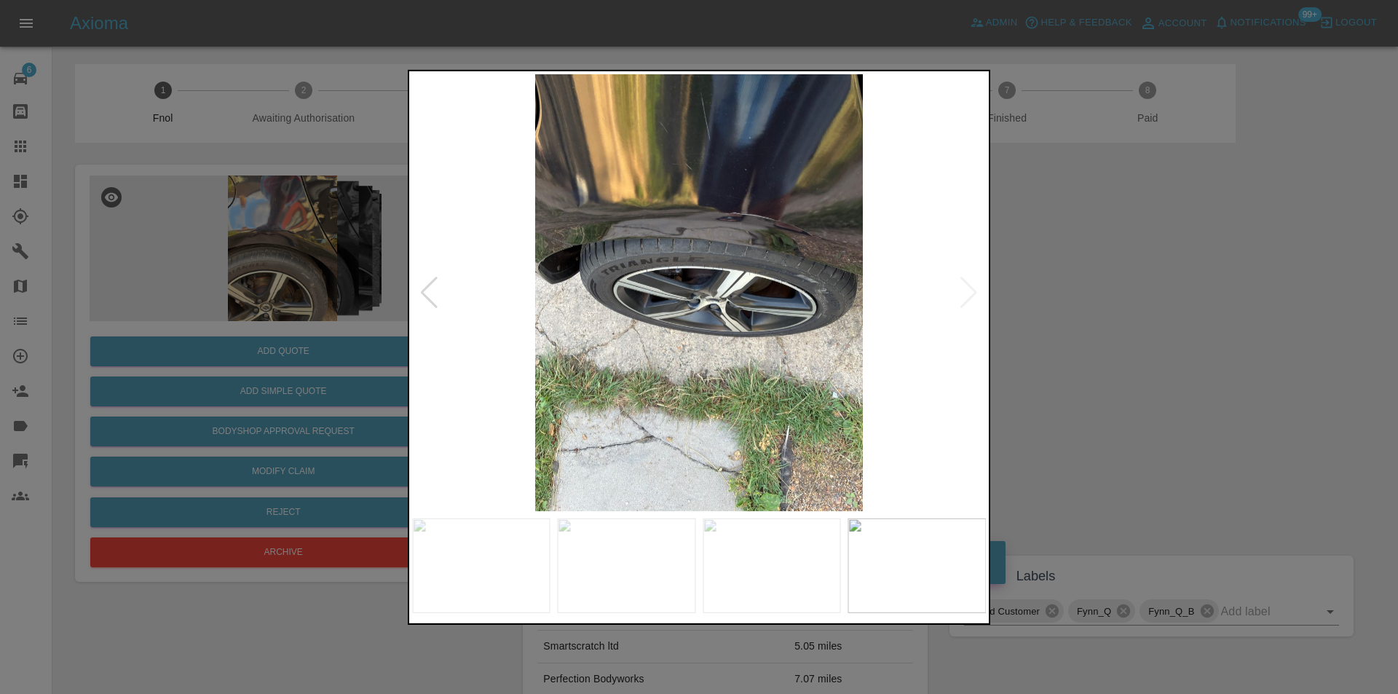
click at [964, 292] on img at bounding box center [699, 292] width 574 height 437
click at [1186, 334] on div at bounding box center [699, 347] width 1398 height 694
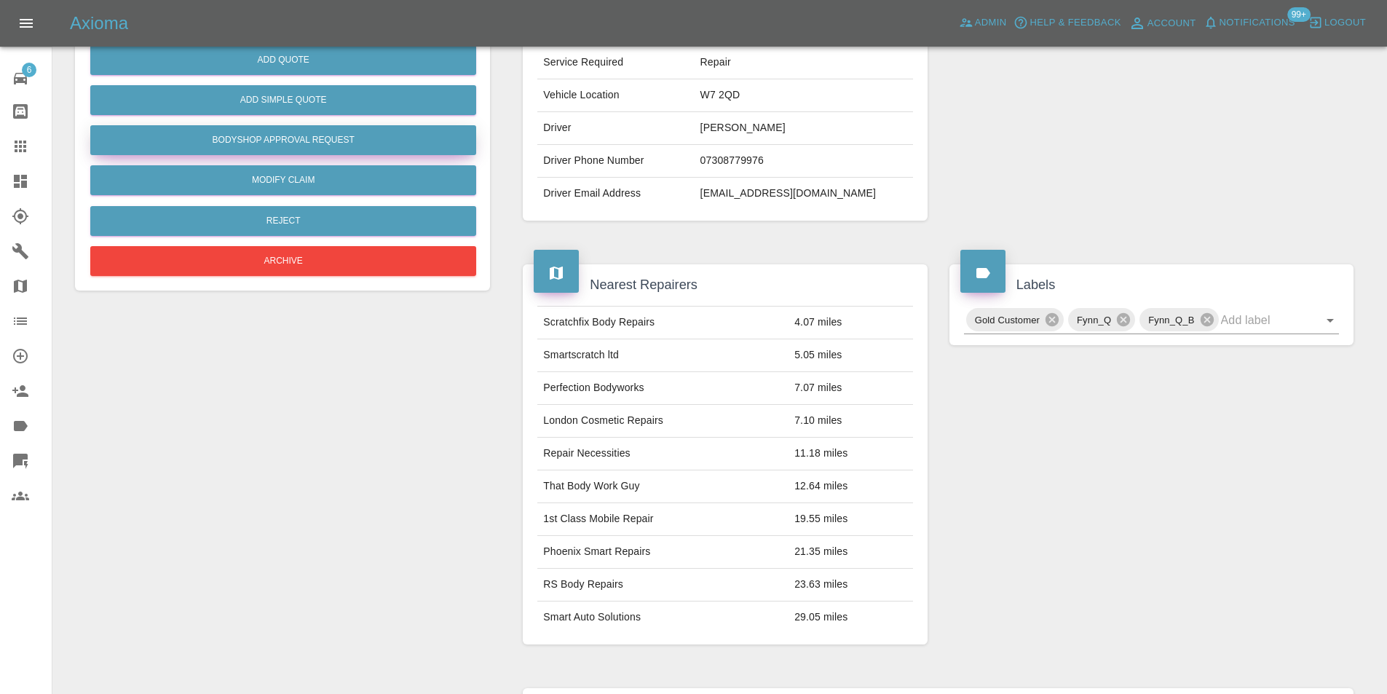
scroll to position [73, 0]
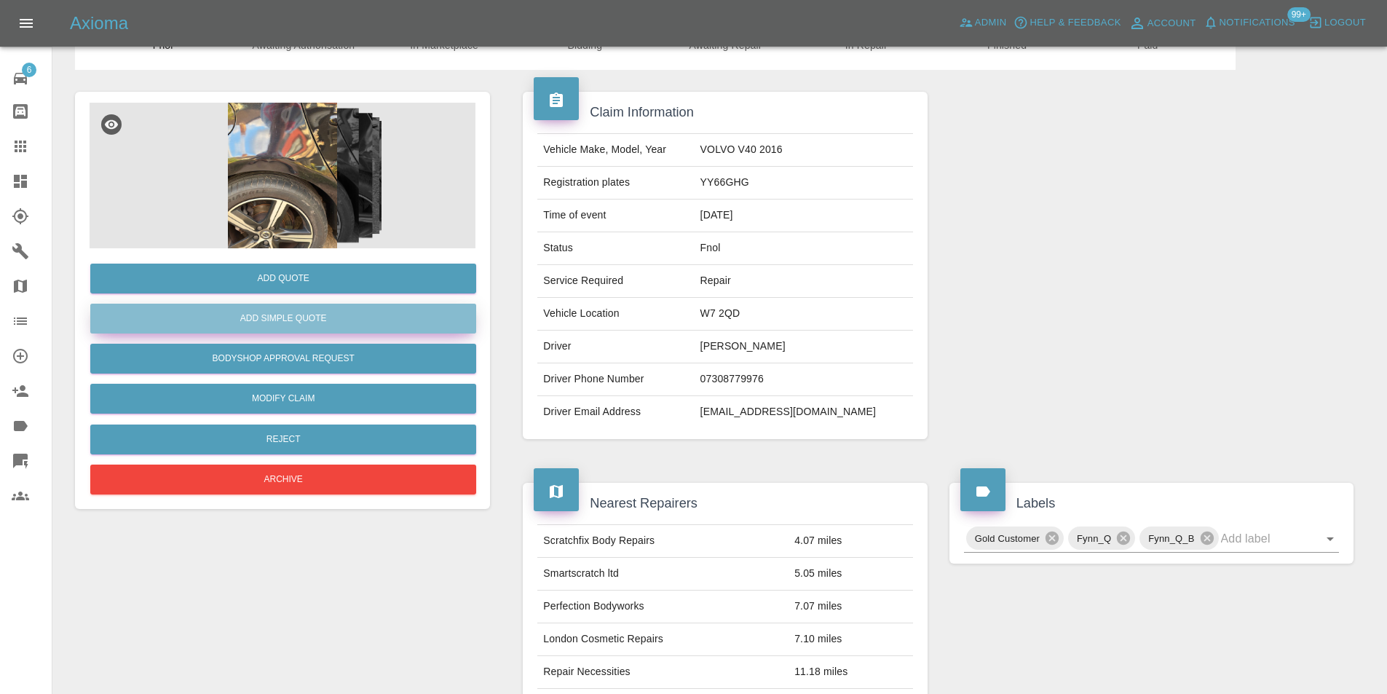
click at [297, 325] on button "Add Simple Quote" at bounding box center [283, 319] width 386 height 30
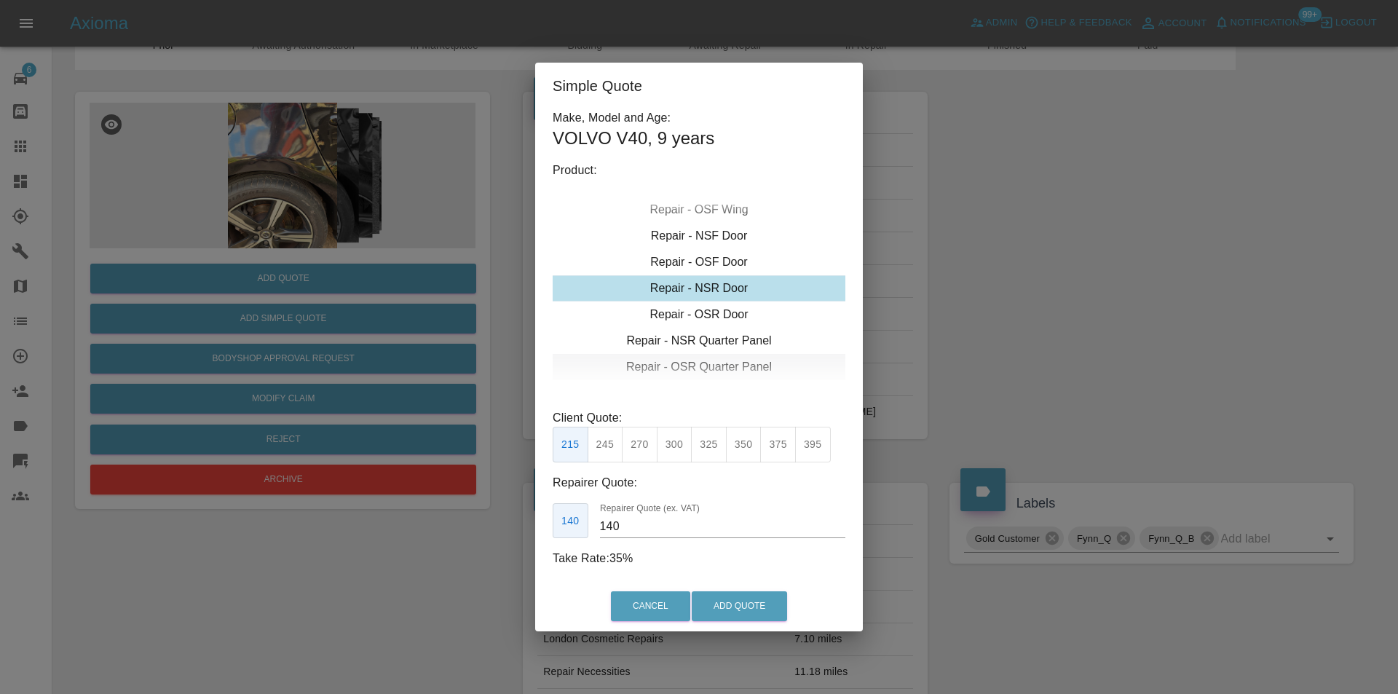
click at [727, 363] on div "Repair - OSR Quarter Panel" at bounding box center [698, 367] width 293 height 26
click at [707, 439] on button "325" at bounding box center [709, 445] width 36 height 36
type input "210"
click at [740, 607] on button "Add Quote" at bounding box center [738, 606] width 95 height 30
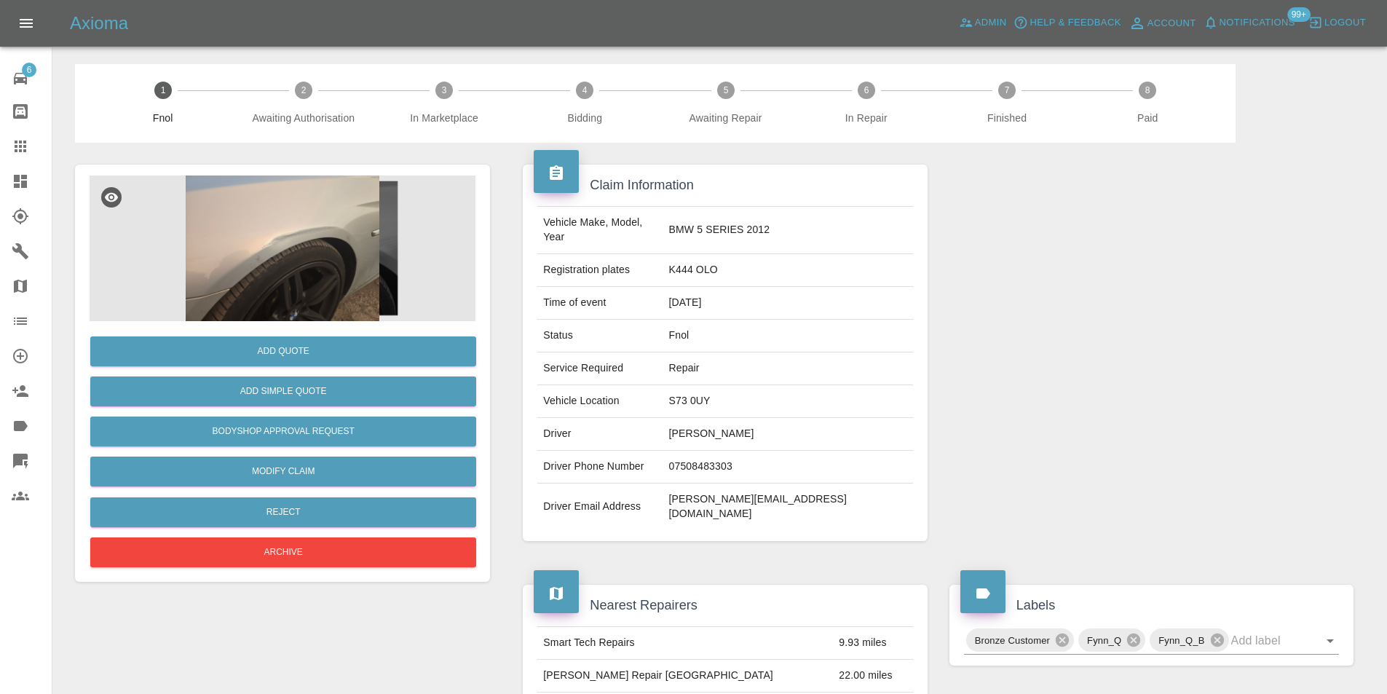
click at [333, 186] on img at bounding box center [283, 248] width 386 height 146
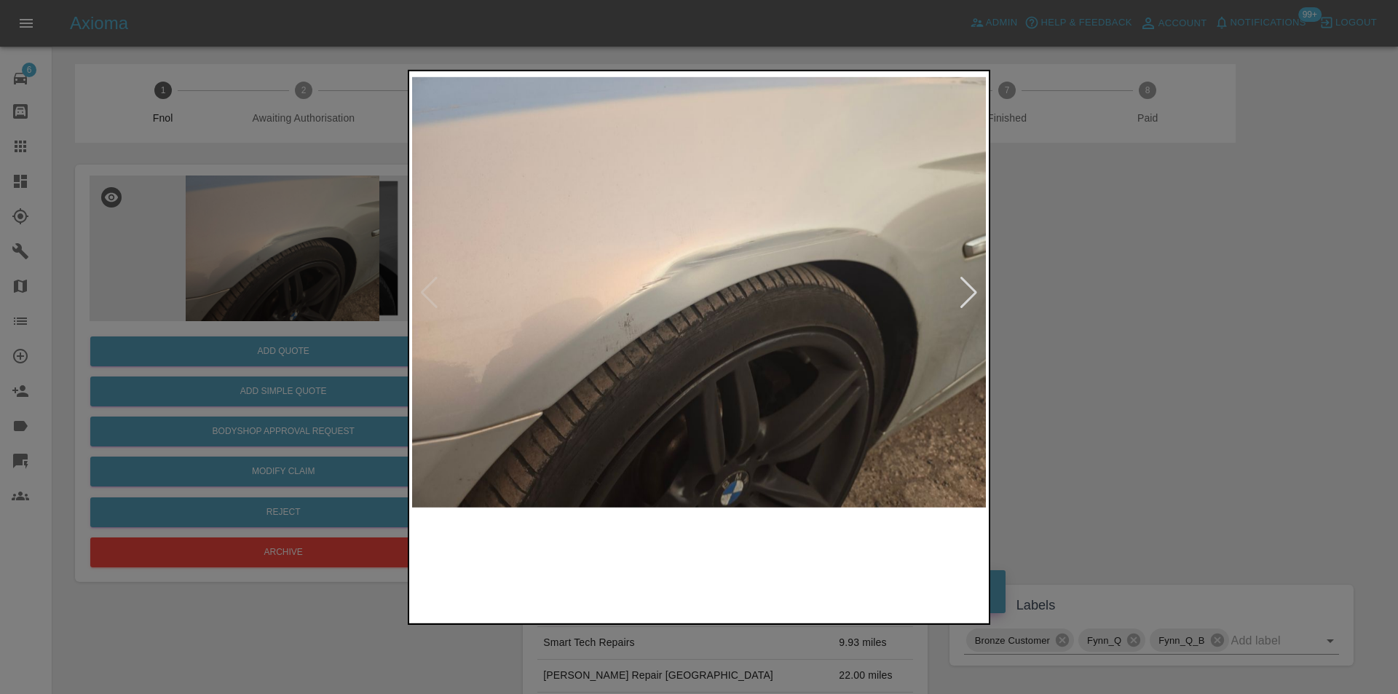
click at [966, 294] on div at bounding box center [699, 292] width 574 height 437
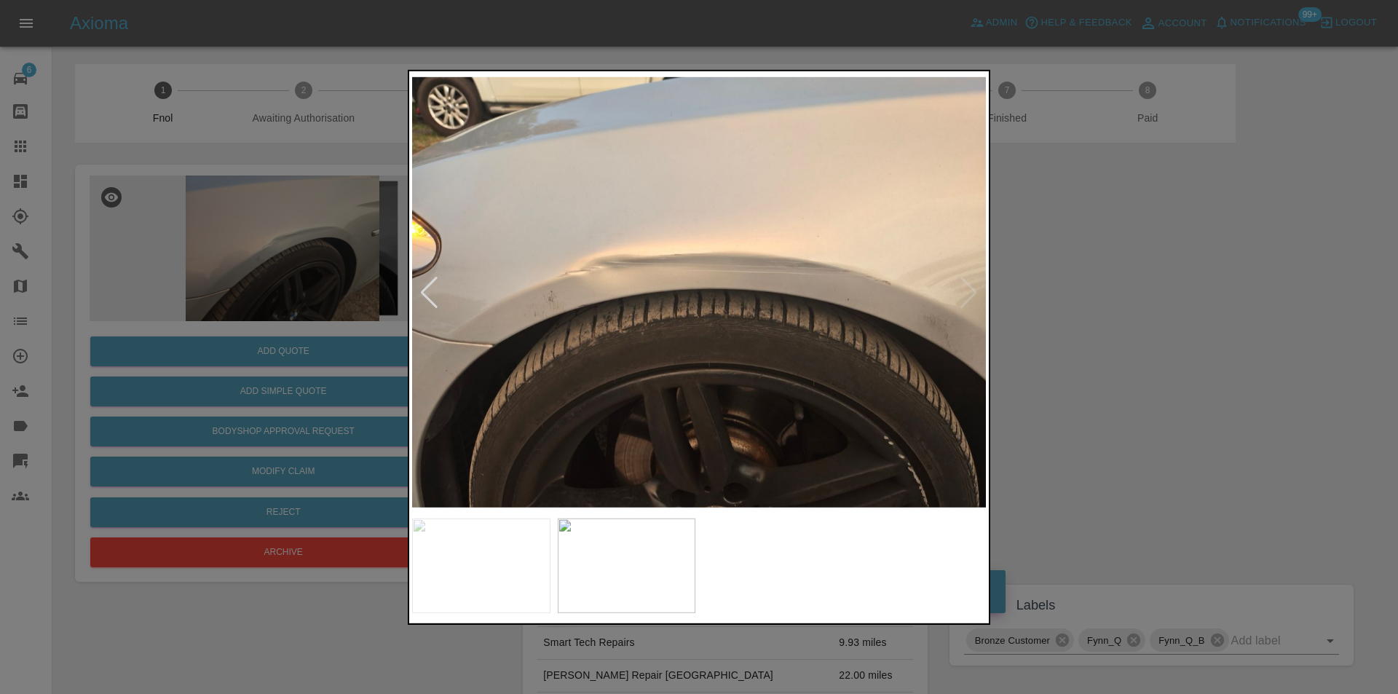
click at [966, 294] on img at bounding box center [699, 292] width 574 height 437
click at [424, 293] on div at bounding box center [429, 292] width 20 height 32
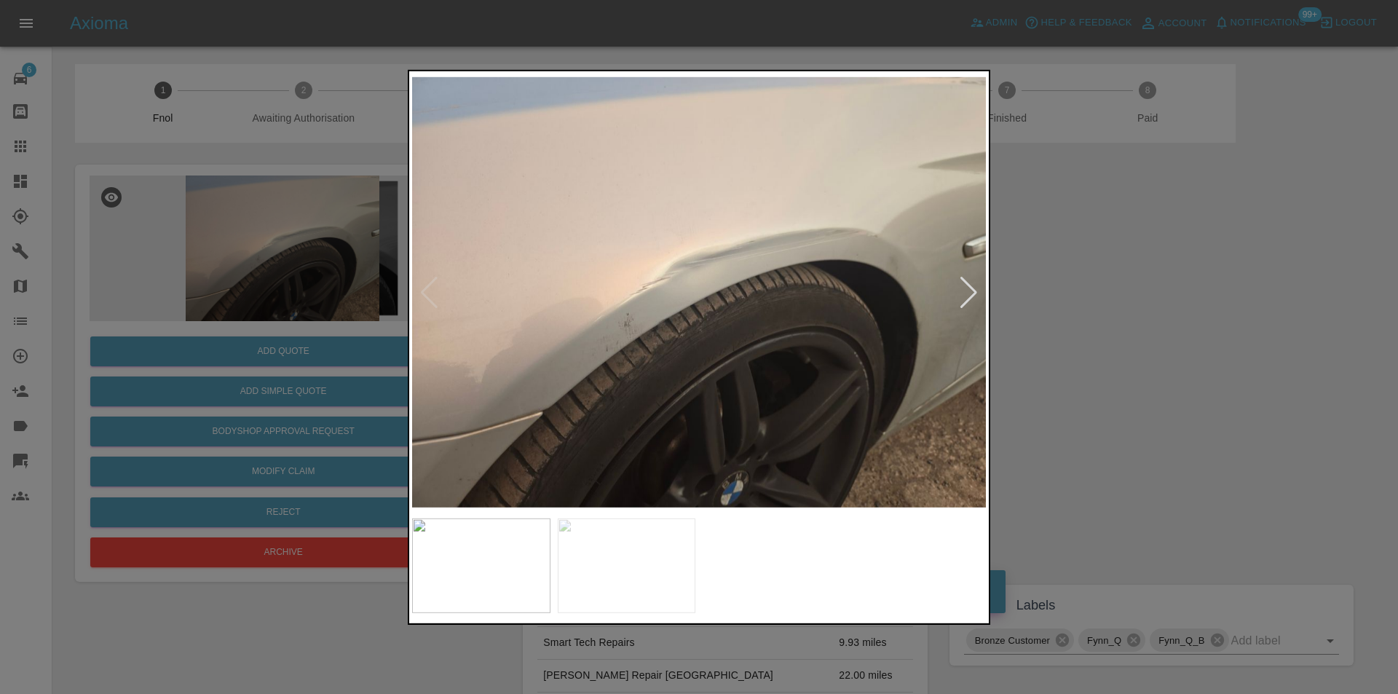
click at [424, 293] on img at bounding box center [699, 292] width 574 height 437
click at [1158, 299] on div at bounding box center [699, 347] width 1398 height 694
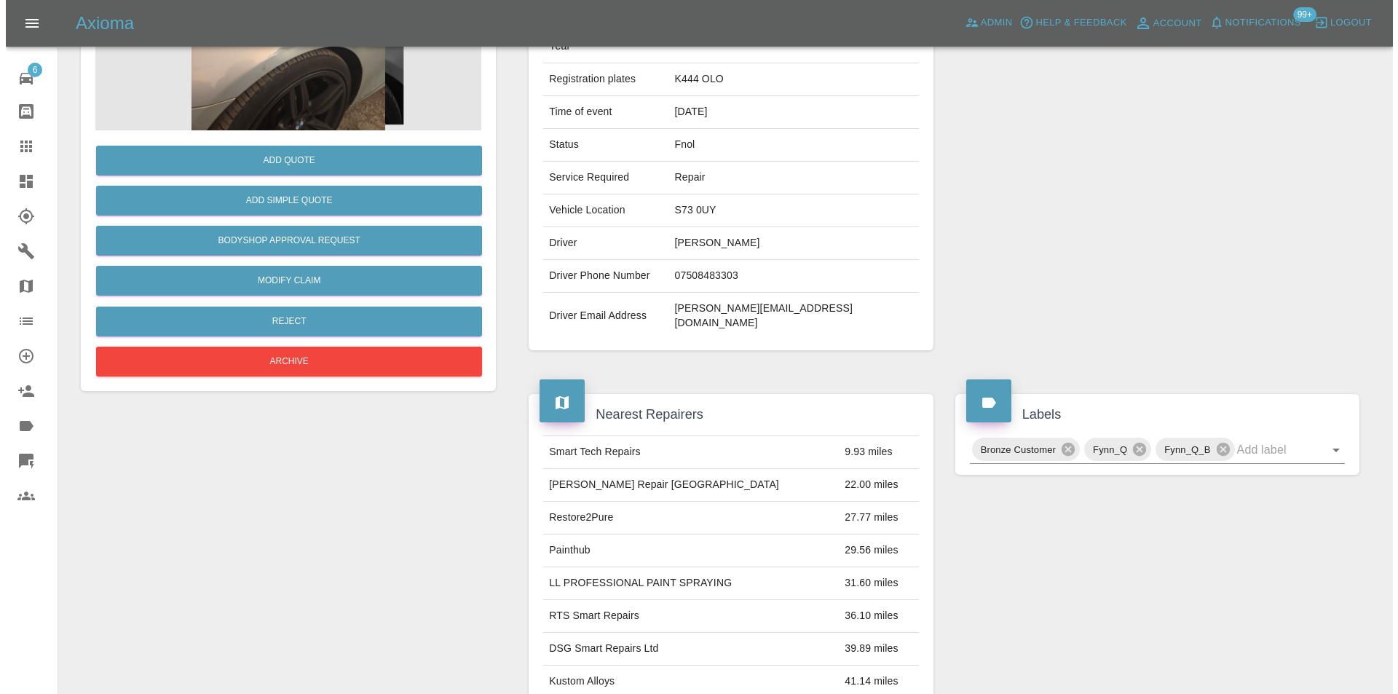
scroll to position [79, 0]
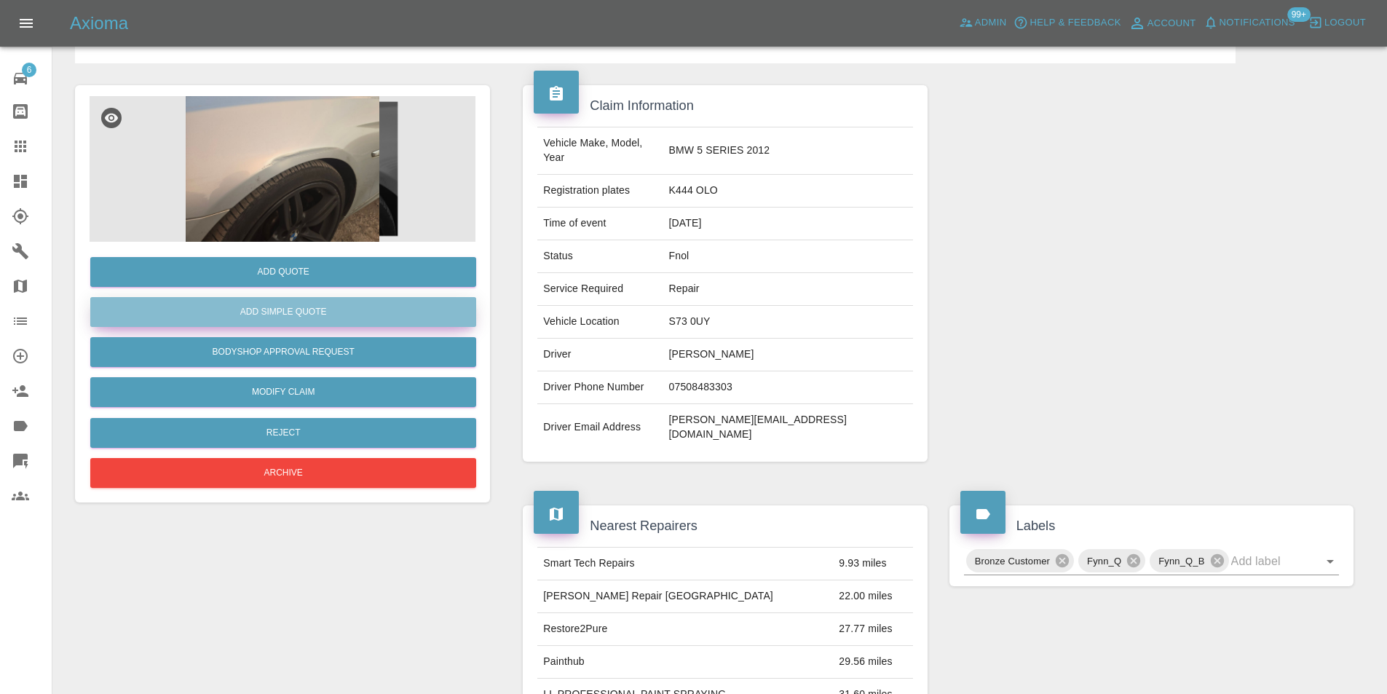
click at [317, 325] on button "Add Simple Quote" at bounding box center [283, 312] width 386 height 30
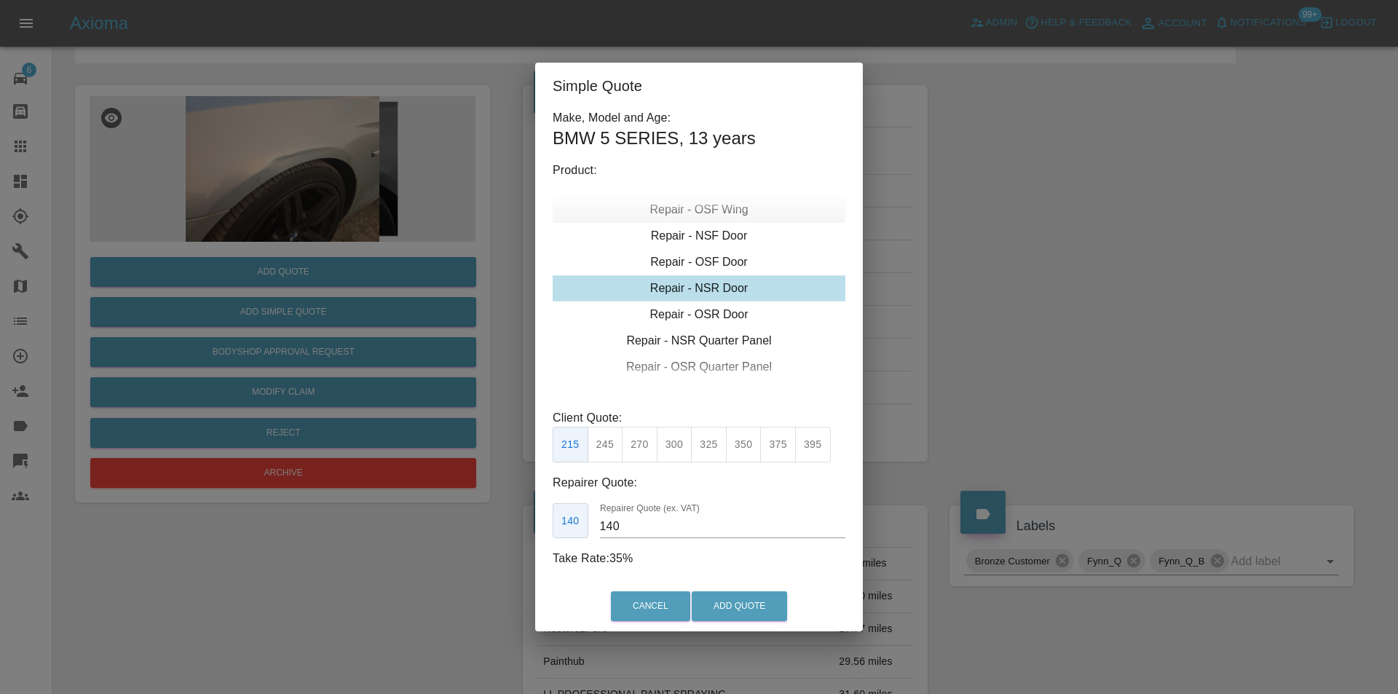
click at [713, 200] on div "Repair - OSF Wing" at bounding box center [698, 210] width 293 height 26
click at [717, 261] on div "Repair - NSF Wing" at bounding box center [698, 262] width 293 height 26
click at [726, 290] on div "Repair - NSF Wing" at bounding box center [698, 288] width 293 height 26
drag, startPoint x: 701, startPoint y: 441, endPoint x: 720, endPoint y: 461, distance: 27.8
click at [702, 441] on button "325" at bounding box center [709, 445] width 36 height 36
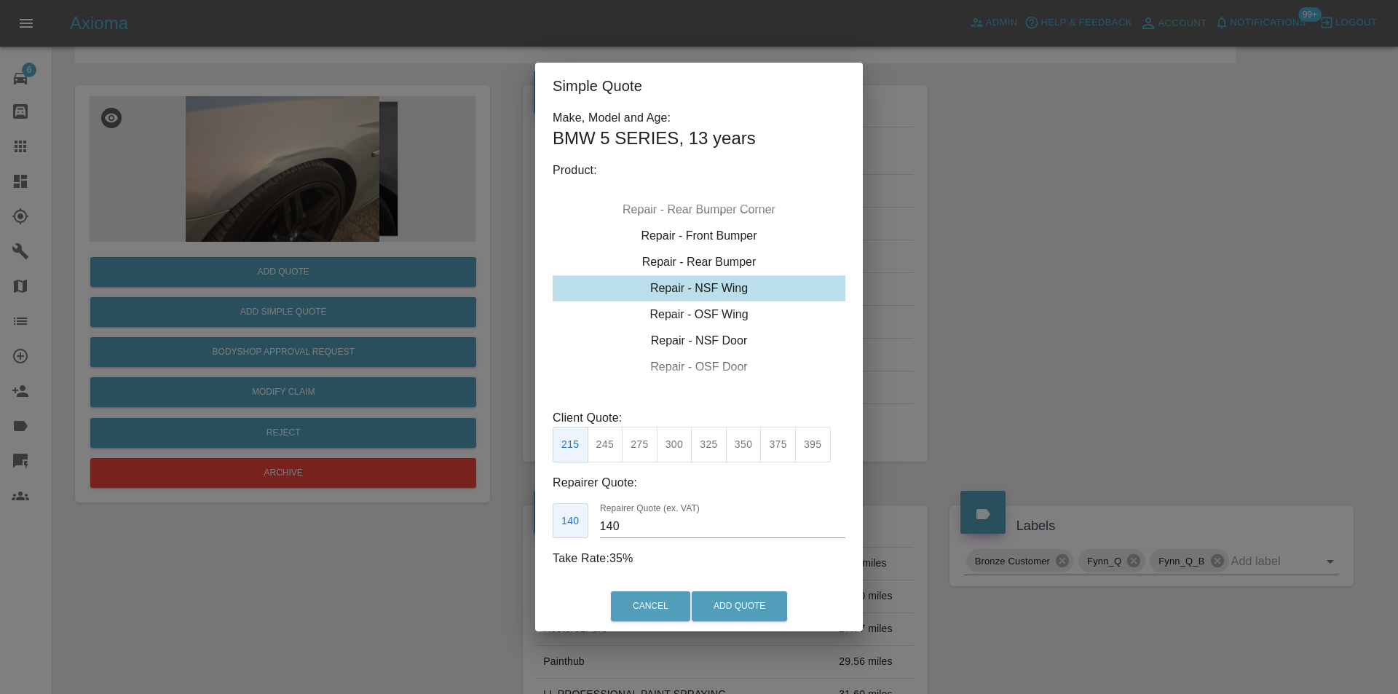
type input "210"
drag, startPoint x: 745, startPoint y: 599, endPoint x: 736, endPoint y: 629, distance: 31.3
click at [745, 600] on button "Add Quote" at bounding box center [738, 606] width 95 height 30
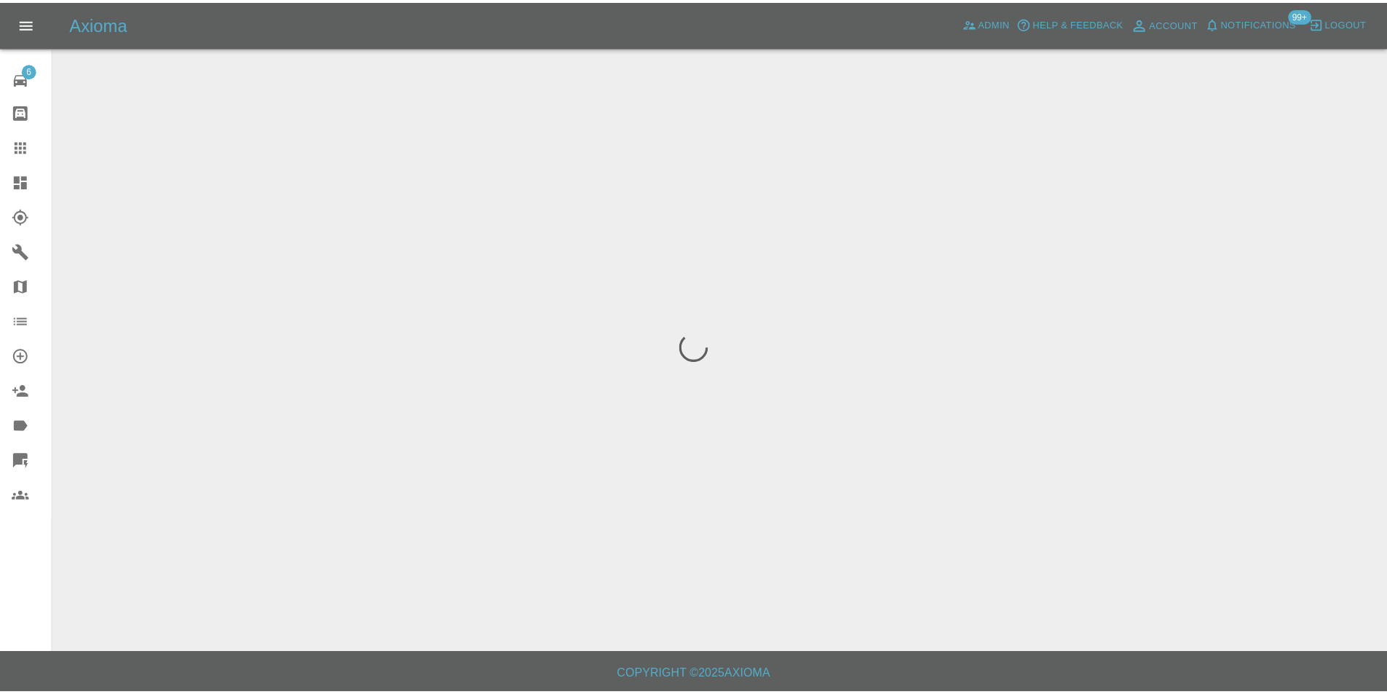
scroll to position [0, 0]
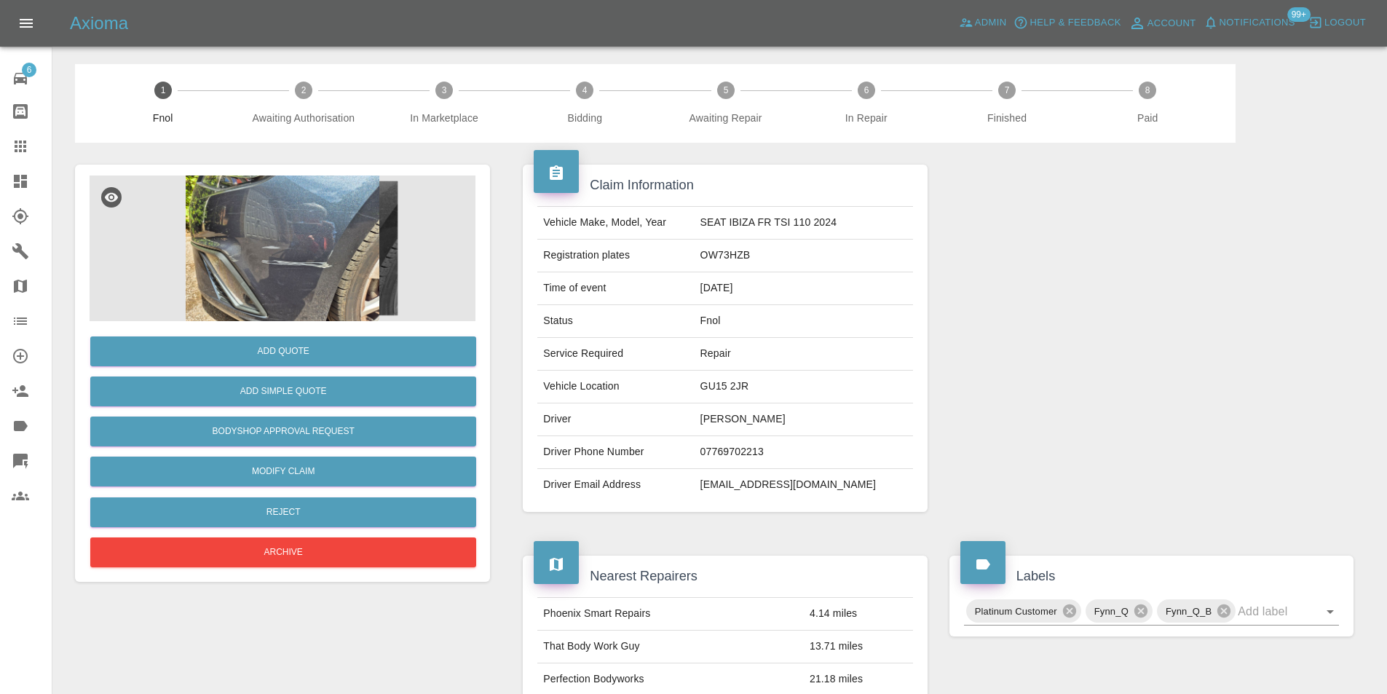
click at [297, 245] on img at bounding box center [283, 248] width 386 height 146
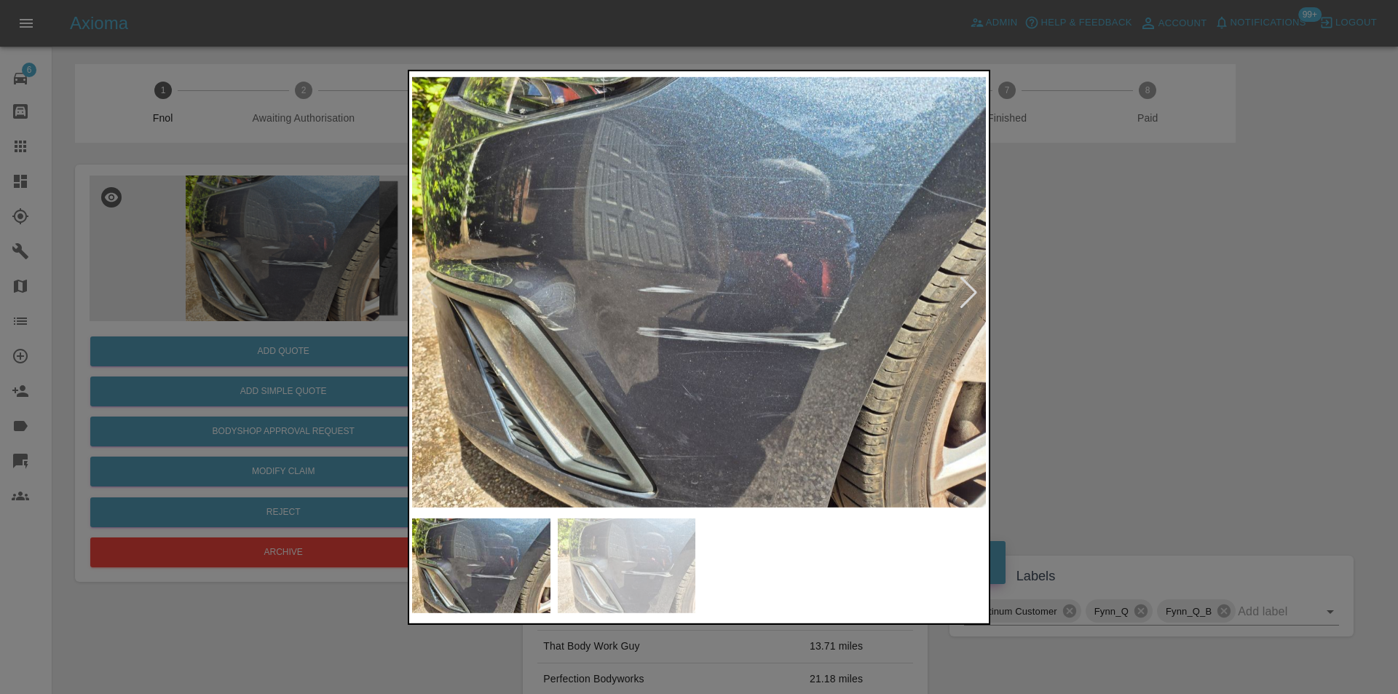
click at [1144, 362] on div at bounding box center [699, 347] width 1398 height 694
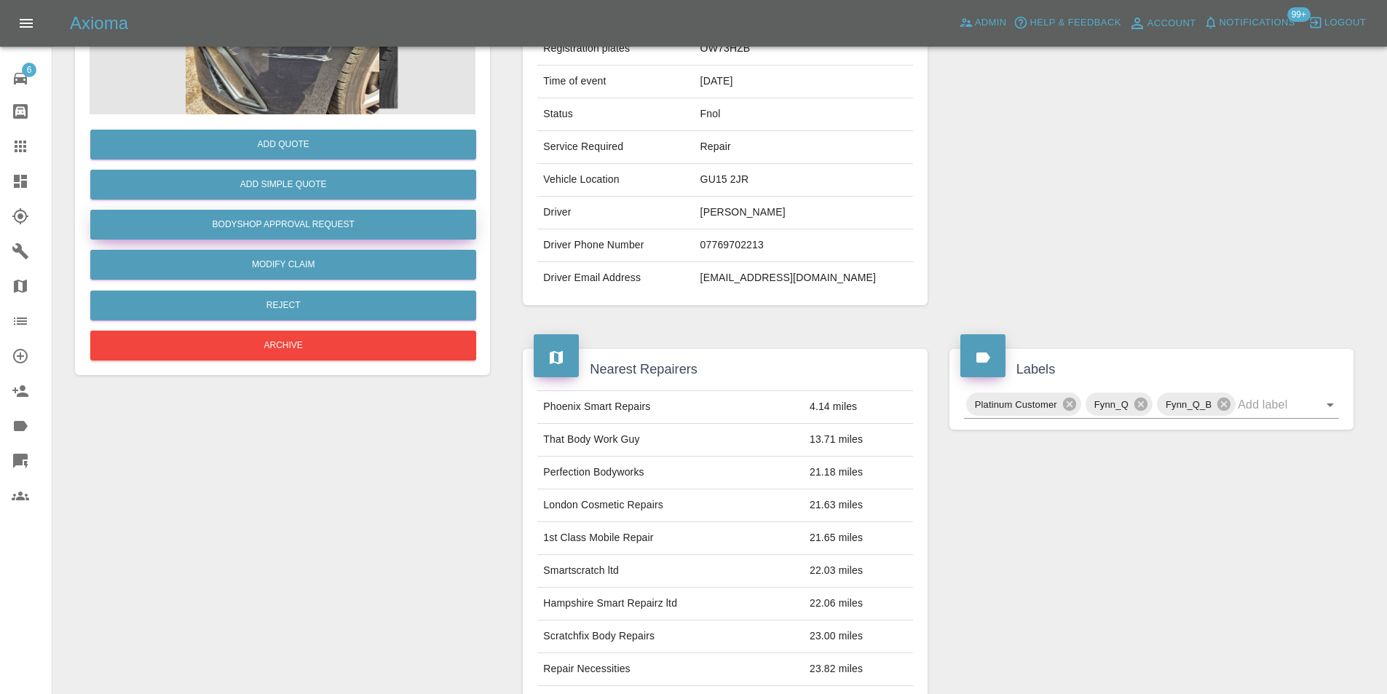
scroll to position [79, 0]
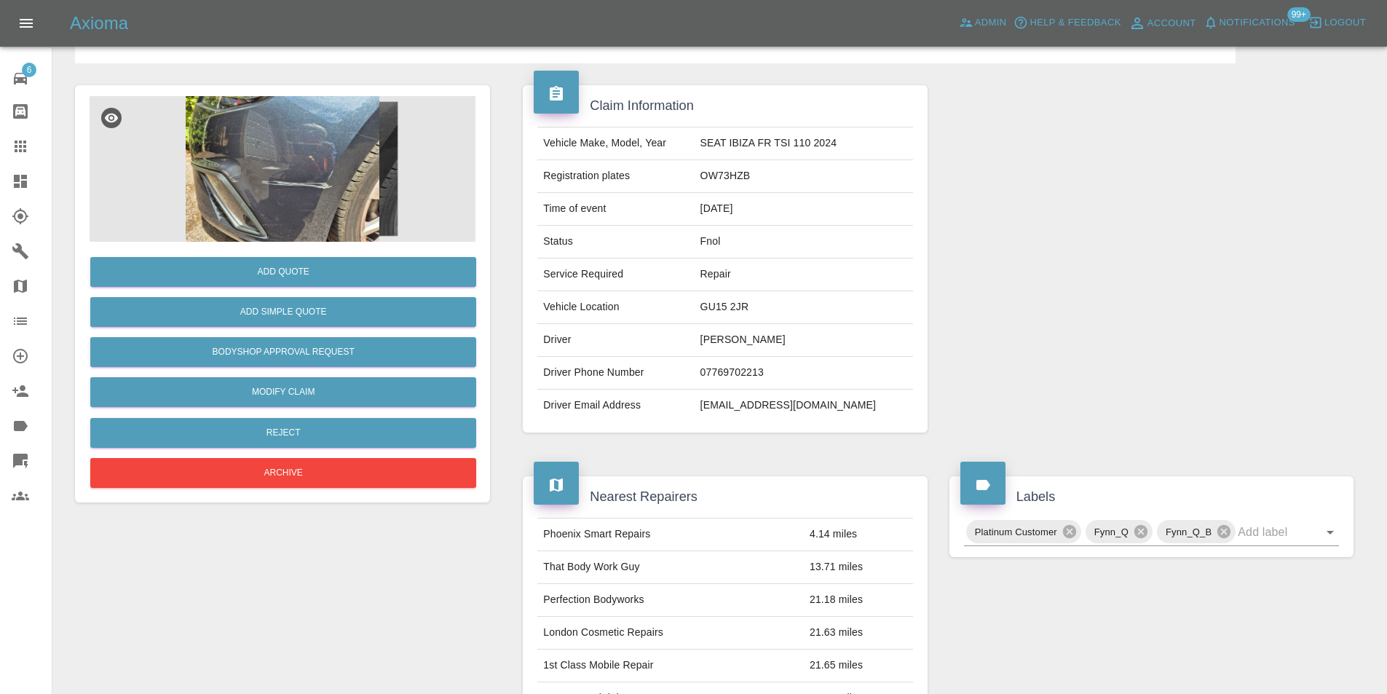
click at [242, 204] on img at bounding box center [283, 169] width 386 height 146
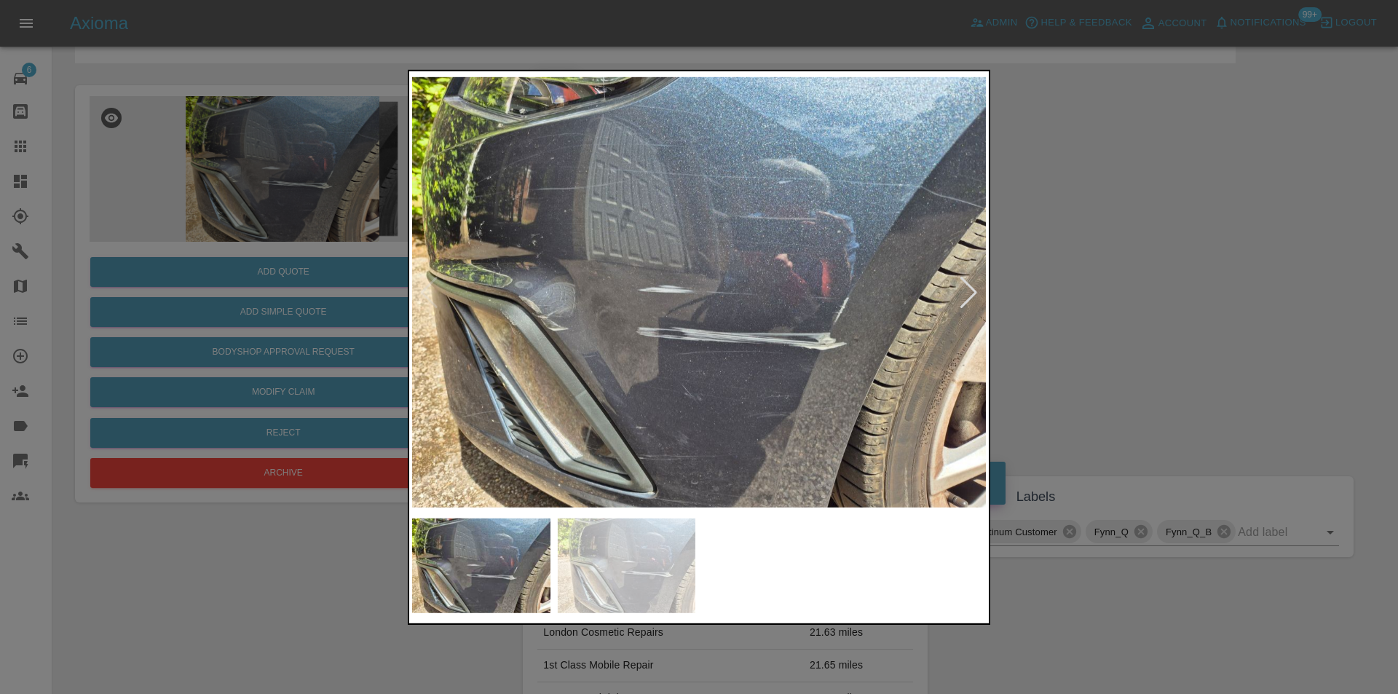
click at [584, 362] on img at bounding box center [699, 292] width 574 height 437
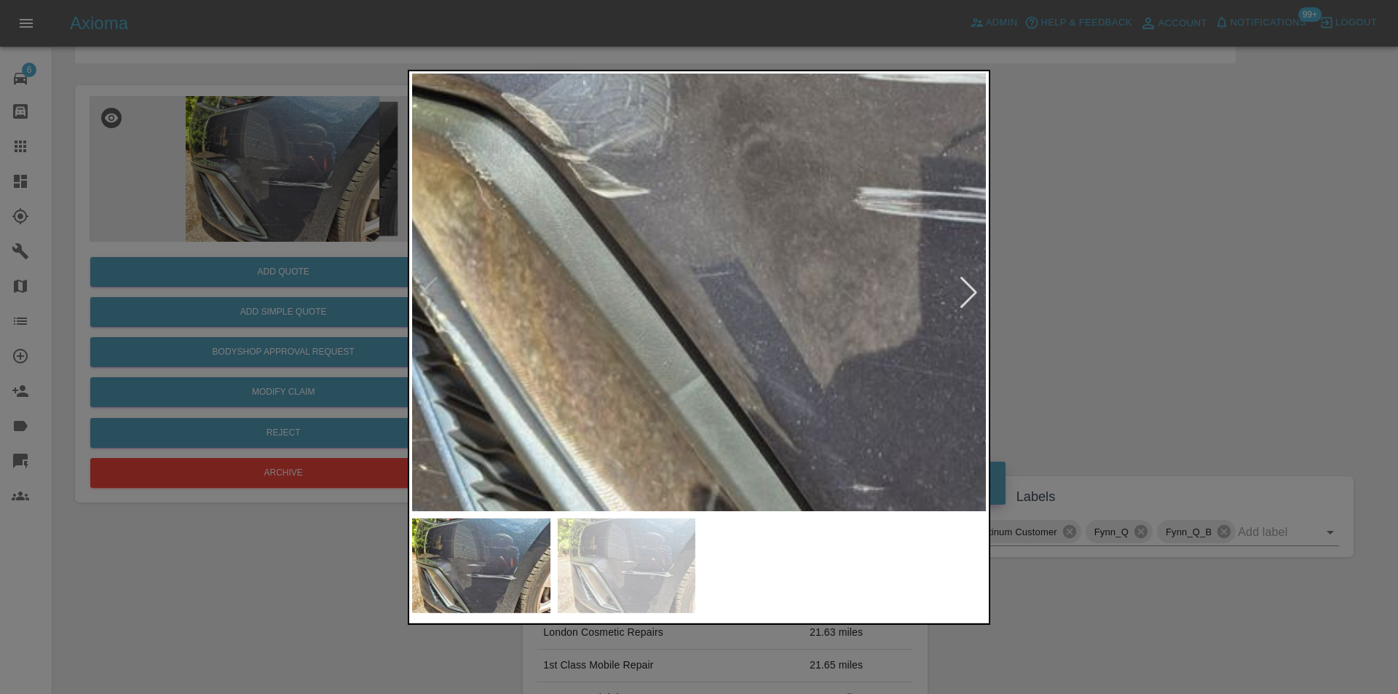
click at [537, 352] on img at bounding box center [1041, 81] width 1721 height 1311
click at [538, 352] on img at bounding box center [1041, 81] width 1721 height 1311
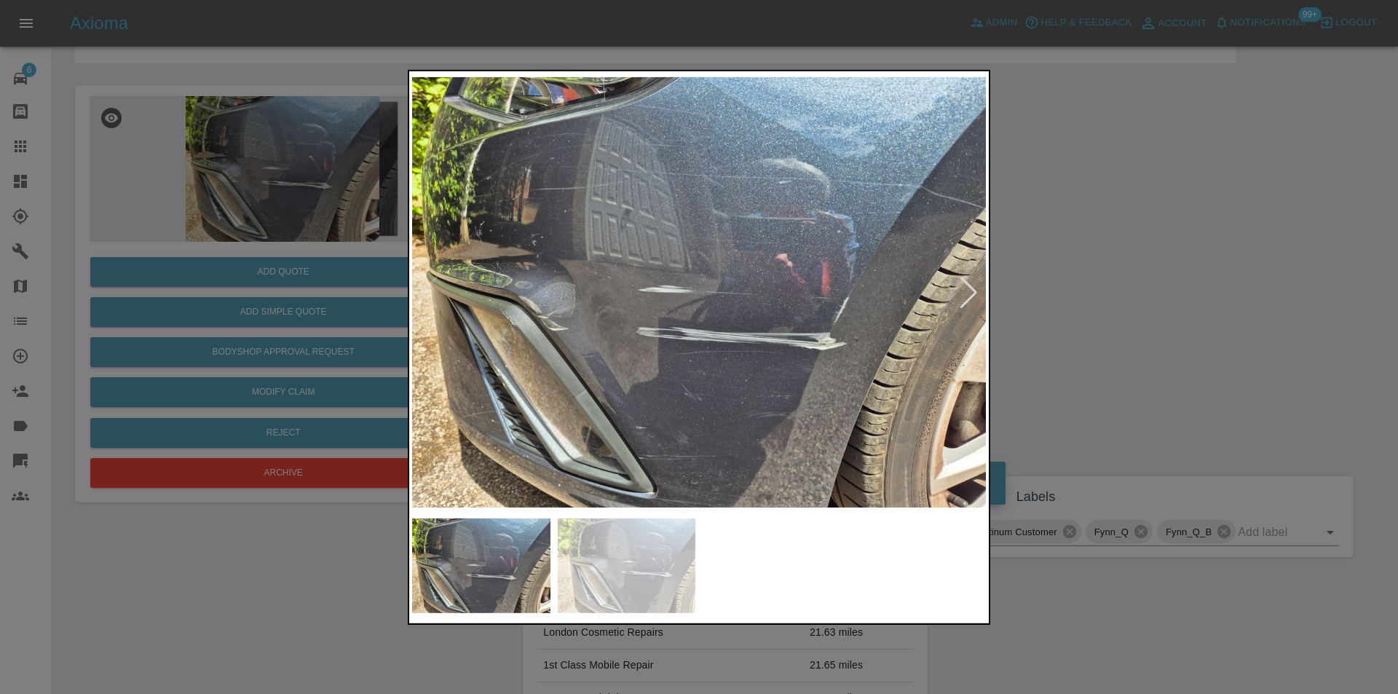
drag, startPoint x: 1140, startPoint y: 352, endPoint x: 947, endPoint y: 102, distance: 316.1
click at [1140, 352] on div at bounding box center [699, 347] width 1398 height 694
